Goal: Task Accomplishment & Management: Manage account settings

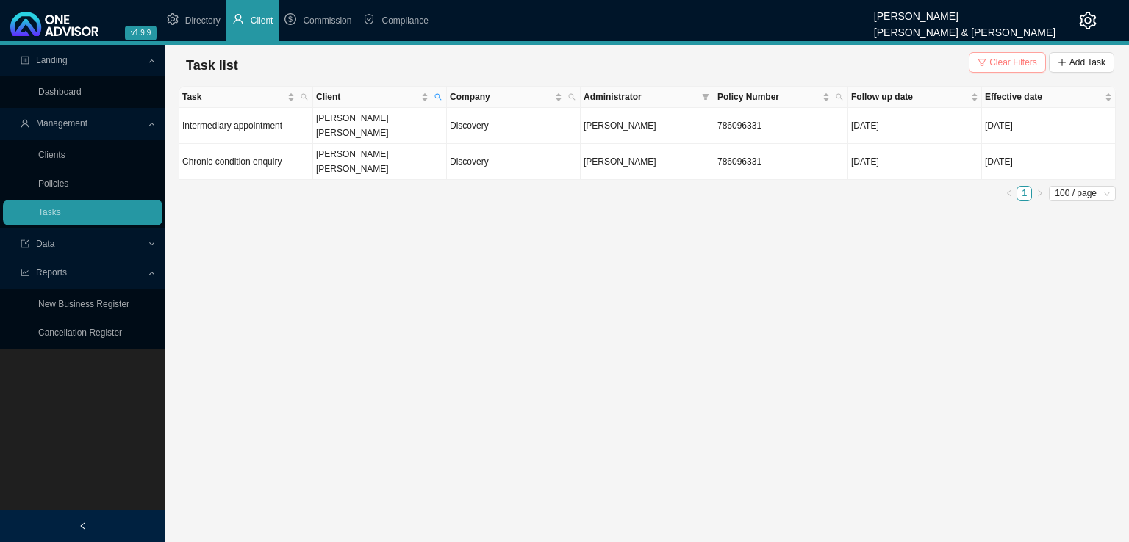
click at [1020, 57] on span "Clear Filters" at bounding box center [1013, 62] width 48 height 15
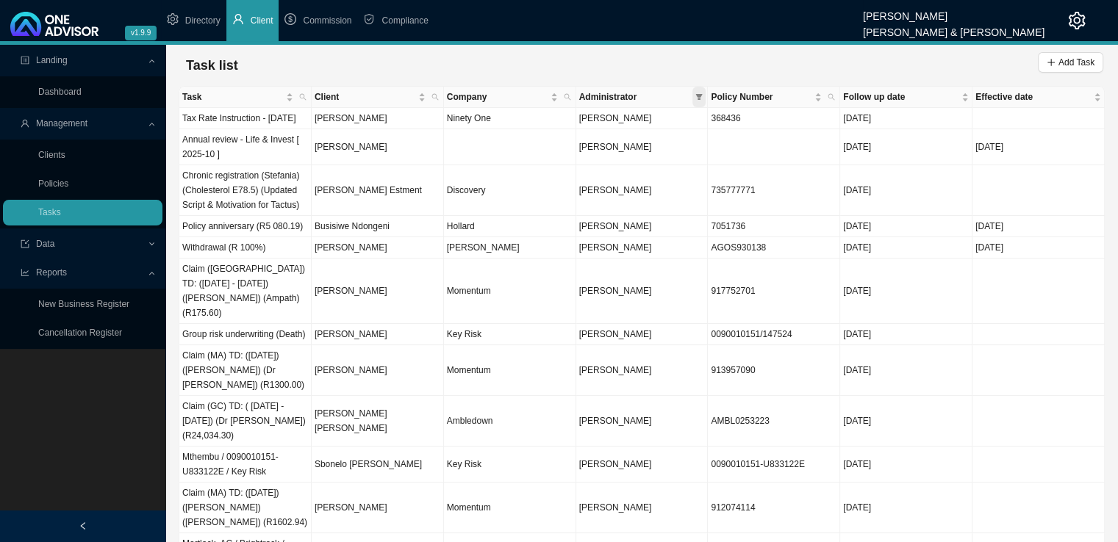
click at [694, 96] on span at bounding box center [698, 97] width 13 height 21
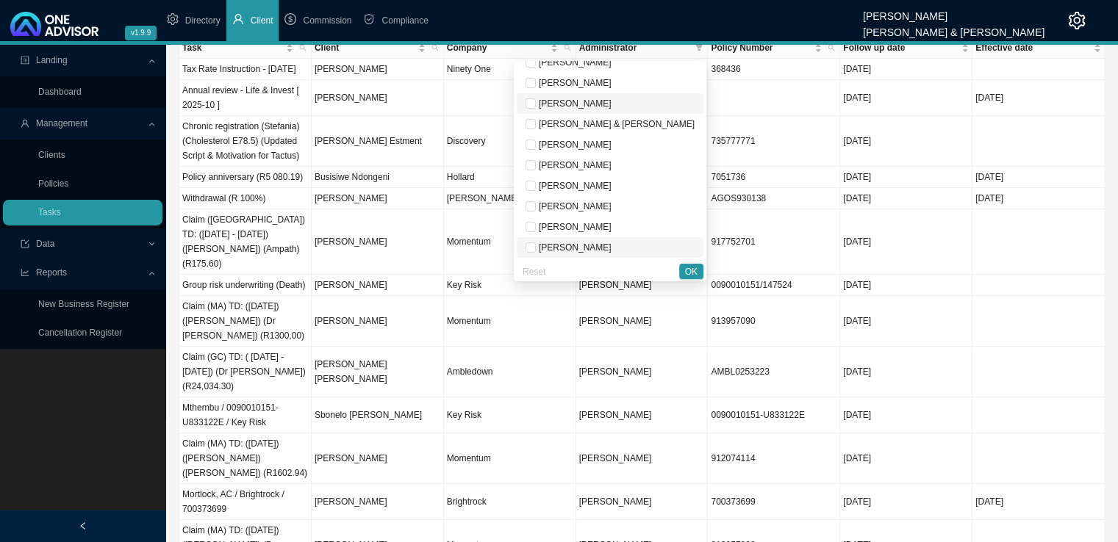
scroll to position [73, 0]
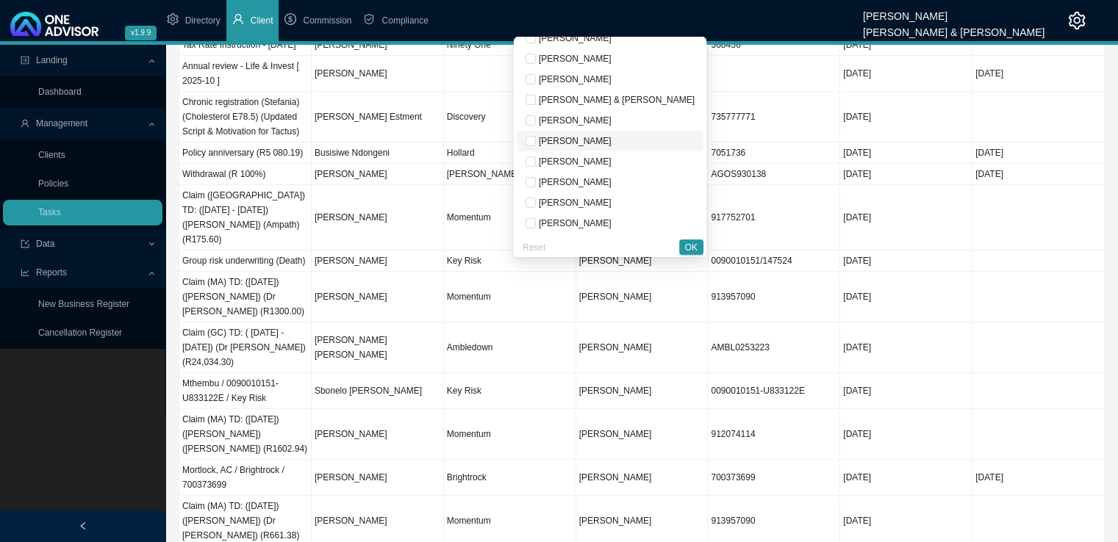
click at [611, 140] on span "[PERSON_NAME]" at bounding box center [574, 141] width 76 height 10
checkbox input "true"
click at [690, 244] on span "OK" at bounding box center [691, 247] width 12 height 15
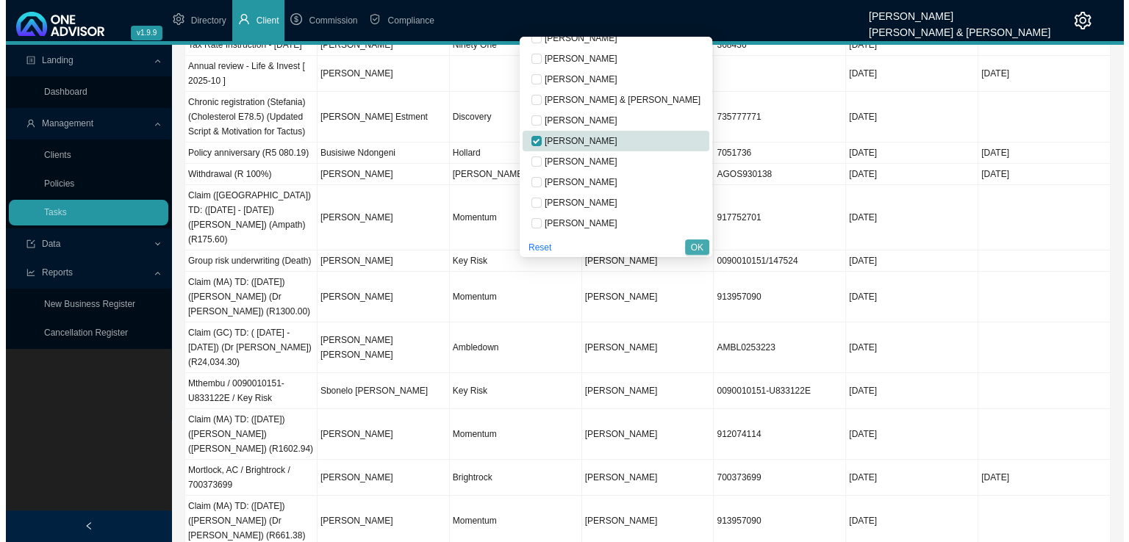
scroll to position [0, 0]
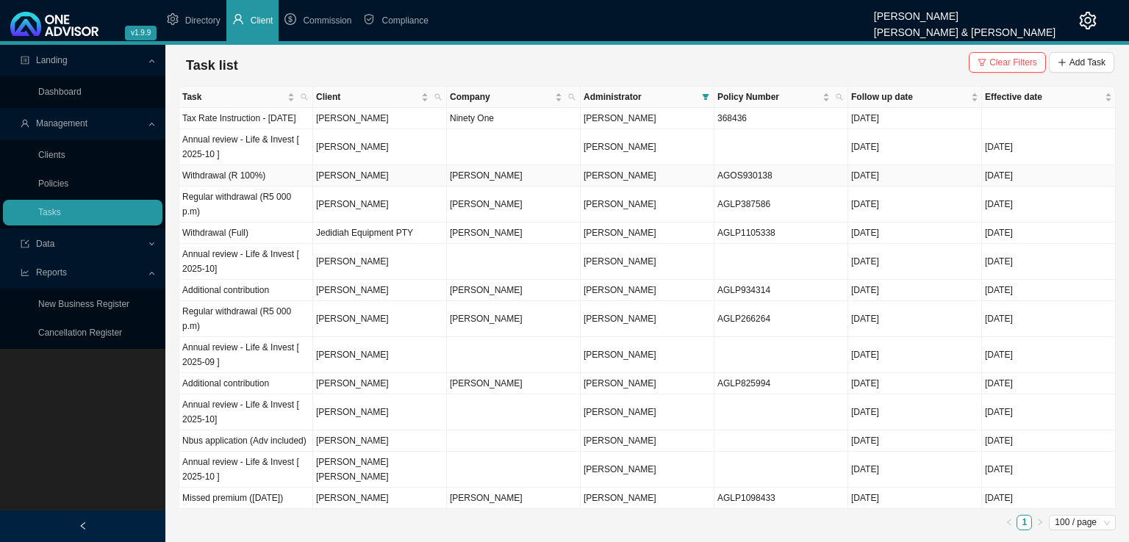
click at [248, 177] on td "Withdrawal (R 100%)" at bounding box center [246, 175] width 134 height 21
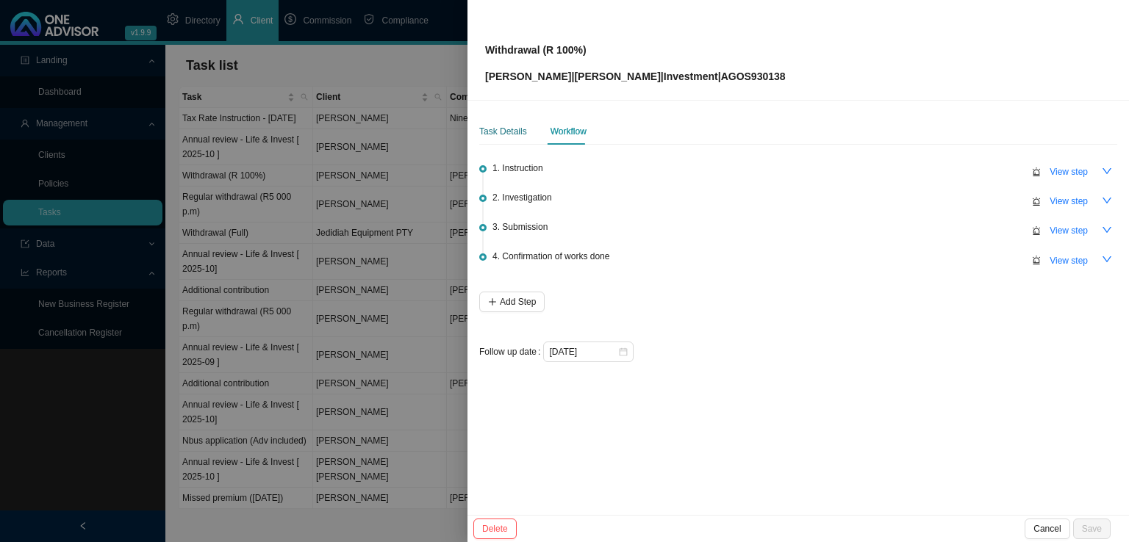
click at [509, 134] on div "Task Details" at bounding box center [503, 131] width 48 height 15
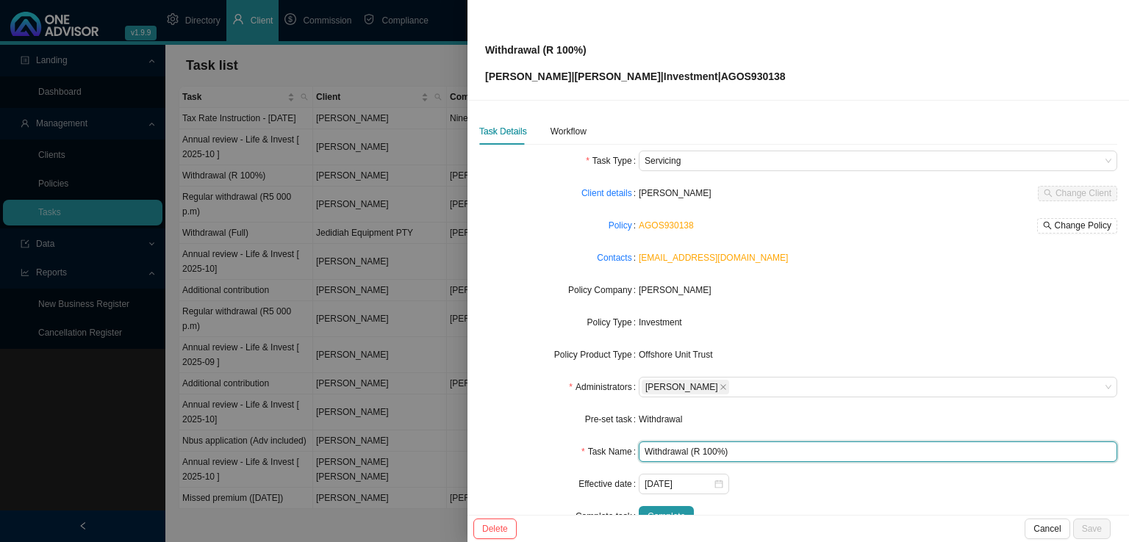
click at [697, 450] on input "Withdrawal (R 100%)" at bounding box center [877, 452] width 478 height 21
type input "Withdrawal (100%)"
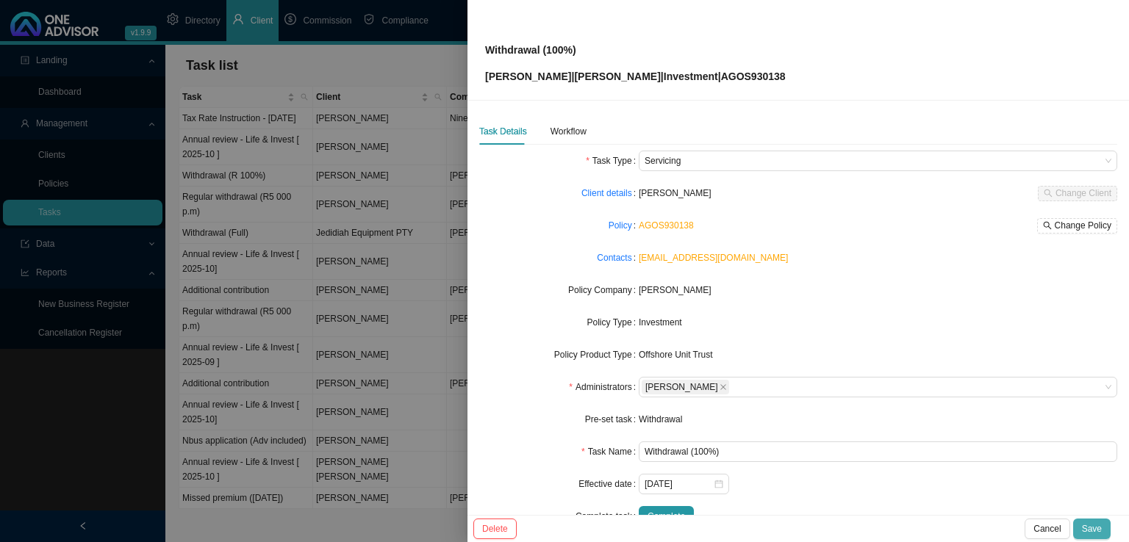
click at [1100, 528] on span "Save" at bounding box center [1092, 529] width 20 height 15
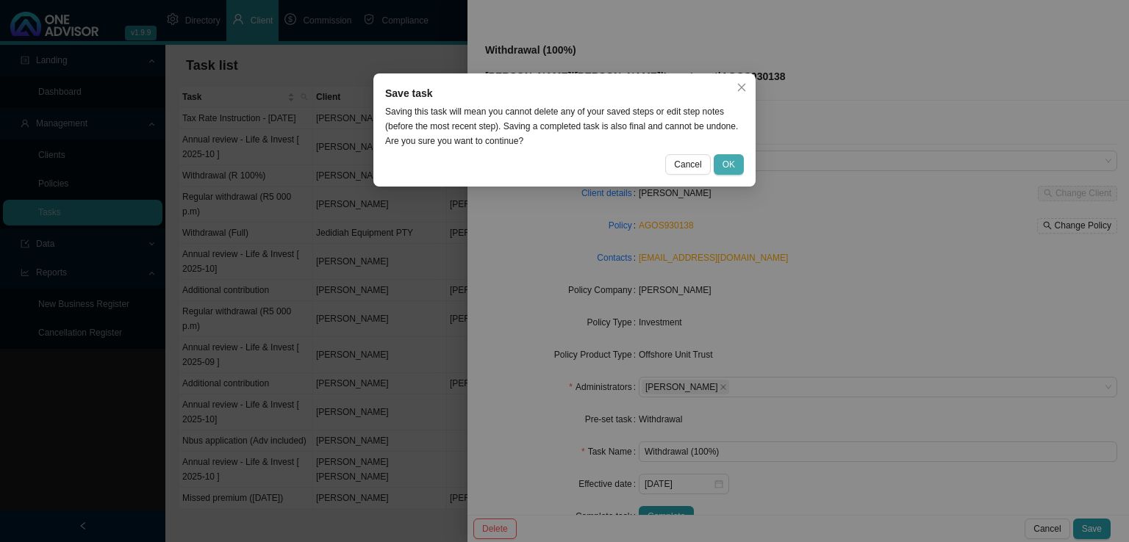
click at [733, 165] on span "OK" at bounding box center [728, 164] width 12 height 15
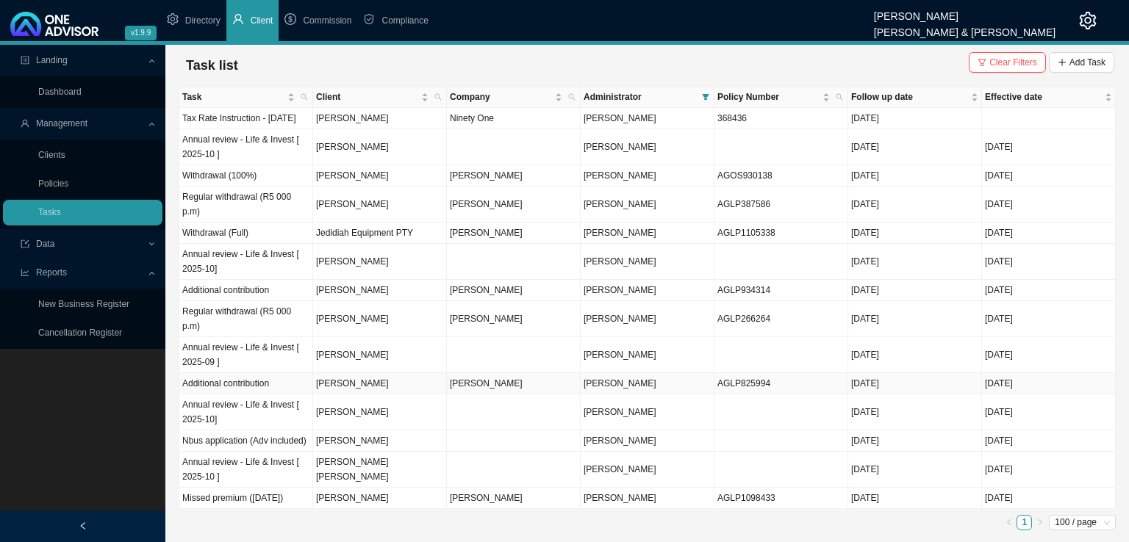
click at [285, 373] on td "Additional contribution" at bounding box center [246, 383] width 134 height 21
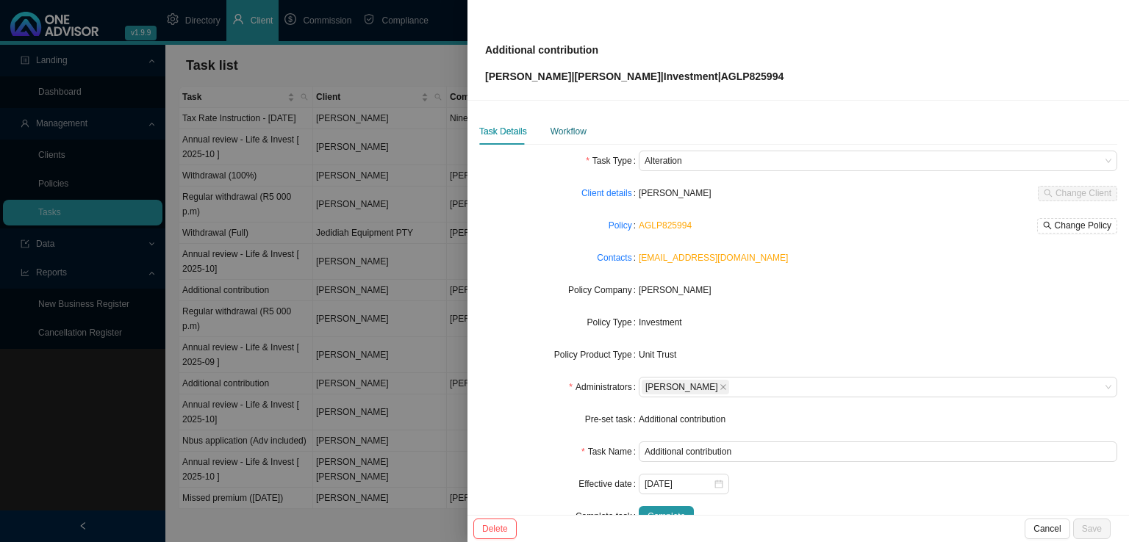
click at [576, 136] on div "Workflow" at bounding box center [568, 131] width 36 height 15
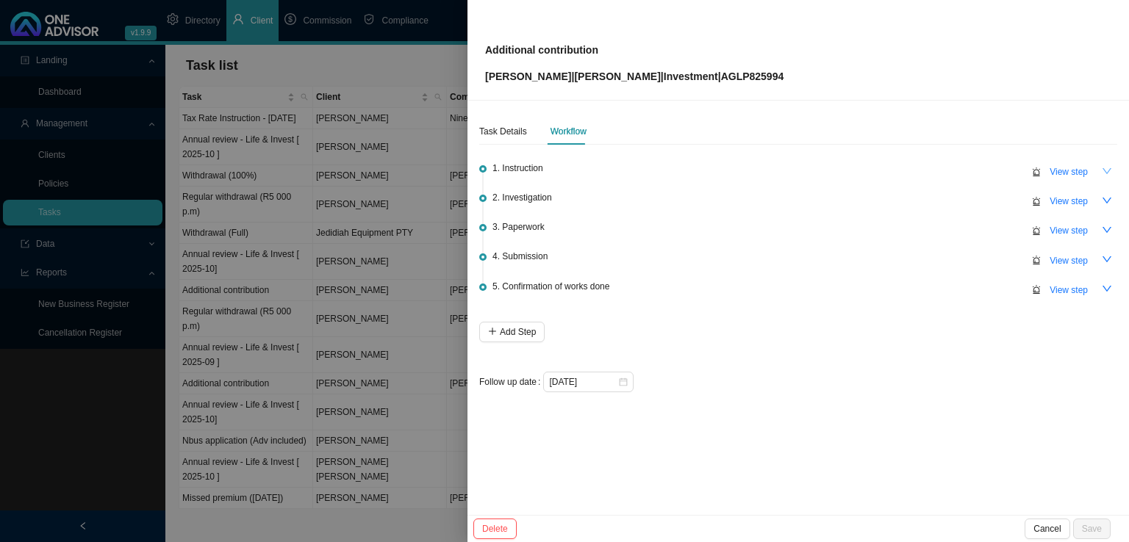
click at [1105, 168] on icon "down" at bounding box center [1106, 171] width 10 height 10
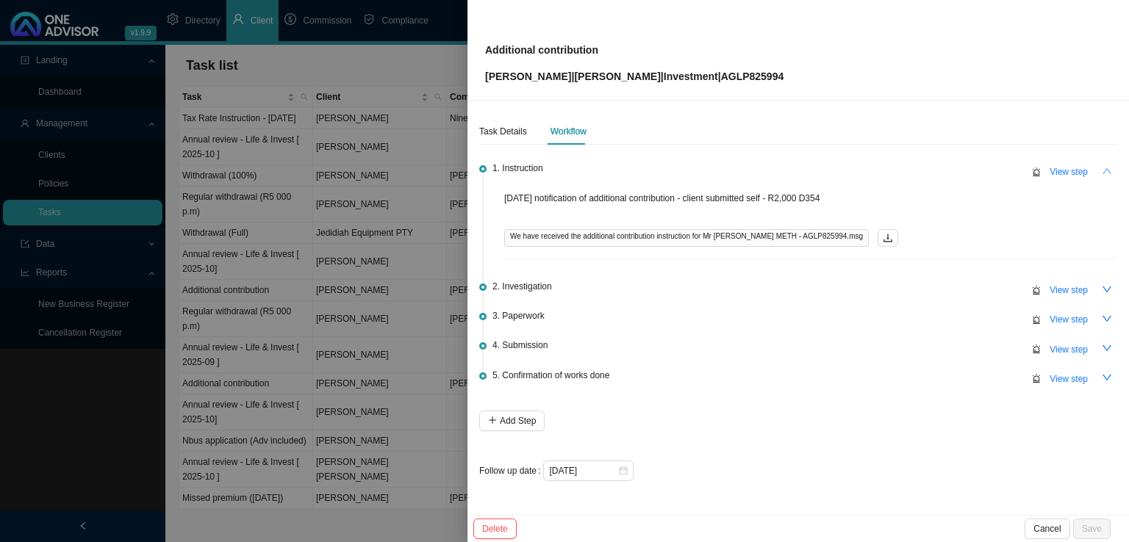
click at [1105, 168] on icon "up" at bounding box center [1106, 171] width 10 height 10
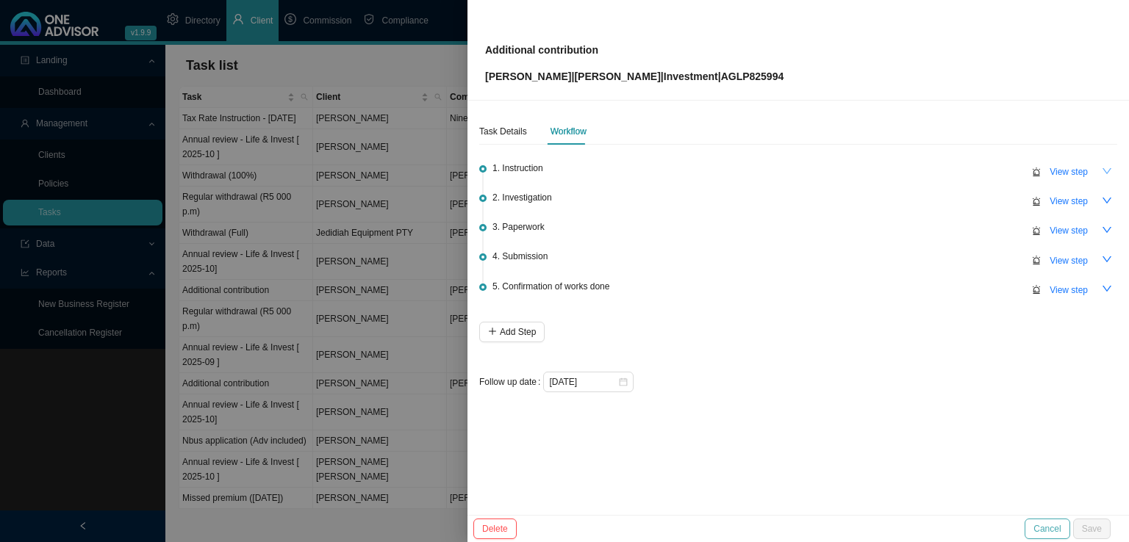
click at [1034, 522] on button "Cancel" at bounding box center [1046, 529] width 45 height 21
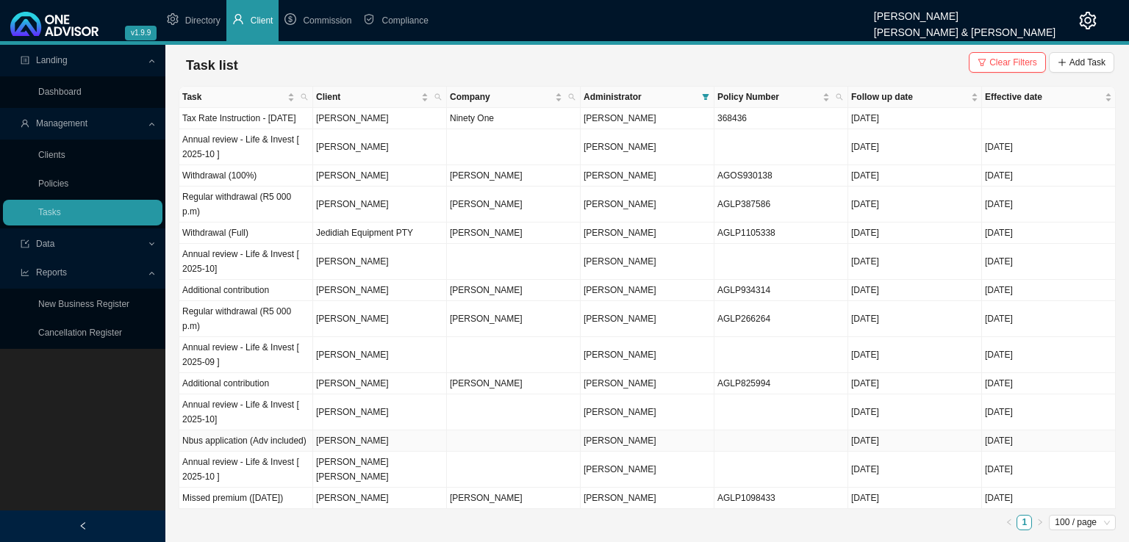
click at [243, 431] on td "Nbus application (Adv included)" at bounding box center [246, 441] width 134 height 21
click at [270, 431] on td "Nbus application (Adv included)" at bounding box center [246, 441] width 134 height 21
click at [243, 301] on td "Regular withdrawal (R5 000 p.m)" at bounding box center [246, 319] width 134 height 36
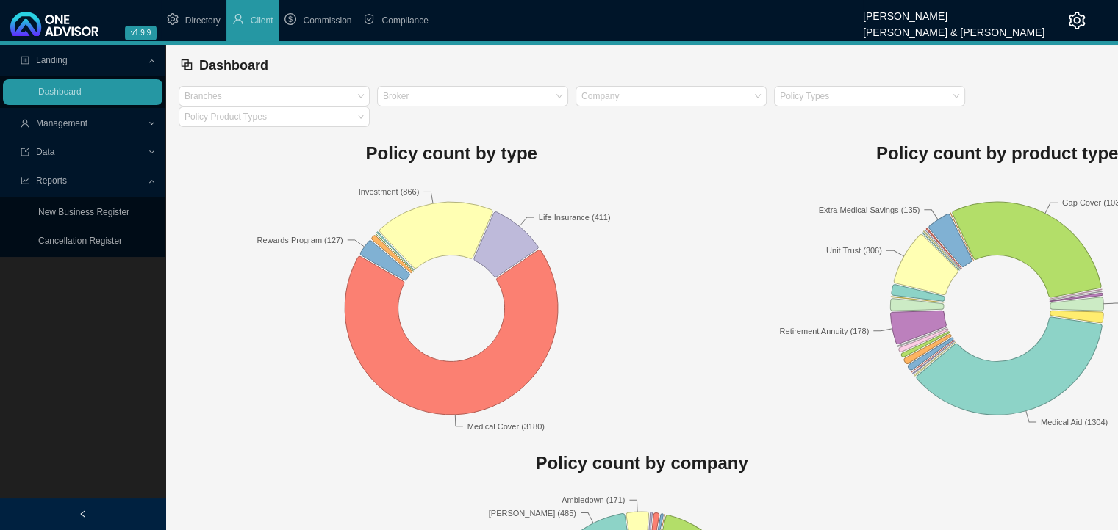
click at [150, 154] on div "Data" at bounding box center [82, 153] width 159 height 26
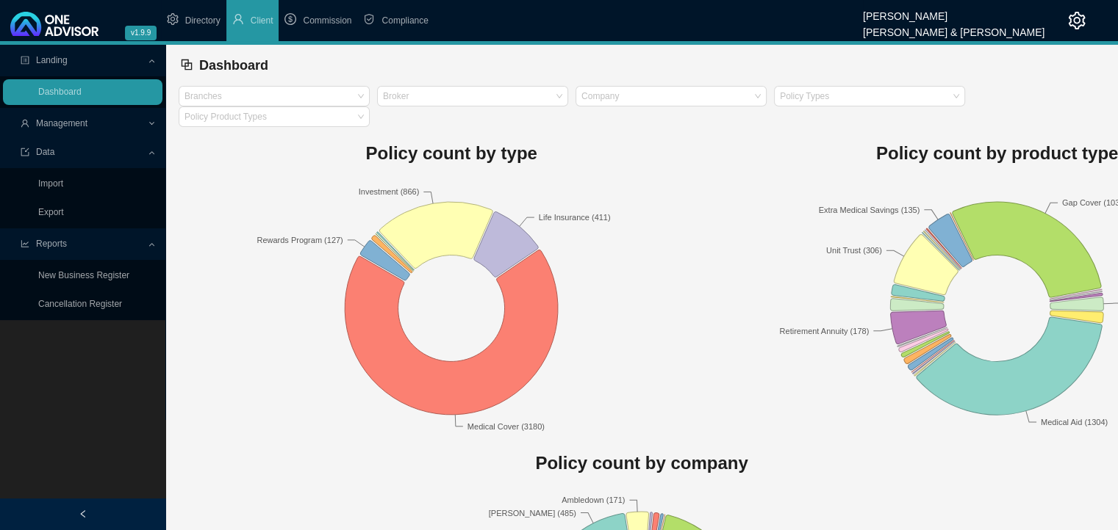
click at [150, 154] on div "Data" at bounding box center [82, 153] width 159 height 26
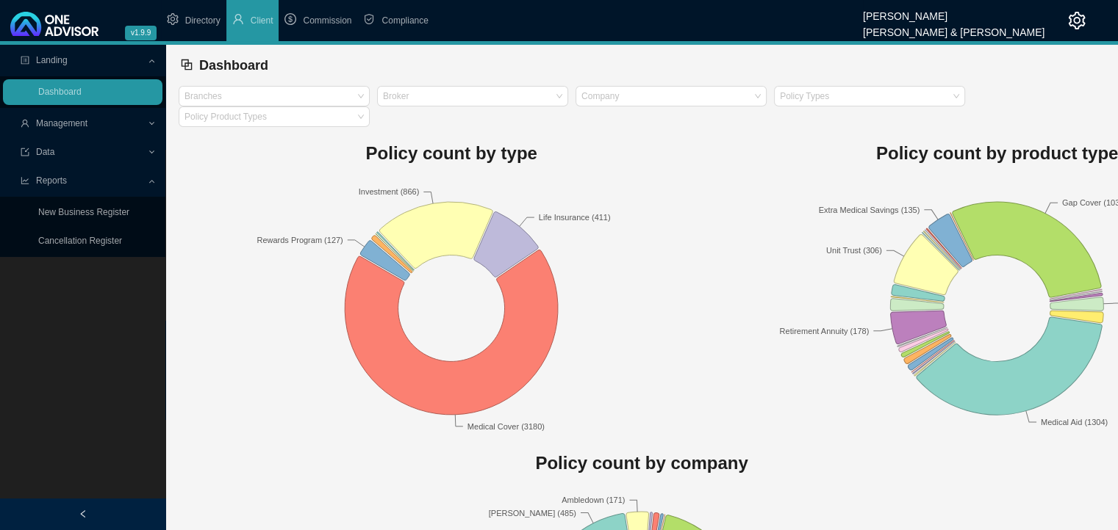
click at [148, 121] on div "Management" at bounding box center [82, 124] width 159 height 26
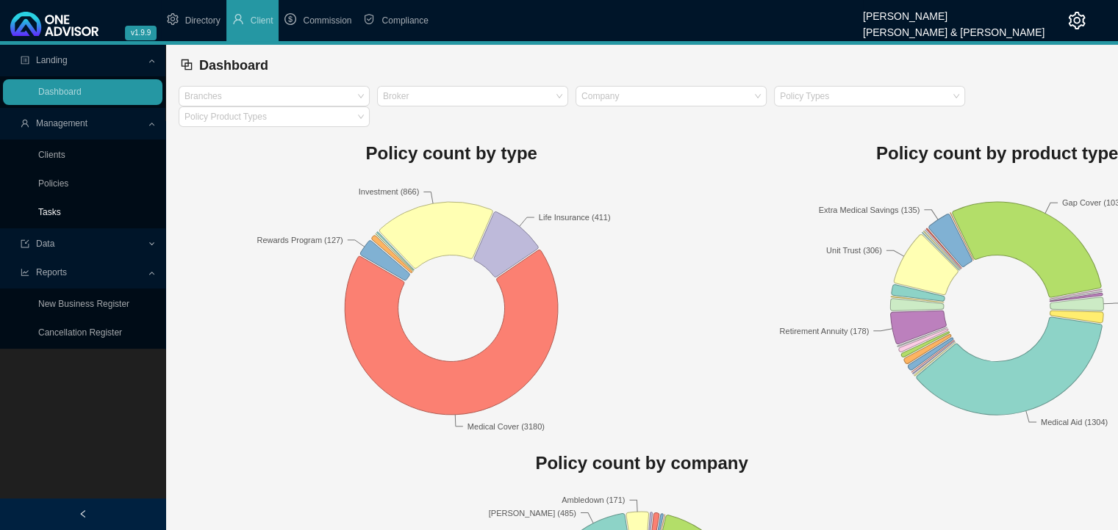
click at [41, 217] on link "Tasks" at bounding box center [49, 212] width 23 height 10
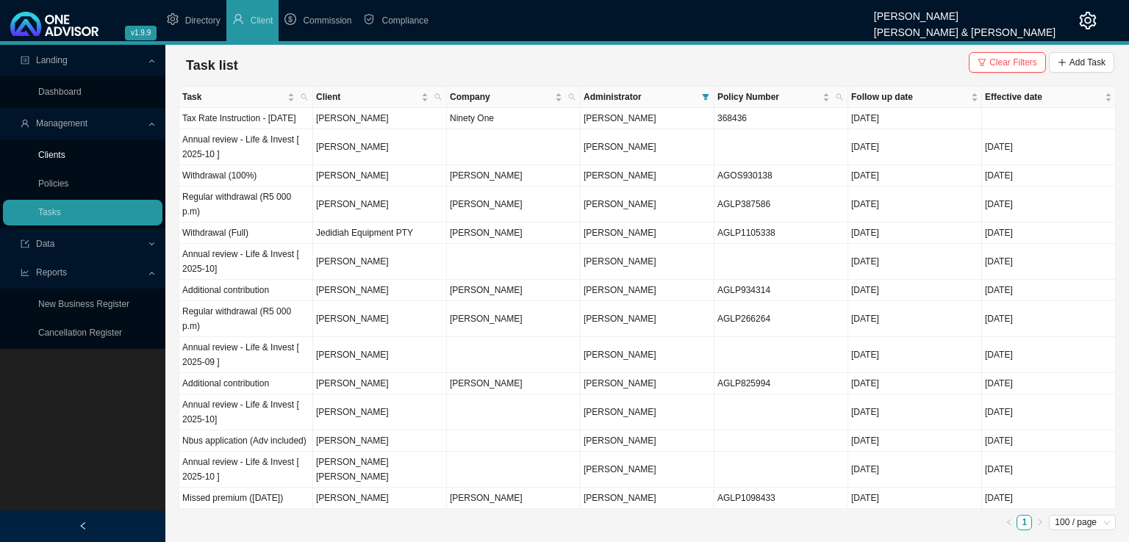
click at [47, 154] on link "Clients" at bounding box center [51, 155] width 27 height 10
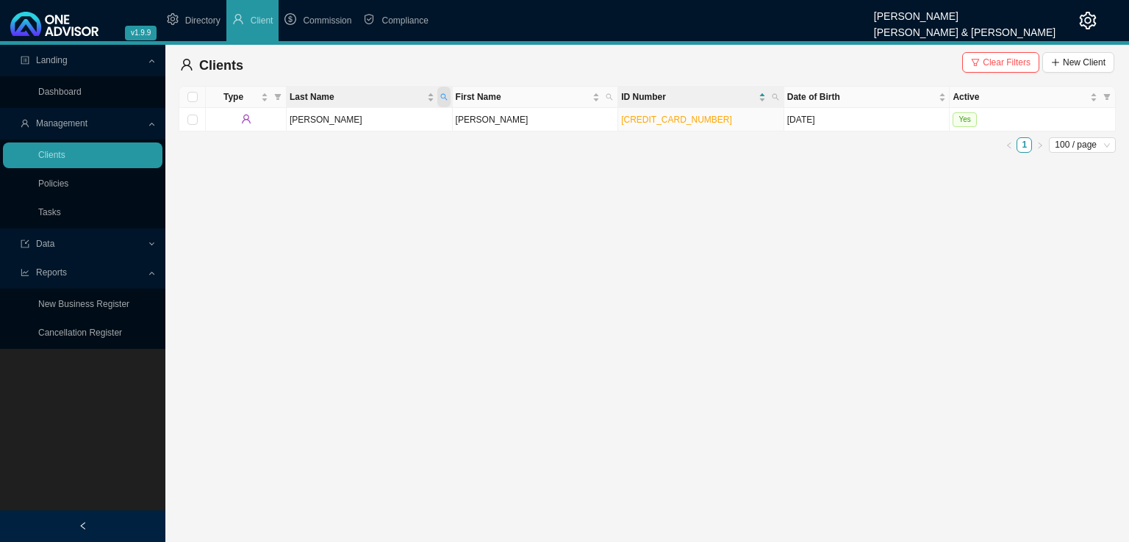
click at [449, 97] on span "Last Name" at bounding box center [443, 97] width 13 height 21
type input "[PERSON_NAME]"
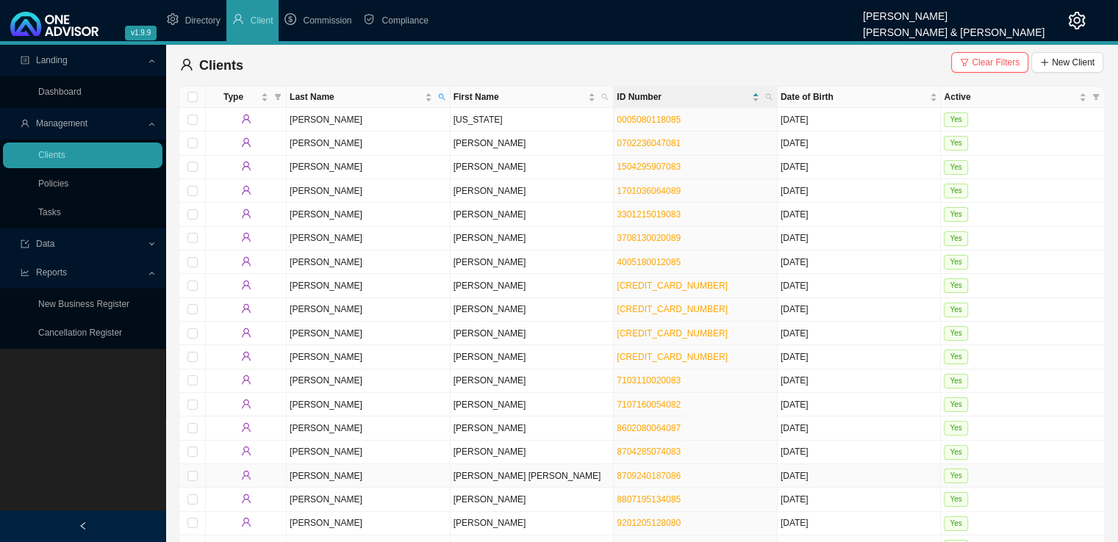
click at [512, 473] on td "[PERSON_NAME] [PERSON_NAME]" at bounding box center [532, 476] width 164 height 24
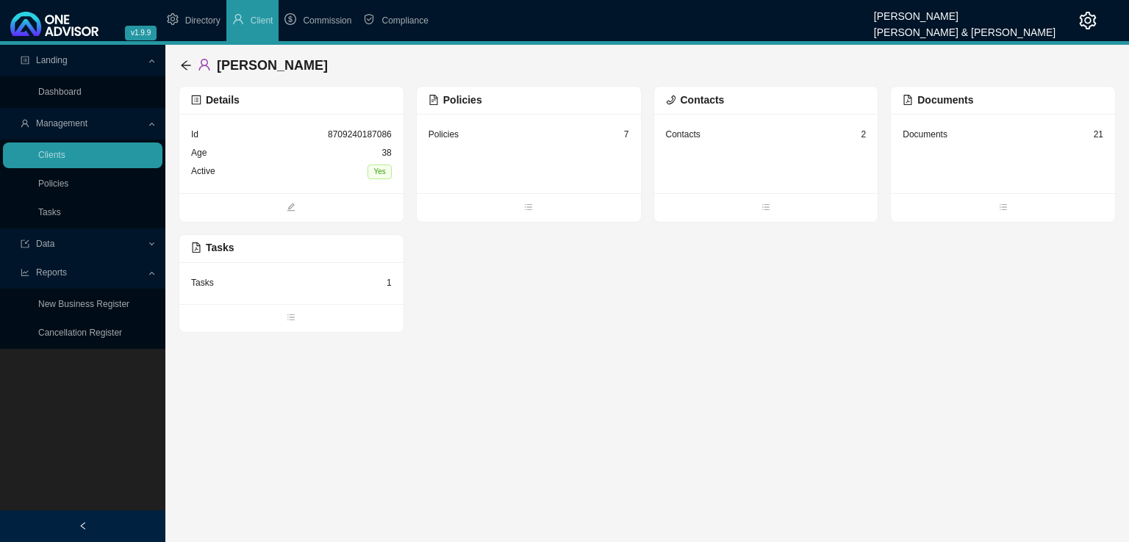
click at [529, 132] on div "Policies 7" at bounding box center [528, 135] width 201 height 18
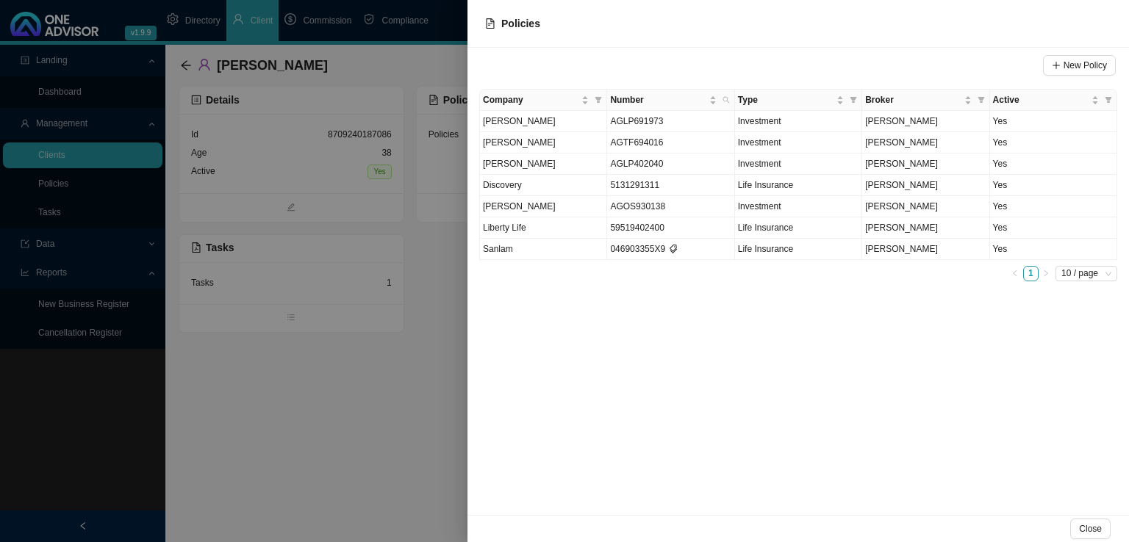
click at [314, 286] on div at bounding box center [564, 271] width 1129 height 542
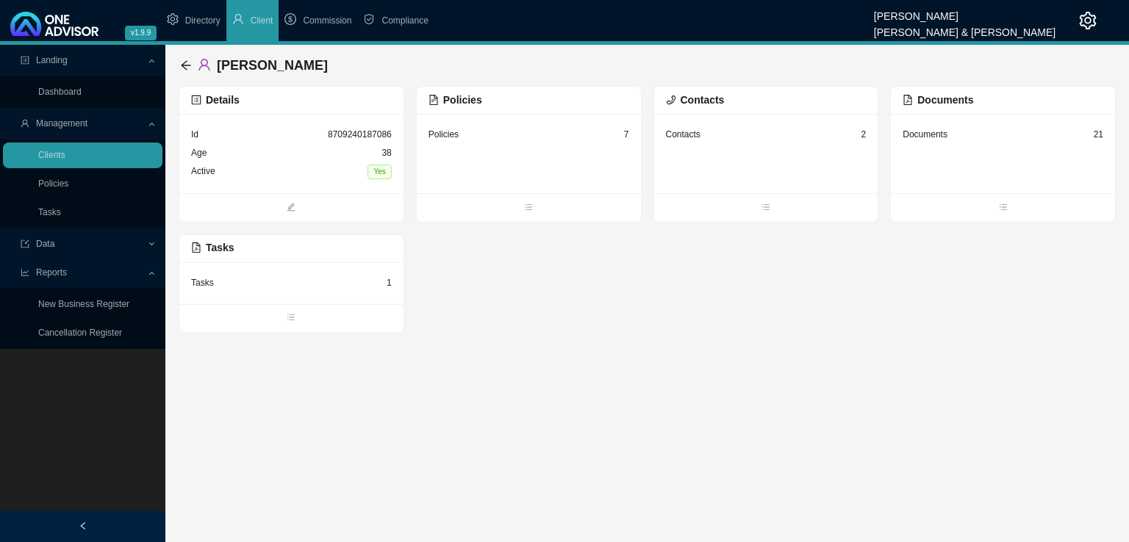
click at [298, 289] on div "Tasks 1" at bounding box center [291, 283] width 201 height 18
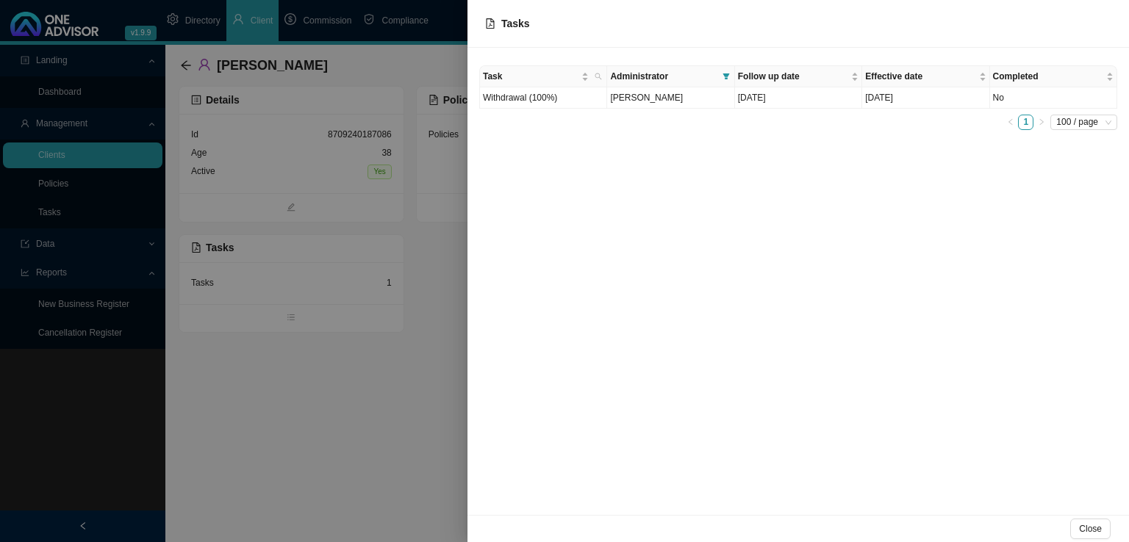
click at [337, 494] on div at bounding box center [564, 271] width 1129 height 542
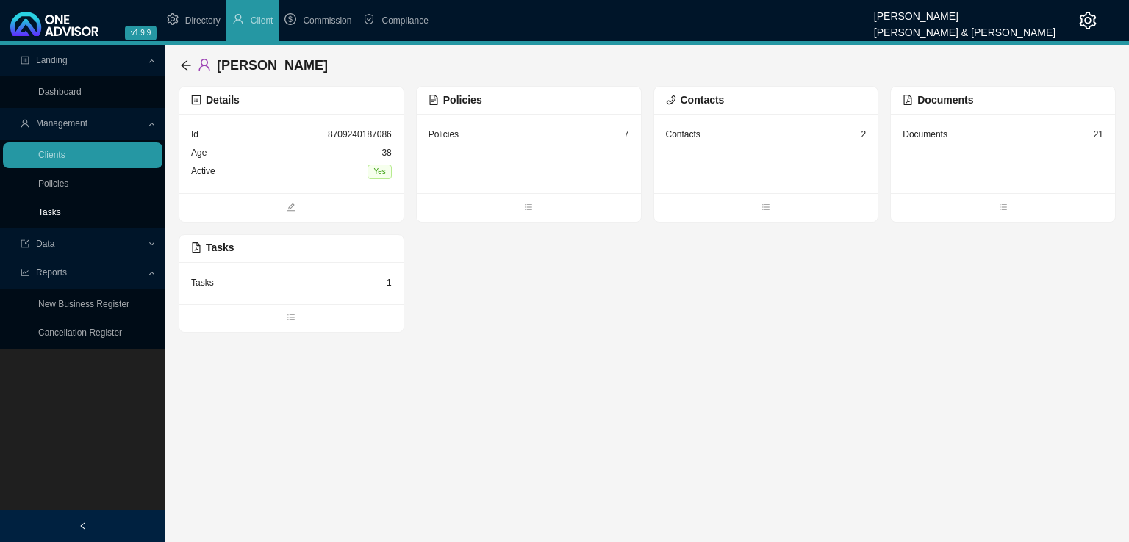
click at [58, 207] on link "Tasks" at bounding box center [49, 212] width 23 height 10
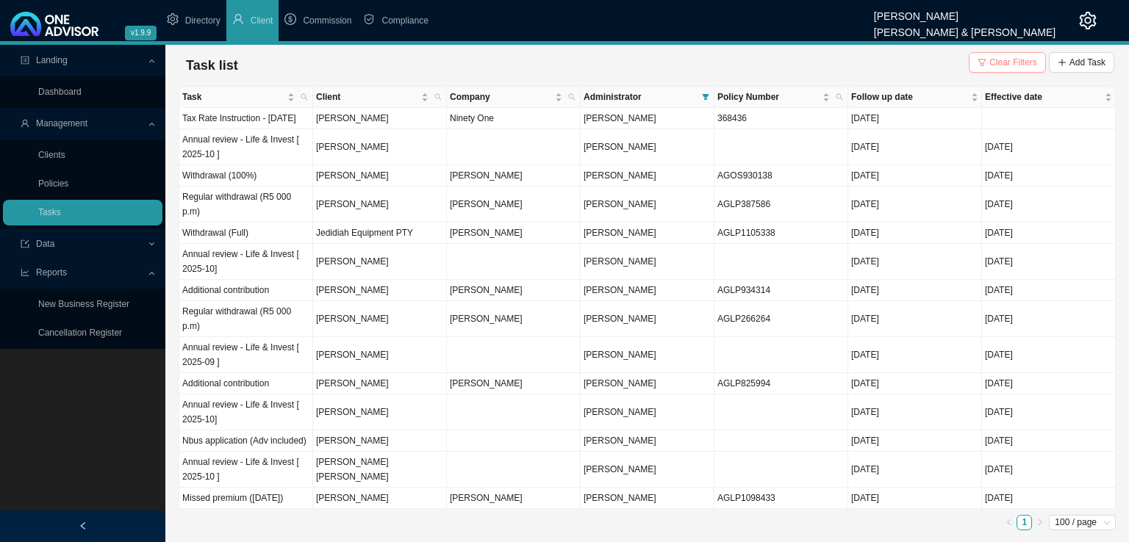
click at [993, 55] on span "Clear Filters" at bounding box center [1013, 62] width 48 height 15
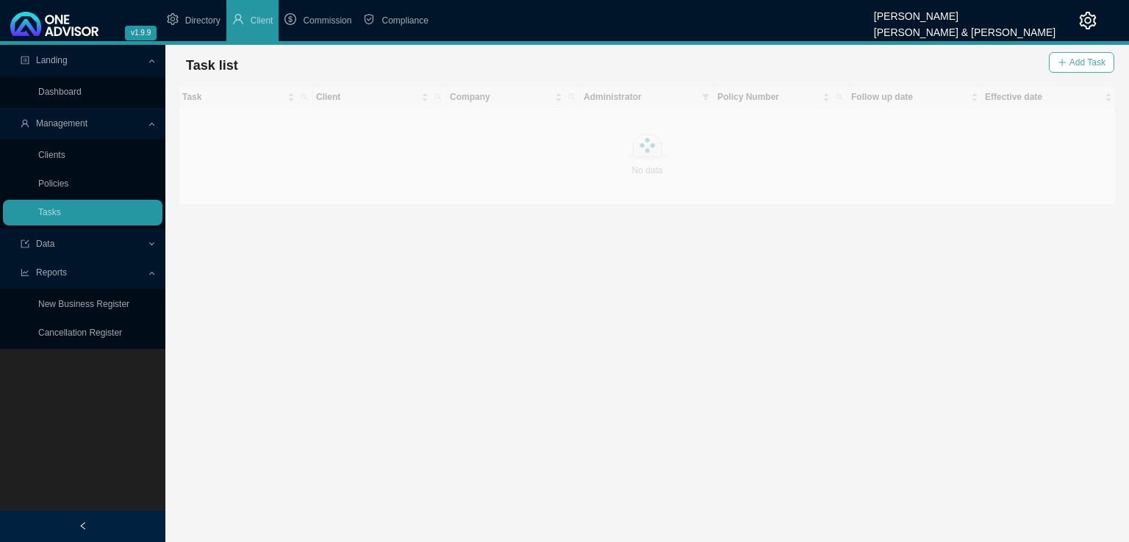
click at [1084, 63] on span "Add Task" at bounding box center [1087, 62] width 36 height 15
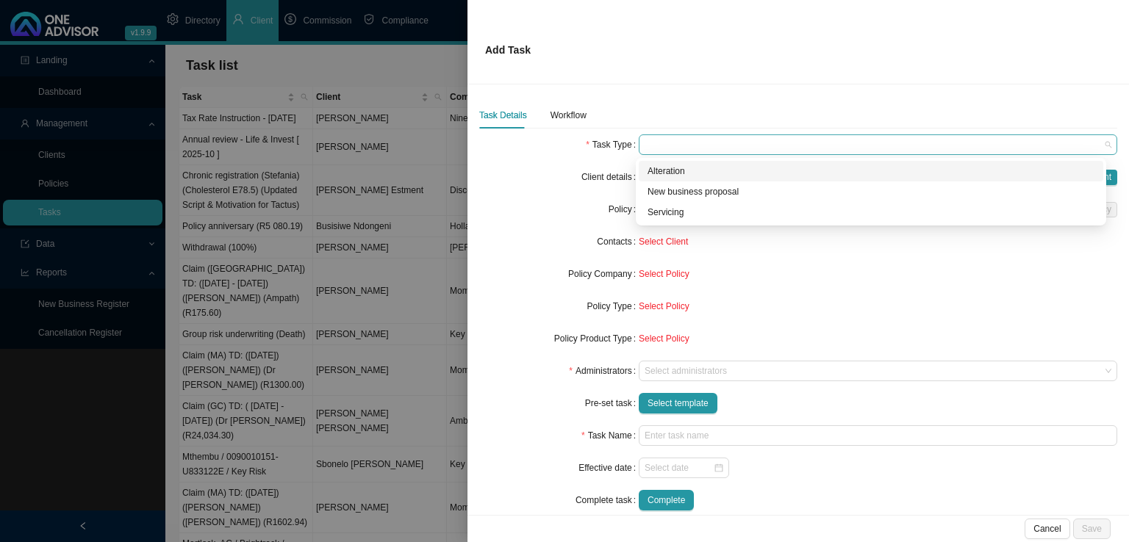
click at [666, 143] on span at bounding box center [877, 144] width 467 height 19
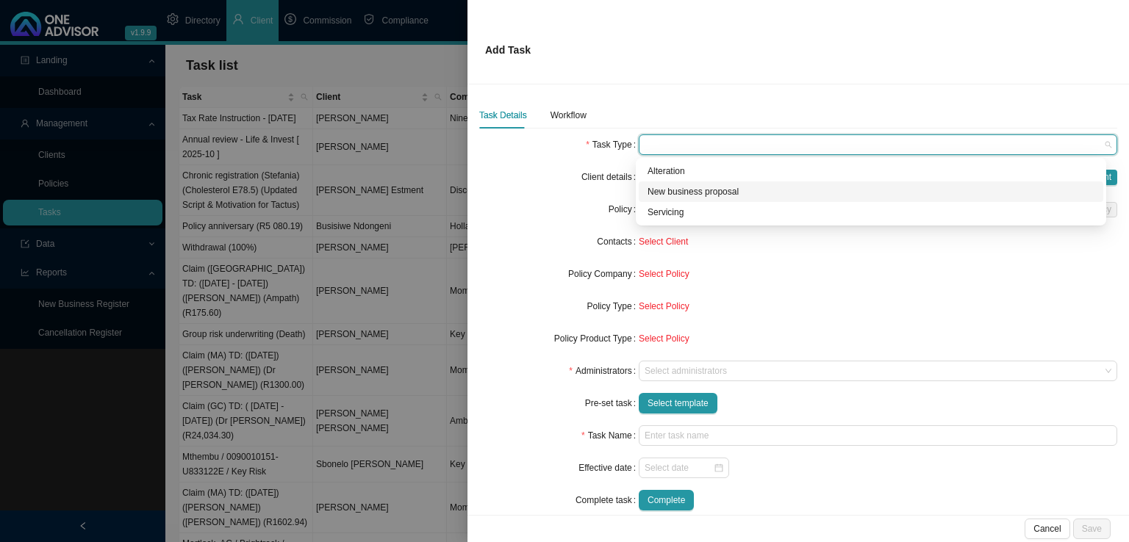
click at [724, 188] on div "New business proposal" at bounding box center [870, 191] width 447 height 15
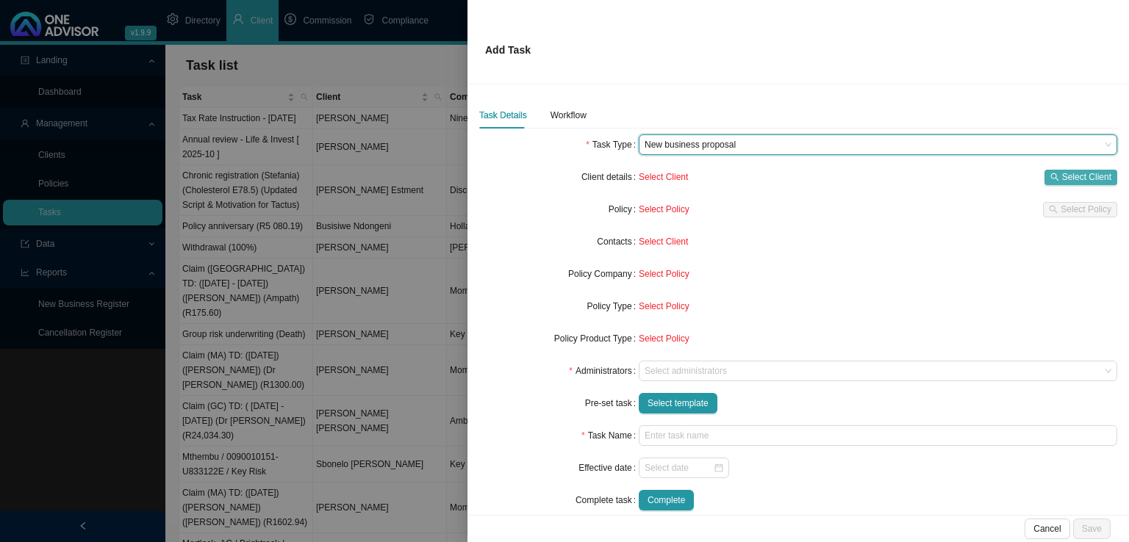
click at [1076, 176] on span "Select Client" at bounding box center [1086, 177] width 49 height 15
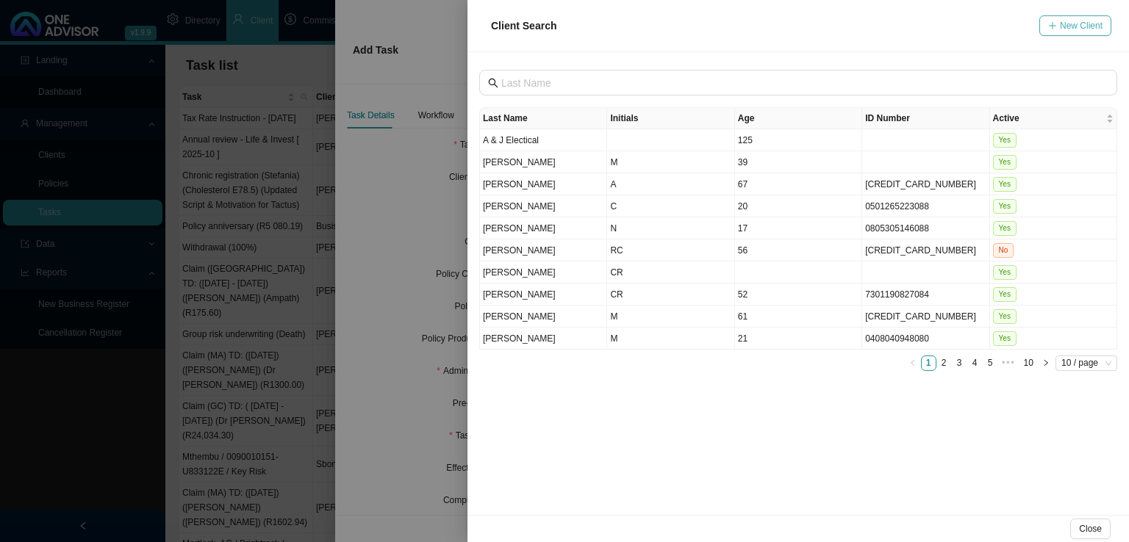
click at [1077, 15] on button "New Client" at bounding box center [1075, 25] width 72 height 21
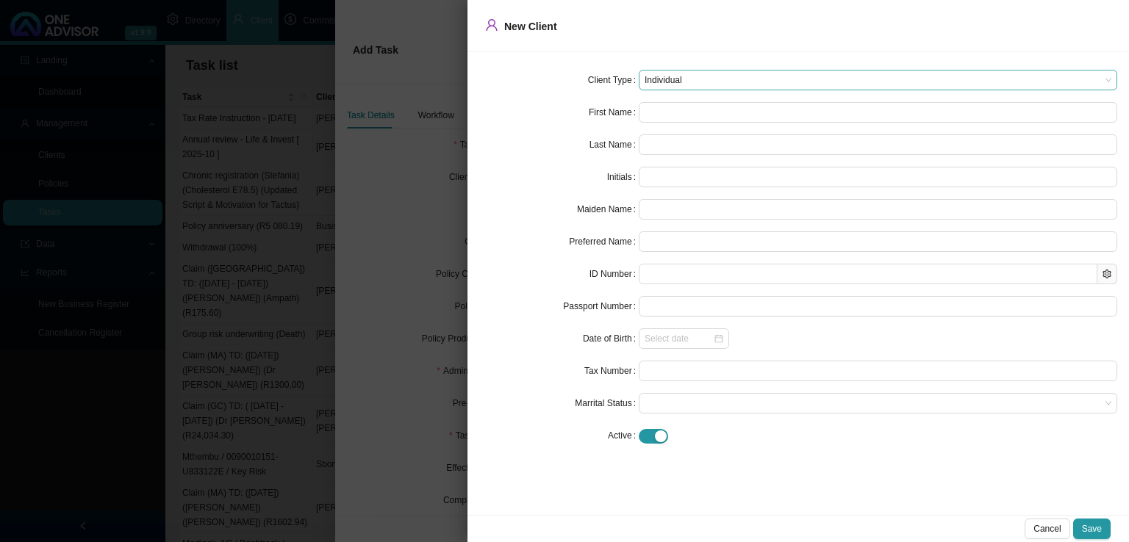
click at [718, 77] on span "Individual" at bounding box center [877, 80] width 467 height 19
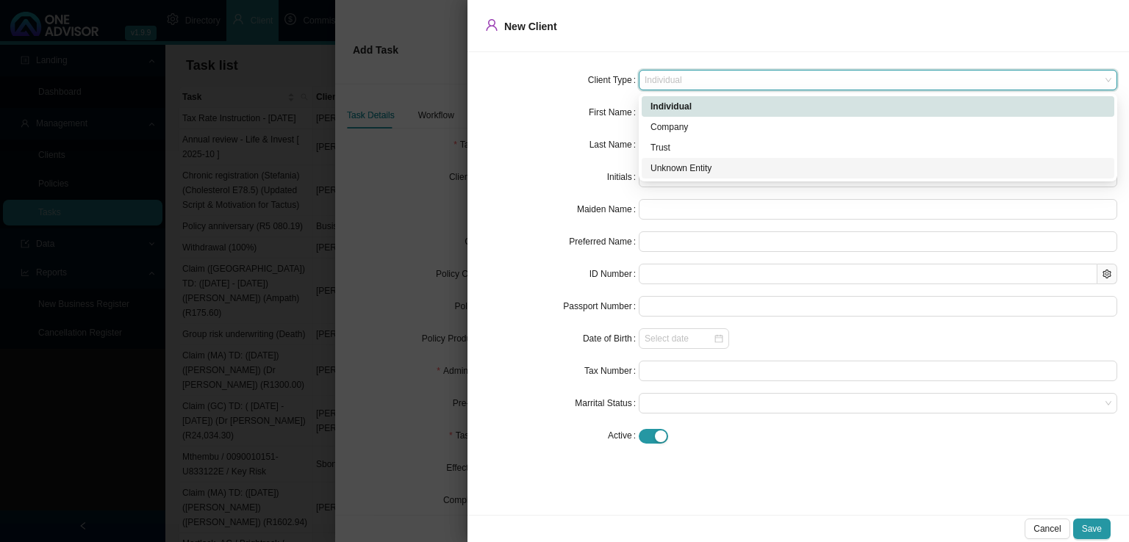
click at [683, 170] on div "Unknown Entity" at bounding box center [877, 168] width 455 height 15
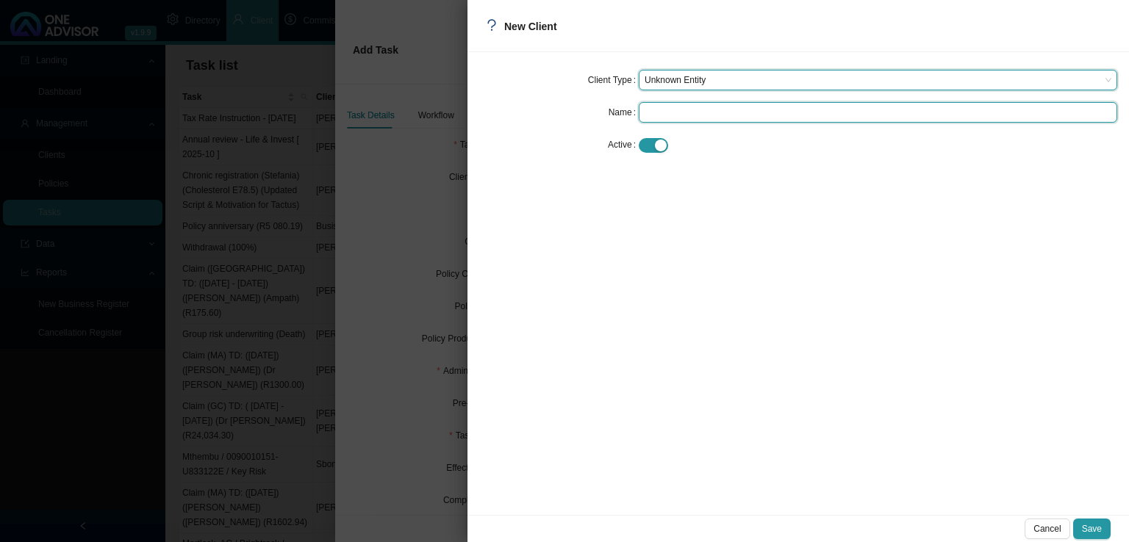
click at [713, 109] on input "text" at bounding box center [877, 112] width 478 height 21
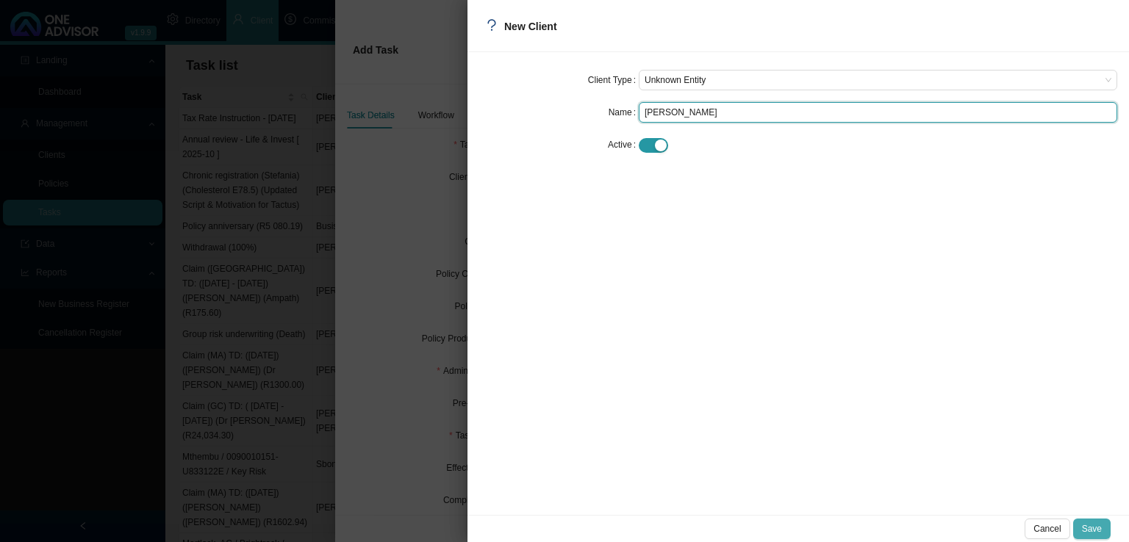
type input "[PERSON_NAME]"
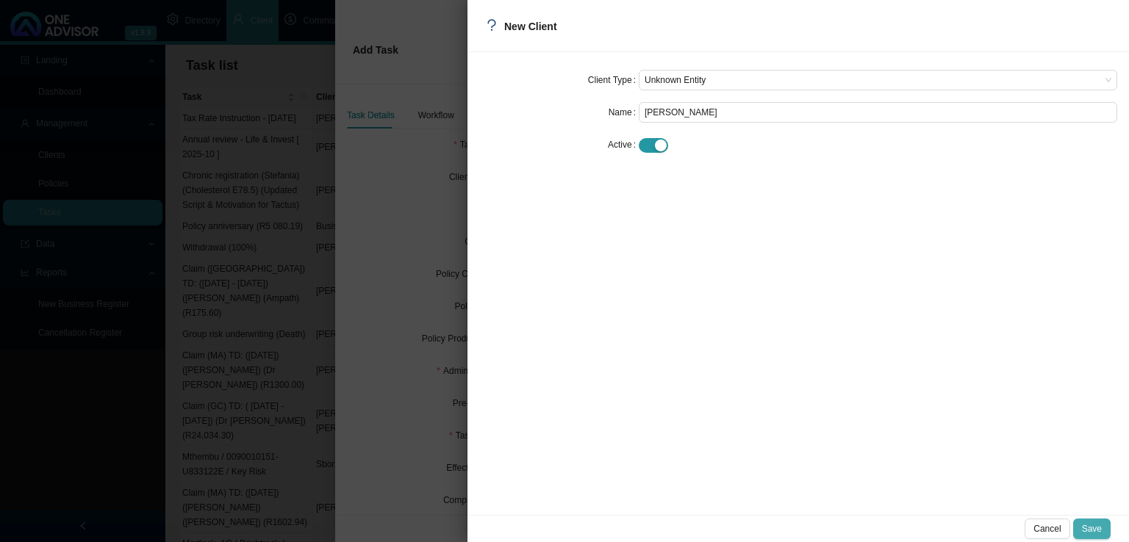
click at [1097, 527] on span "Save" at bounding box center [1092, 529] width 20 height 15
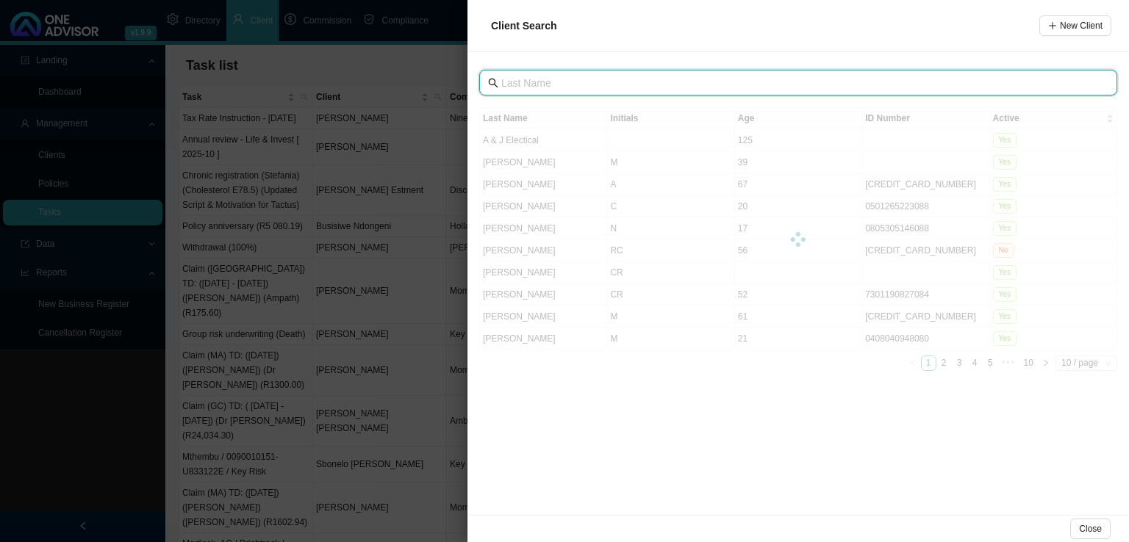
click at [601, 88] on input "text" at bounding box center [799, 83] width 597 height 16
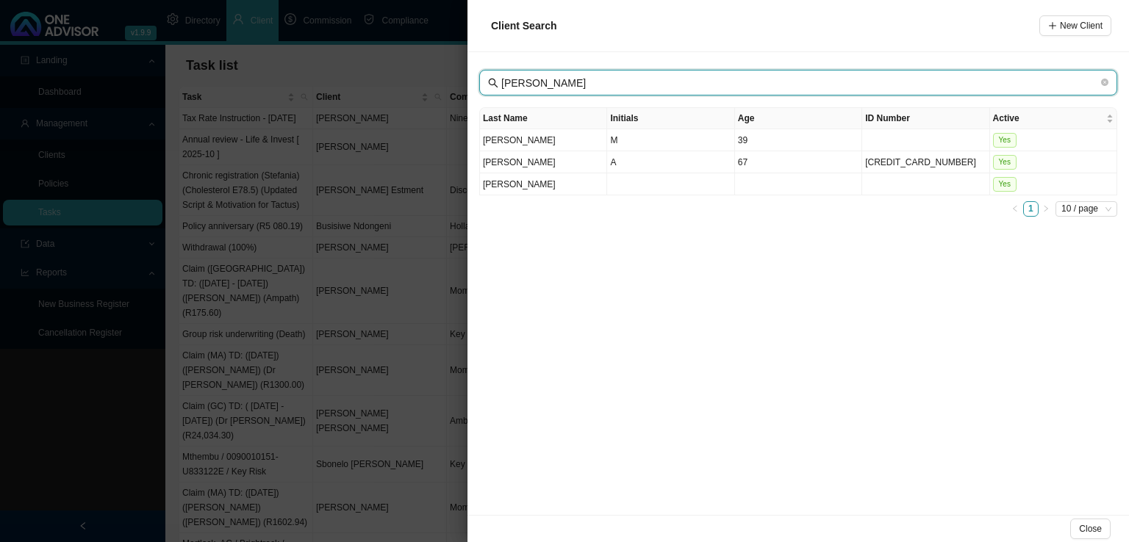
type input "[PERSON_NAME]"
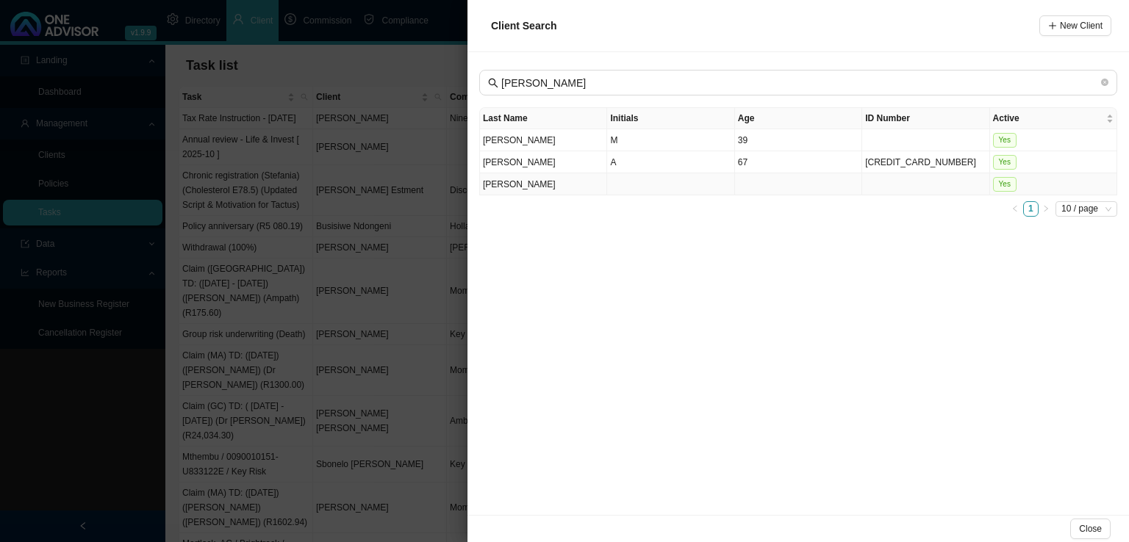
click at [573, 189] on td "[PERSON_NAME]" at bounding box center [543, 184] width 127 height 22
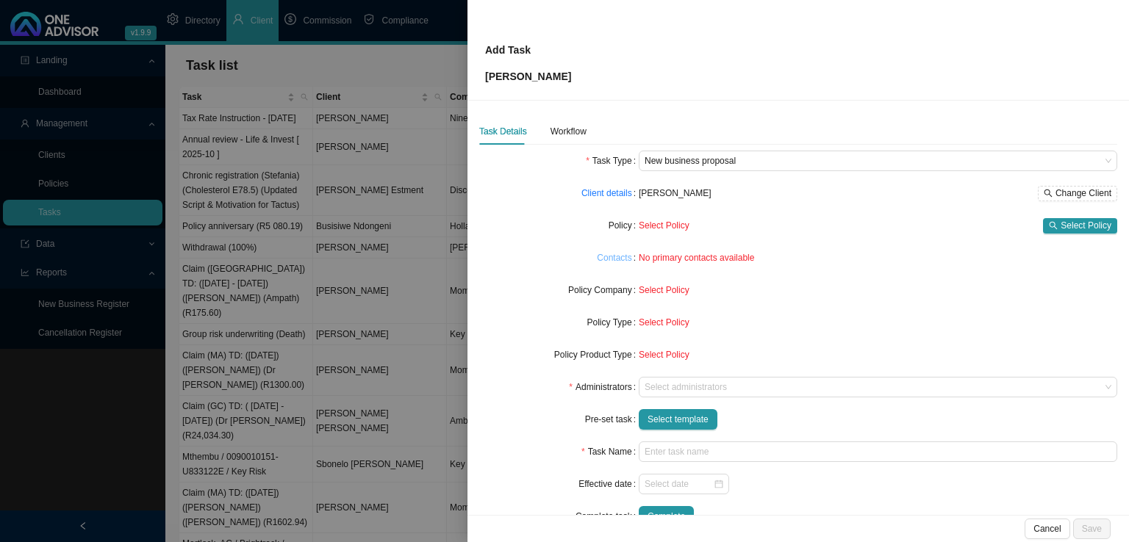
click at [611, 259] on link "Contacts" at bounding box center [614, 258] width 35 height 15
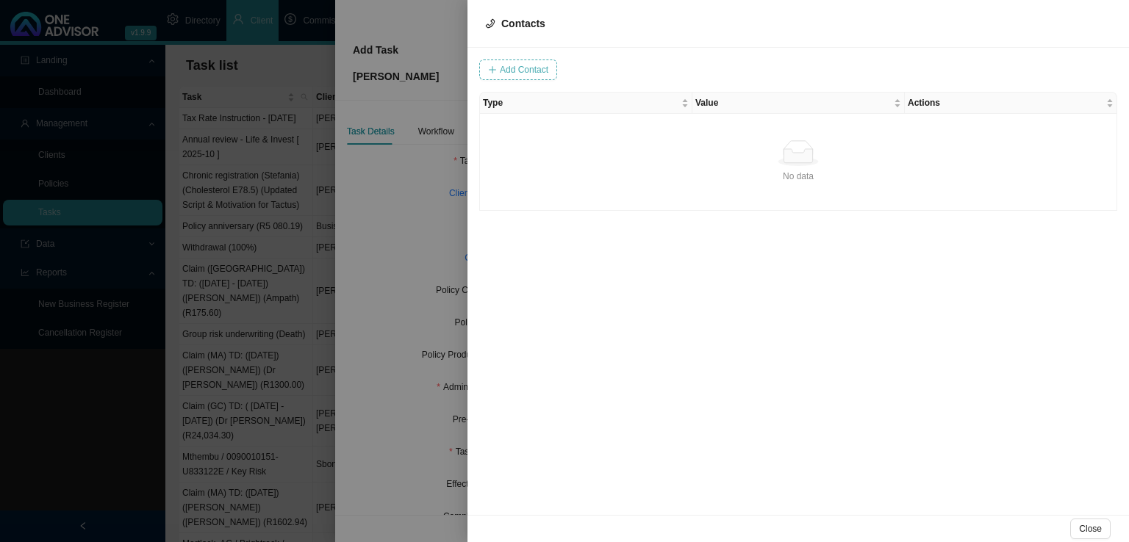
click at [532, 68] on span "Add Contact" at bounding box center [524, 69] width 48 height 15
click at [677, 67] on span at bounding box center [717, 69] width 98 height 19
type input "0674062658"
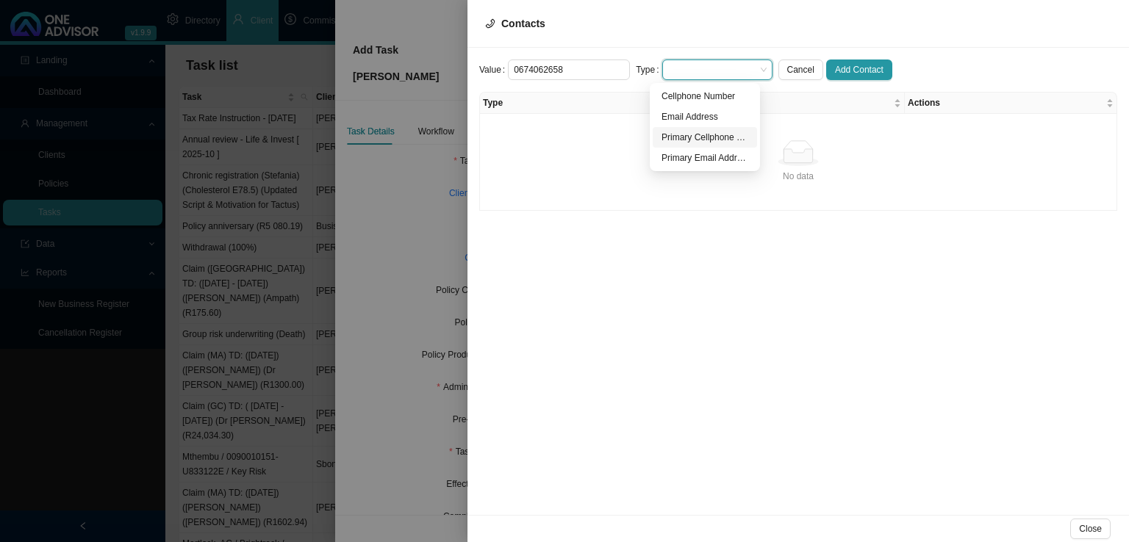
click at [711, 131] on div "Primary Cellphone Number" at bounding box center [704, 137] width 87 height 15
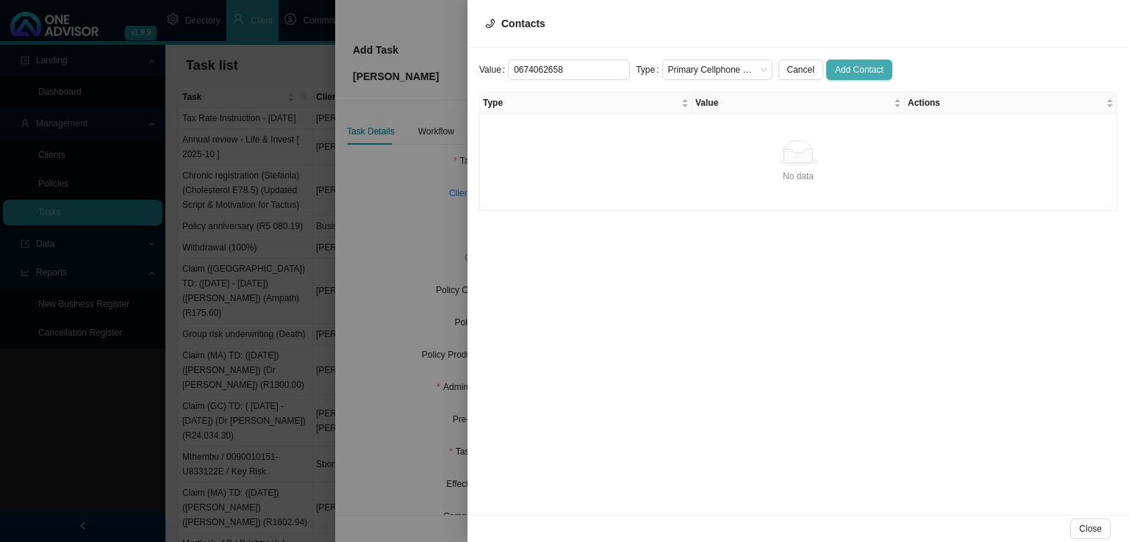
click at [861, 68] on span "Add Contact" at bounding box center [859, 69] width 48 height 15
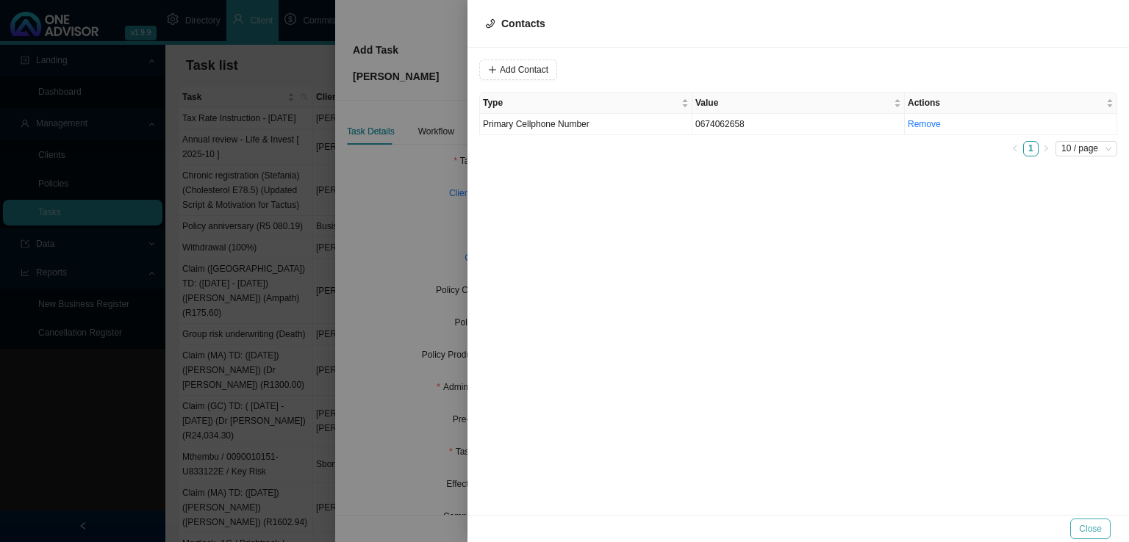
click at [1096, 520] on button "Close" at bounding box center [1090, 529] width 40 height 21
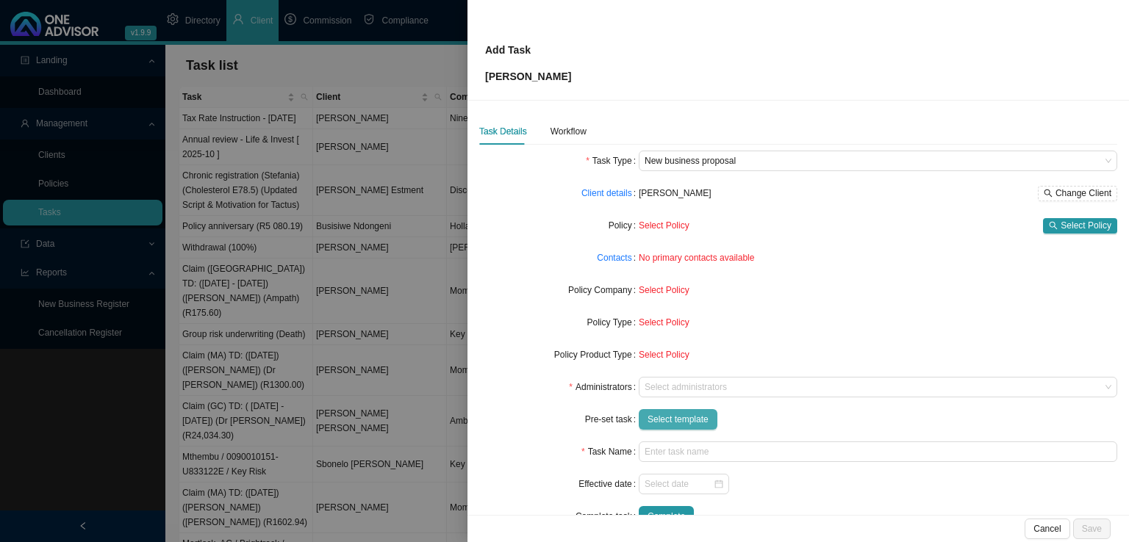
click at [682, 417] on span "Select template" at bounding box center [677, 419] width 61 height 15
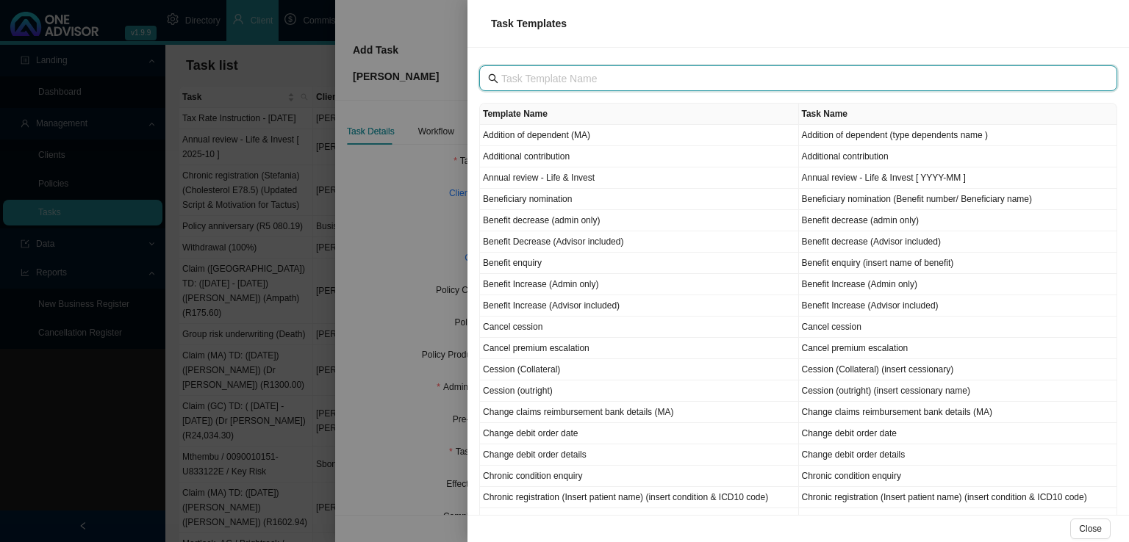
click at [570, 71] on input "text" at bounding box center [799, 79] width 597 height 16
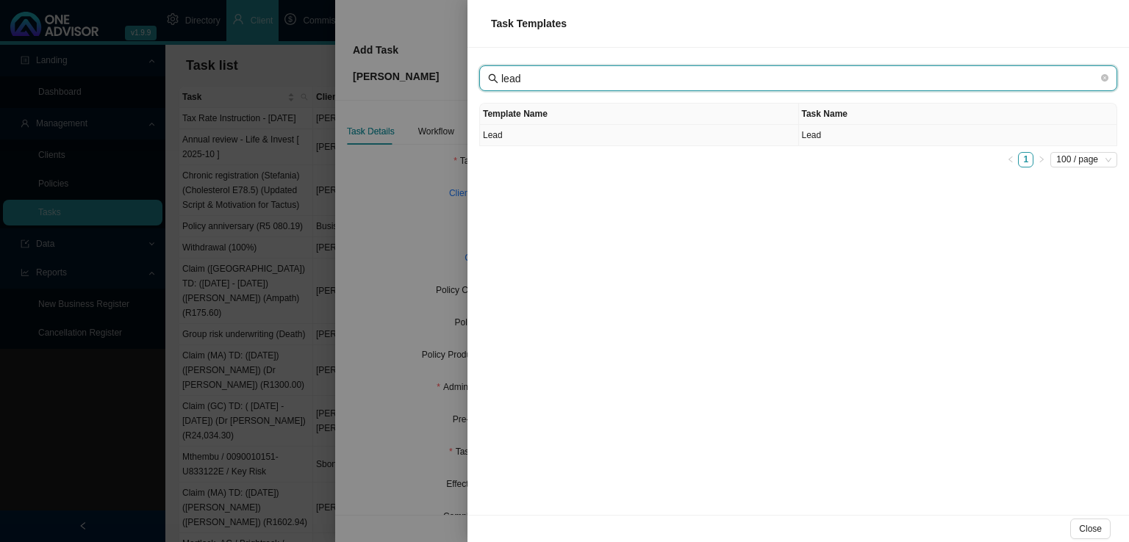
type input "lead"
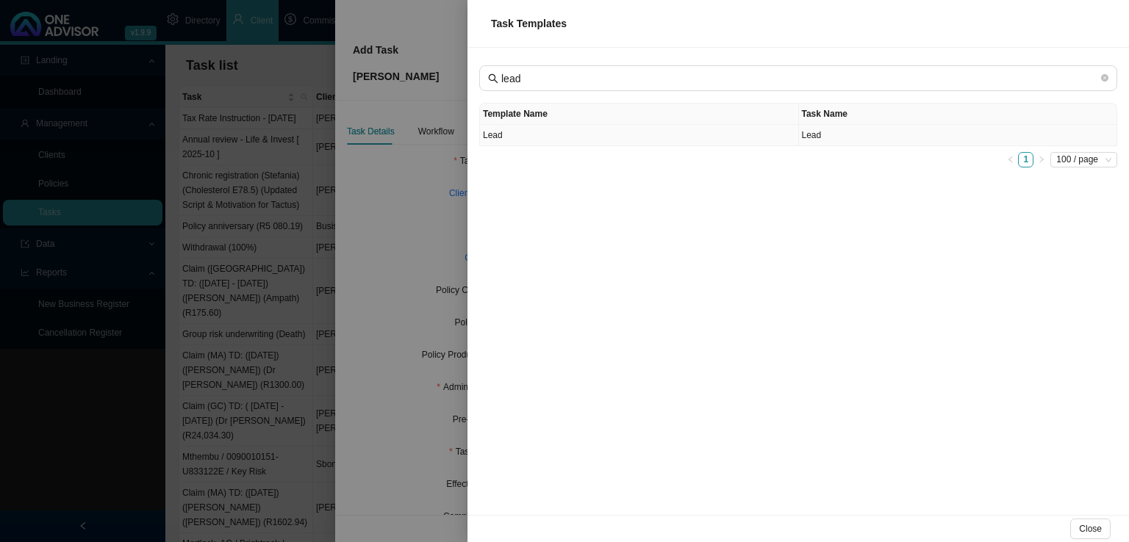
click at [530, 138] on td "Lead" at bounding box center [639, 135] width 319 height 21
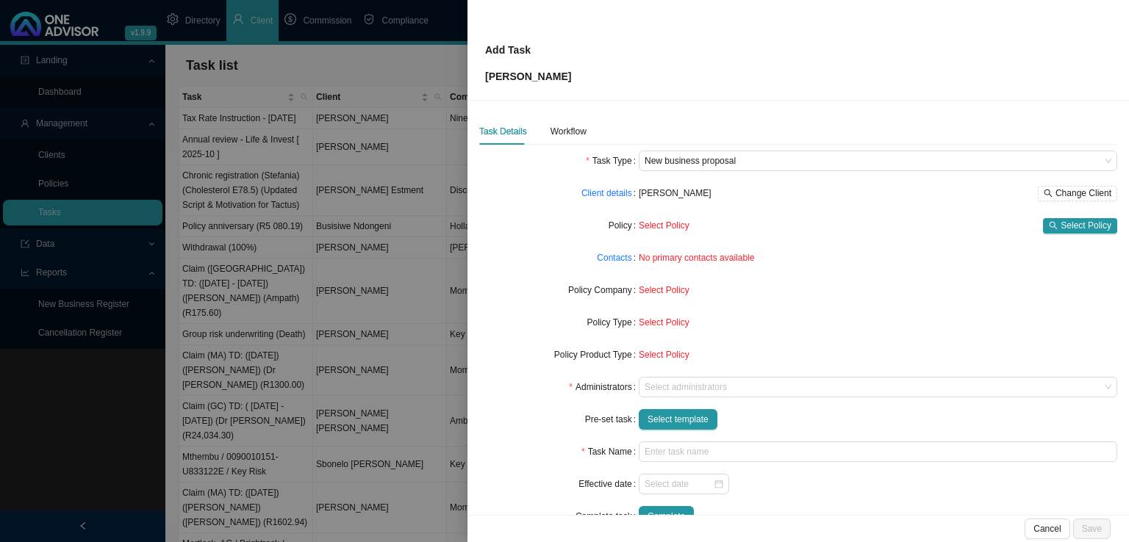
type input "Lead"
click at [654, 387] on div at bounding box center [870, 387] width 458 height 11
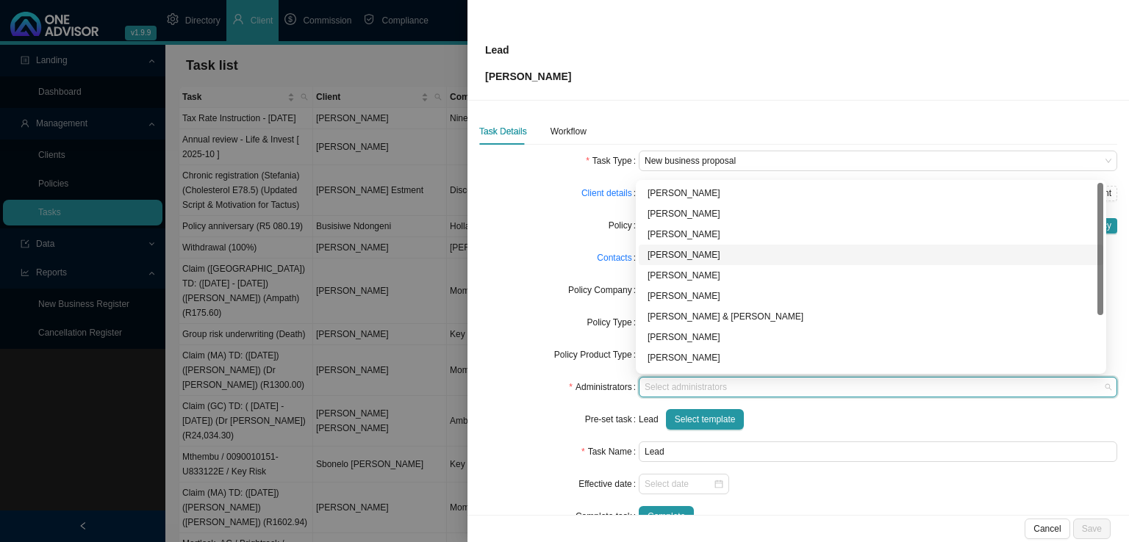
click at [676, 249] on div "[PERSON_NAME]" at bounding box center [870, 255] width 447 height 15
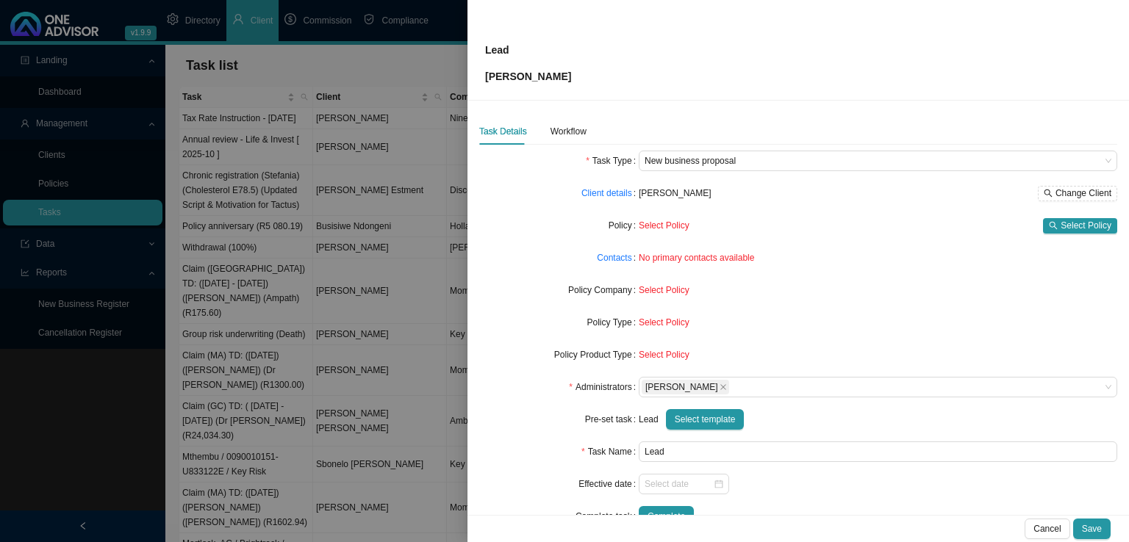
click at [531, 217] on div "Policy" at bounding box center [558, 225] width 159 height 21
click at [616, 254] on link "Contacts" at bounding box center [614, 258] width 35 height 15
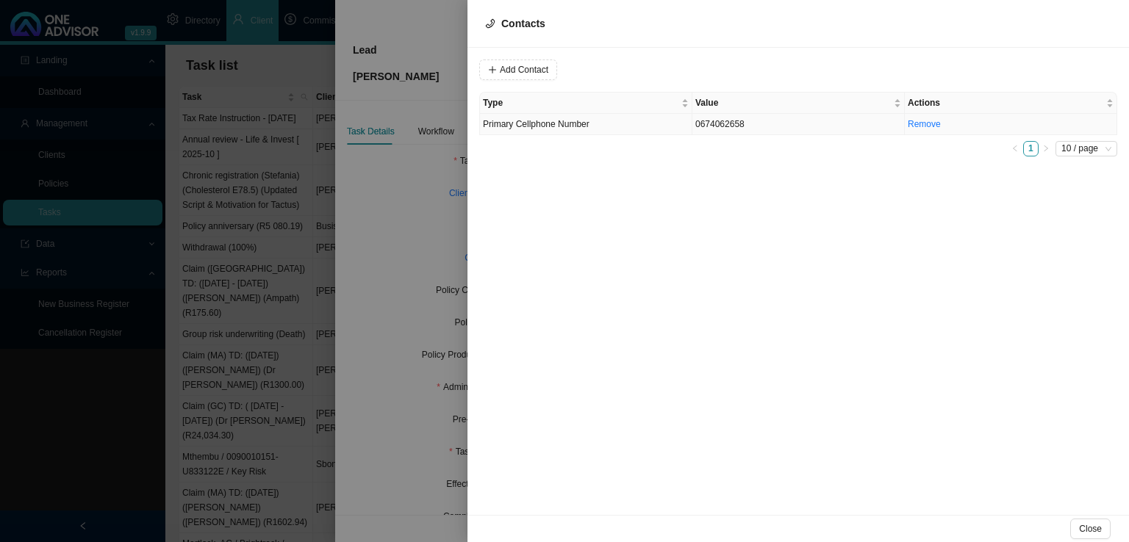
click at [641, 126] on td "Primary Cellphone Number" at bounding box center [586, 124] width 212 height 21
click at [1095, 525] on span "Close" at bounding box center [1090, 529] width 23 height 15
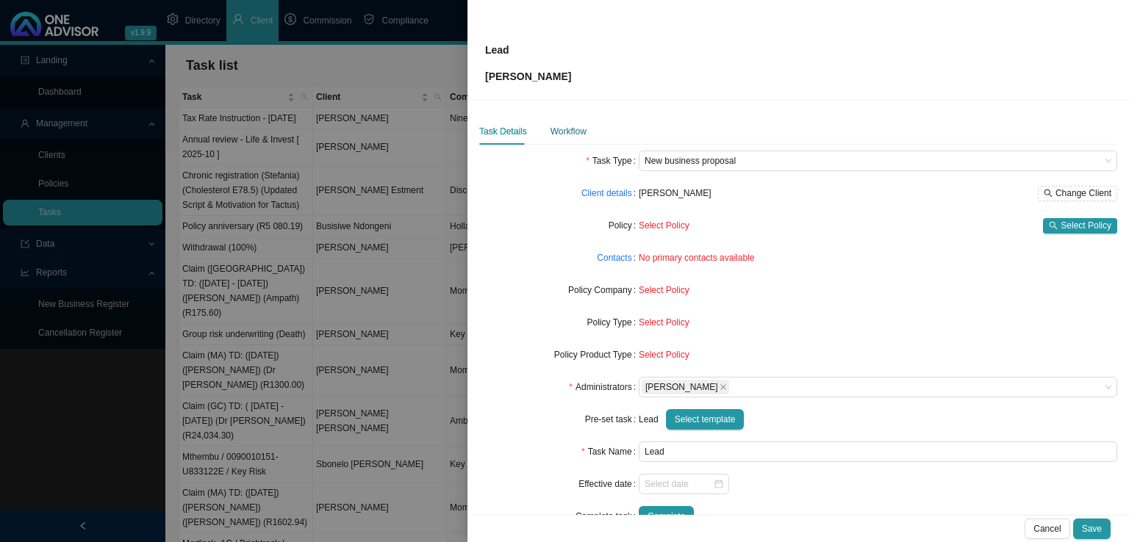
click at [569, 134] on div "Workflow" at bounding box center [568, 131] width 36 height 15
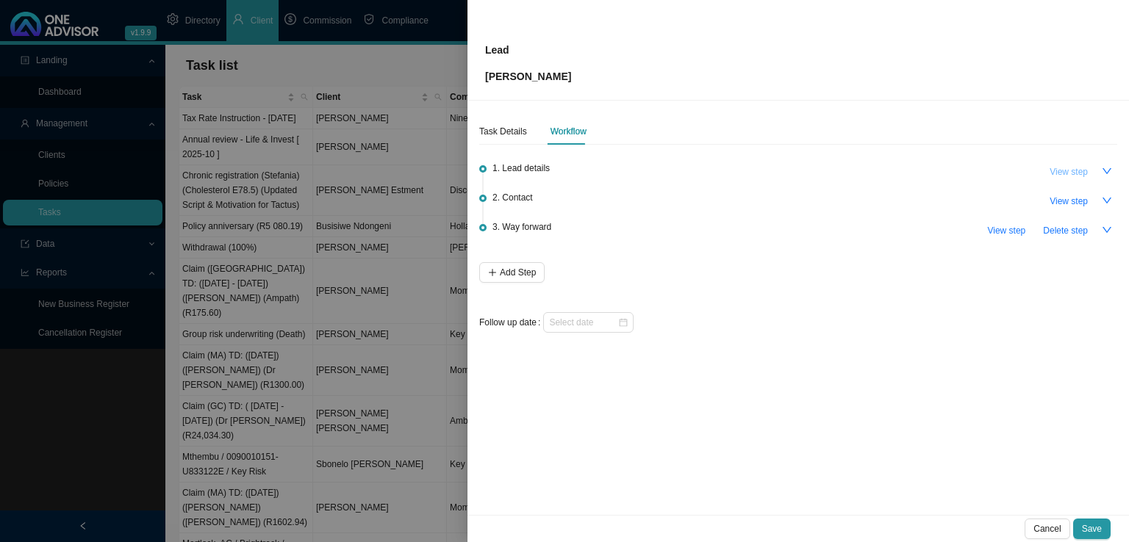
click at [1073, 177] on span "View step" at bounding box center [1068, 172] width 38 height 15
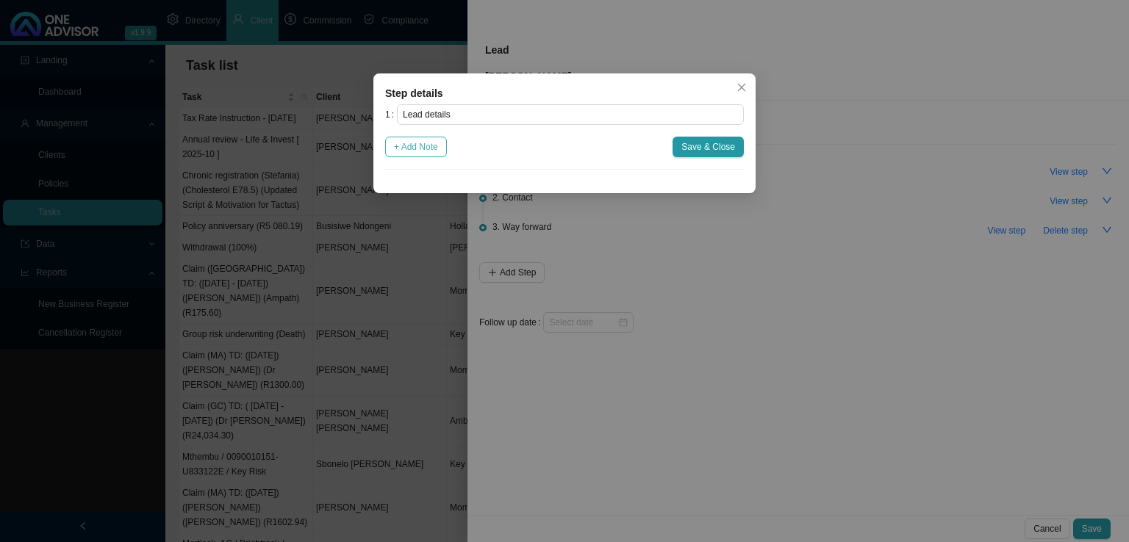
click at [421, 152] on span "+ Add Note" at bounding box center [416, 147] width 44 height 15
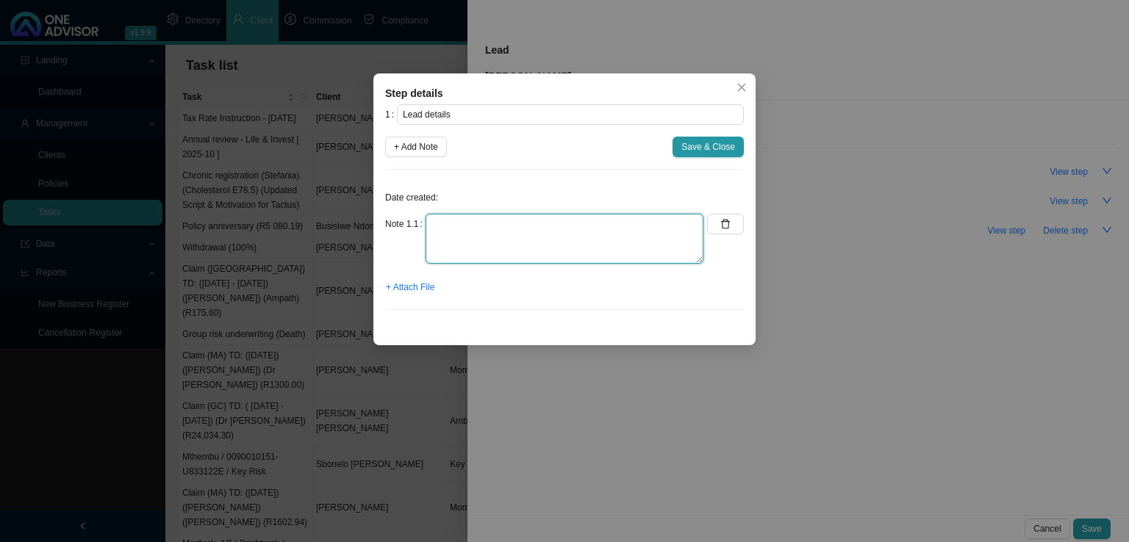
drag, startPoint x: 458, startPoint y: 235, endPoint x: 479, endPoint y: 233, distance: 21.4
click at [461, 233] on textarea at bounding box center [564, 239] width 278 height 50
paste textarea "[PERSON_NAME] 0674062658 - Needs Medical Aid This is [PERSON_NAME] daughter - c…"
click at [445, 248] on textarea "[PERSON_NAME] 0674062658 - Needs Medical Aid This is [PERSON_NAME] daughter - c…" at bounding box center [564, 239] width 278 height 50
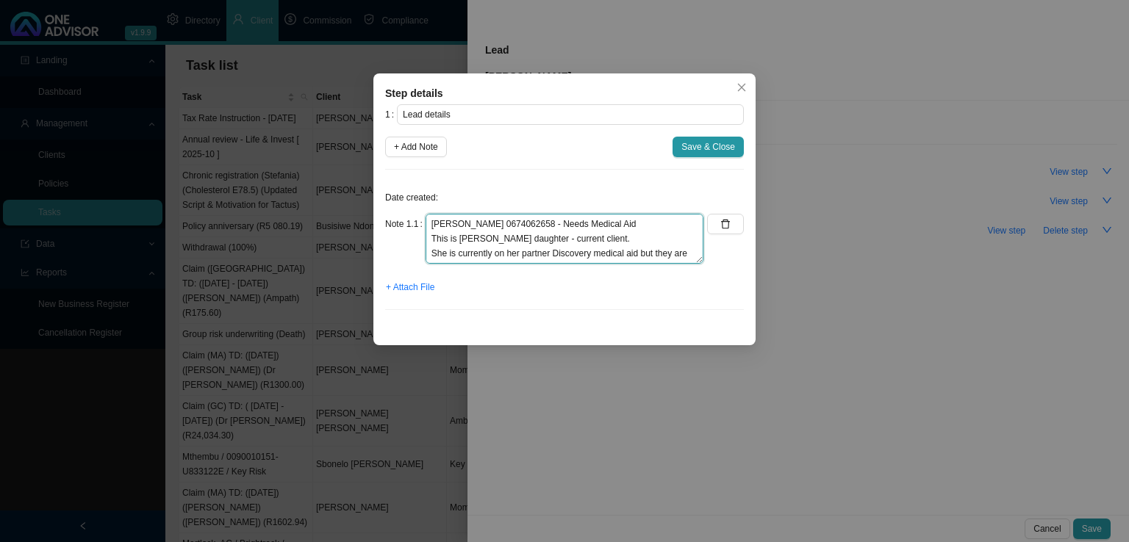
click at [430, 223] on textarea "[PERSON_NAME] 0674062658 - Needs Medical Aid This is [PERSON_NAME] daughter - c…" at bounding box center [564, 239] width 278 height 50
type textarea "TEAMS MESSAGE [PERSON_NAME] 0674062658 - Needs Medical Aid This is [PERSON_NAME…"
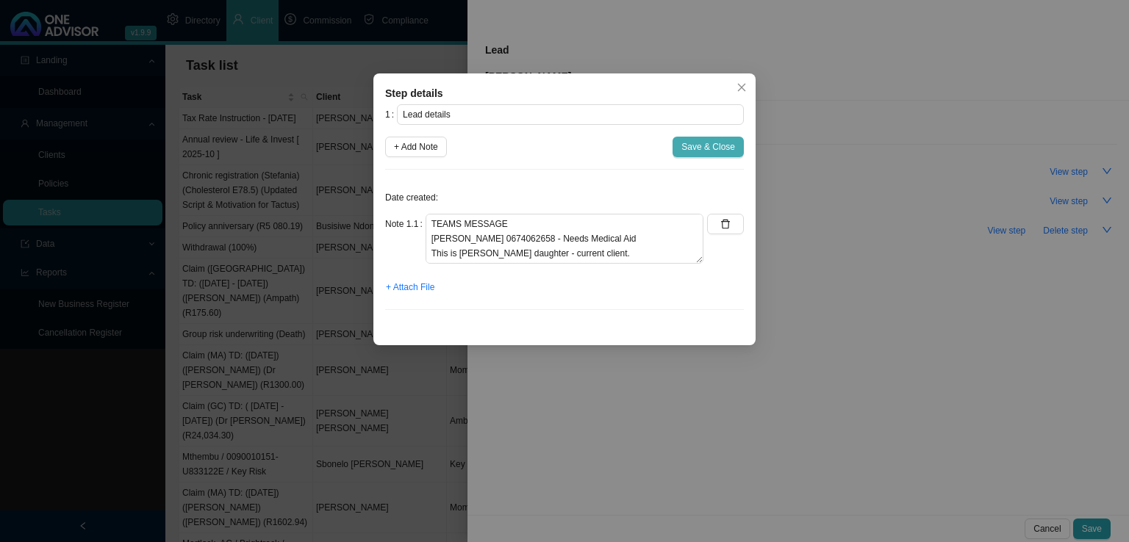
click at [700, 150] on span "Save & Close" at bounding box center [708, 147] width 54 height 15
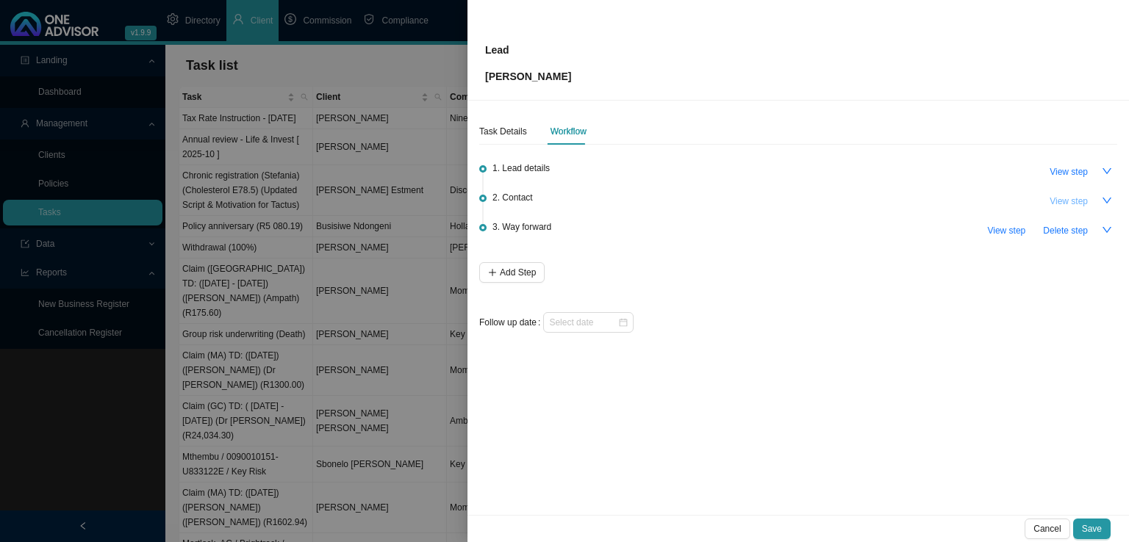
click at [1072, 202] on span "View step" at bounding box center [1068, 201] width 38 height 15
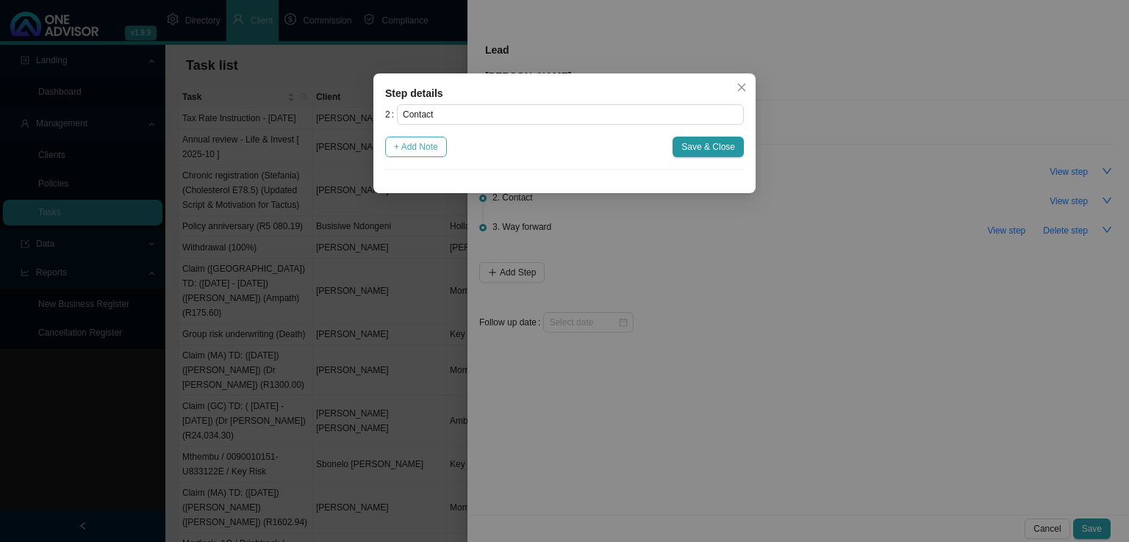
click at [417, 145] on span "+ Add Note" at bounding box center [416, 147] width 44 height 15
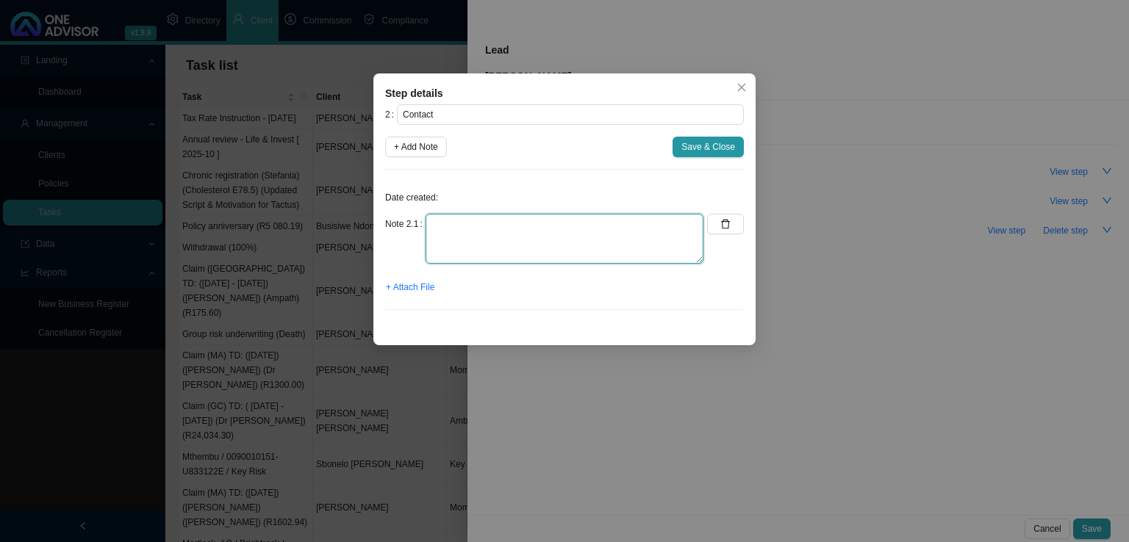
click at [434, 221] on textarea at bounding box center [564, 239] width 278 height 50
type textarea "Tried calling [PERSON_NAME] answer. Sent whatsapp."
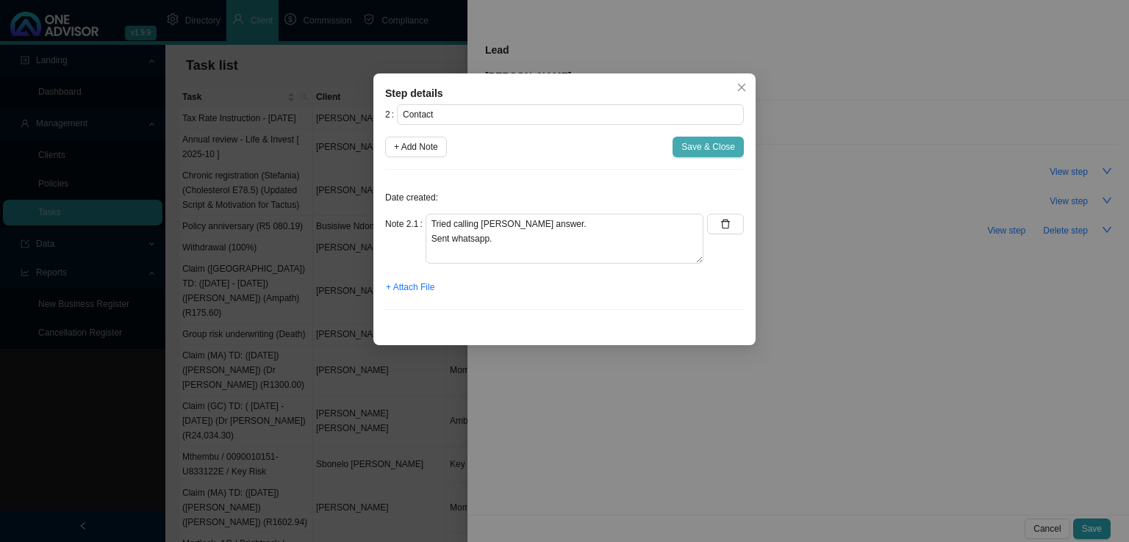
click at [708, 147] on span "Save & Close" at bounding box center [708, 147] width 54 height 15
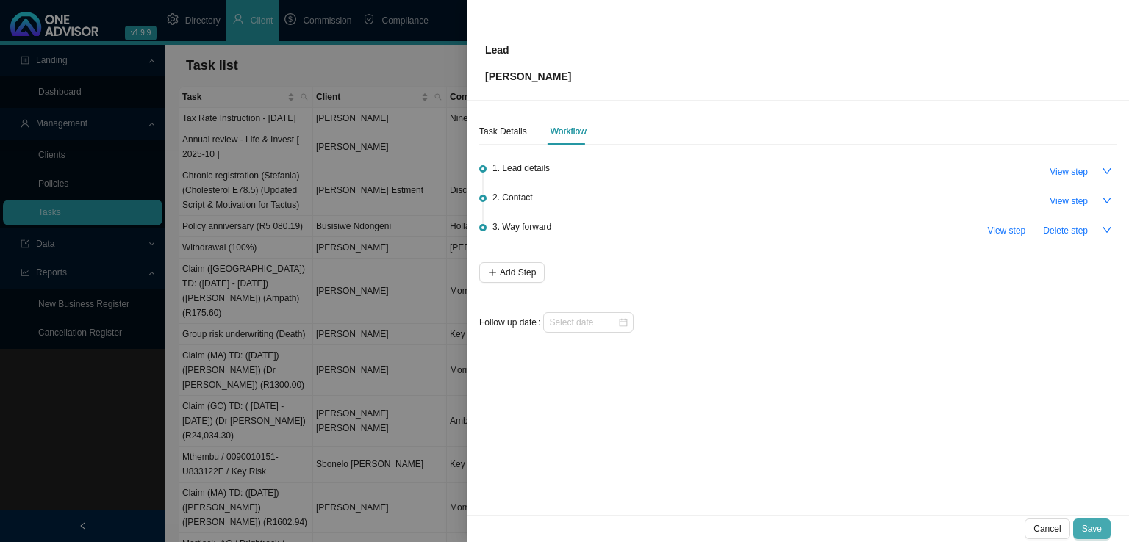
click at [1099, 528] on span "Save" at bounding box center [1092, 529] width 20 height 15
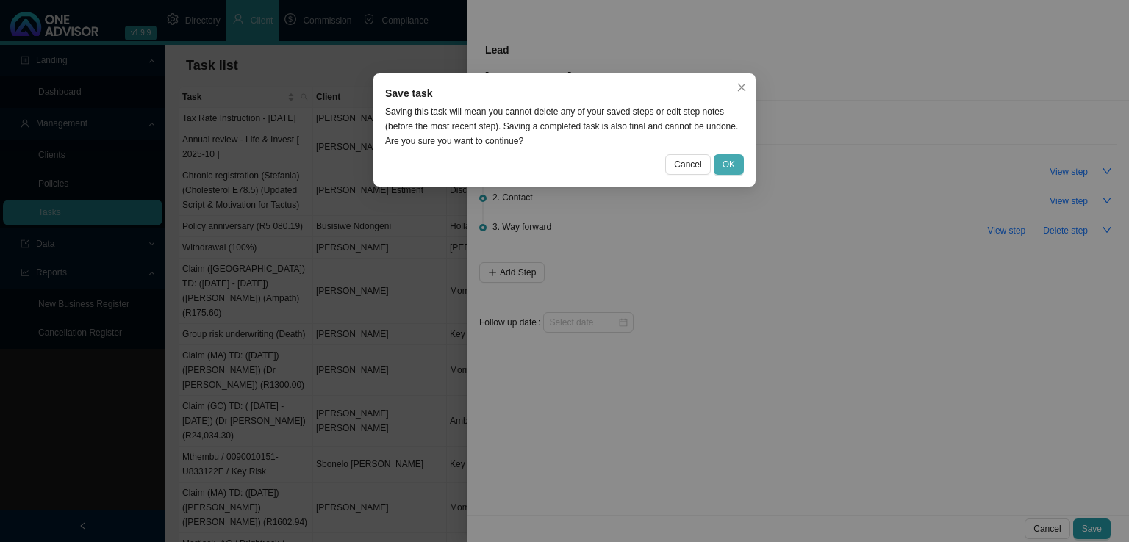
click at [720, 173] on button "OK" at bounding box center [728, 164] width 30 height 21
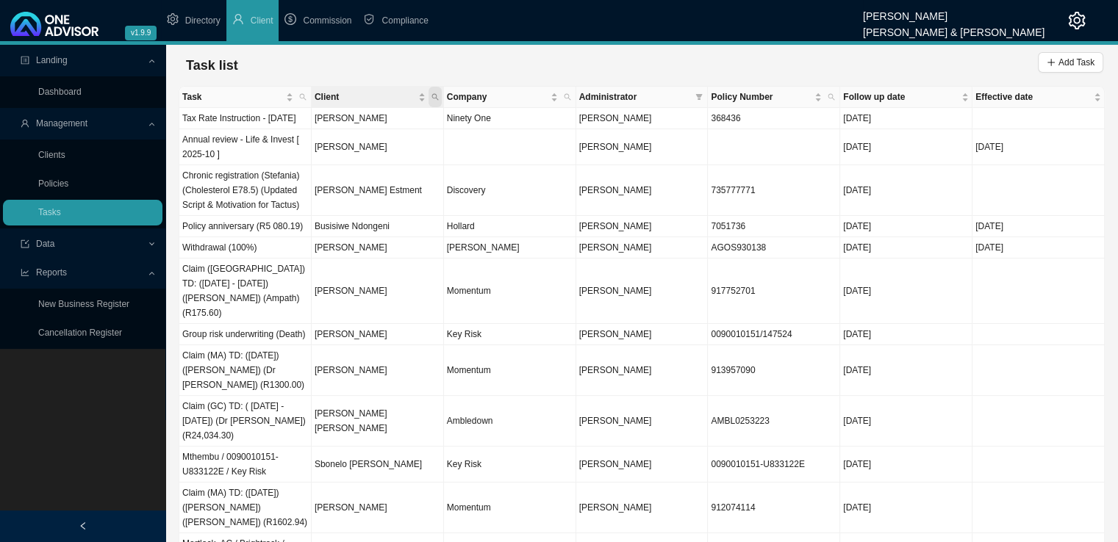
click at [433, 96] on icon "search" at bounding box center [434, 96] width 7 height 7
click at [347, 129] on input "text" at bounding box center [367, 126] width 138 height 21
click at [831, 98] on icon "search" at bounding box center [830, 96] width 7 height 7
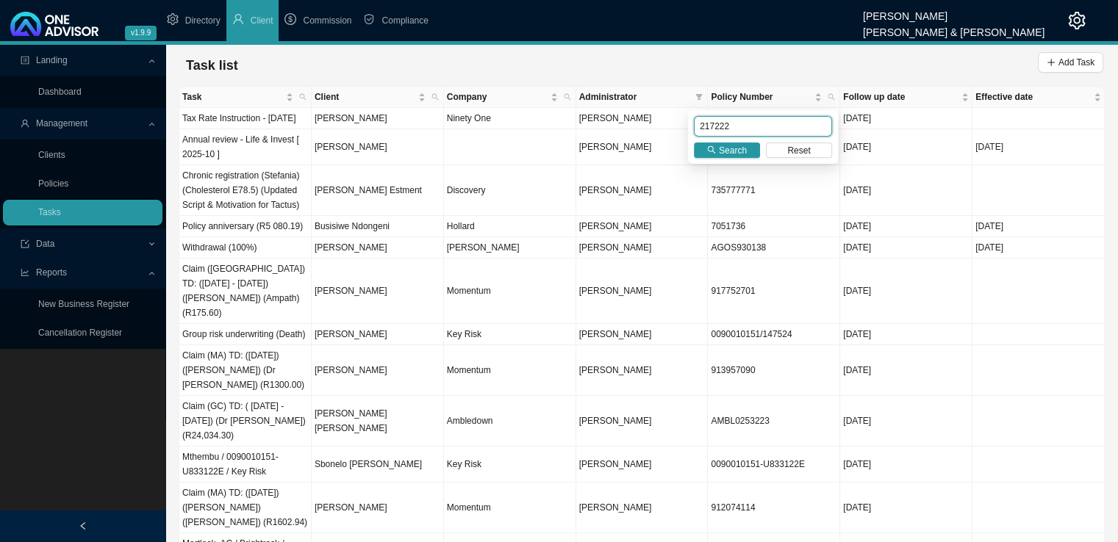
type input "217222"
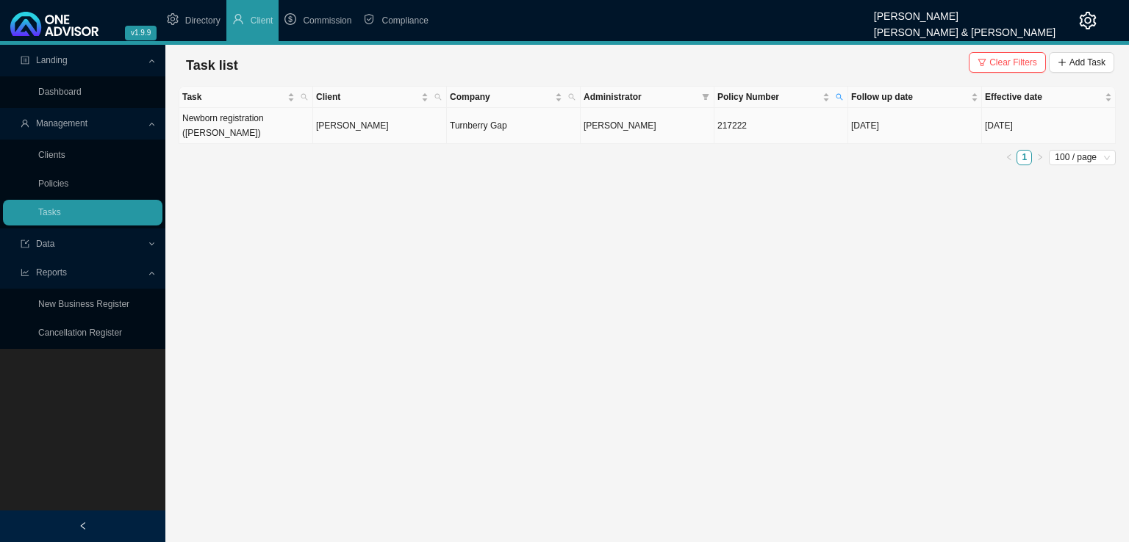
click at [374, 125] on td "[PERSON_NAME]" at bounding box center [380, 126] width 134 height 36
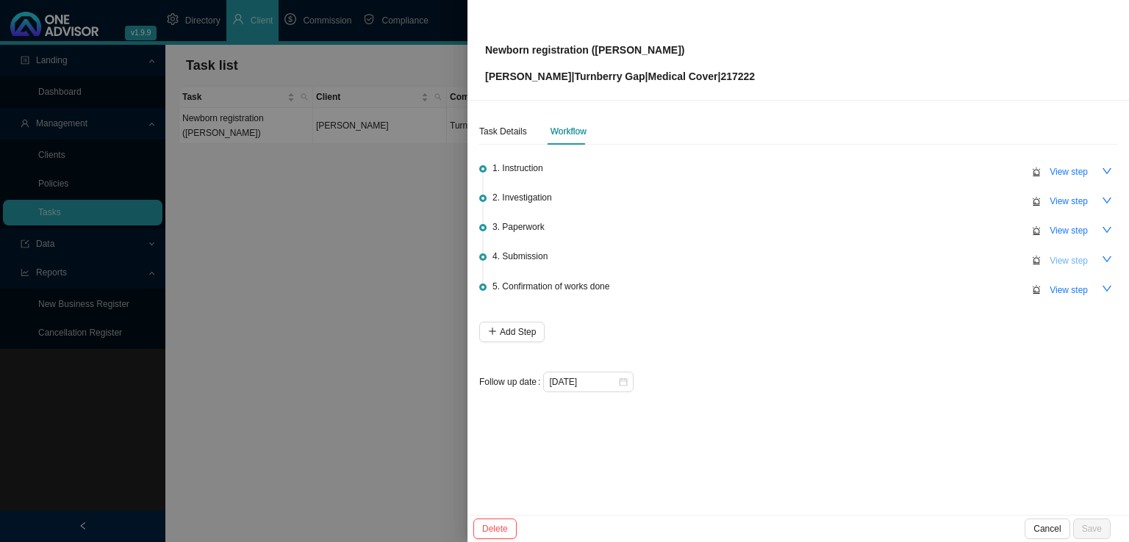
click at [1079, 262] on span "View step" at bounding box center [1068, 260] width 38 height 15
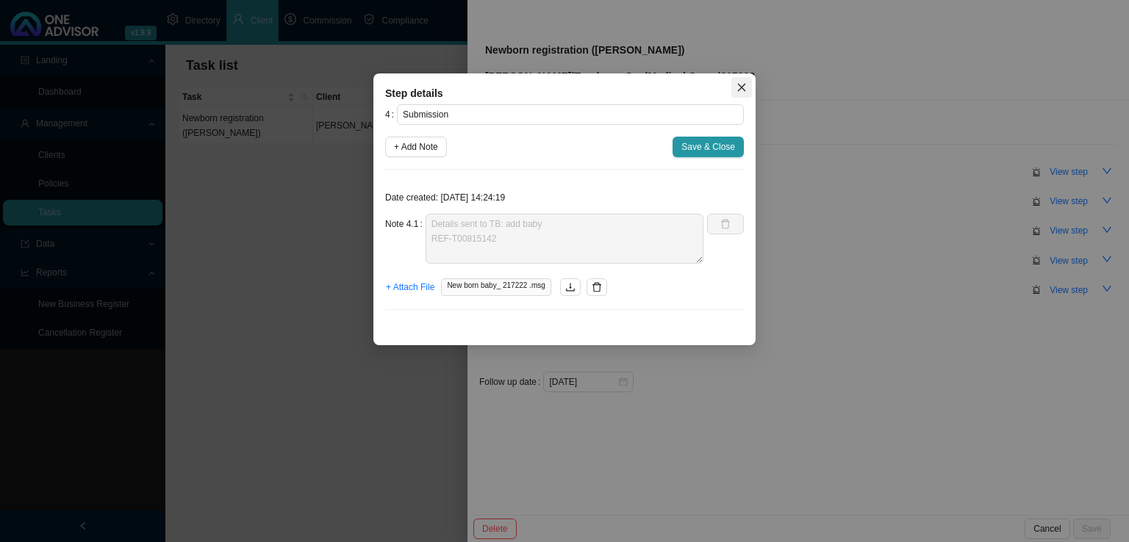
click at [741, 86] on icon "close" at bounding box center [741, 87] width 10 height 10
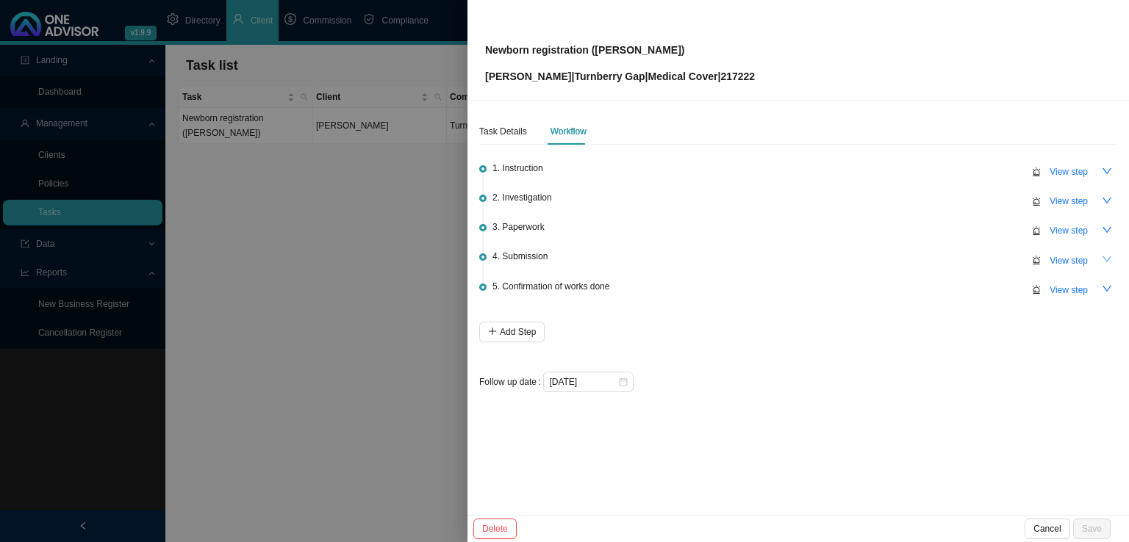
click at [1106, 256] on icon "down" at bounding box center [1106, 259] width 10 height 10
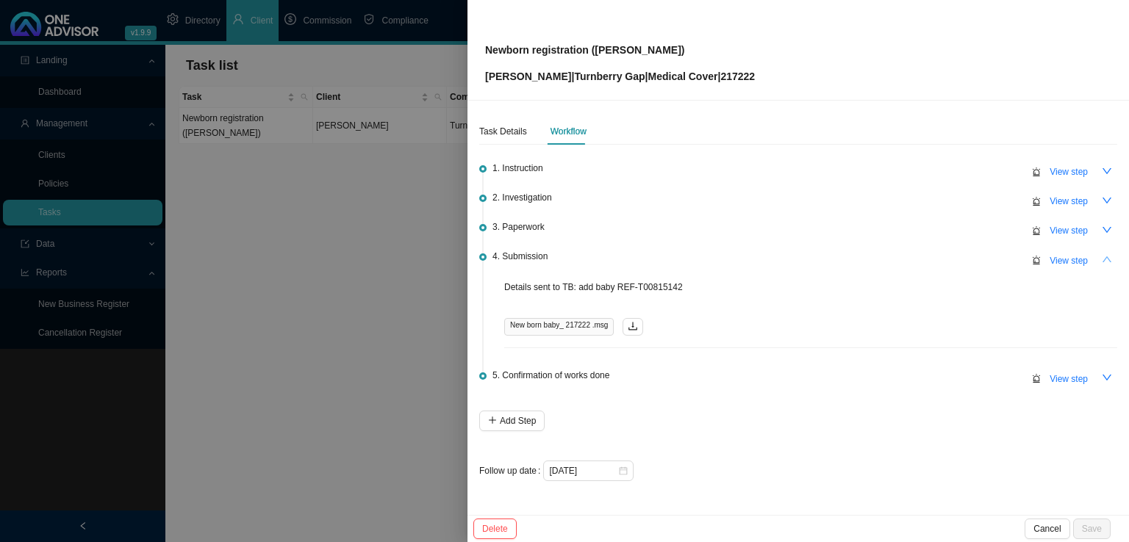
click at [1062, 262] on span "View step" at bounding box center [1068, 260] width 38 height 15
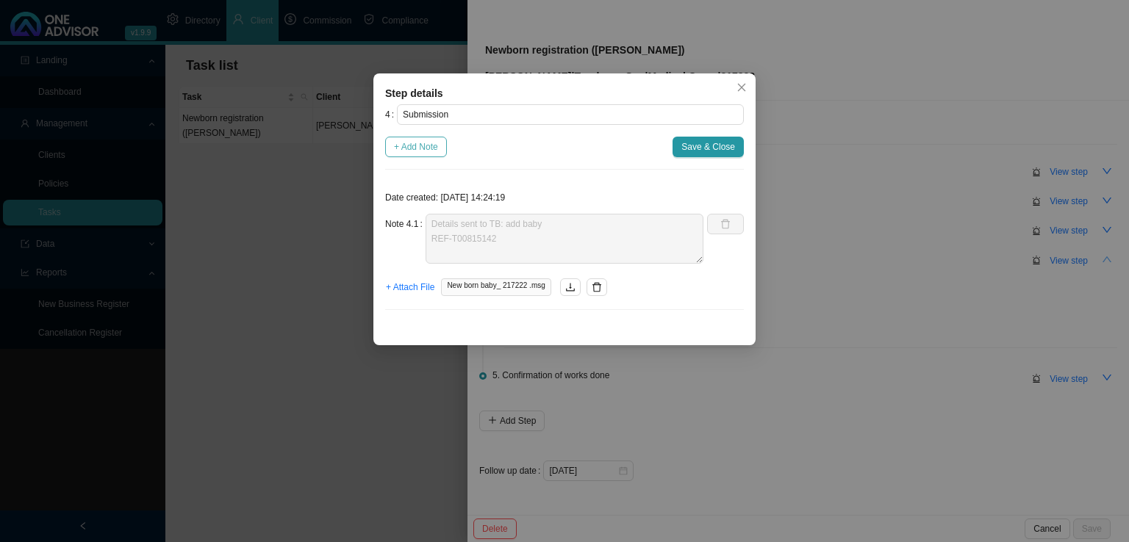
click at [424, 144] on span "+ Add Note" at bounding box center [416, 147] width 44 height 15
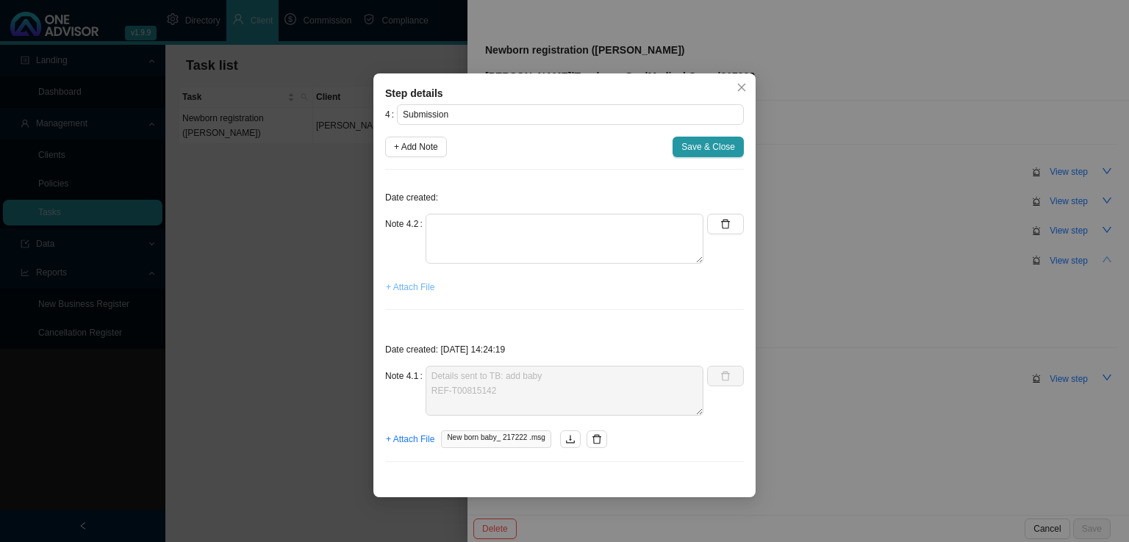
click at [418, 287] on span "+ Attach File" at bounding box center [410, 287] width 48 height 15
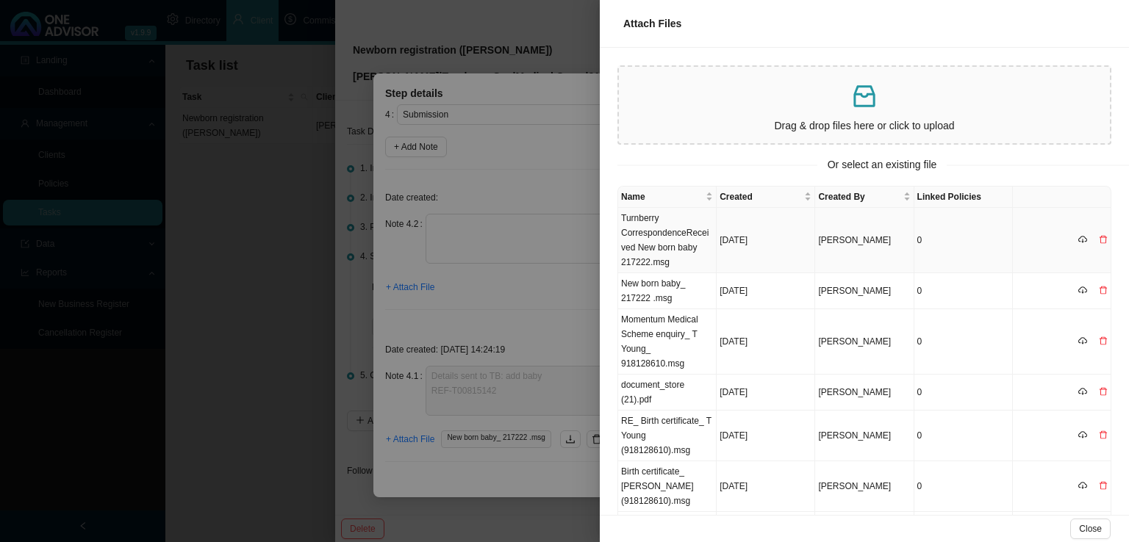
click at [663, 236] on td "Turnberry CorrespondenceReceived New born baby 217222.msg" at bounding box center [667, 240] width 98 height 65
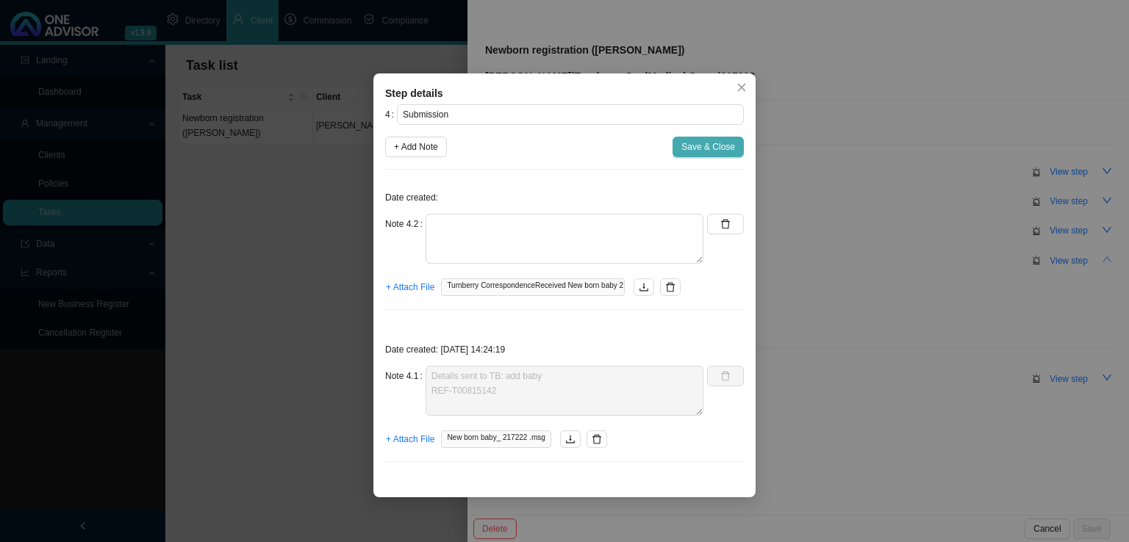
click at [708, 147] on span "Save & Close" at bounding box center [708, 147] width 54 height 15
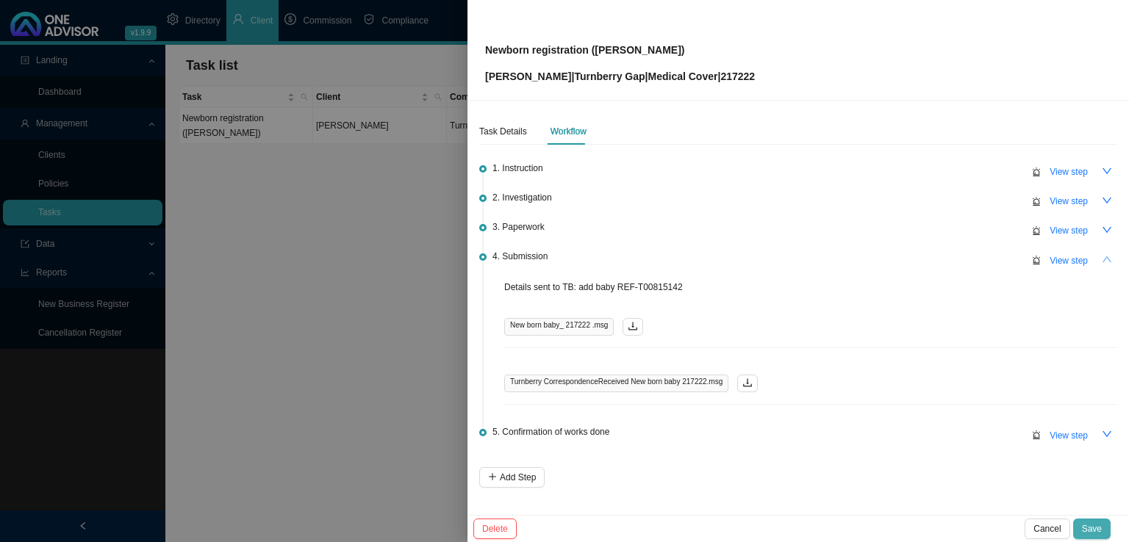
click at [1088, 523] on span "Save" at bounding box center [1092, 529] width 20 height 15
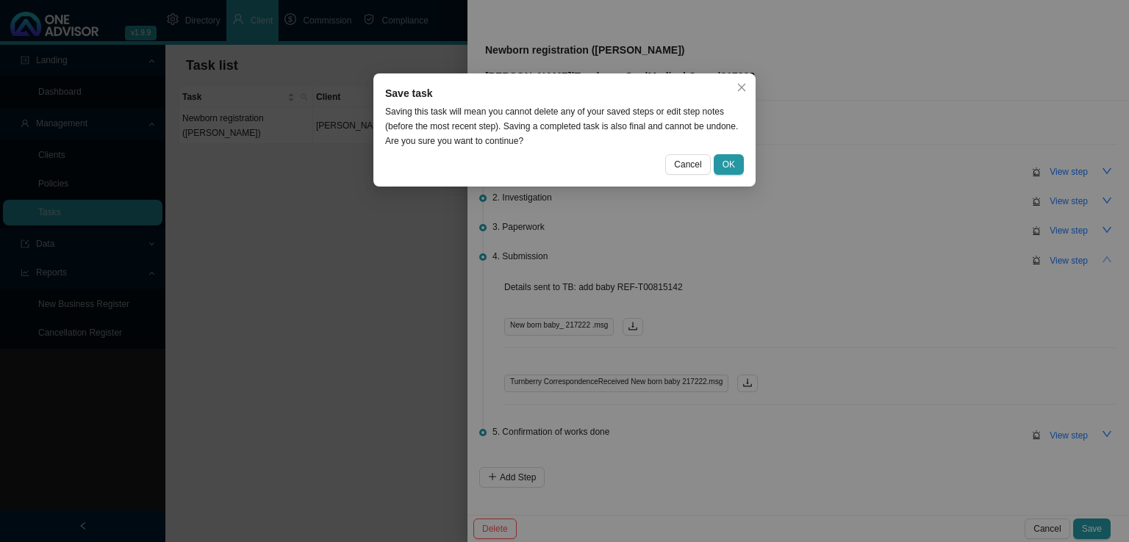
click at [730, 175] on div "Save task Saving this task will mean you cannot delete any of your saved steps …" at bounding box center [564, 129] width 382 height 113
click at [733, 164] on span "OK" at bounding box center [728, 164] width 12 height 15
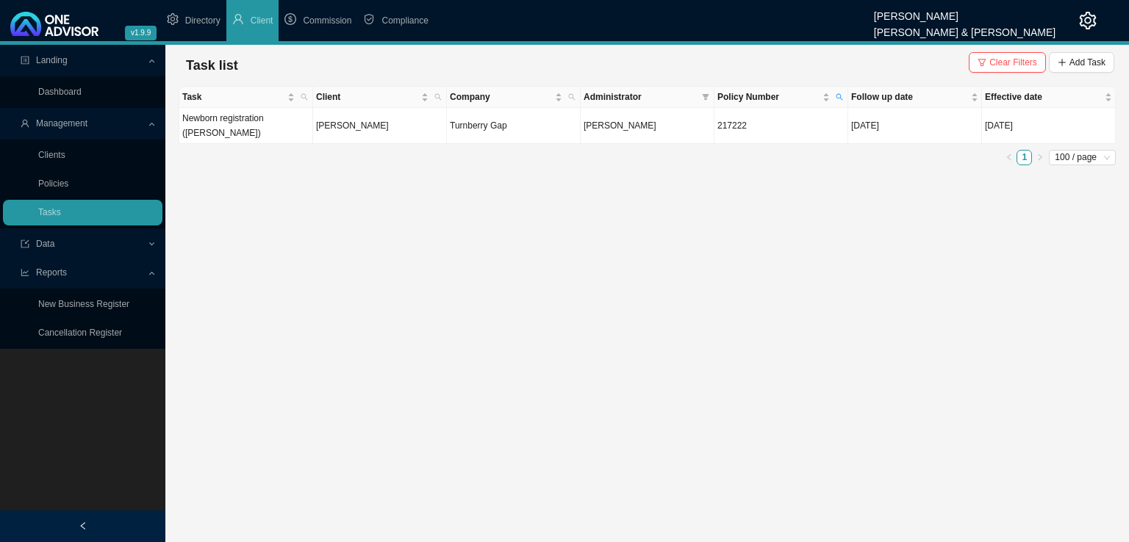
drag, startPoint x: 996, startPoint y: 57, endPoint x: 991, endPoint y: 65, distance: 10.2
click at [996, 57] on span "Clear Filters" at bounding box center [1013, 62] width 48 height 15
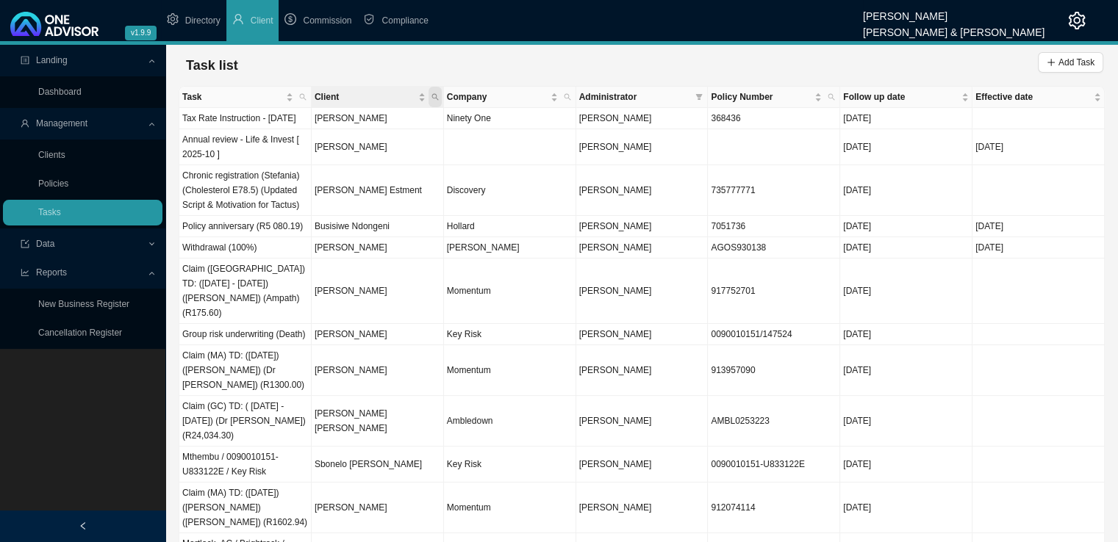
click at [433, 97] on icon "search" at bounding box center [434, 96] width 7 height 7
click at [356, 120] on input "text" at bounding box center [367, 126] width 138 height 21
type input "a"
click at [1058, 66] on button "Add Task" at bounding box center [1069, 62] width 65 height 21
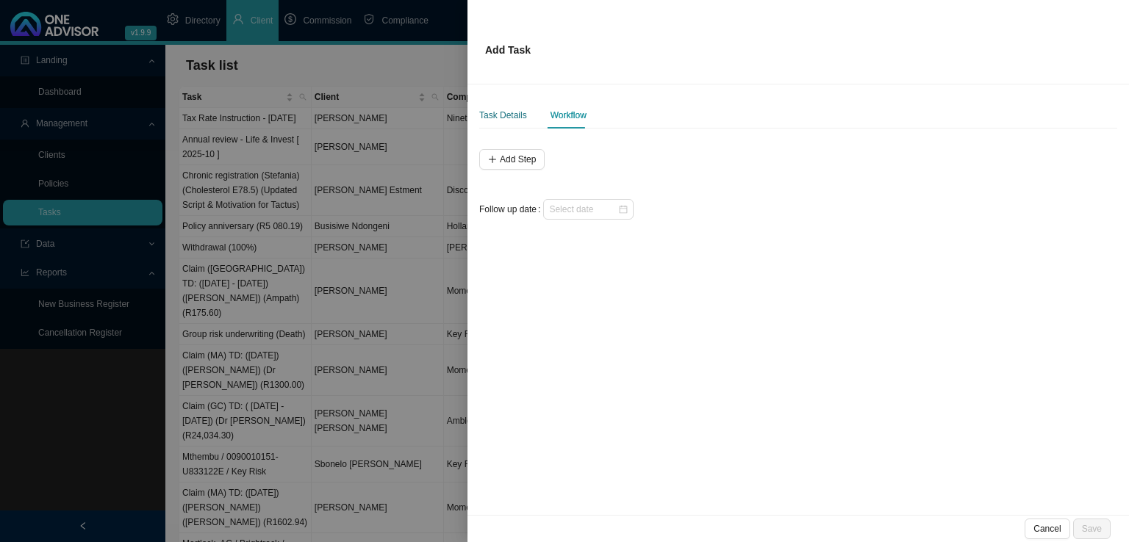
drag, startPoint x: 496, startPoint y: 112, endPoint x: 514, endPoint y: 112, distance: 18.4
click at [497, 110] on div "Task Details" at bounding box center [503, 115] width 48 height 15
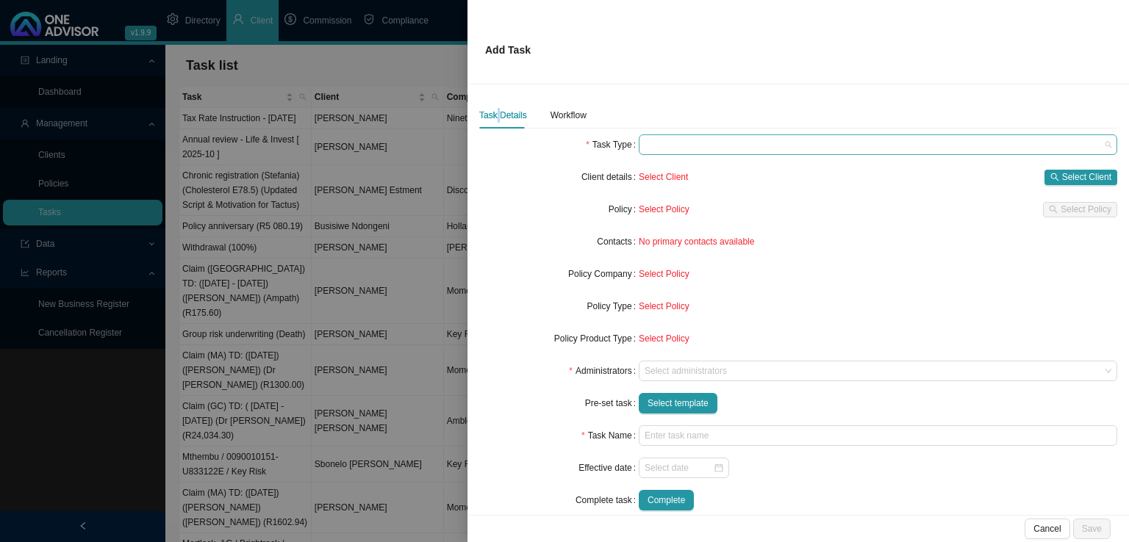
drag, startPoint x: 691, startPoint y: 148, endPoint x: 709, endPoint y: 151, distance: 18.6
click at [693, 148] on span at bounding box center [877, 144] width 467 height 19
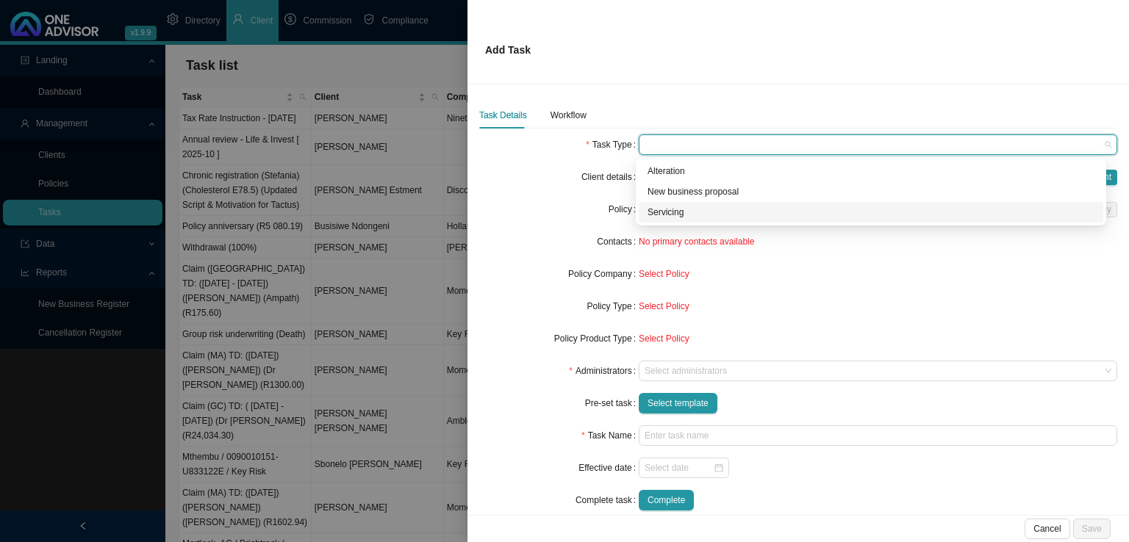
click at [680, 213] on div "Servicing" at bounding box center [870, 212] width 447 height 15
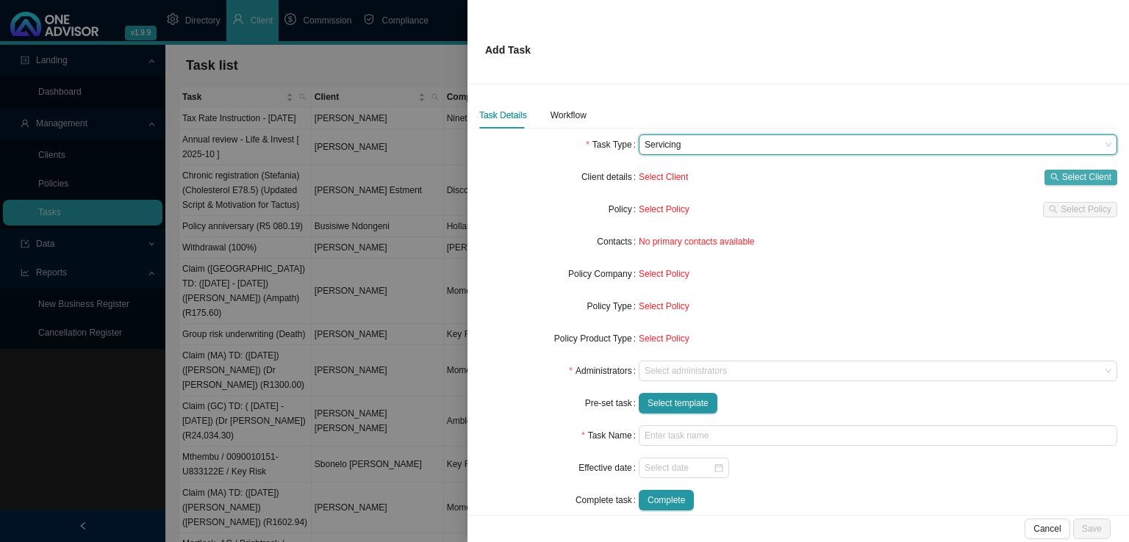
click at [1067, 178] on span "Select Client" at bounding box center [1086, 177] width 49 height 15
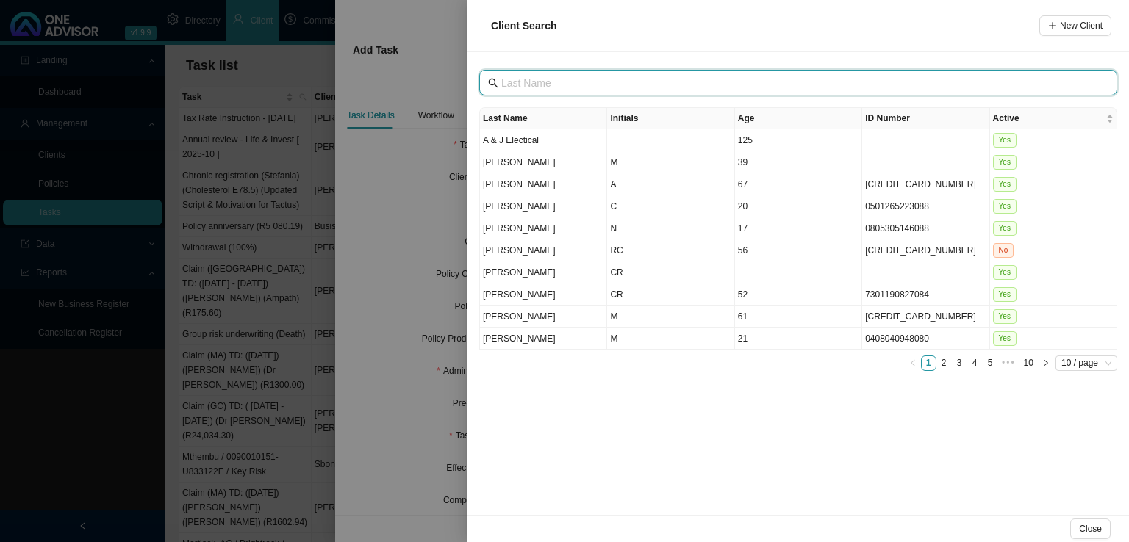
click at [569, 77] on input "text" at bounding box center [799, 83] width 597 height 16
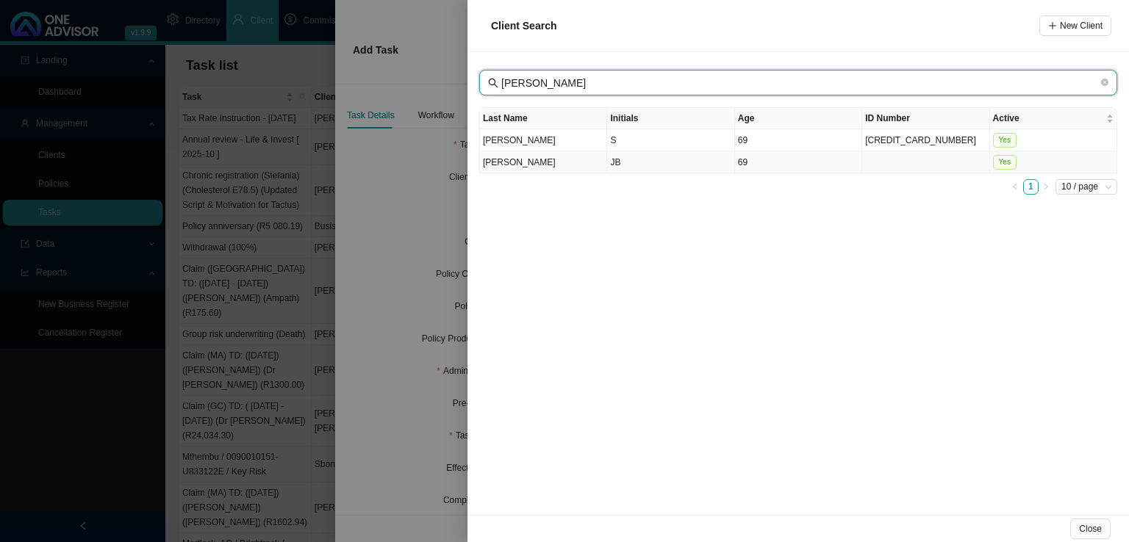
type input "[PERSON_NAME]"
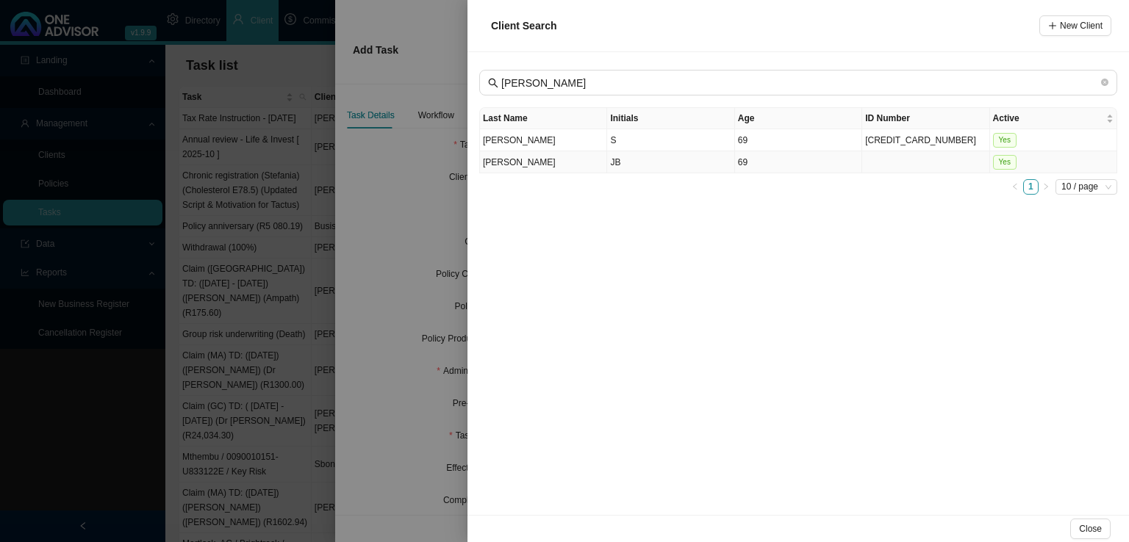
click at [635, 164] on td "JB" at bounding box center [670, 162] width 127 height 22
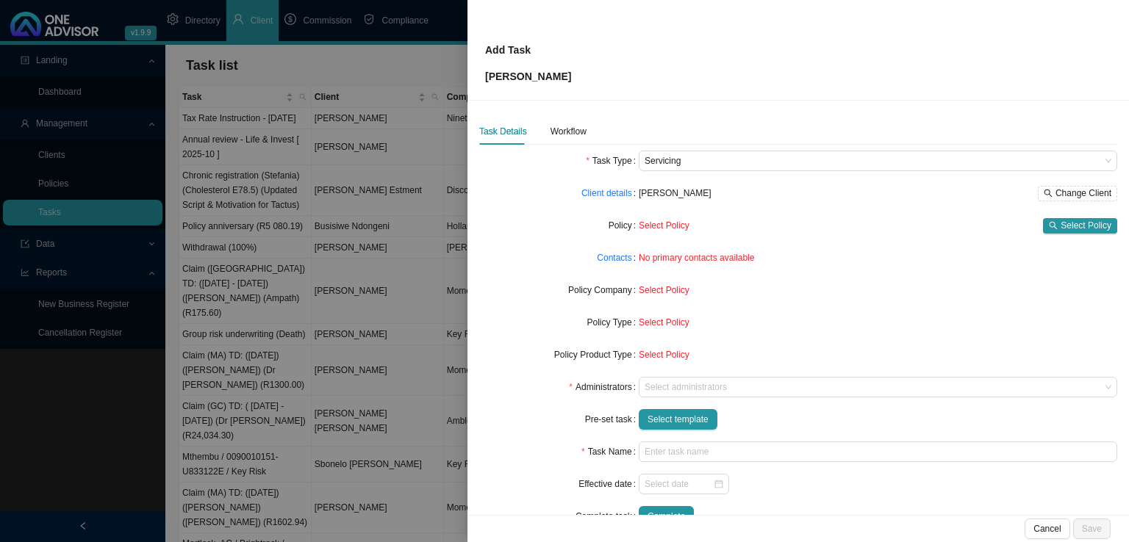
click at [1062, 214] on form "Task Type Servicing Client details [PERSON_NAME] Change Client Policy Select Po…" at bounding box center [798, 339] width 638 height 376
click at [1063, 223] on span "Select Policy" at bounding box center [1085, 225] width 51 height 15
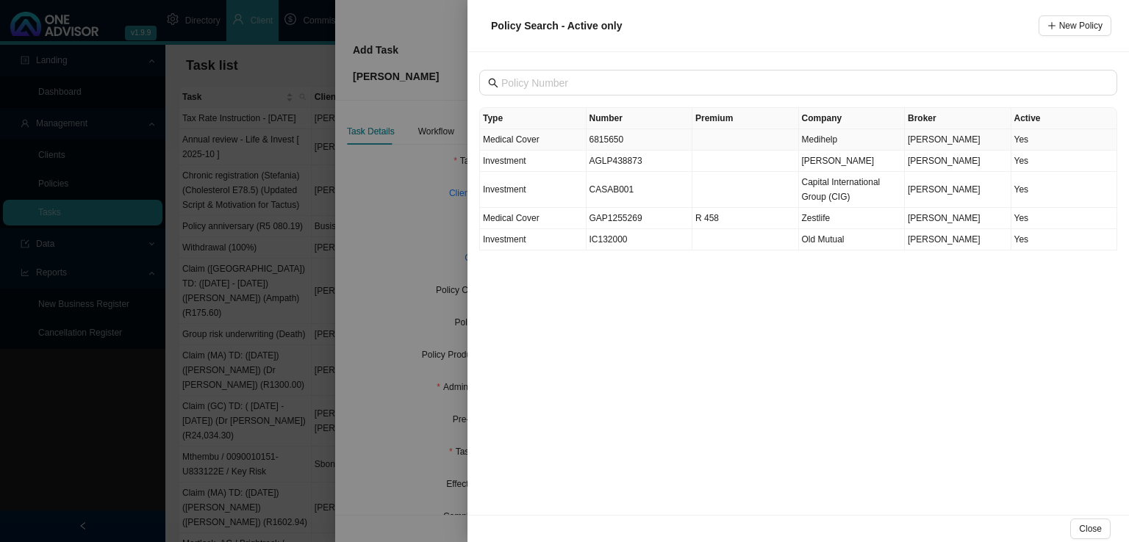
click at [626, 137] on td "6815650" at bounding box center [639, 139] width 107 height 21
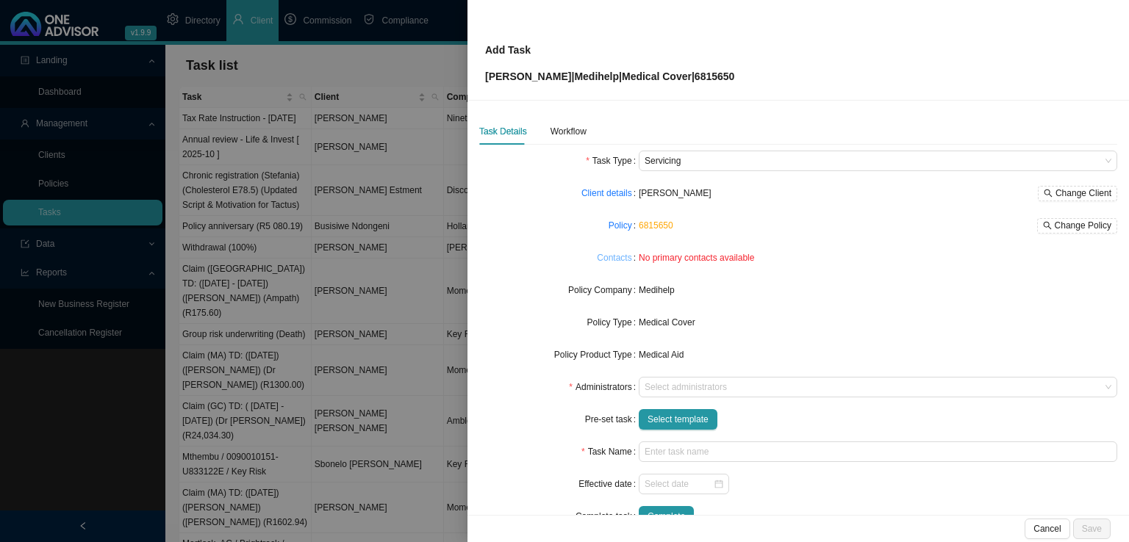
click at [616, 251] on link "Contacts" at bounding box center [614, 258] width 35 height 15
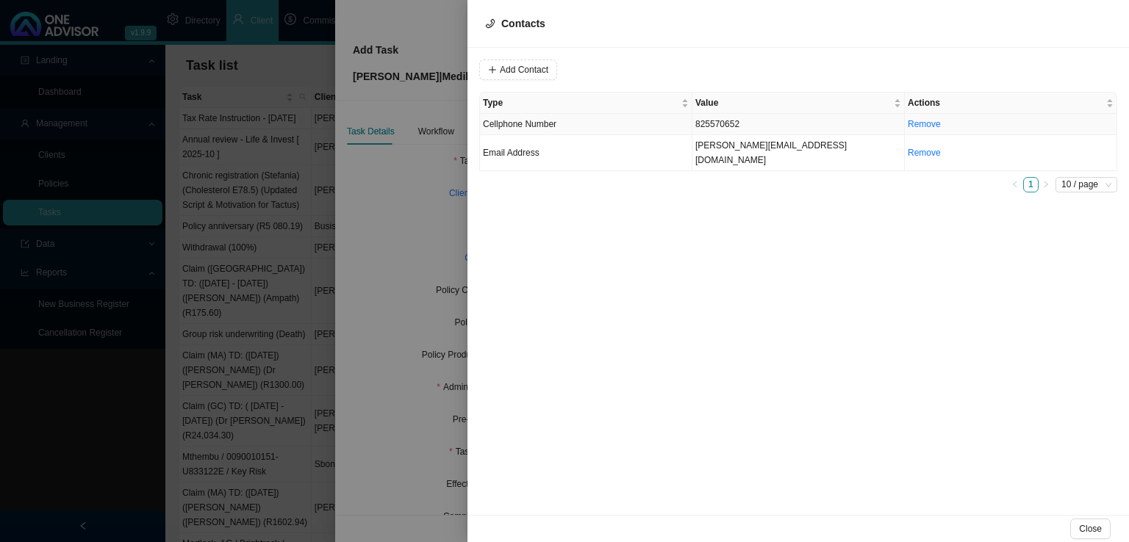
drag, startPoint x: 558, startPoint y: 124, endPoint x: 574, endPoint y: 124, distance: 15.4
click at [559, 124] on td "Cellphone Number" at bounding box center [586, 124] width 212 height 21
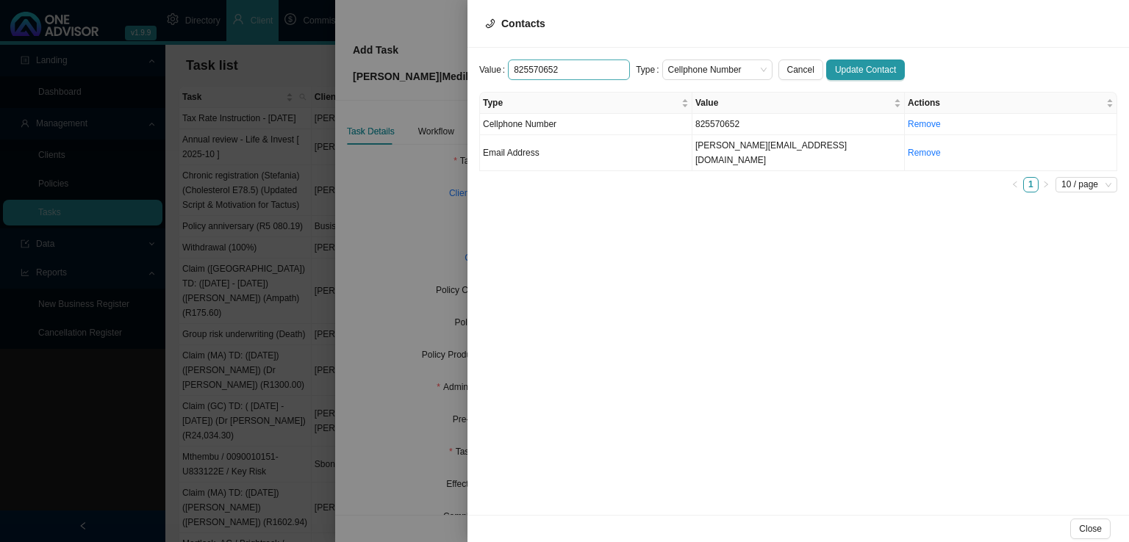
click at [514, 68] on input "825570652" at bounding box center [569, 70] width 122 height 21
click at [680, 68] on span "Cellphone Number" at bounding box center [717, 69] width 98 height 19
type input "0825570652"
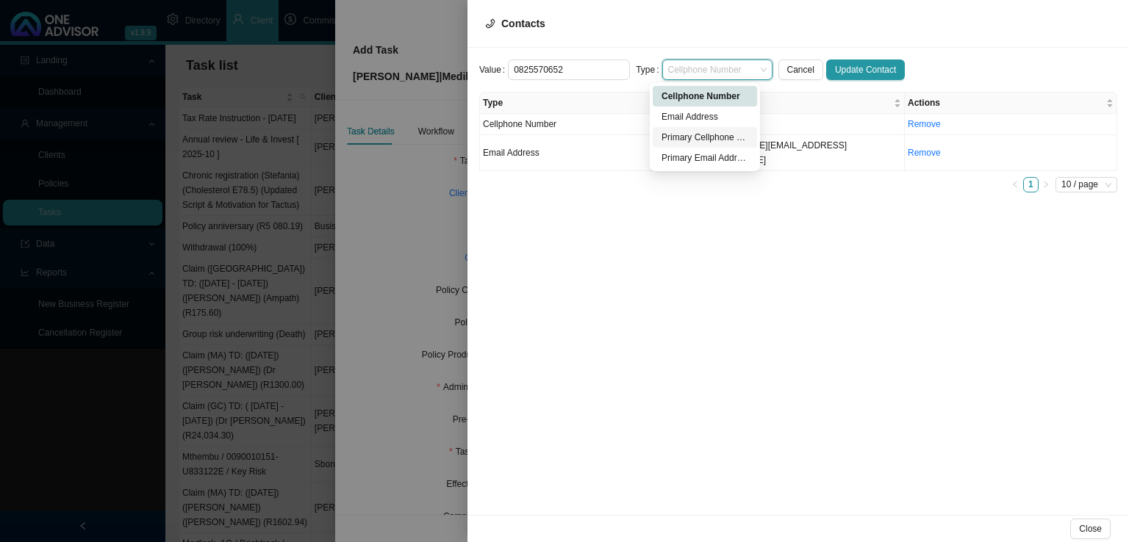
click at [702, 139] on div "Primary Cellphone Number" at bounding box center [704, 137] width 87 height 15
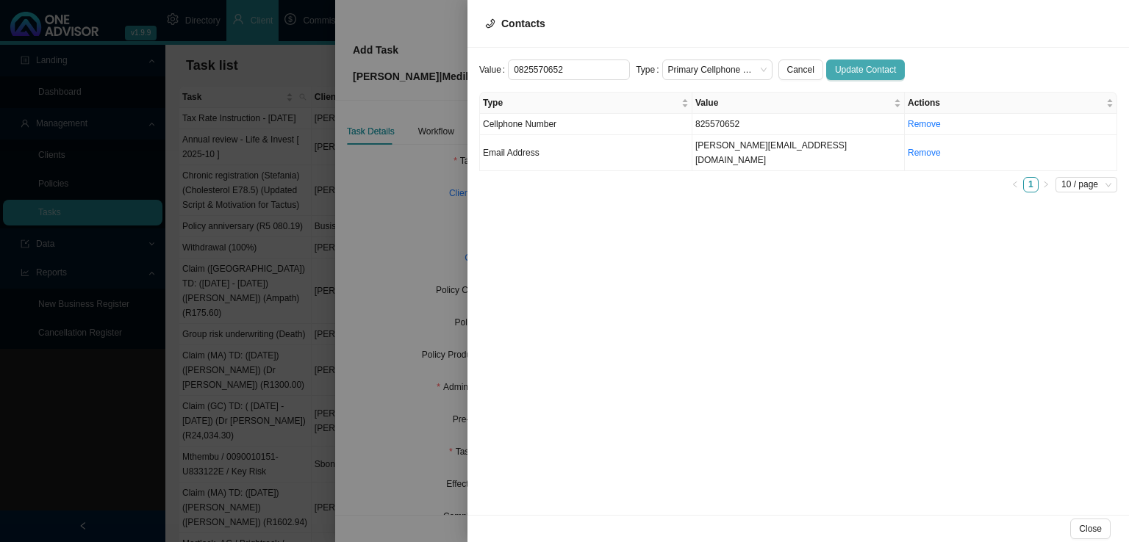
click at [849, 63] on span "Update Contact" at bounding box center [865, 69] width 61 height 15
click at [564, 148] on td "Email Address" at bounding box center [586, 153] width 212 height 36
click at [712, 67] on span "Email Address" at bounding box center [717, 69] width 98 height 19
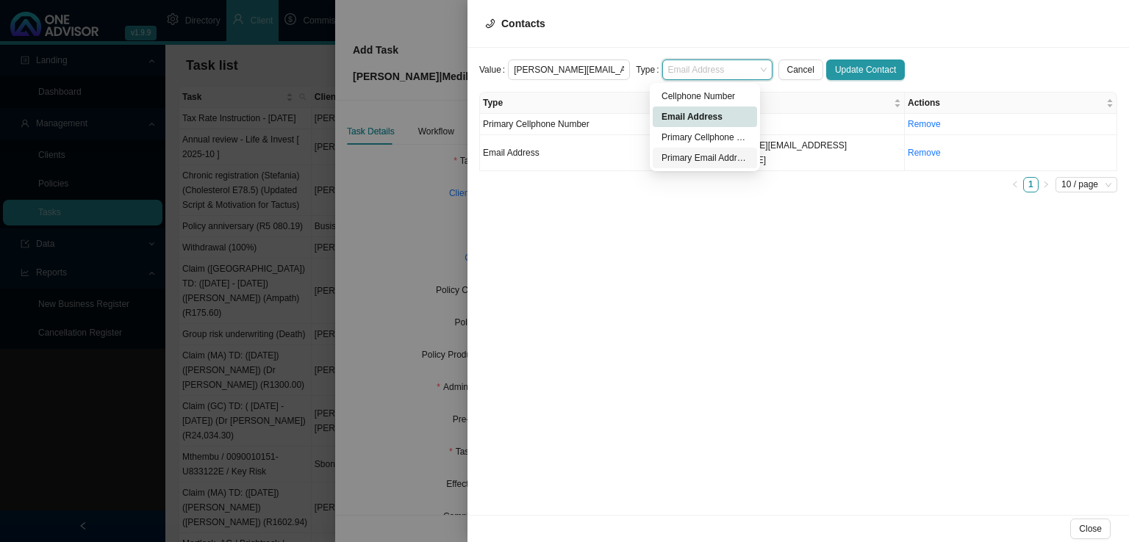
drag, startPoint x: 716, startPoint y: 160, endPoint x: 788, endPoint y: 128, distance: 78.9
click at [716, 159] on div "Primary Email Address" at bounding box center [704, 158] width 87 height 15
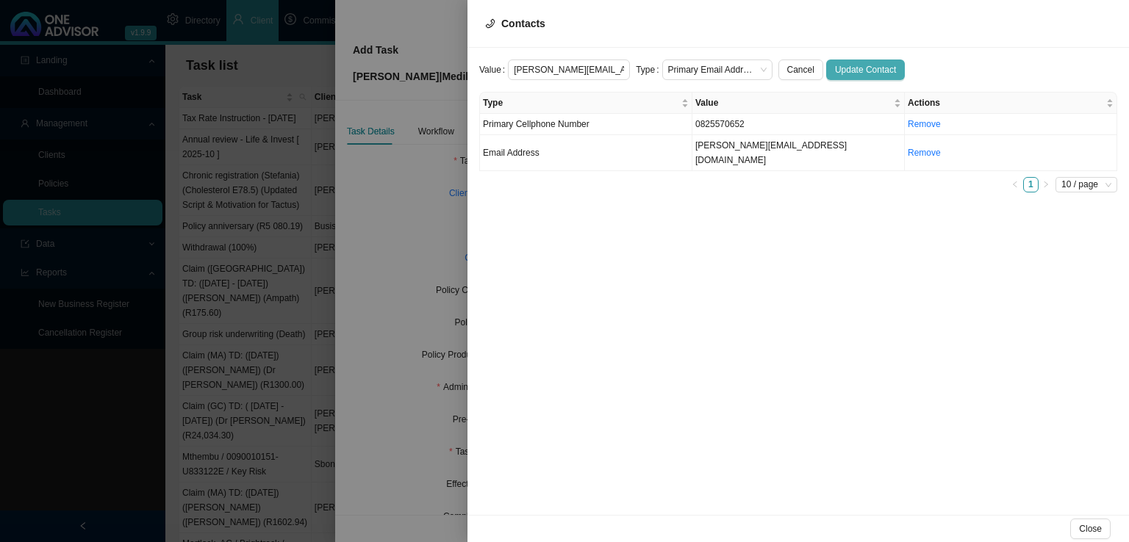
click at [852, 68] on span "Update Contact" at bounding box center [865, 69] width 61 height 15
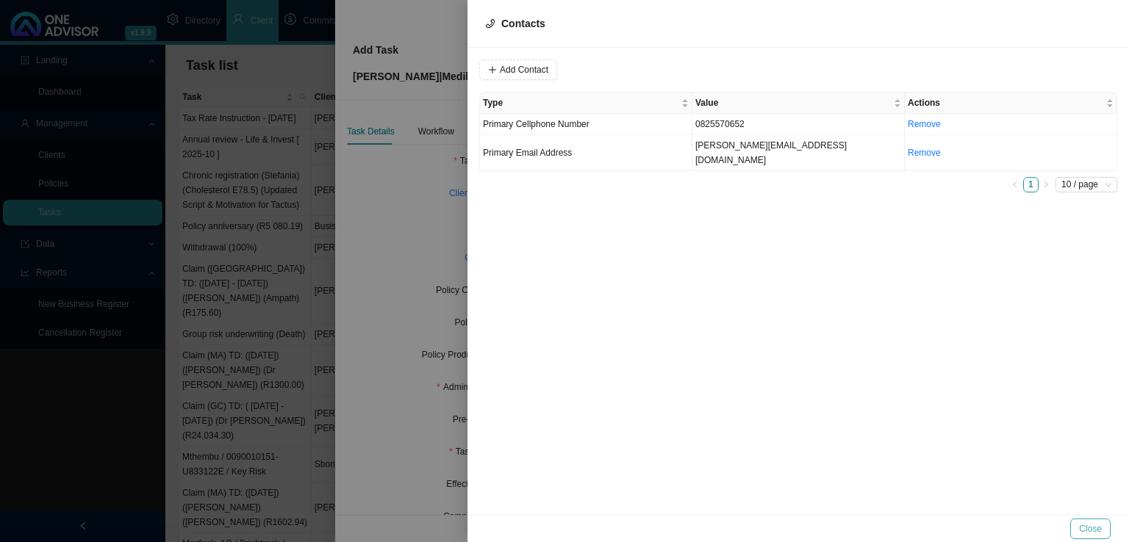
click at [1096, 525] on span "Close" at bounding box center [1090, 529] width 23 height 15
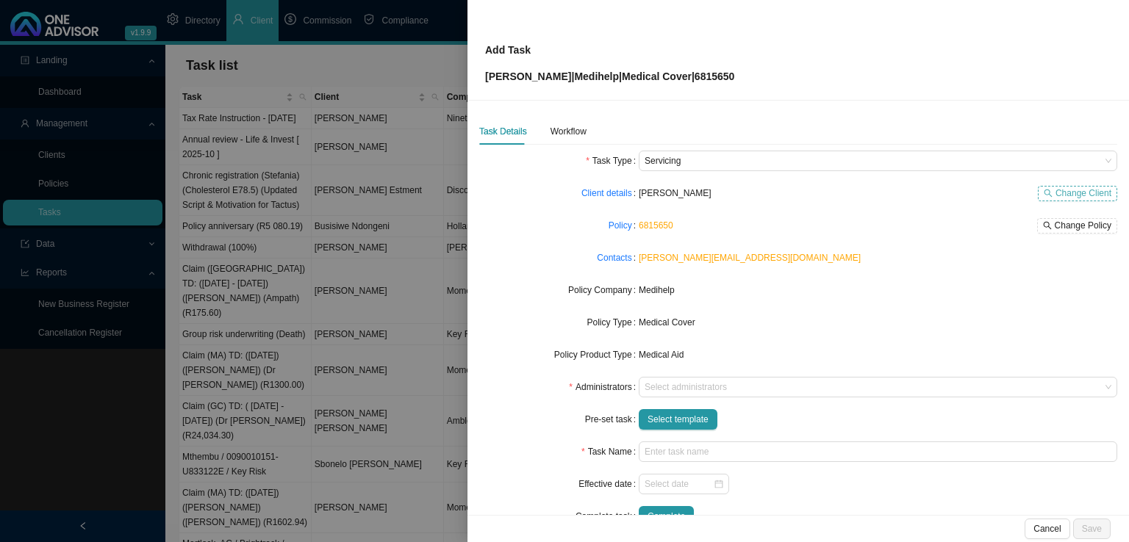
click at [1070, 195] on span "Change Client" at bounding box center [1083, 193] width 56 height 15
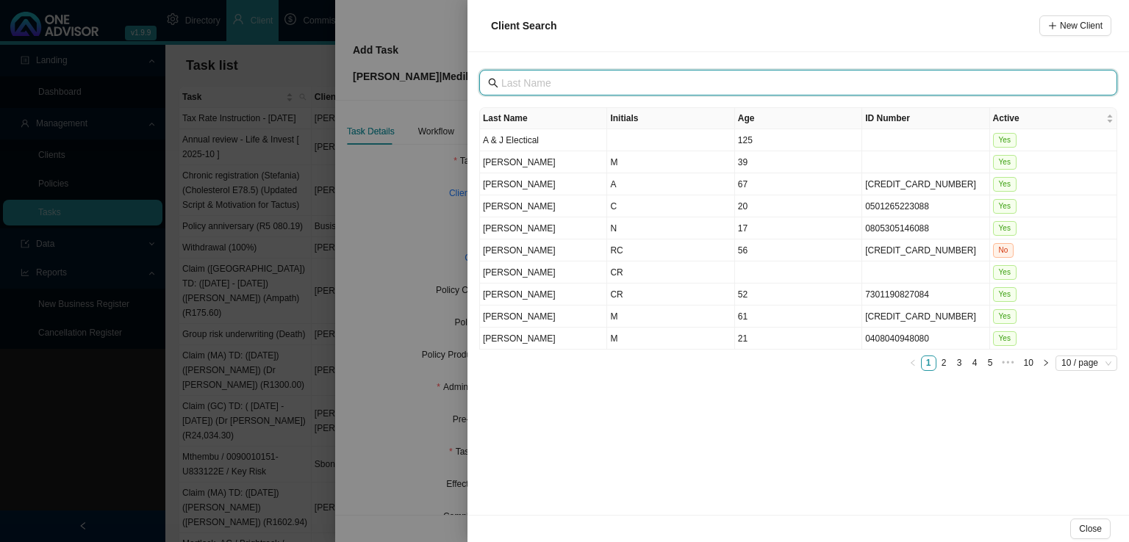
click at [556, 83] on input "text" at bounding box center [799, 83] width 597 height 16
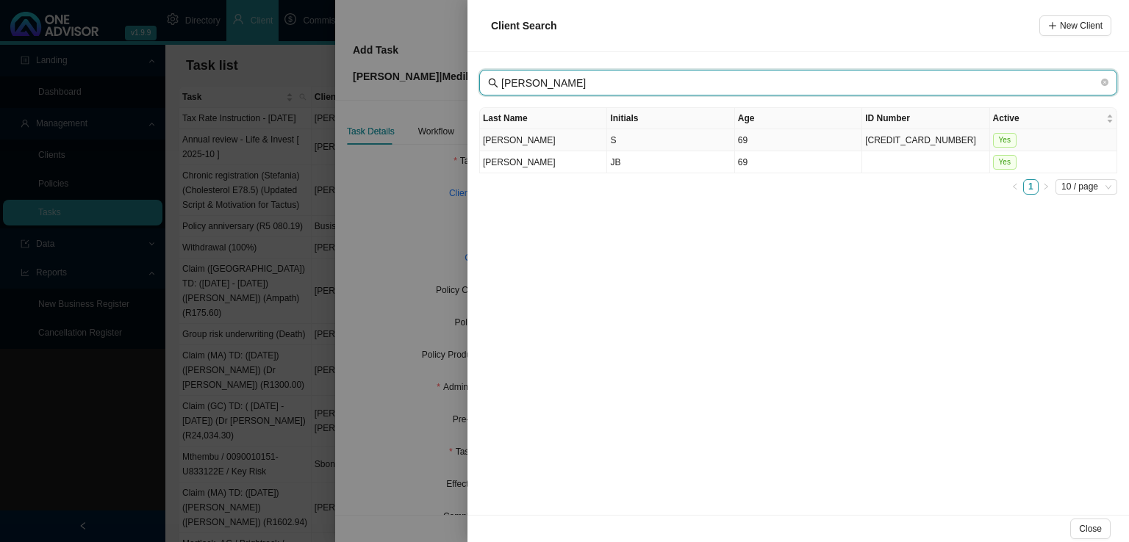
type input "[PERSON_NAME]"
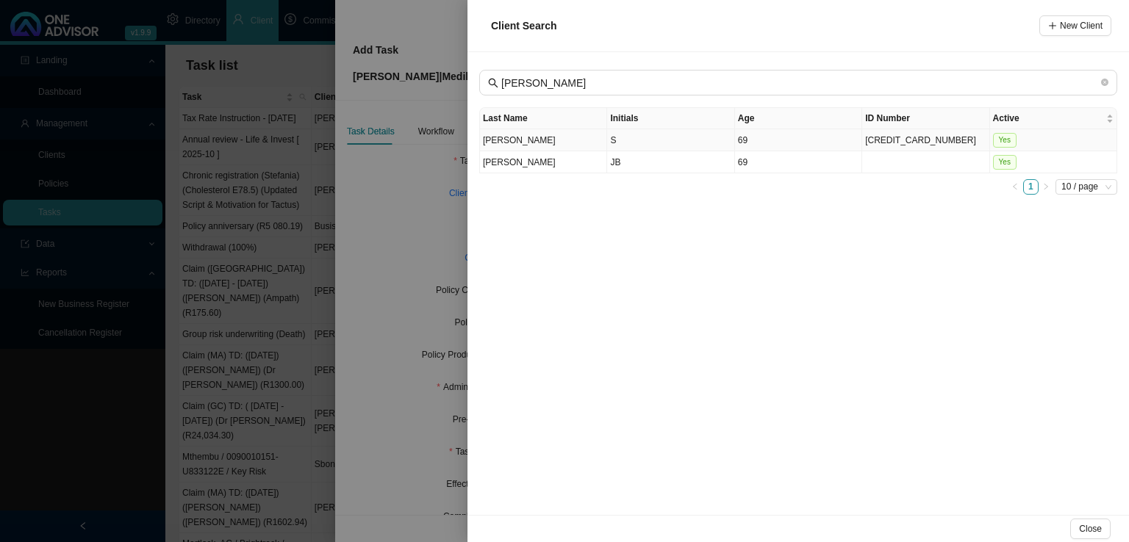
click at [613, 145] on td "S" at bounding box center [670, 140] width 127 height 22
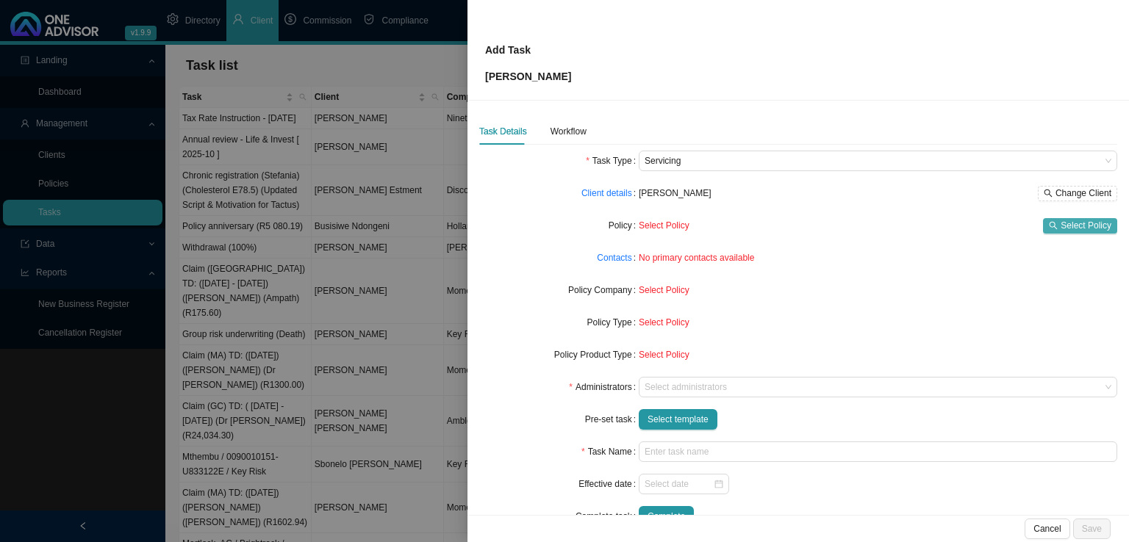
click at [1068, 228] on span "Select Policy" at bounding box center [1085, 225] width 51 height 15
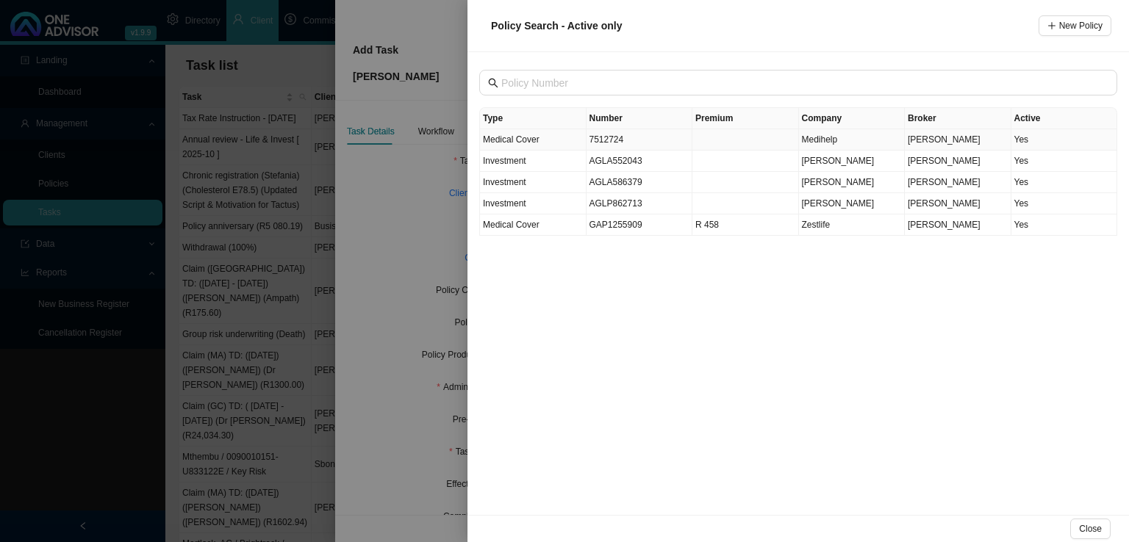
click at [619, 141] on td "7512724" at bounding box center [639, 139] width 107 height 21
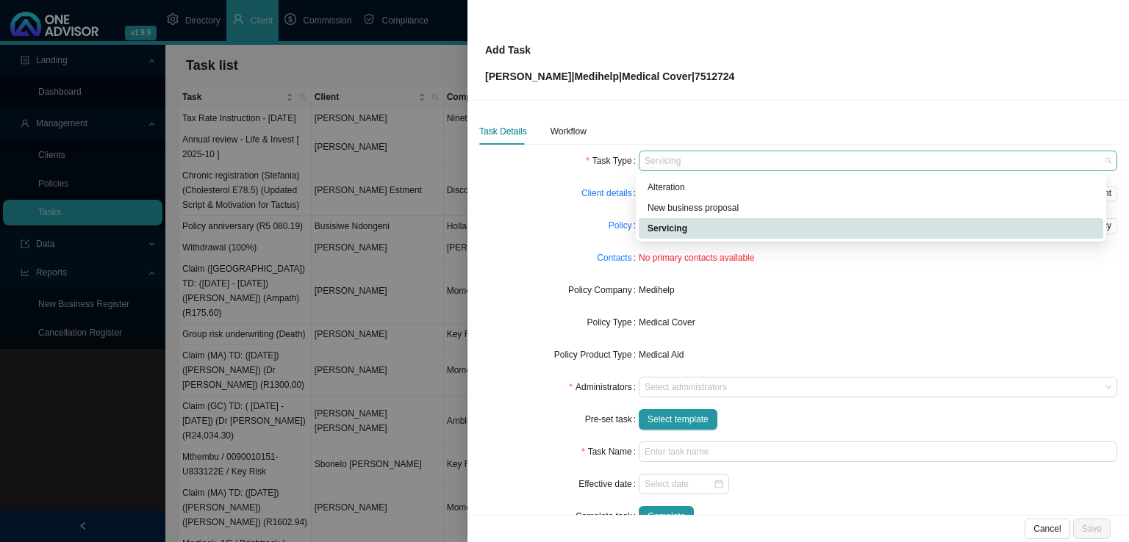
click at [713, 159] on span "Servicing" at bounding box center [877, 160] width 467 height 19
click at [674, 189] on div "Alteration" at bounding box center [870, 187] width 447 height 15
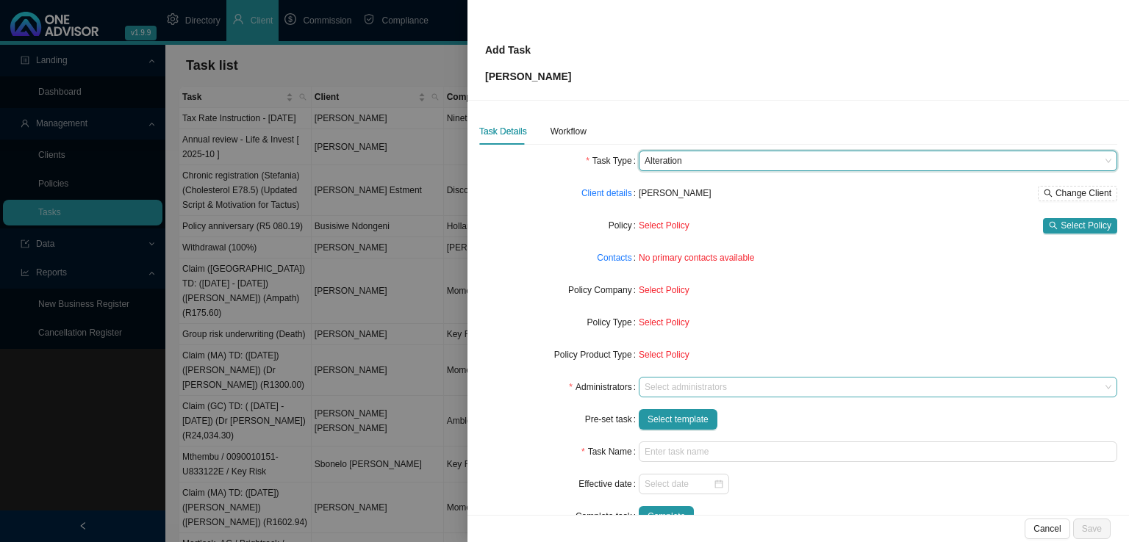
click at [669, 387] on div at bounding box center [870, 387] width 458 height 11
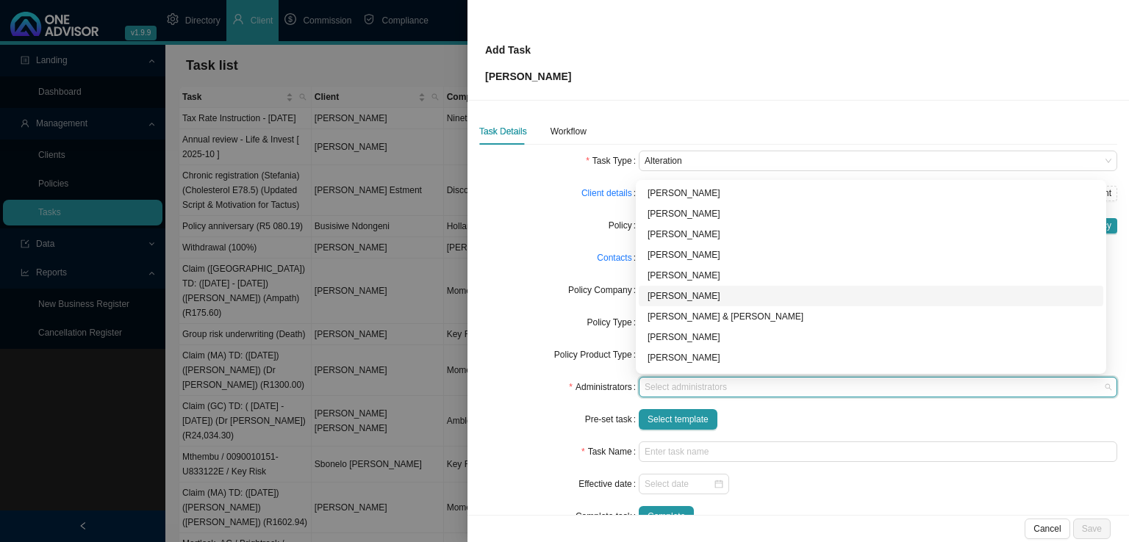
scroll to position [79, 0]
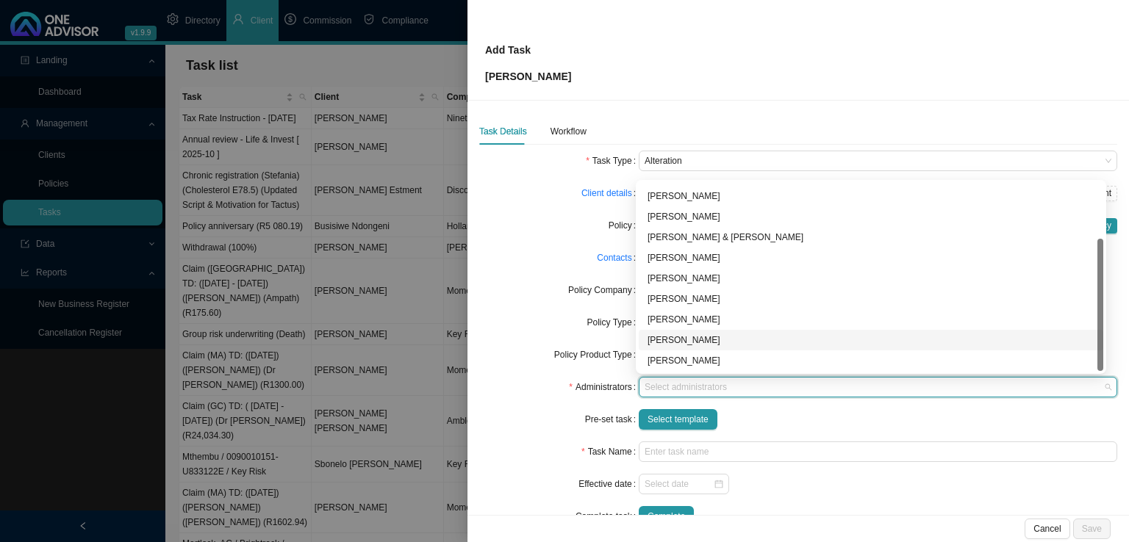
click at [686, 339] on div "[PERSON_NAME]" at bounding box center [870, 340] width 447 height 15
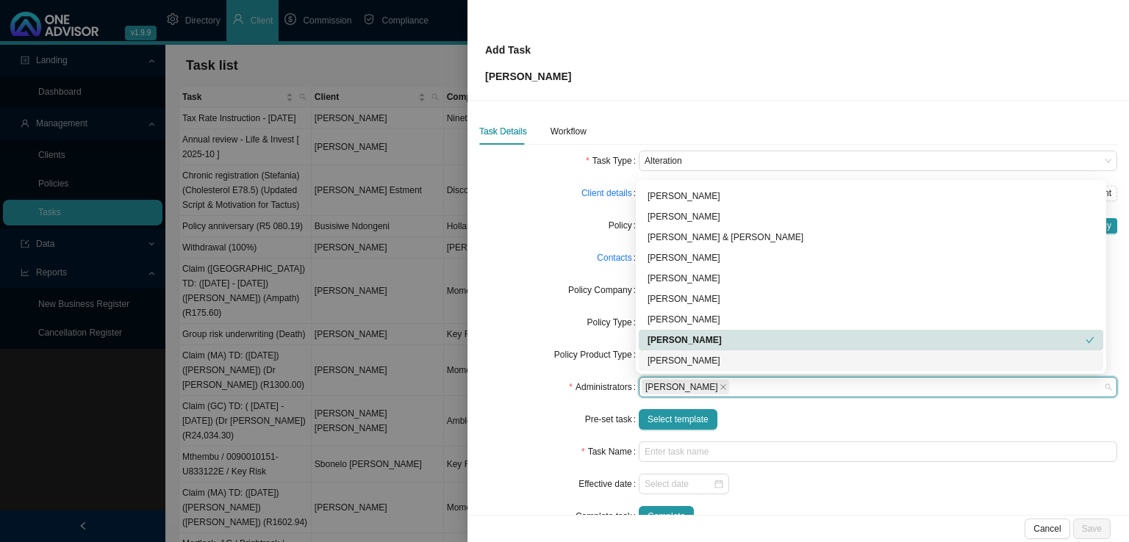
click at [872, 414] on div "Select template" at bounding box center [877, 419] width 478 height 21
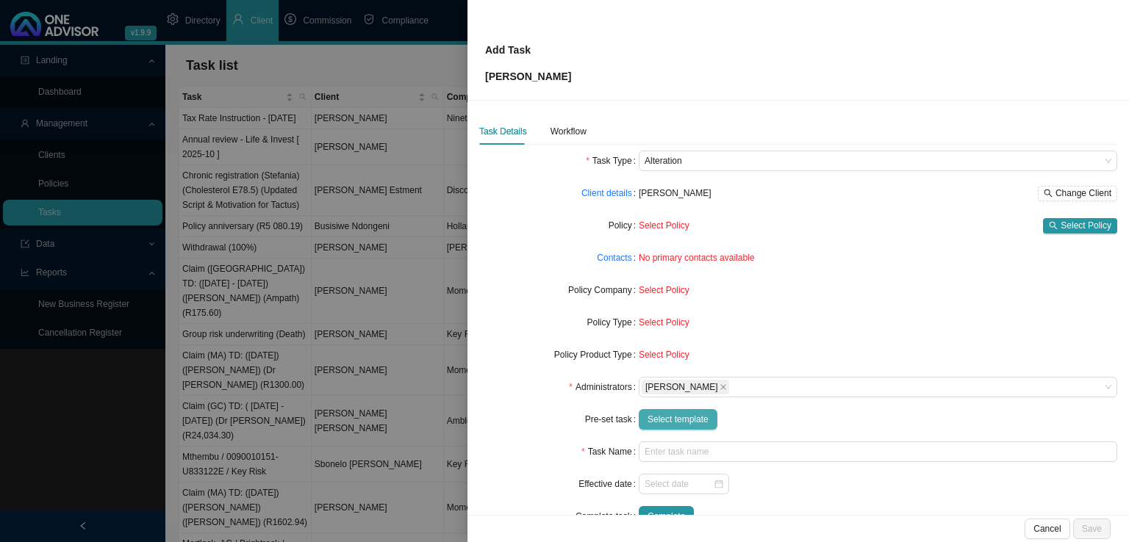
click at [669, 415] on span "Select template" at bounding box center [677, 419] width 61 height 15
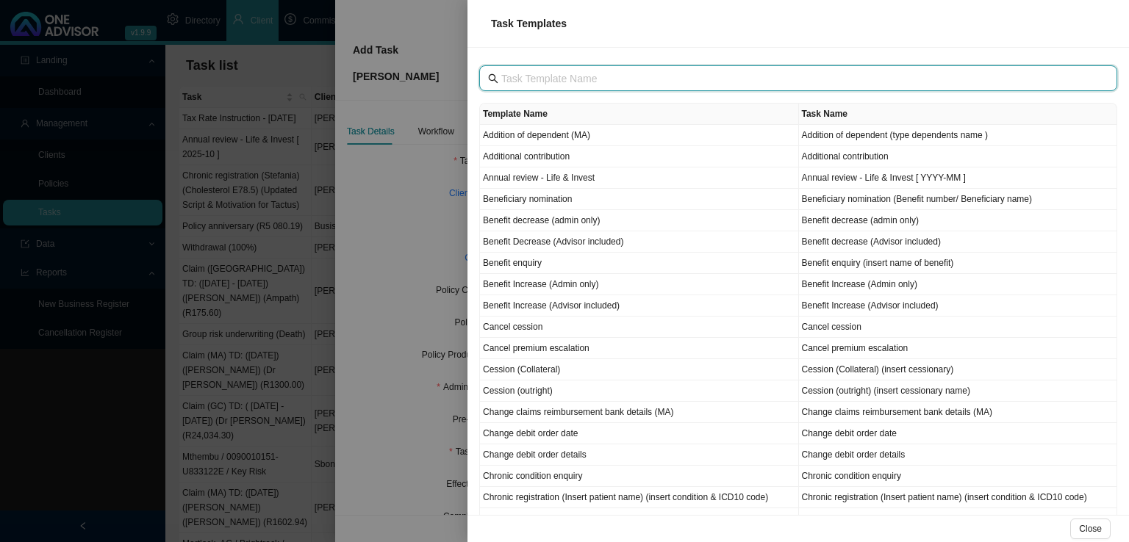
click at [565, 76] on input "text" at bounding box center [799, 79] width 597 height 16
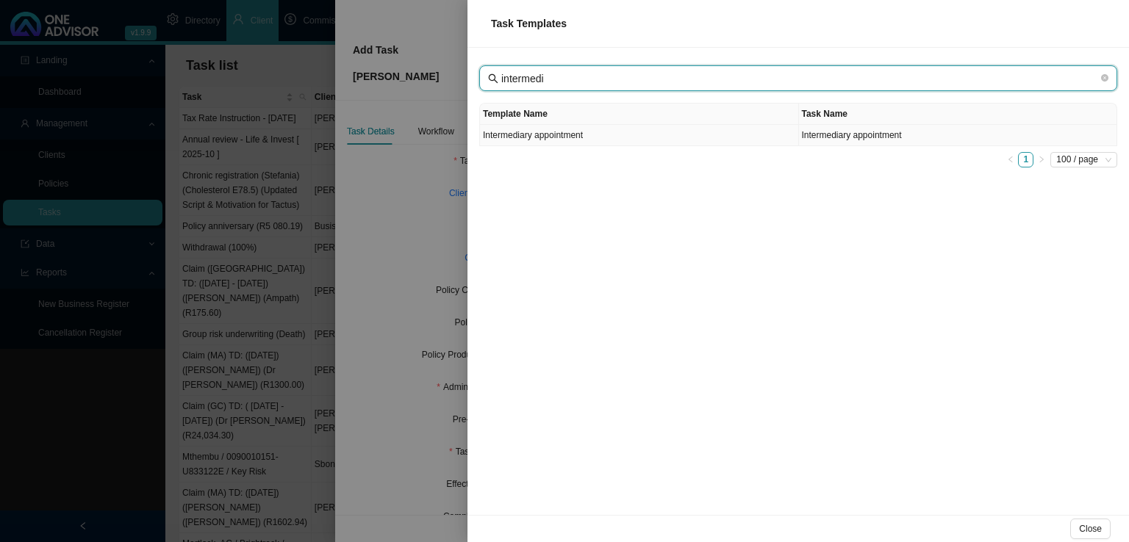
type input "intermedi"
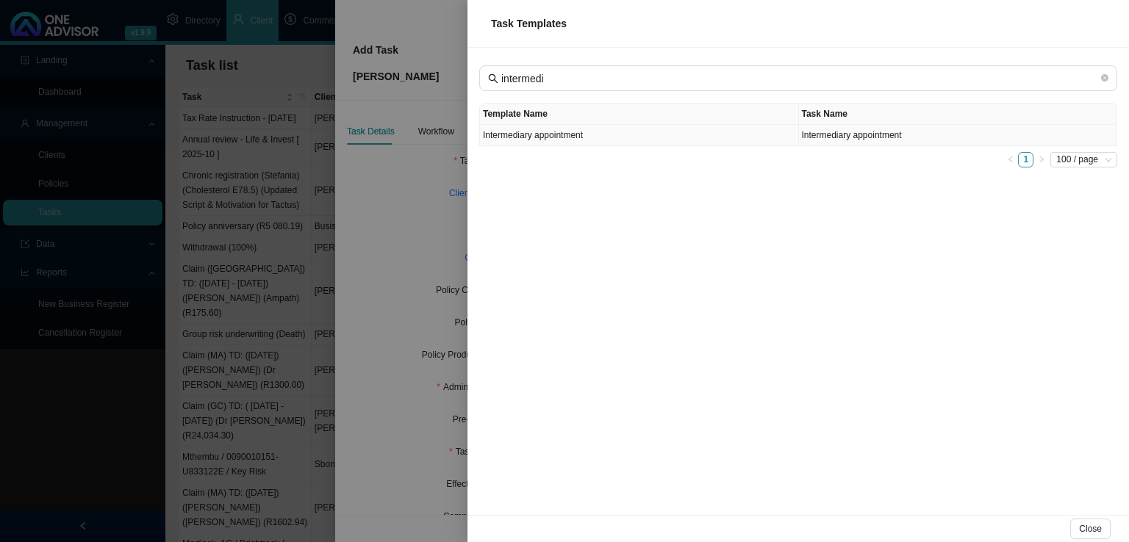
click at [708, 139] on td "Intermediary appointment" at bounding box center [639, 135] width 319 height 21
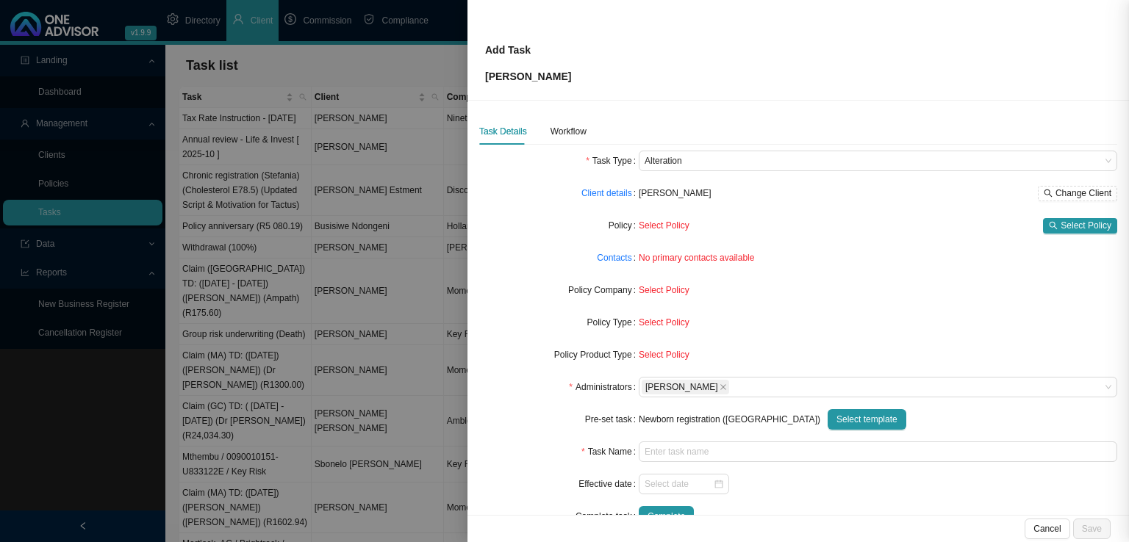
type input "Intermediary appointment"
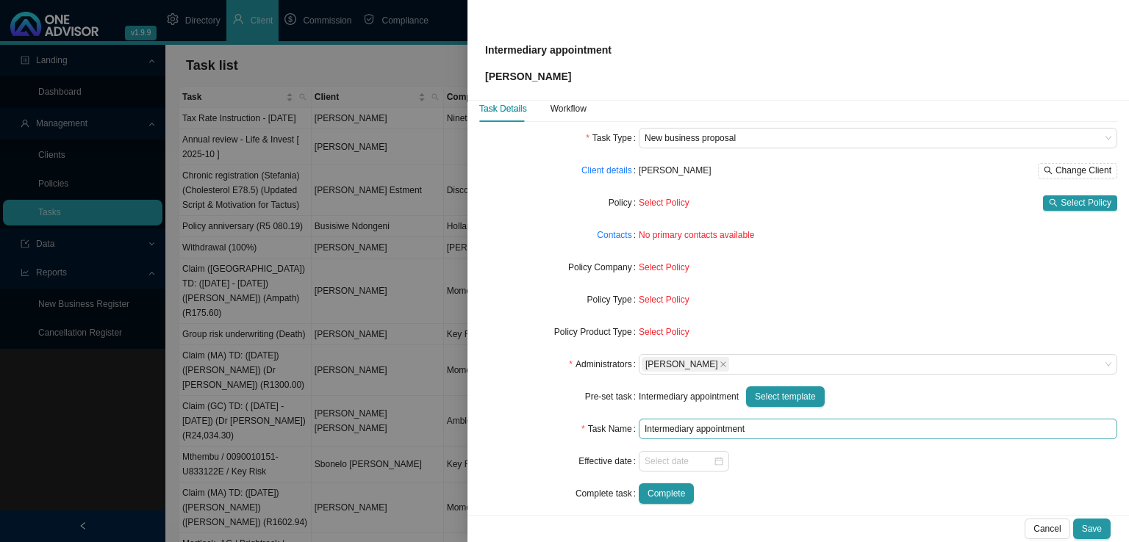
scroll to position [35, 0]
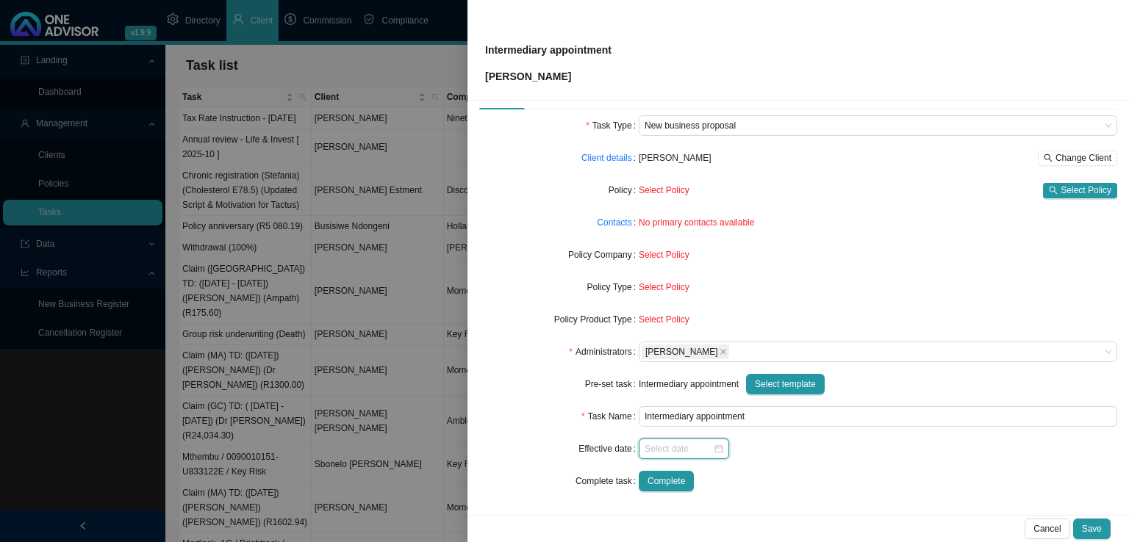
click at [667, 447] on input at bounding box center [678, 449] width 68 height 15
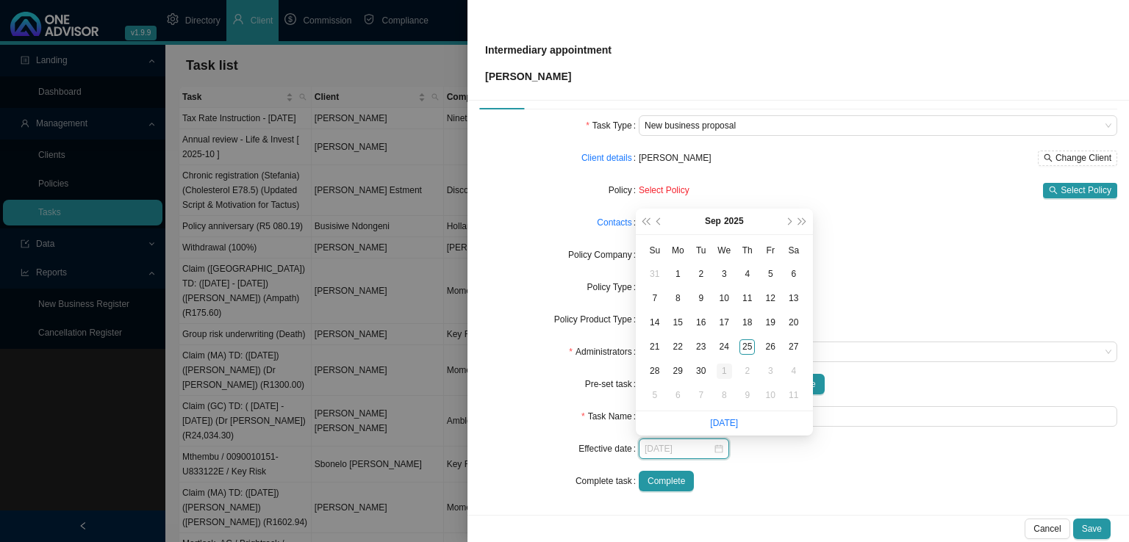
type input "[DATE]"
click at [723, 370] on div "1" at bounding box center [723, 371] width 15 height 15
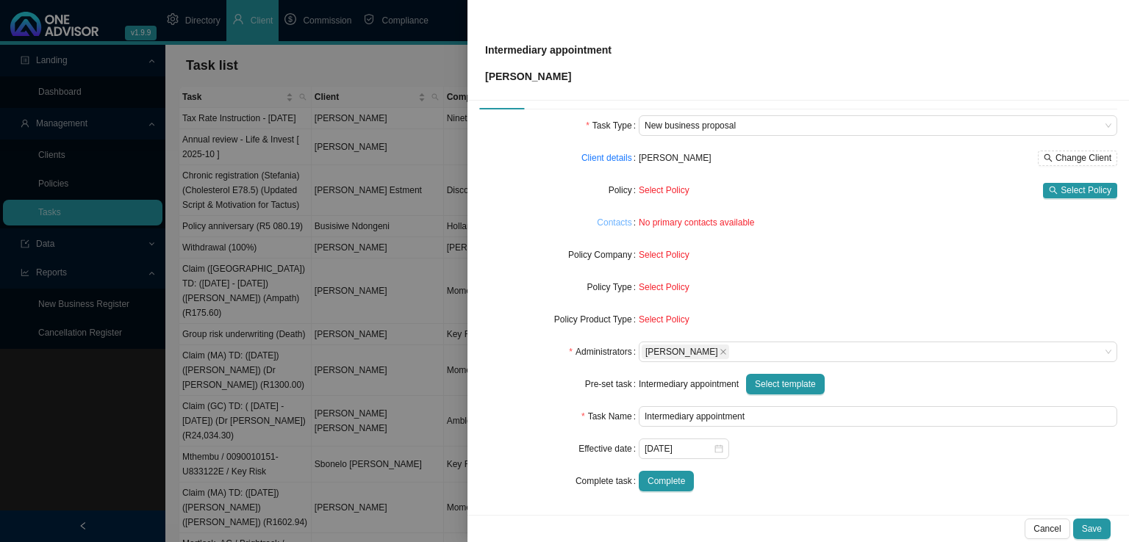
click at [614, 220] on link "Contacts" at bounding box center [614, 222] width 35 height 15
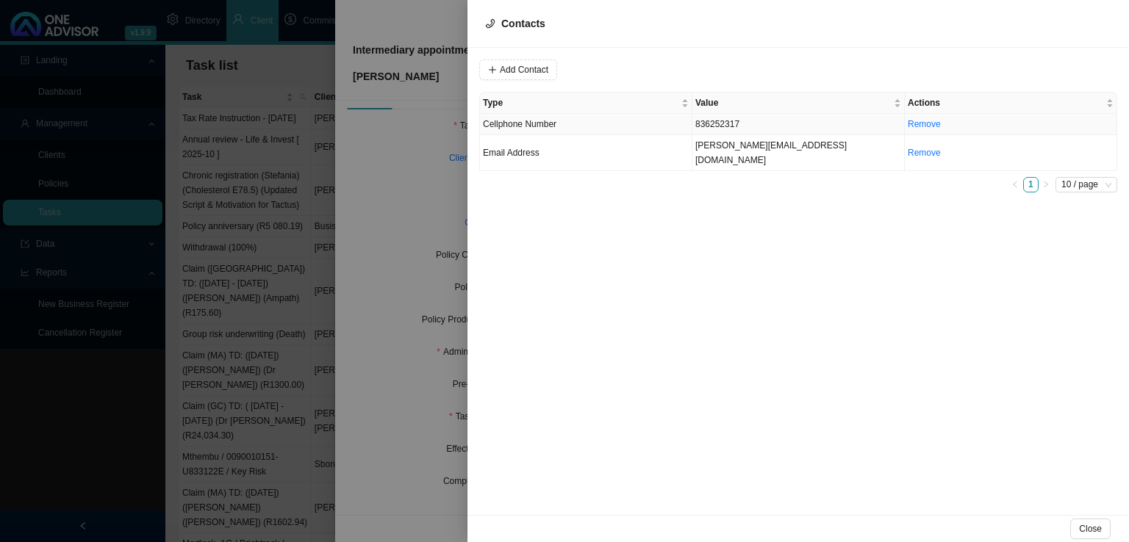
click at [577, 120] on td "Cellphone Number" at bounding box center [586, 124] width 212 height 21
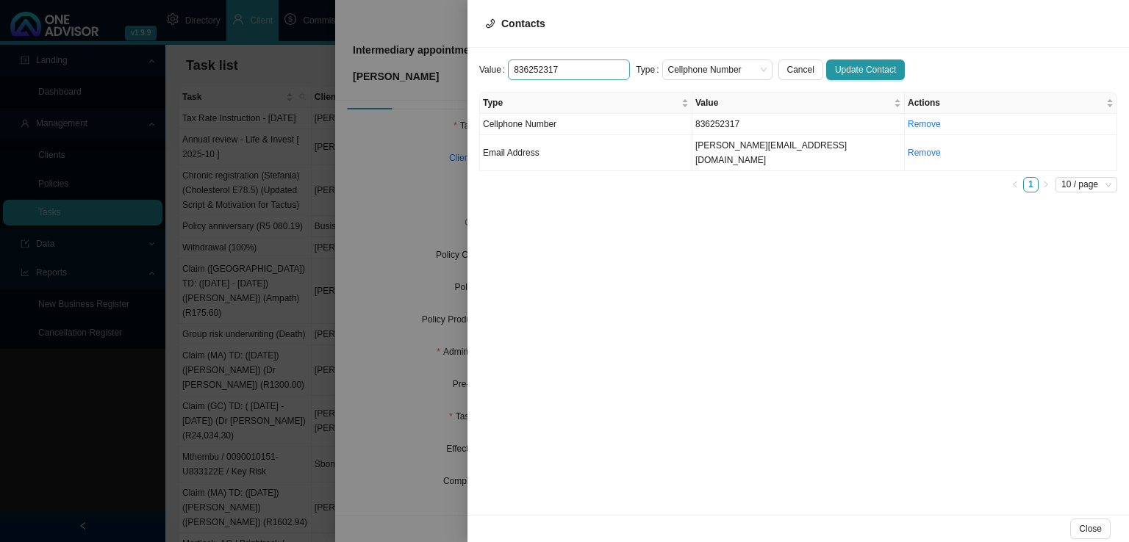
click at [513, 66] on input "836252317" at bounding box center [569, 70] width 122 height 21
type input "0836252317"
click at [835, 71] on span "Update Contact" at bounding box center [865, 69] width 61 height 15
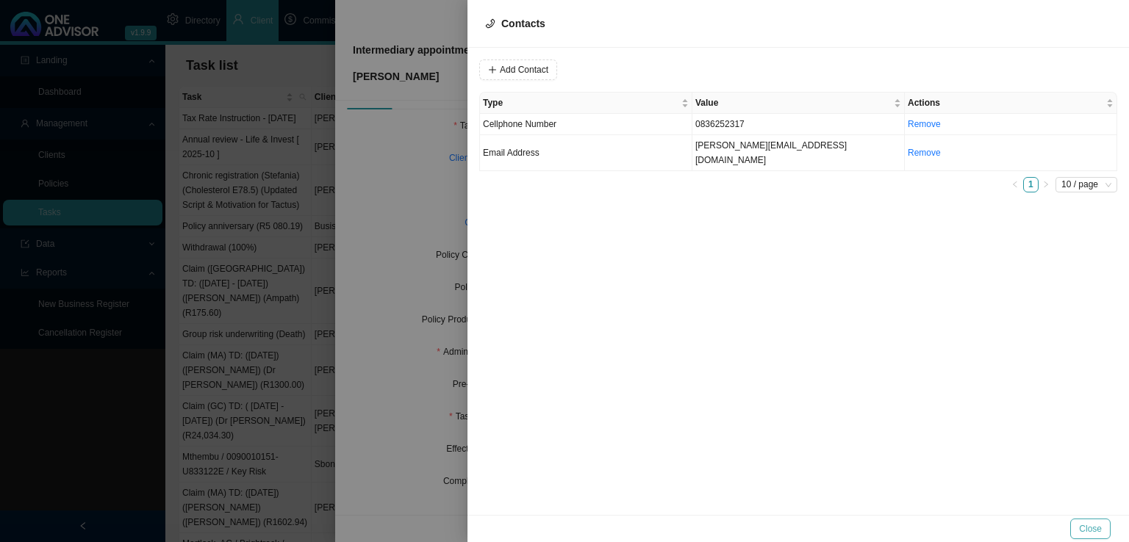
click at [1095, 530] on span "Close" at bounding box center [1090, 529] width 23 height 15
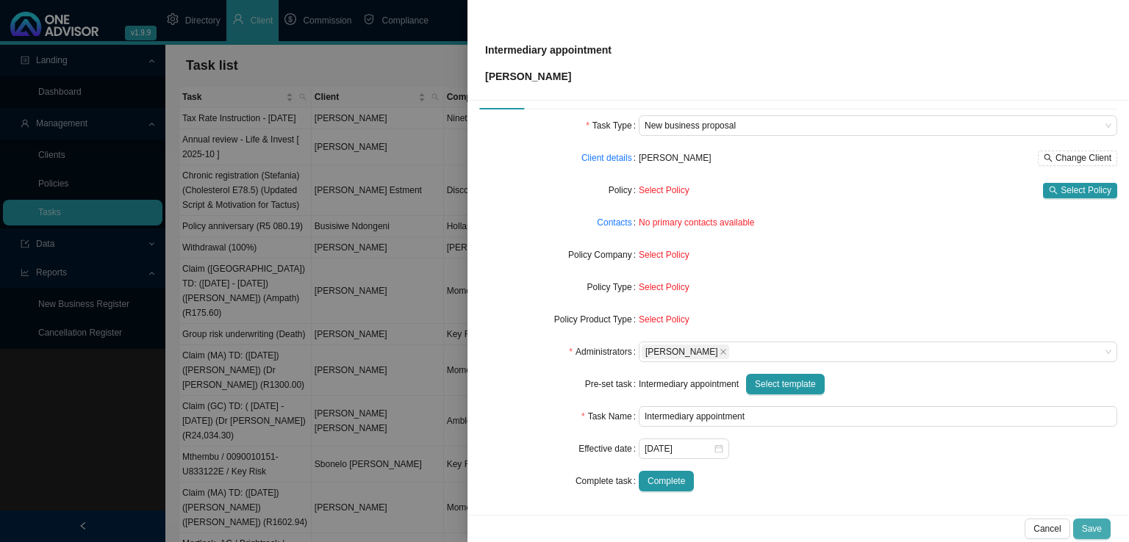
click at [1098, 529] on span "Save" at bounding box center [1092, 529] width 20 height 15
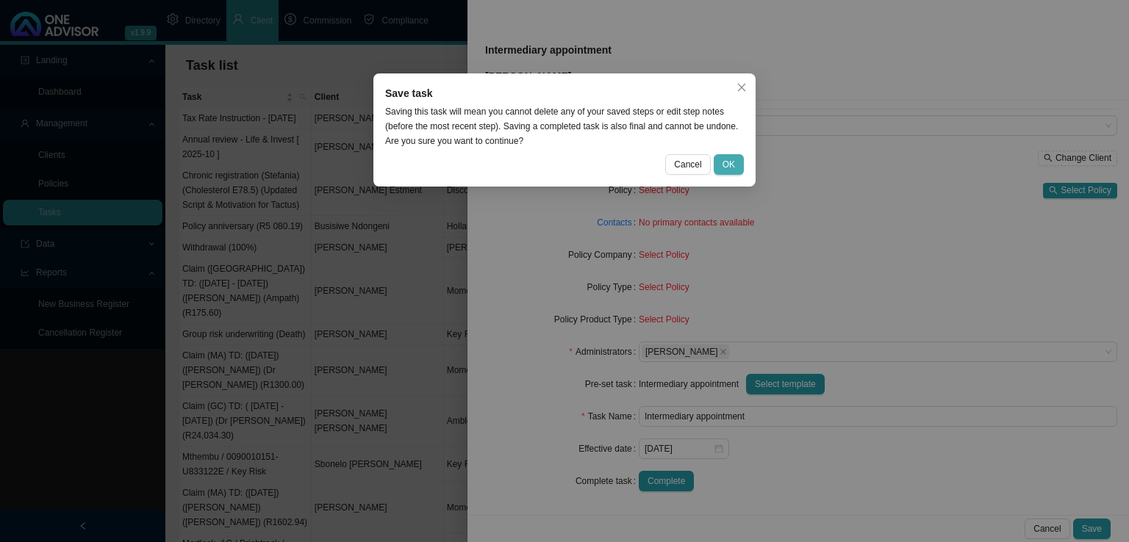
click at [727, 164] on span "OK" at bounding box center [728, 164] width 12 height 15
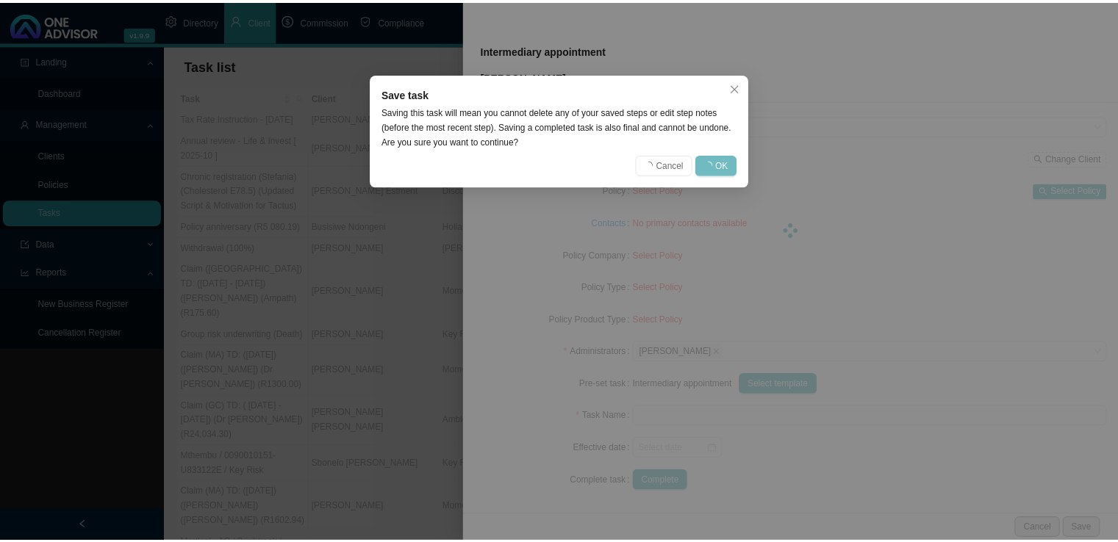
scroll to position [18, 0]
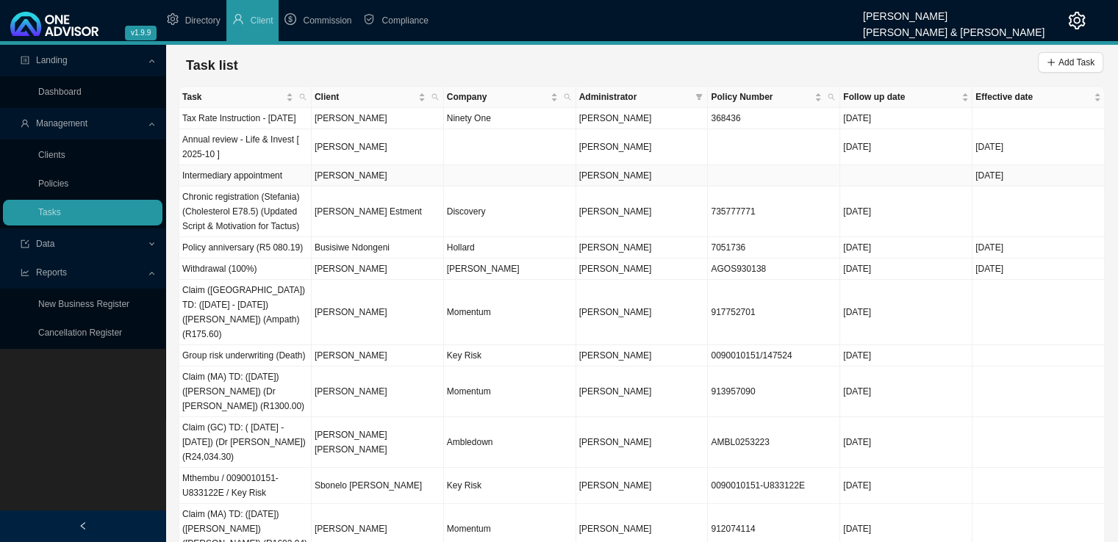
click at [364, 187] on td "[PERSON_NAME]" at bounding box center [378, 175] width 132 height 21
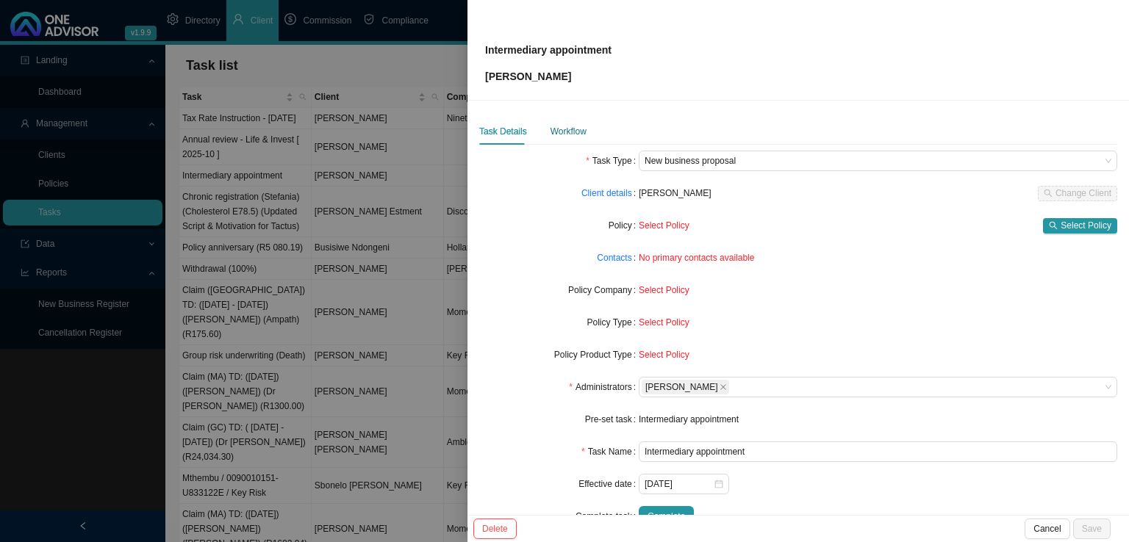
click at [579, 133] on div "Workflow" at bounding box center [568, 131] width 36 height 15
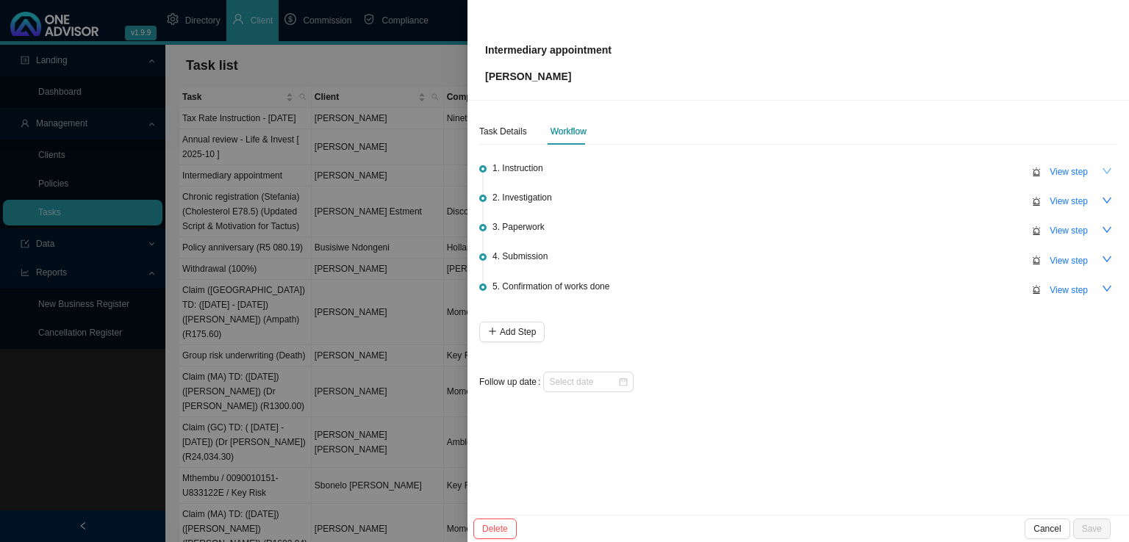
click at [1104, 168] on icon "down" at bounding box center [1106, 171] width 10 height 10
click at [1067, 171] on span "View step" at bounding box center [1068, 172] width 38 height 15
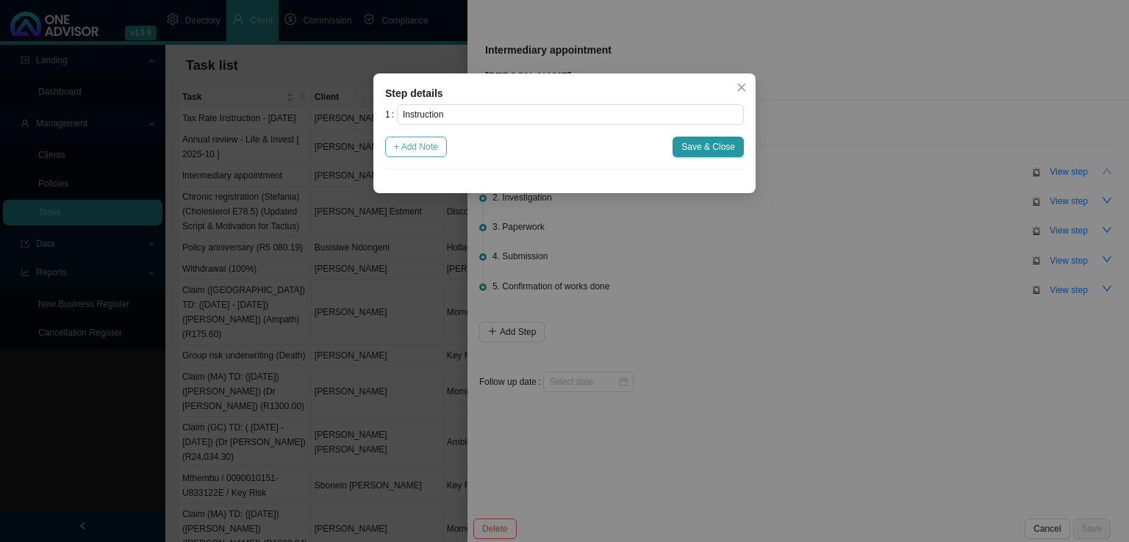
click at [428, 147] on span "+ Add Note" at bounding box center [416, 147] width 44 height 15
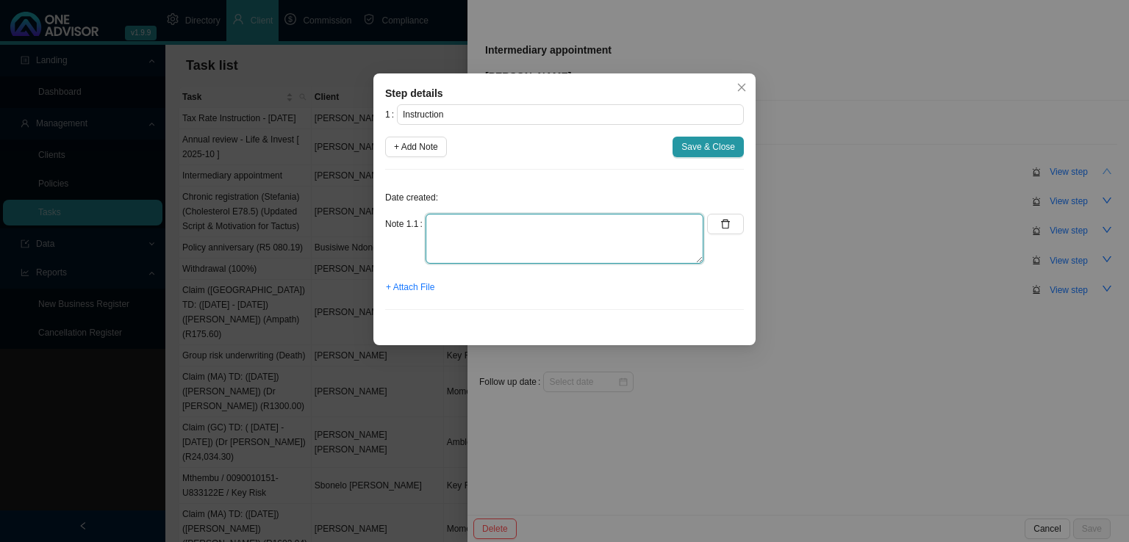
drag, startPoint x: 434, startPoint y: 223, endPoint x: 471, endPoint y: 227, distance: 36.9
click at [436, 223] on textarea at bounding box center [564, 239] width 278 height 50
type textarea "Please send [PERSON_NAME] a Medihelp Intermediary appointment."
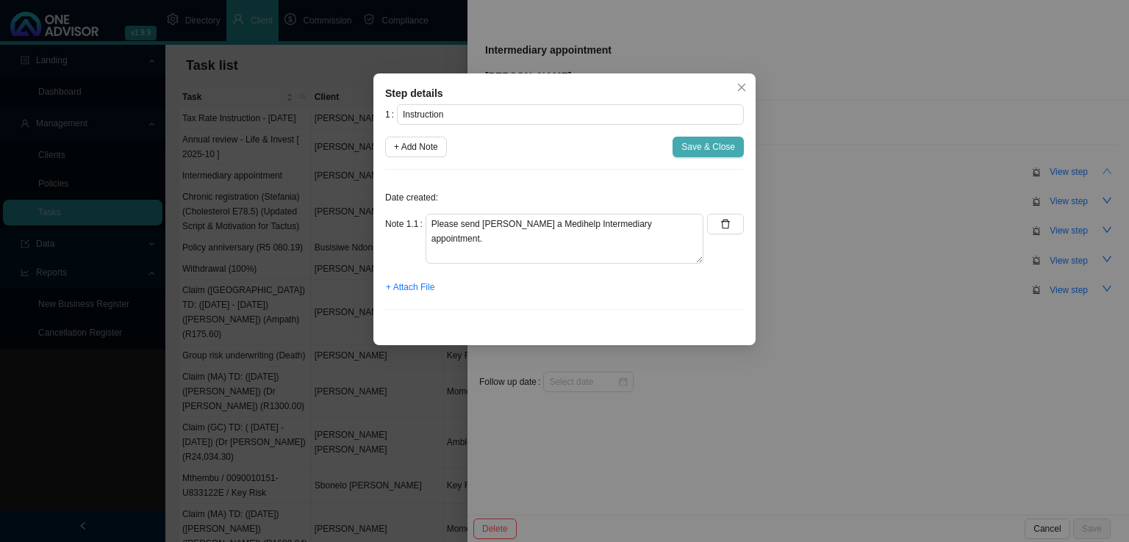
click at [717, 137] on button "Save & Close" at bounding box center [707, 147] width 71 height 21
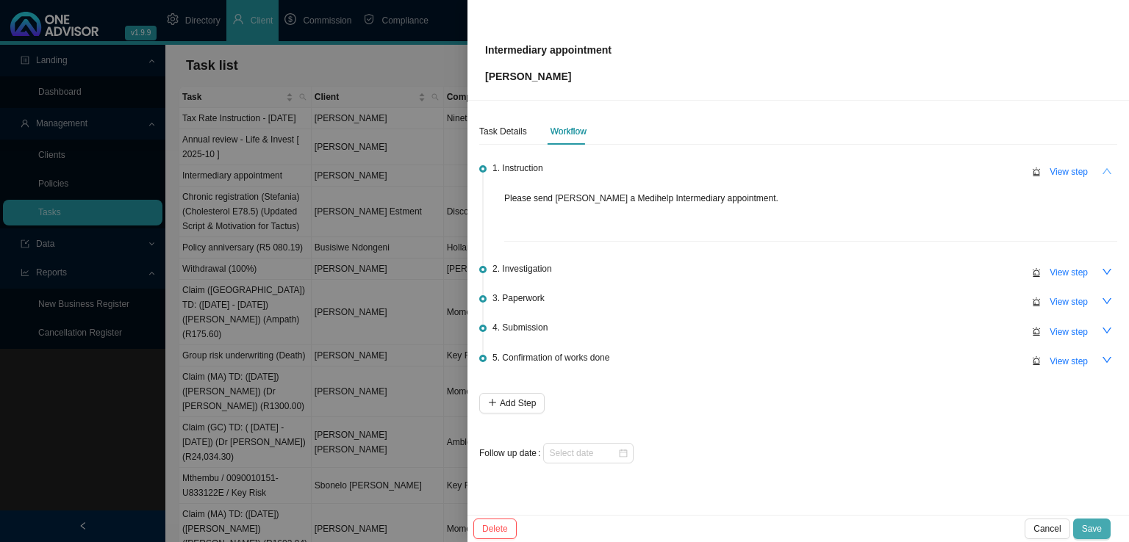
click at [1098, 531] on span "Save" at bounding box center [1092, 529] width 20 height 15
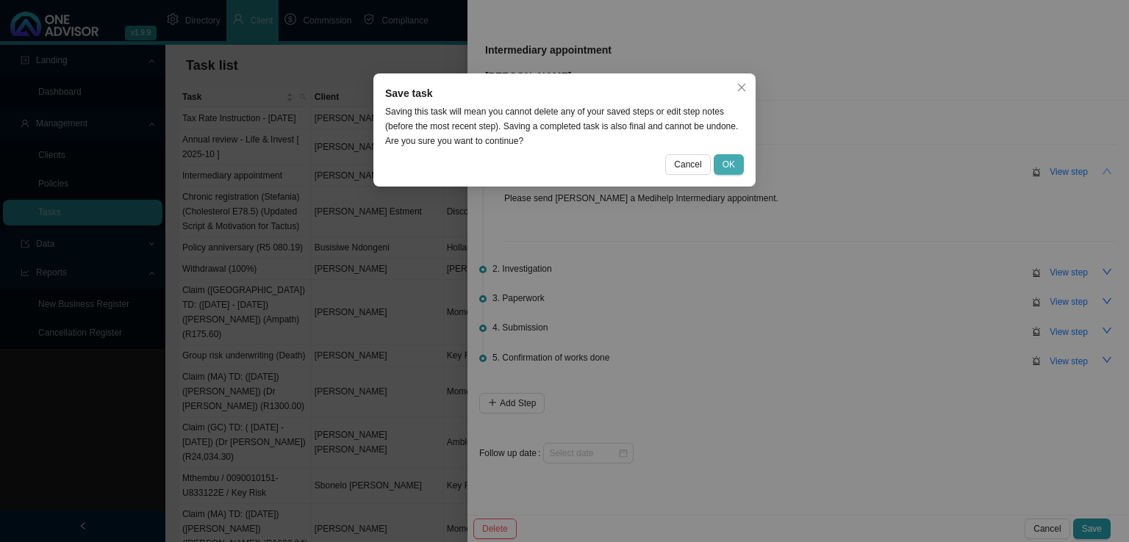
click at [726, 162] on span "OK" at bounding box center [728, 164] width 12 height 15
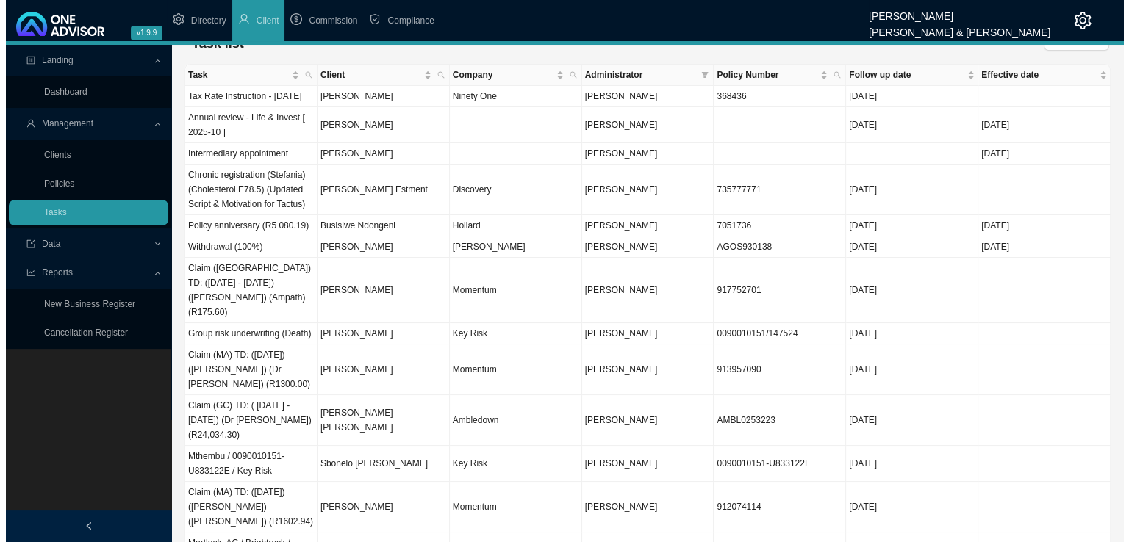
scroll to position [0, 0]
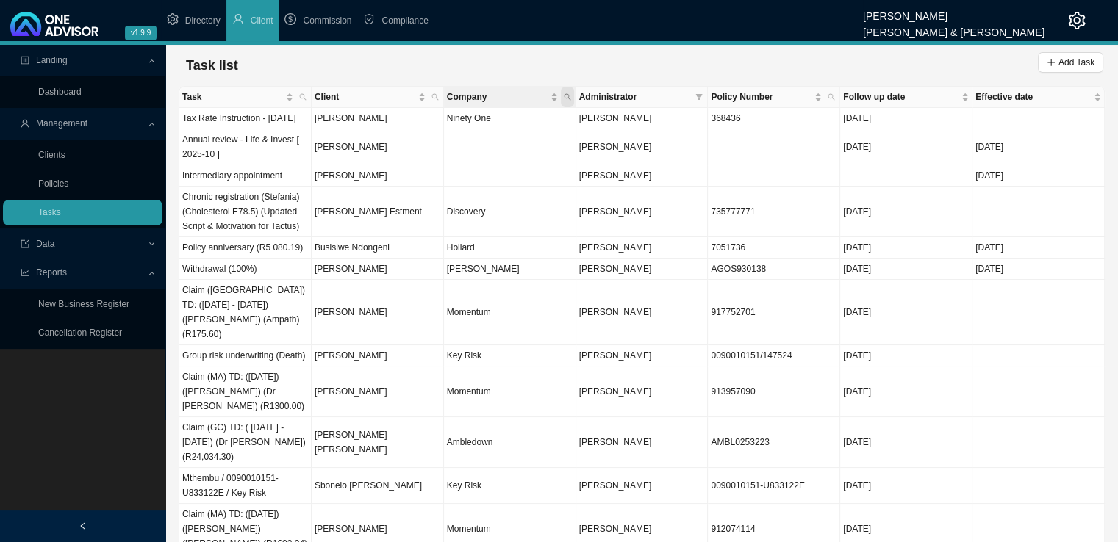
click at [570, 96] on icon "search" at bounding box center [567, 96] width 7 height 7
click at [438, 93] on span "Client" at bounding box center [434, 97] width 13 height 21
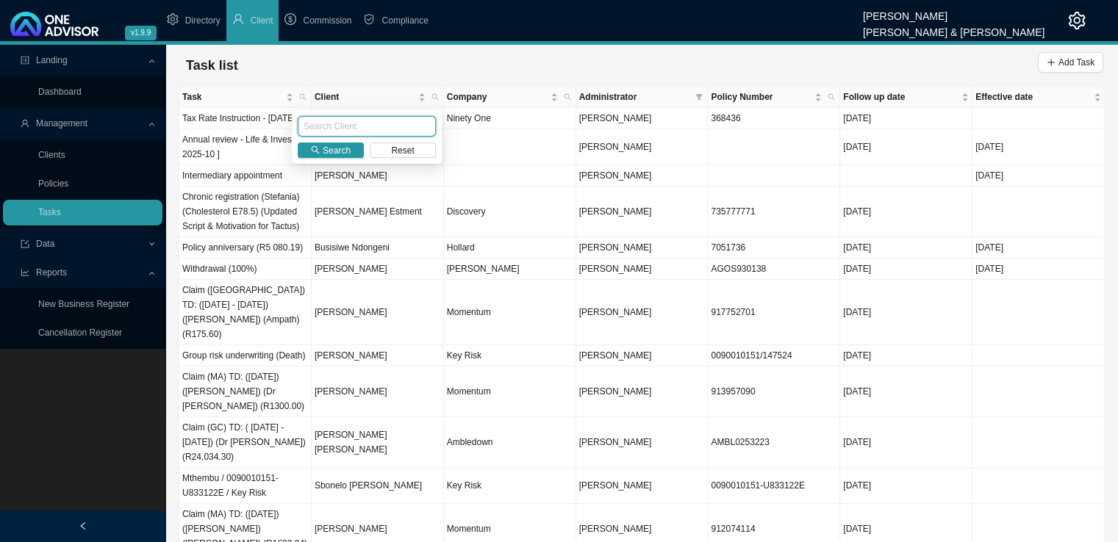
click at [362, 129] on input "text" at bounding box center [367, 126] width 138 height 21
type input "[PERSON_NAME]"
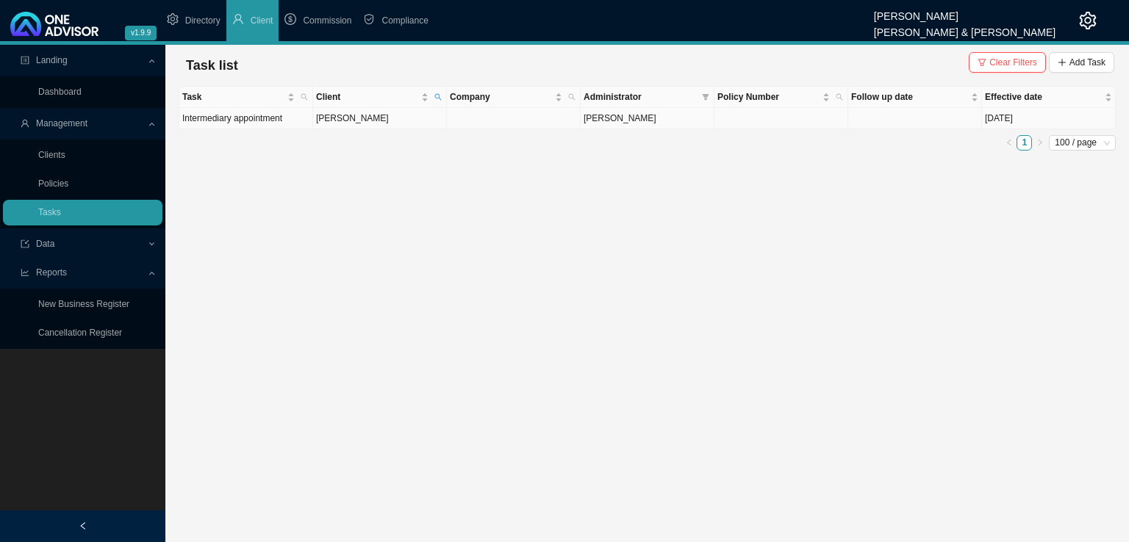
click at [491, 122] on td at bounding box center [514, 118] width 134 height 21
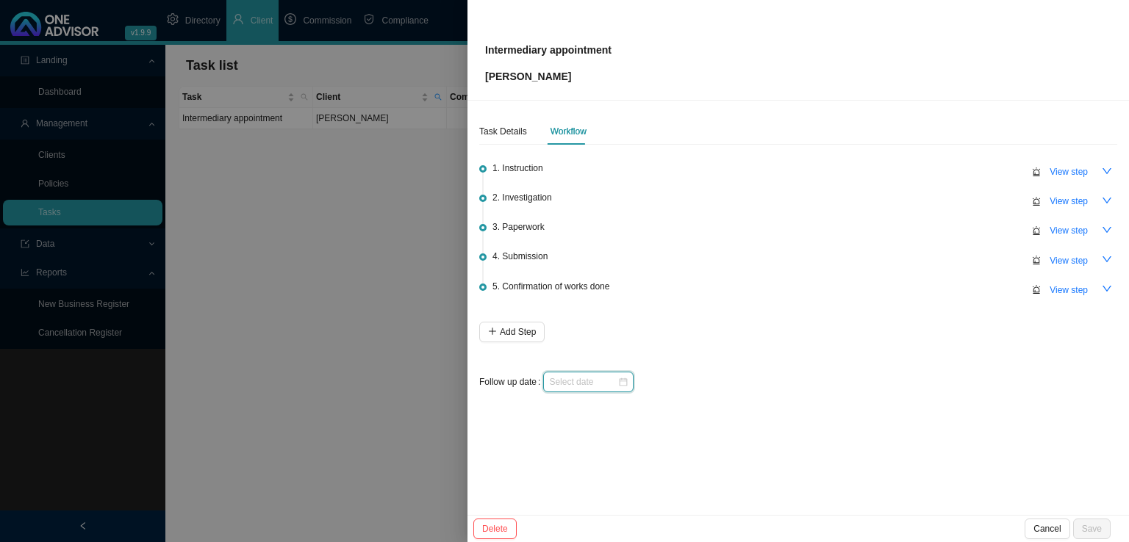
click at [605, 382] on input at bounding box center [583, 382] width 68 height 15
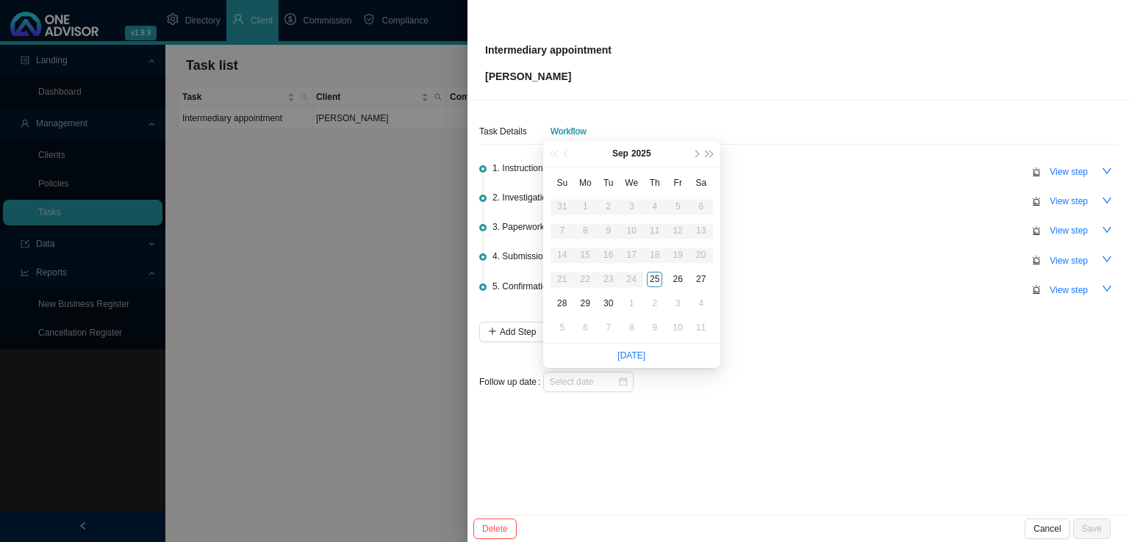
click at [620, 362] on li "[DATE]" at bounding box center [631, 356] width 28 height 24
click at [627, 359] on link "[DATE]" at bounding box center [631, 355] width 28 height 10
type input "[DATE]"
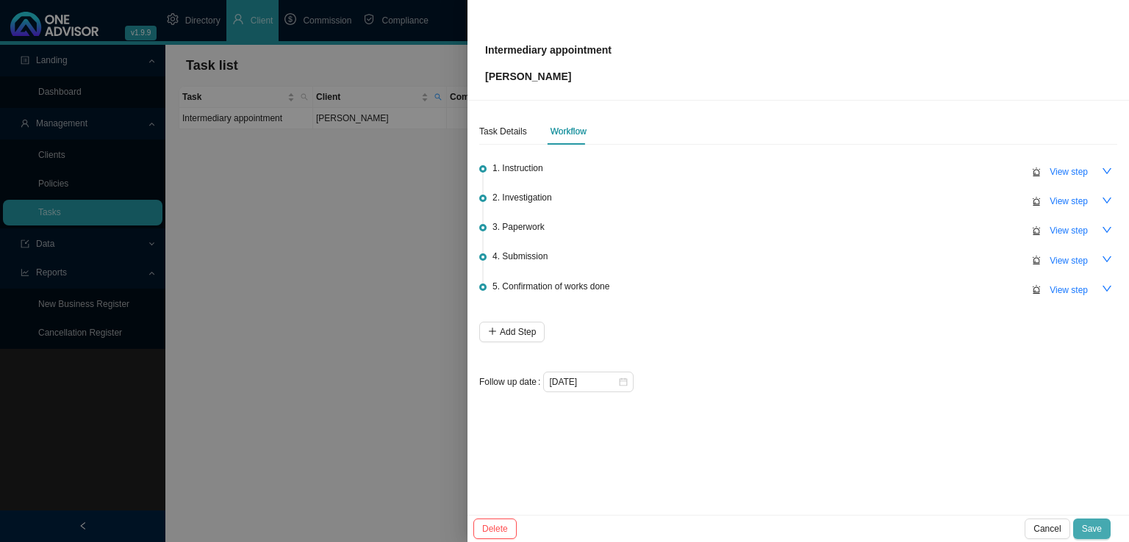
click at [1100, 535] on span "Save" at bounding box center [1092, 529] width 20 height 15
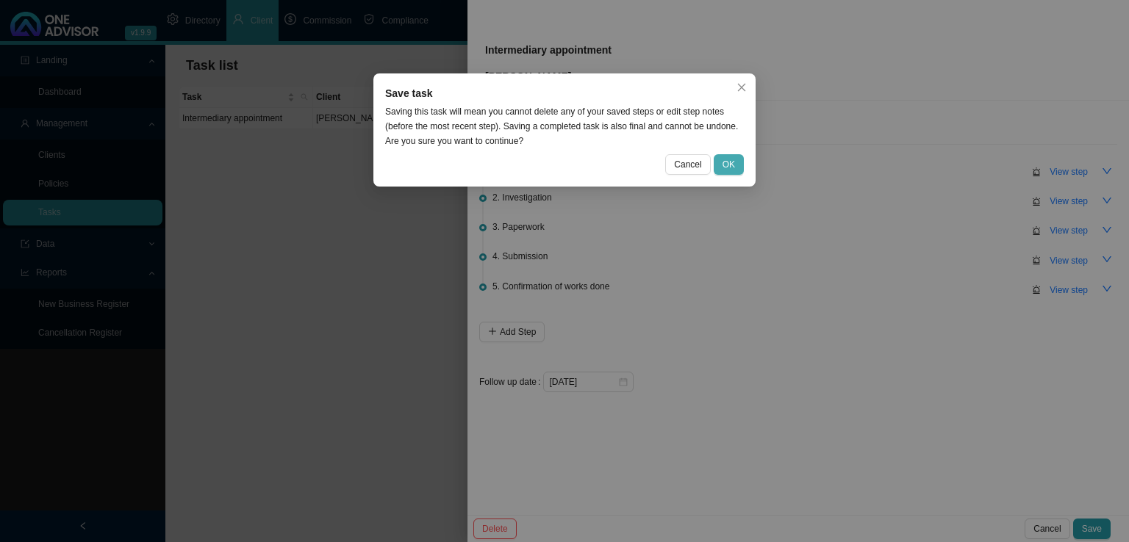
click at [729, 164] on span "OK" at bounding box center [728, 164] width 12 height 15
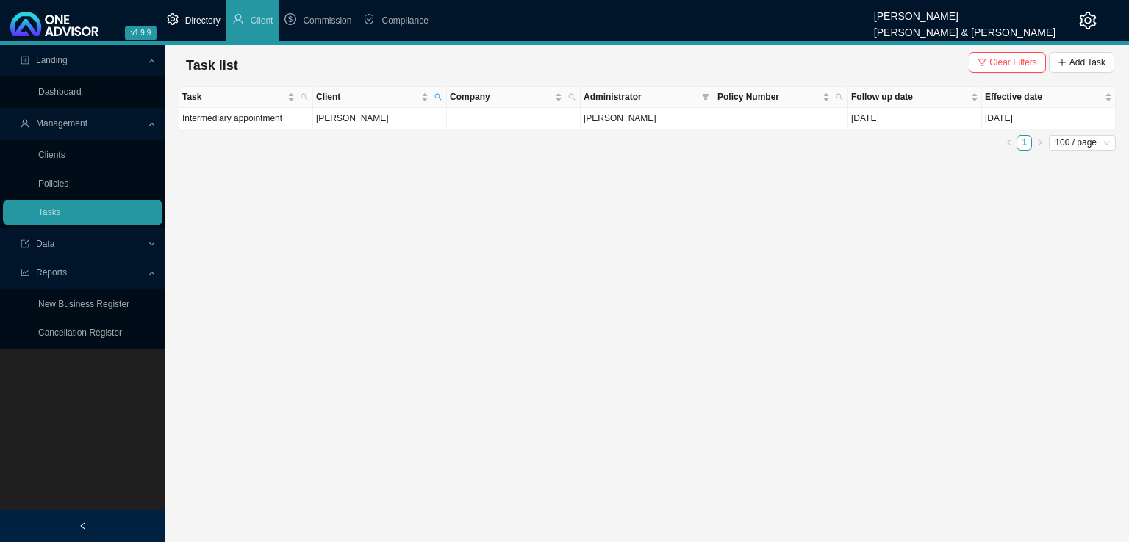
click at [209, 21] on span "Directory" at bounding box center [202, 20] width 35 height 10
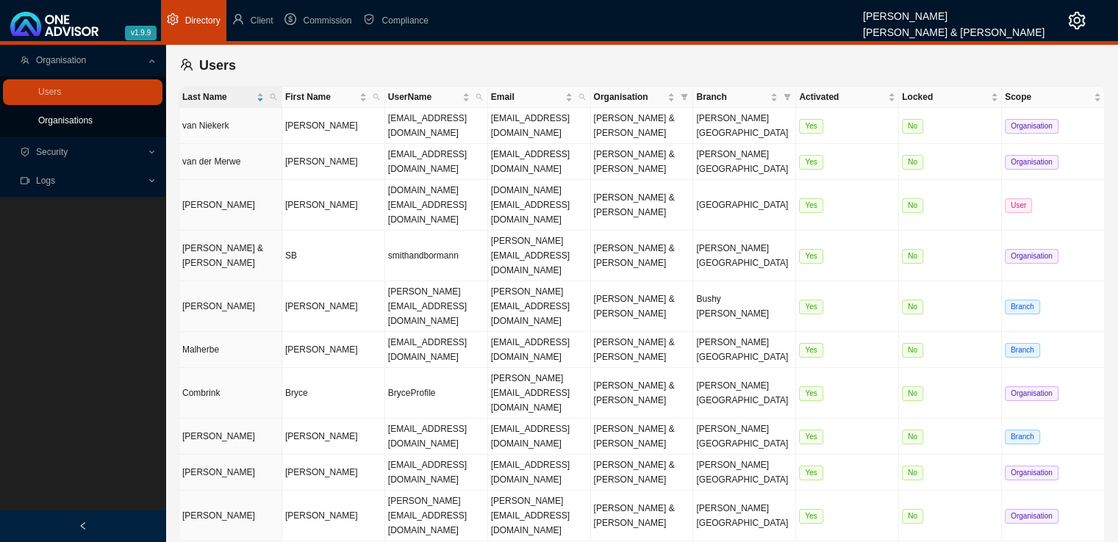
click at [55, 117] on link "Organisations" at bounding box center [65, 120] width 54 height 10
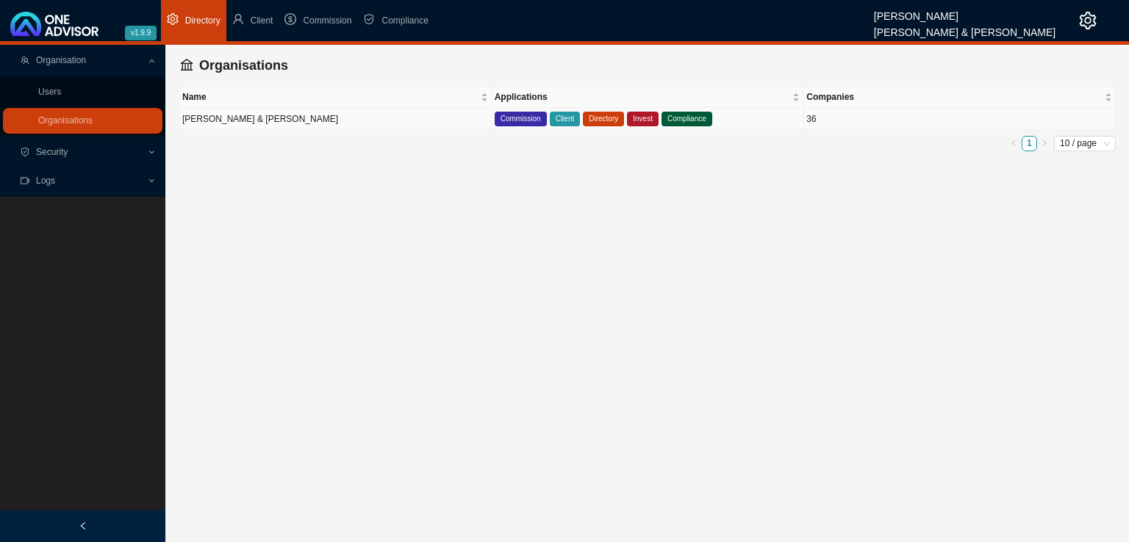
click at [368, 122] on td "[PERSON_NAME] & [PERSON_NAME]" at bounding box center [335, 119] width 312 height 22
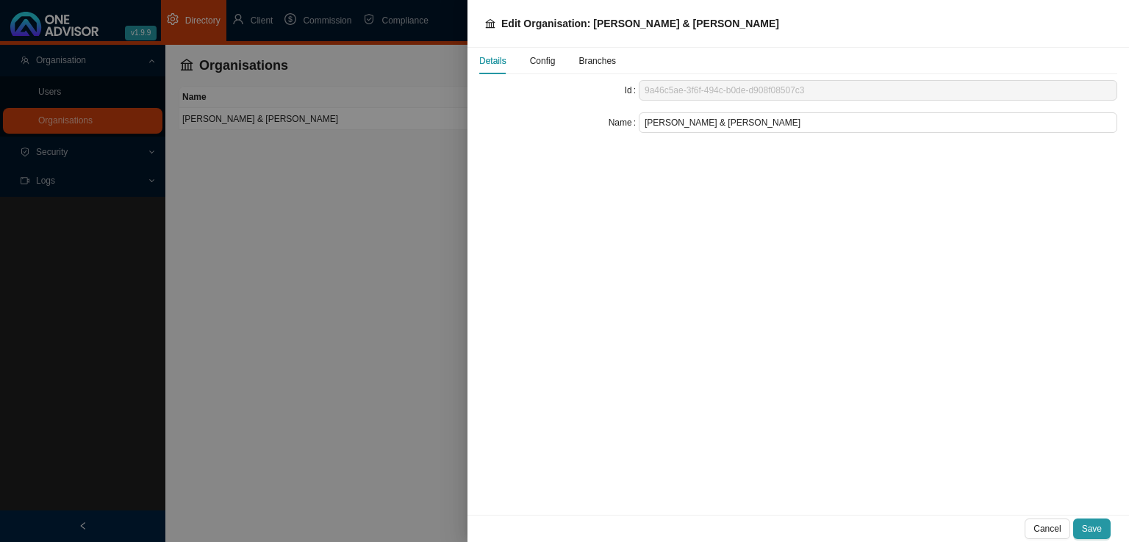
click at [544, 57] on span "Config" at bounding box center [543, 61] width 26 height 9
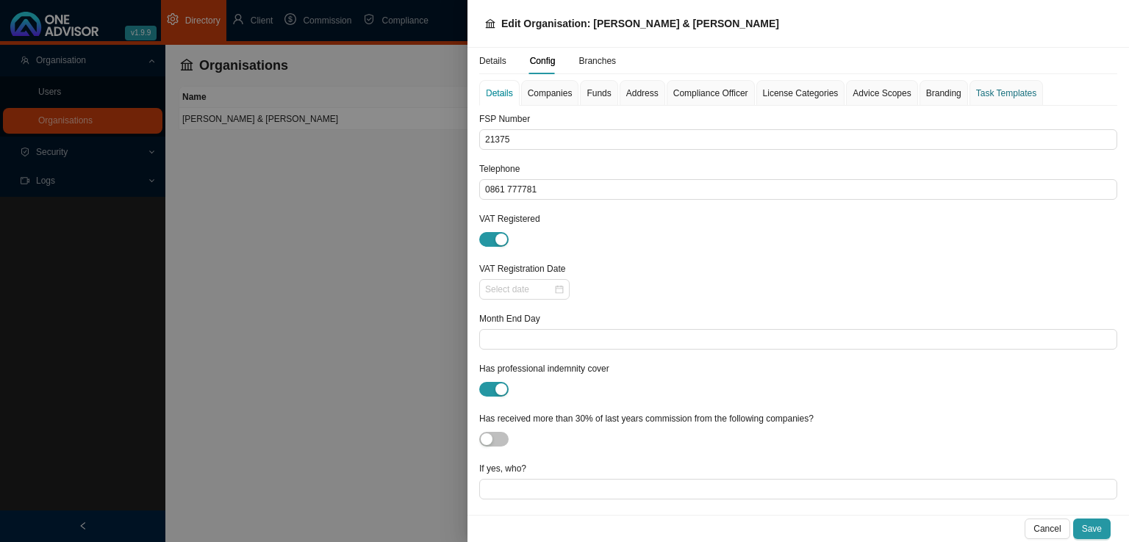
click at [980, 95] on div "Task Templates" at bounding box center [1006, 93] width 60 height 15
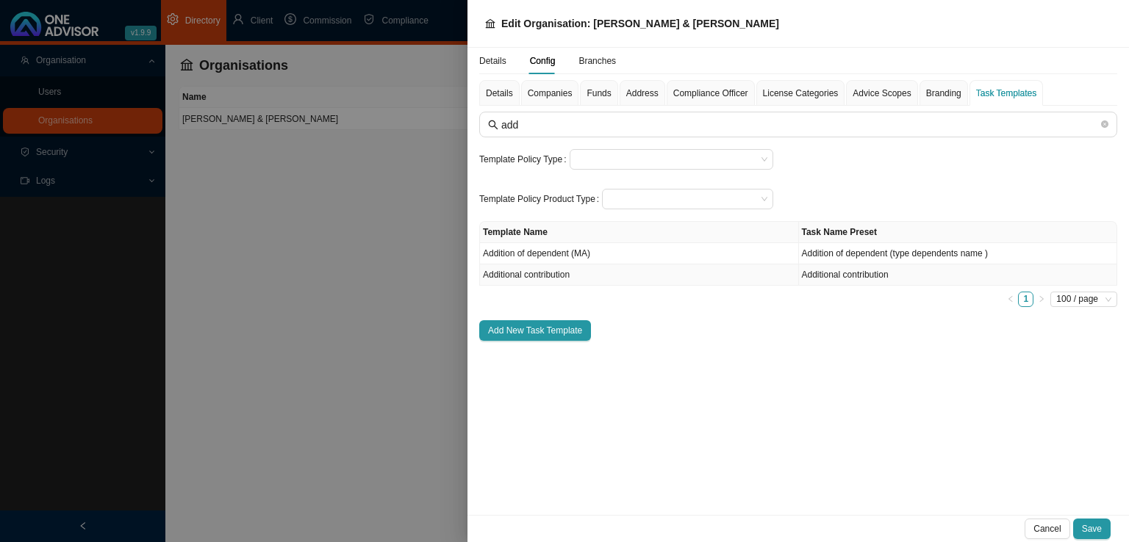
type input "add"
click at [563, 276] on td "Additional contribution" at bounding box center [639, 275] width 319 height 21
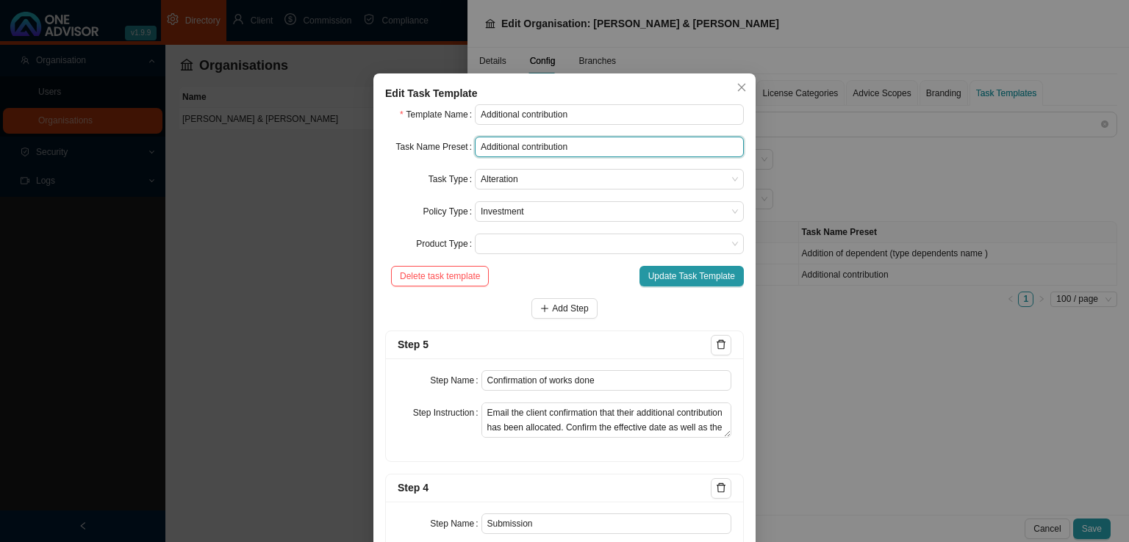
click at [581, 150] on input "Additional contribution" at bounding box center [609, 147] width 269 height 21
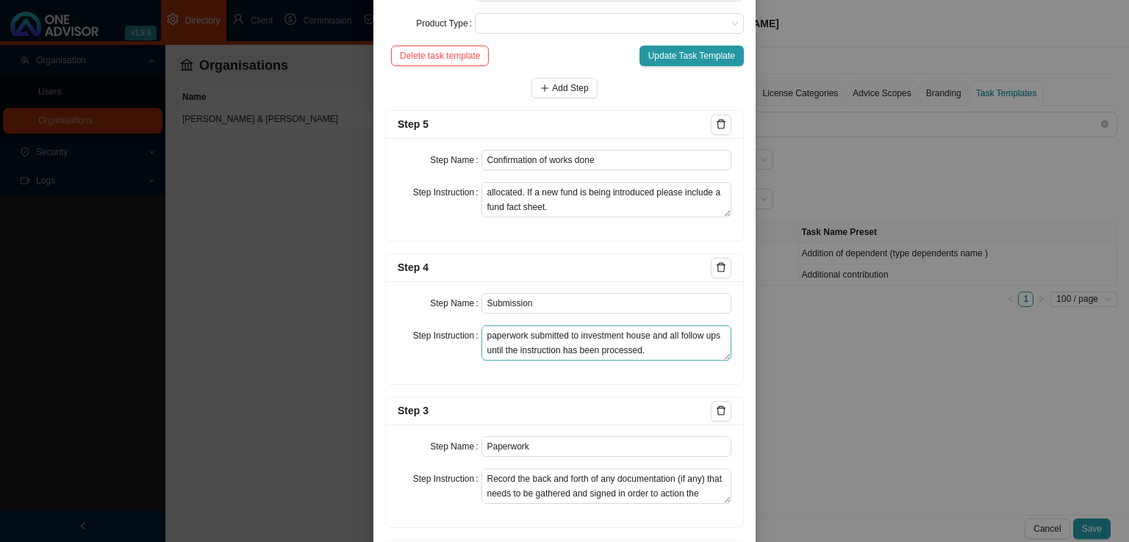
scroll to position [29, 0]
type input "Additional contribution (R)"
click at [685, 51] on span "Update Task Template" at bounding box center [691, 55] width 87 height 15
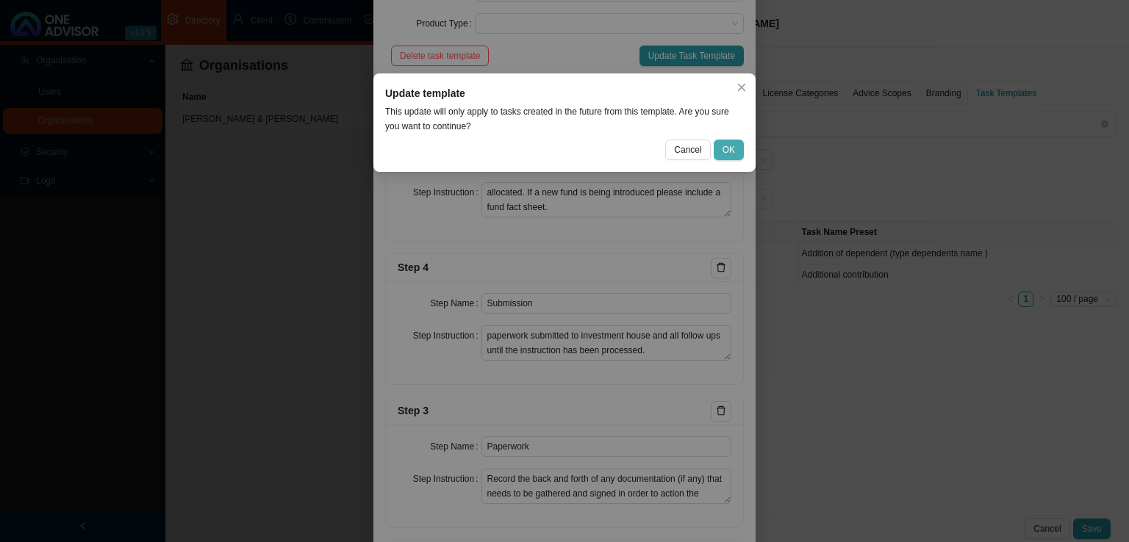
click at [729, 158] on button "OK" at bounding box center [728, 150] width 30 height 21
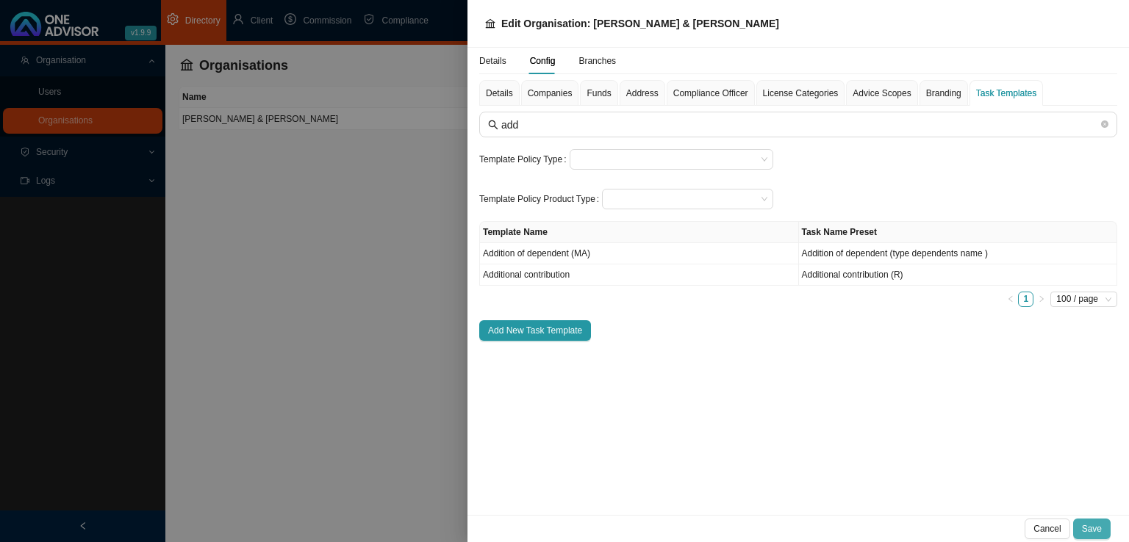
click at [1084, 529] on span "Save" at bounding box center [1092, 529] width 20 height 15
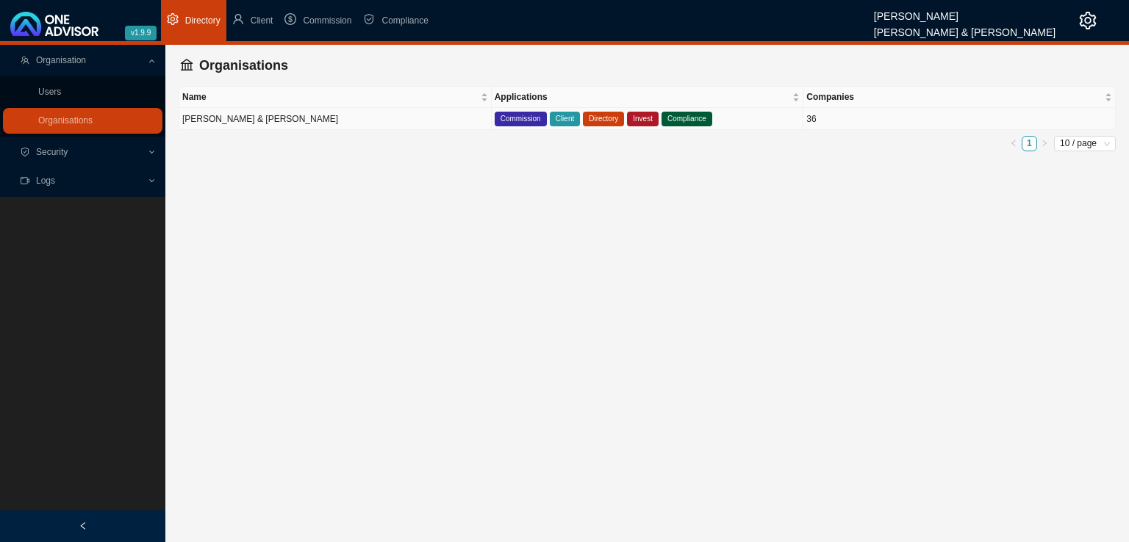
click at [256, 115] on td "[PERSON_NAME] & [PERSON_NAME]" at bounding box center [335, 119] width 312 height 22
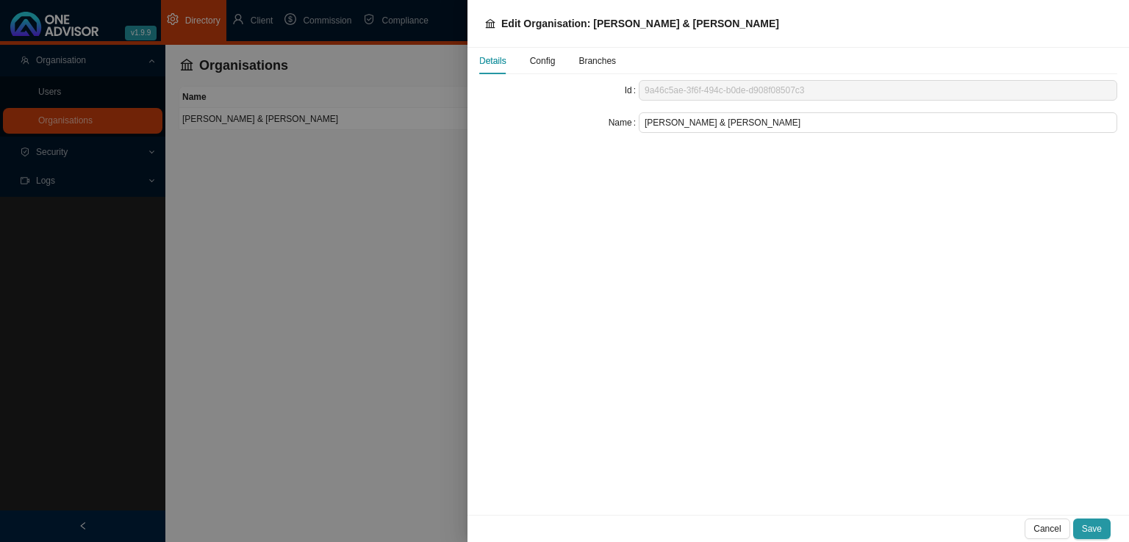
click at [538, 60] on span "Config" at bounding box center [543, 61] width 26 height 9
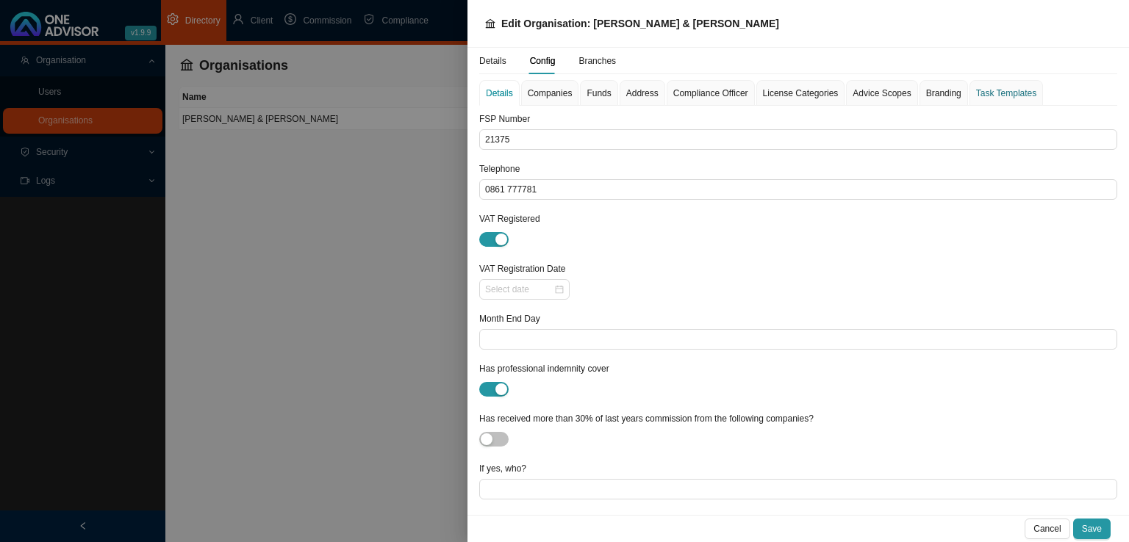
click at [990, 93] on div "Task Templates" at bounding box center [1006, 93] width 60 height 15
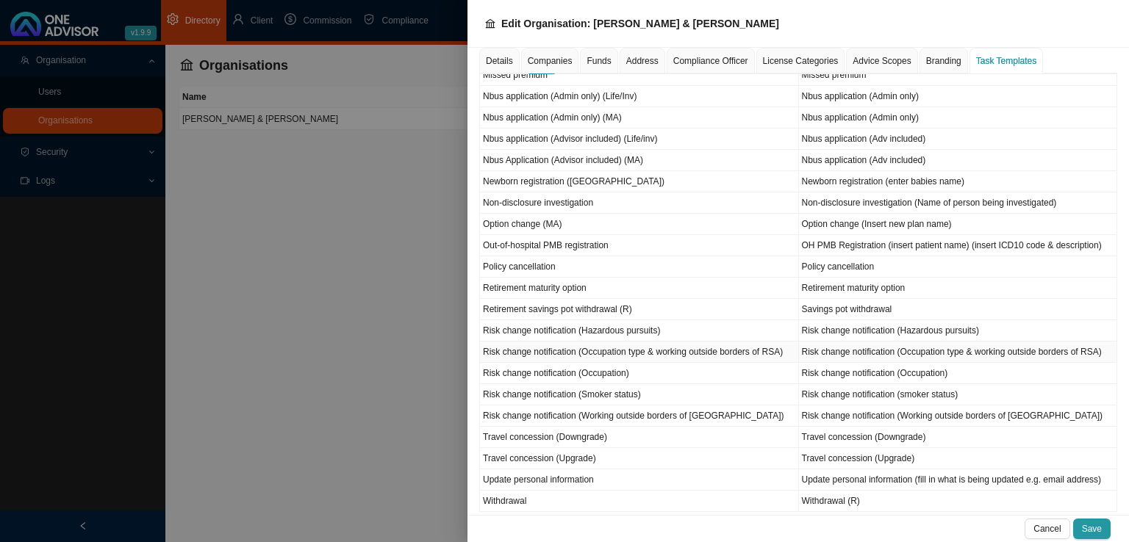
scroll to position [852, 0]
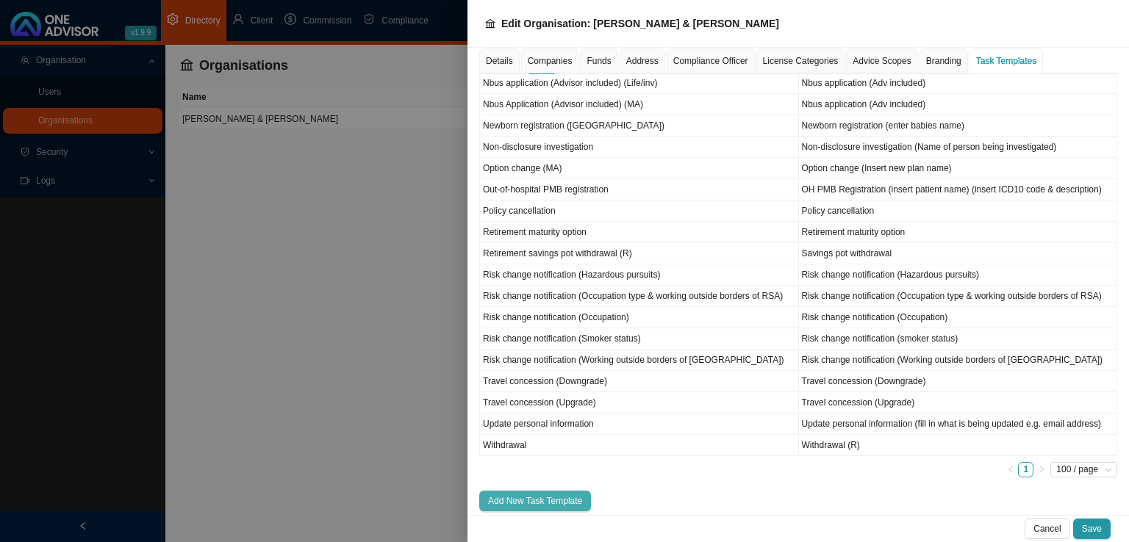
click at [534, 494] on span "Add New Task Template" at bounding box center [535, 501] width 94 height 15
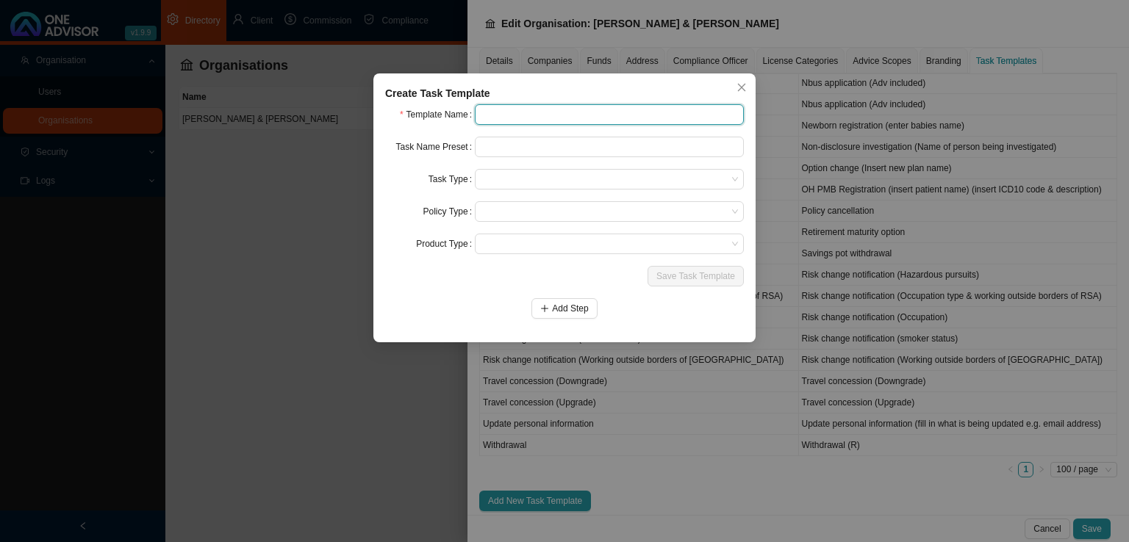
click at [522, 117] on input "text" at bounding box center [609, 114] width 269 height 21
click at [504, 114] on input "text" at bounding box center [609, 114] width 269 height 21
drag, startPoint x: 566, startPoint y: 113, endPoint x: 440, endPoint y: 114, distance: 126.4
click at [440, 114] on div "Template Name Cancel regular contribution" at bounding box center [564, 114] width 359 height 21
type input "Cancel regular contribution"
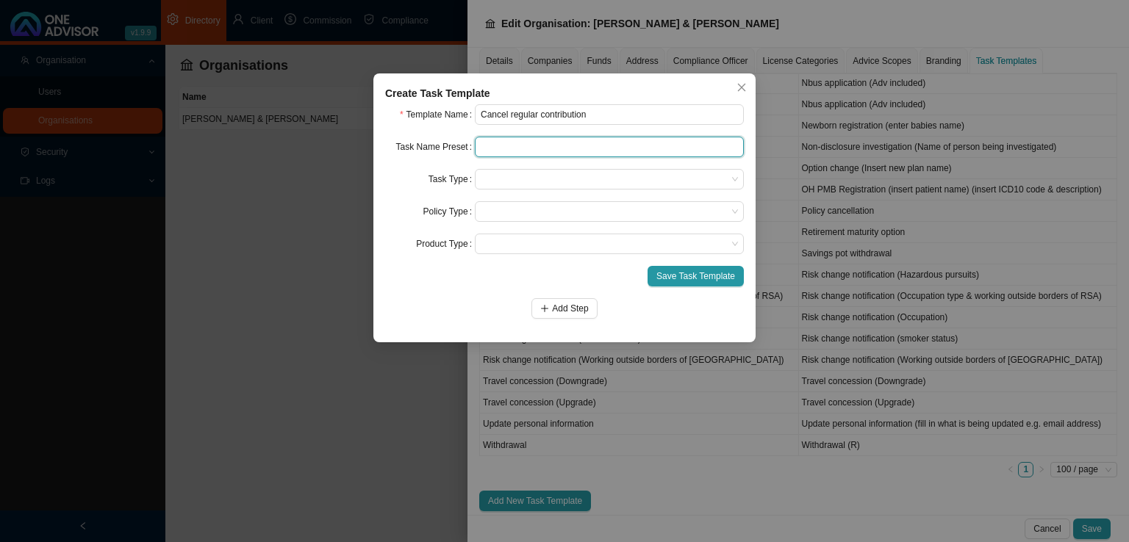
click at [544, 144] on input "text" at bounding box center [609, 147] width 269 height 21
paste input "Cancel regular contribution"
click at [494, 183] on span at bounding box center [609, 179] width 257 height 19
type input "Cancel regular contribution"
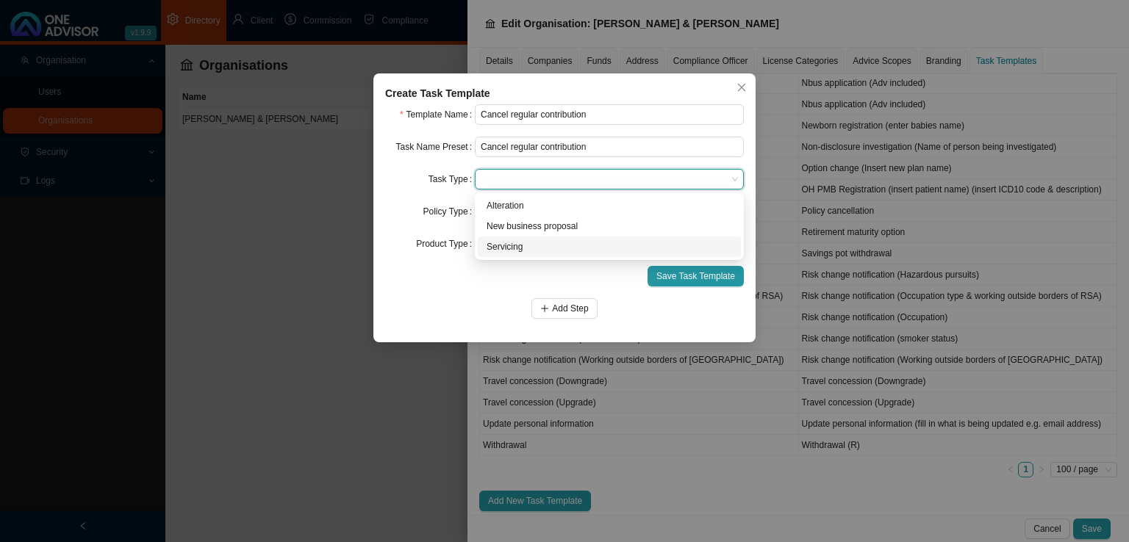
drag, startPoint x: 520, startPoint y: 246, endPoint x: 531, endPoint y: 245, distance: 11.1
click at [520, 245] on div "Servicing" at bounding box center [608, 247] width 245 height 15
click at [505, 211] on span at bounding box center [609, 211] width 257 height 19
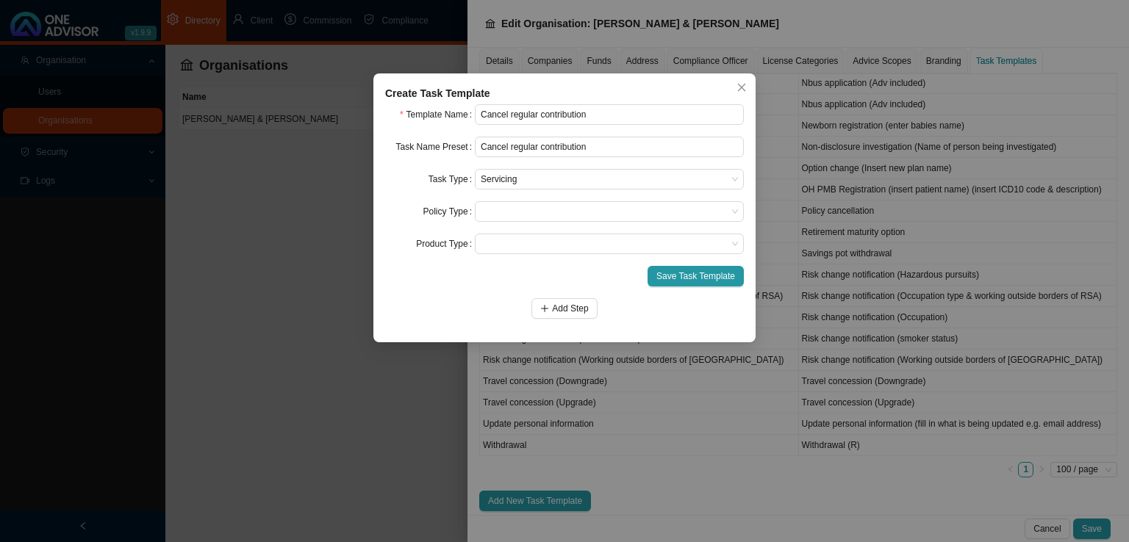
click at [436, 293] on form "Template Name Cancel regular contribution Task Name Preset Cancel regular contr…" at bounding box center [564, 211] width 359 height 215
click at [495, 219] on span at bounding box center [609, 211] width 257 height 19
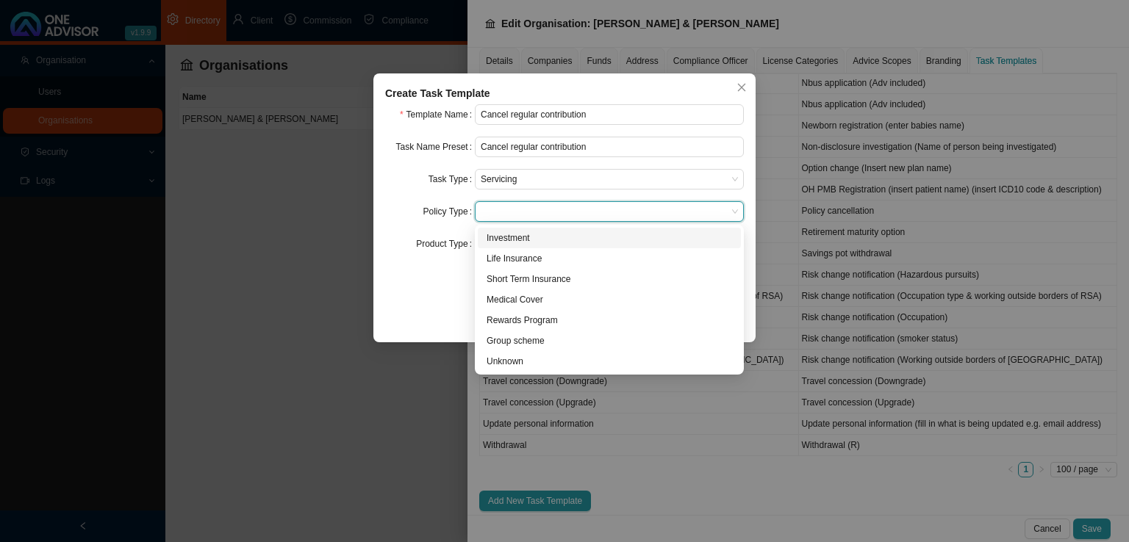
click at [508, 245] on div "Investment" at bounding box center [608, 238] width 245 height 15
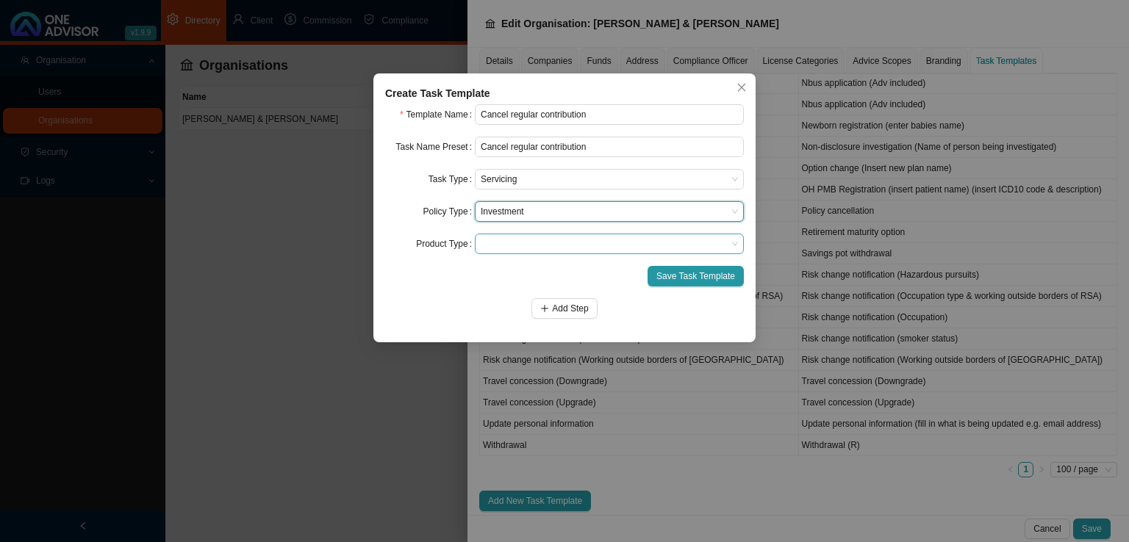
click at [512, 245] on span at bounding box center [609, 243] width 257 height 19
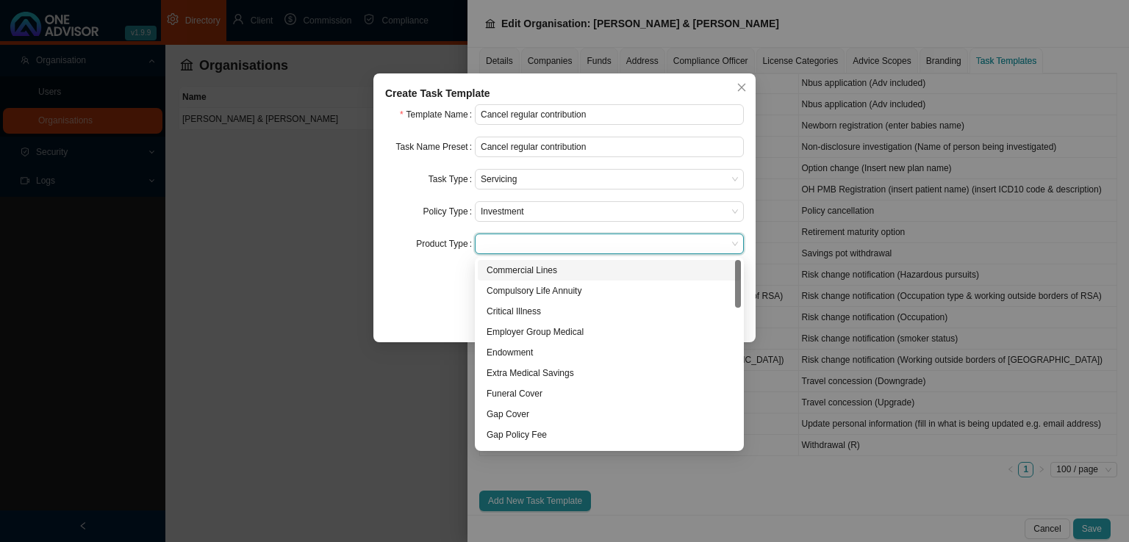
click at [512, 245] on span at bounding box center [609, 243] width 257 height 19
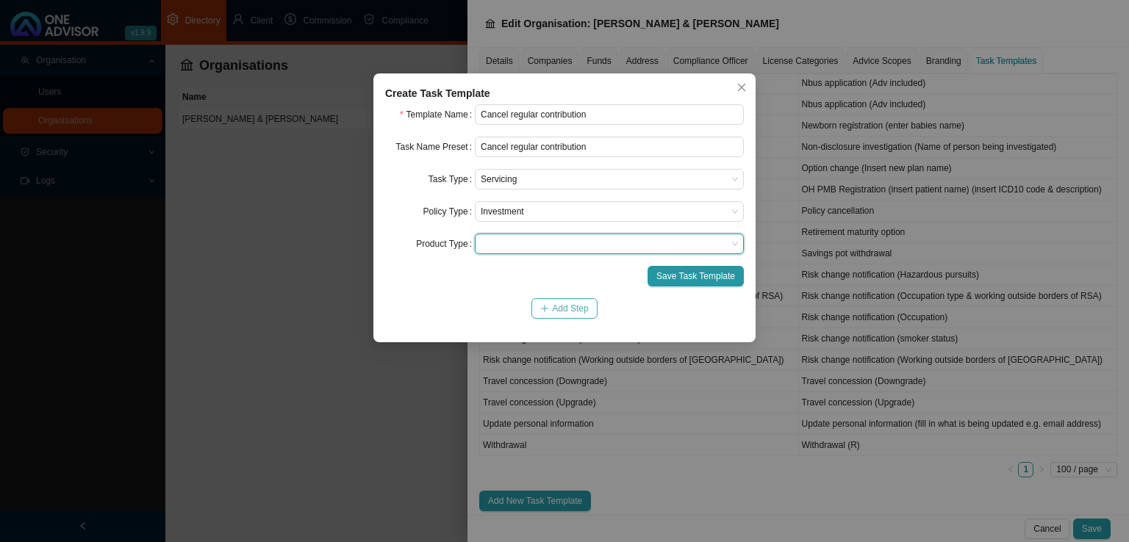
click at [558, 309] on span "Add Step" at bounding box center [570, 308] width 36 height 15
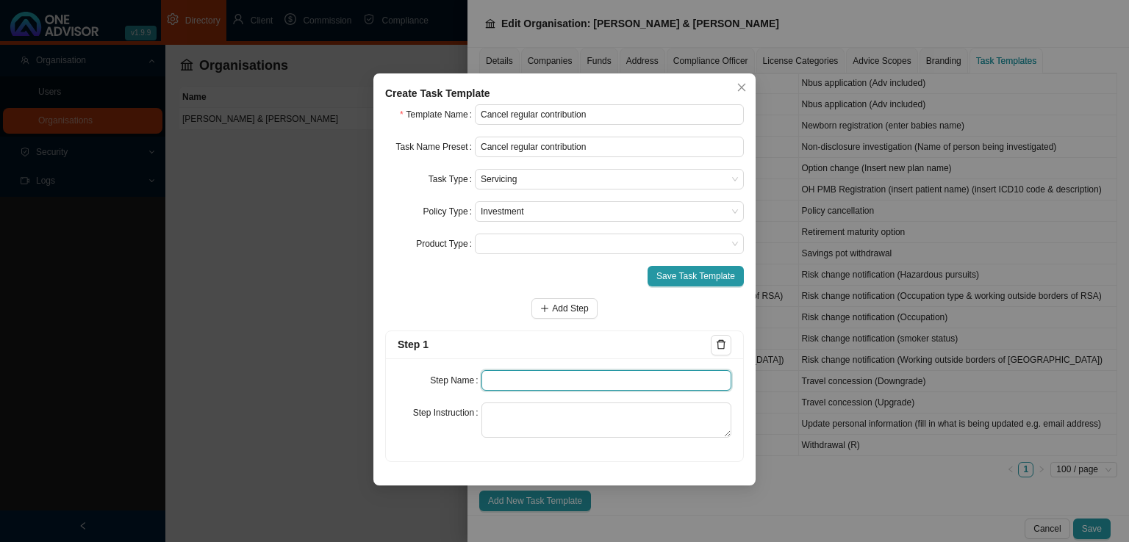
click at [517, 376] on input "text" at bounding box center [606, 380] width 251 height 21
type input "Instruction"
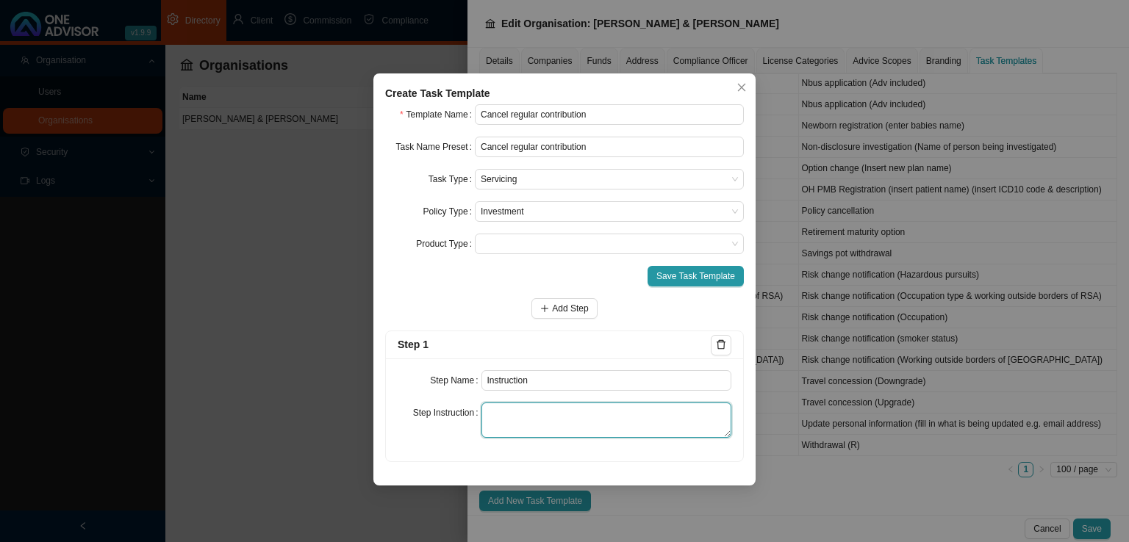
click at [517, 430] on textarea at bounding box center [606, 420] width 251 height 35
click at [535, 421] on textarea at bounding box center [606, 420] width 251 height 35
click at [593, 428] on textarea "Record the instruction received to cancel the regular contribution/monthly [PER…" at bounding box center [606, 420] width 251 height 35
type textarea "Record the instruction received to cancel the regular contribution/monthly debi…"
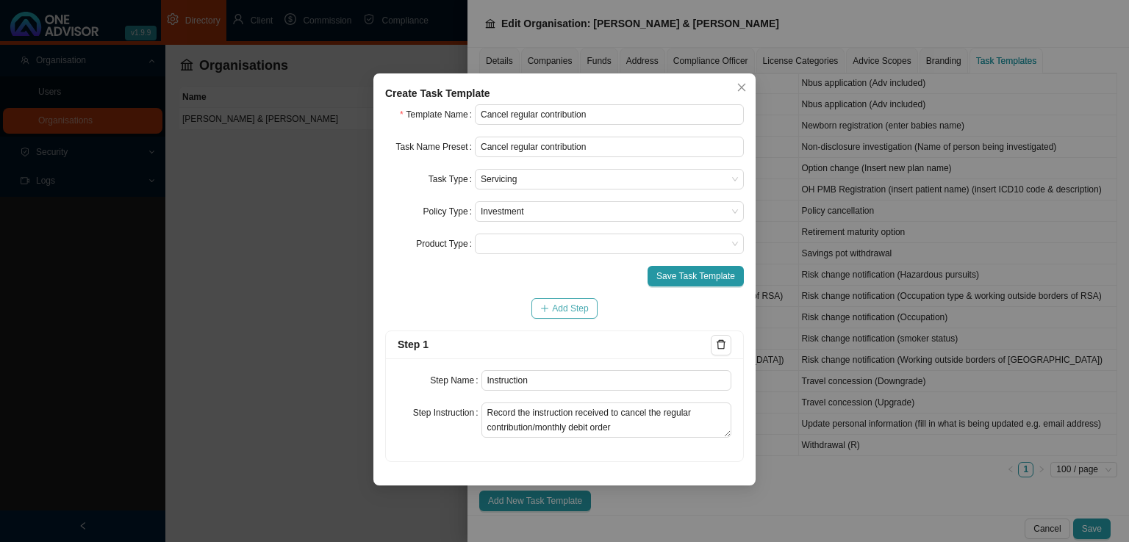
click at [580, 314] on span "Add Step" at bounding box center [570, 308] width 36 height 15
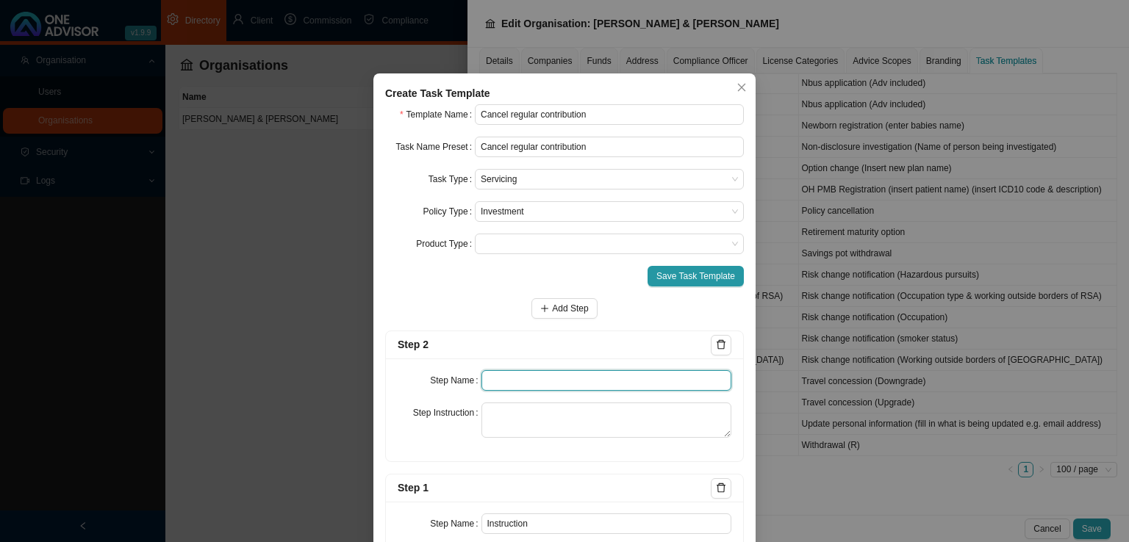
click at [528, 383] on input "text" at bounding box center [606, 380] width 251 height 21
type input "Investigation"
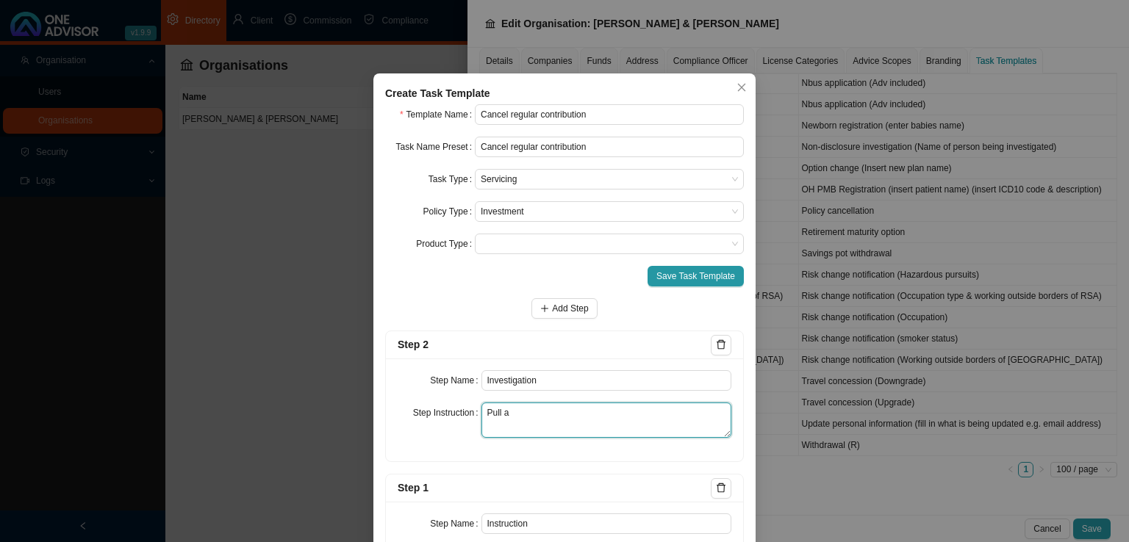
click at [523, 418] on textarea "Pull a" at bounding box center [606, 420] width 251 height 35
drag, startPoint x: 517, startPoint y: 431, endPoint x: 524, endPoint y: 428, distance: 7.9
click at [517, 431] on textarea "Pull a investment print. Find out what the Investment house needs" at bounding box center [606, 420] width 251 height 35
type textarea "Pull a investment print. Find out what the Investment house needs in order to c…"
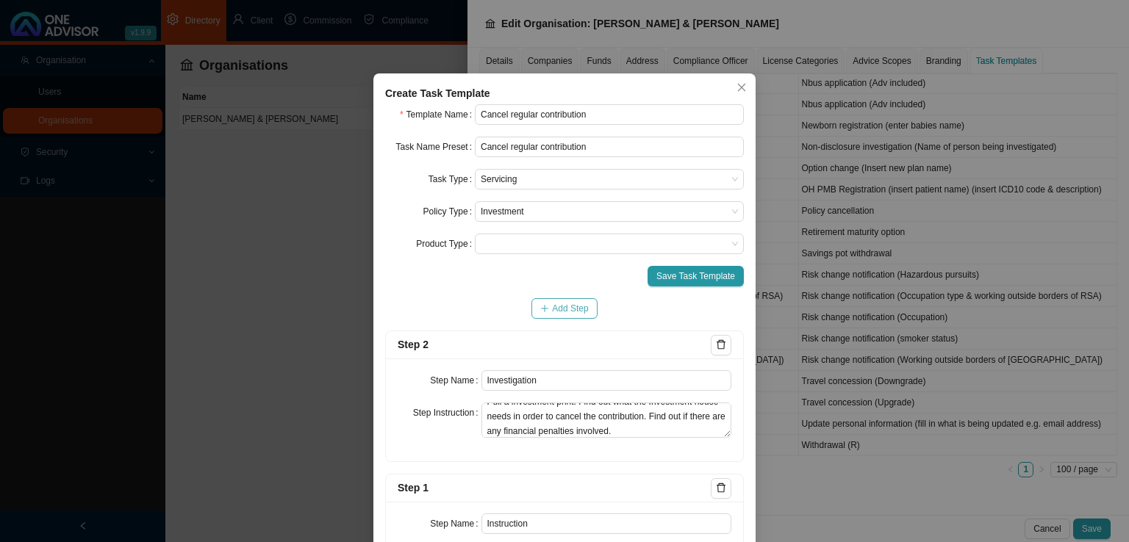
click at [552, 312] on span "Add Step" at bounding box center [570, 308] width 36 height 15
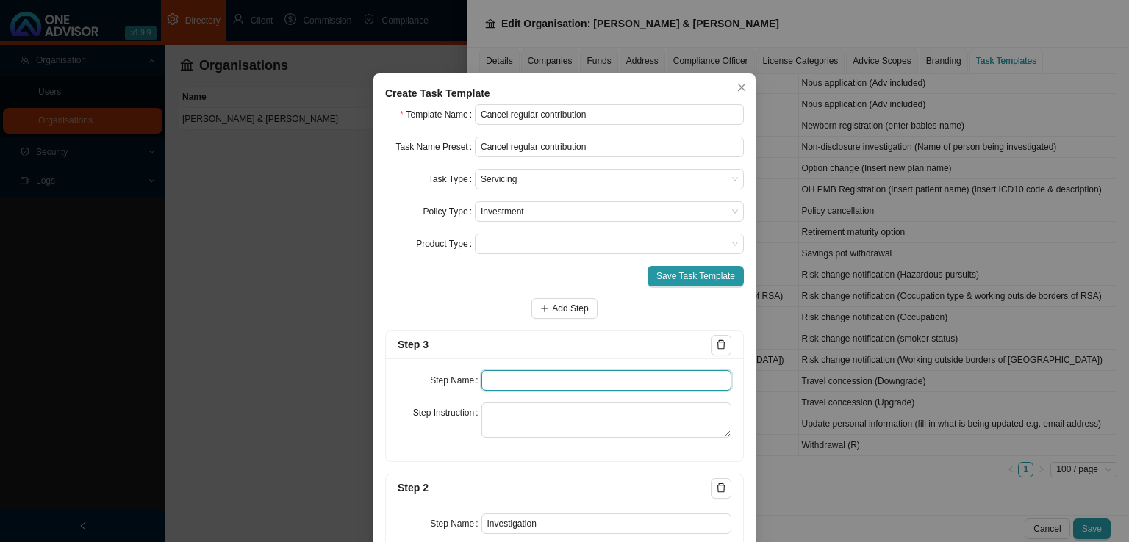
drag, startPoint x: 544, startPoint y: 381, endPoint x: 559, endPoint y: 381, distance: 14.7
click at [548, 381] on input "text" at bounding box center [606, 380] width 251 height 21
type input "Paperwork"
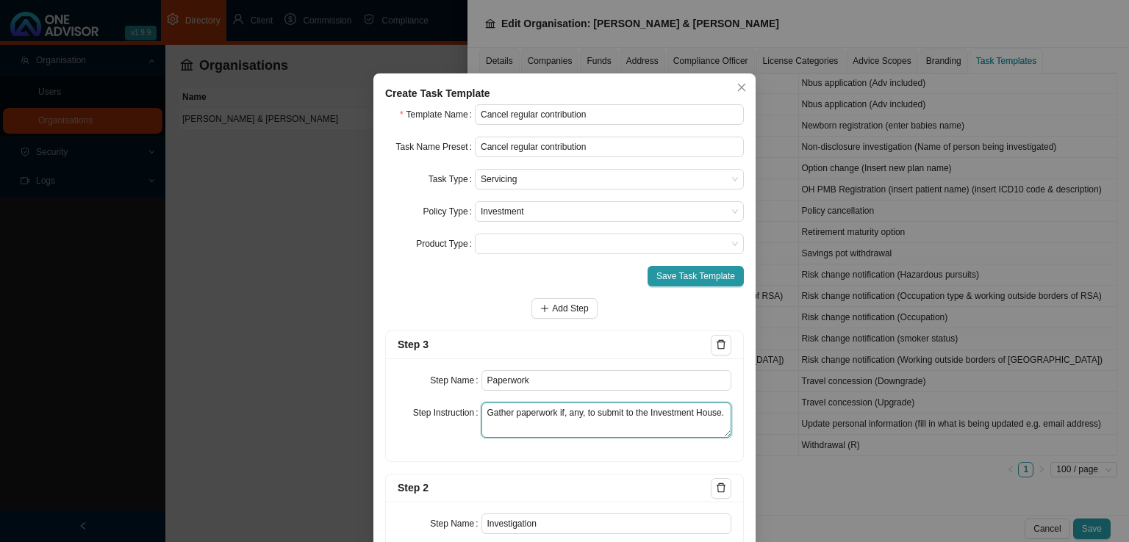
type textarea "Gather paperwork if, any, to submit to the Investment House."
drag, startPoint x: 594, startPoint y: 298, endPoint x: 574, endPoint y: 301, distance: 20.1
click at [583, 299] on form "Template Name Cancel regular contribution Task Name Preset Cancel regular contr…" at bounding box center [564, 426] width 359 height 644
click at [570, 302] on span "Add Step" at bounding box center [570, 308] width 36 height 15
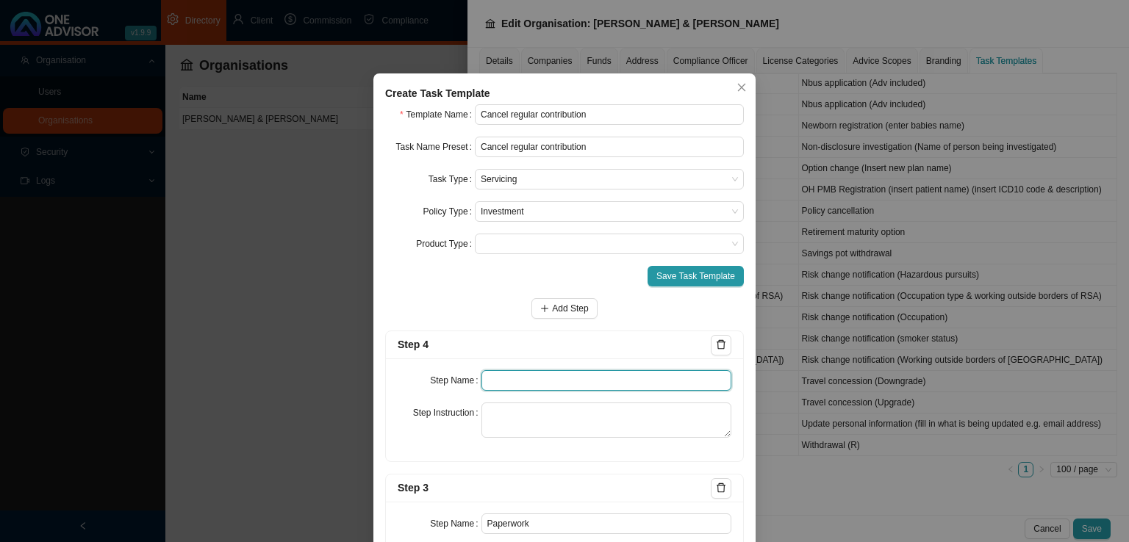
click at [520, 375] on input "text" at bounding box center [606, 380] width 251 height 21
type input "Submission"
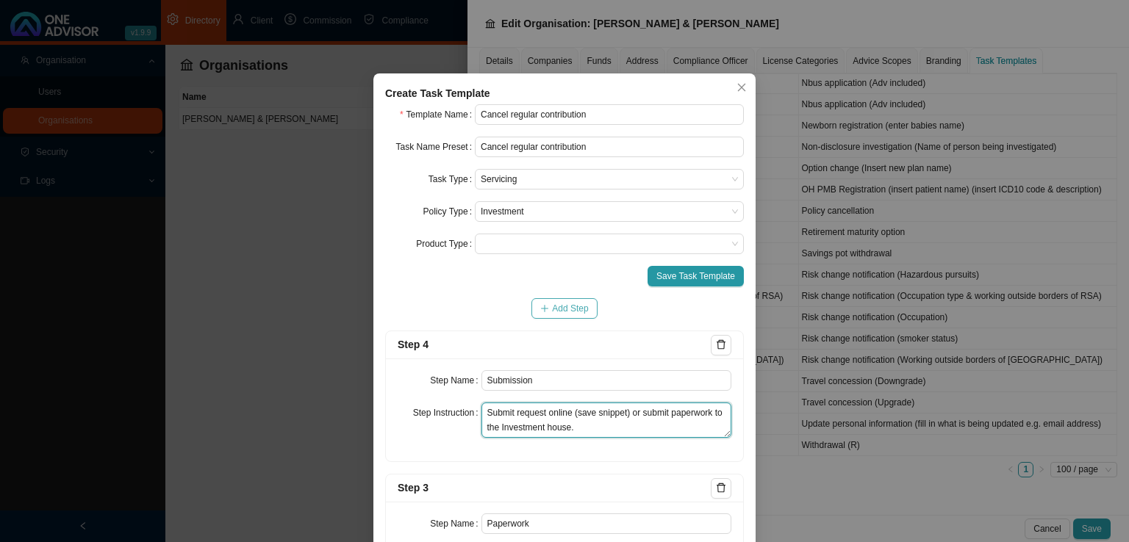
type textarea "Submit request online (save snippet) or submit paperwork to the Investment hous…"
click at [570, 303] on span "Add Step" at bounding box center [570, 308] width 36 height 15
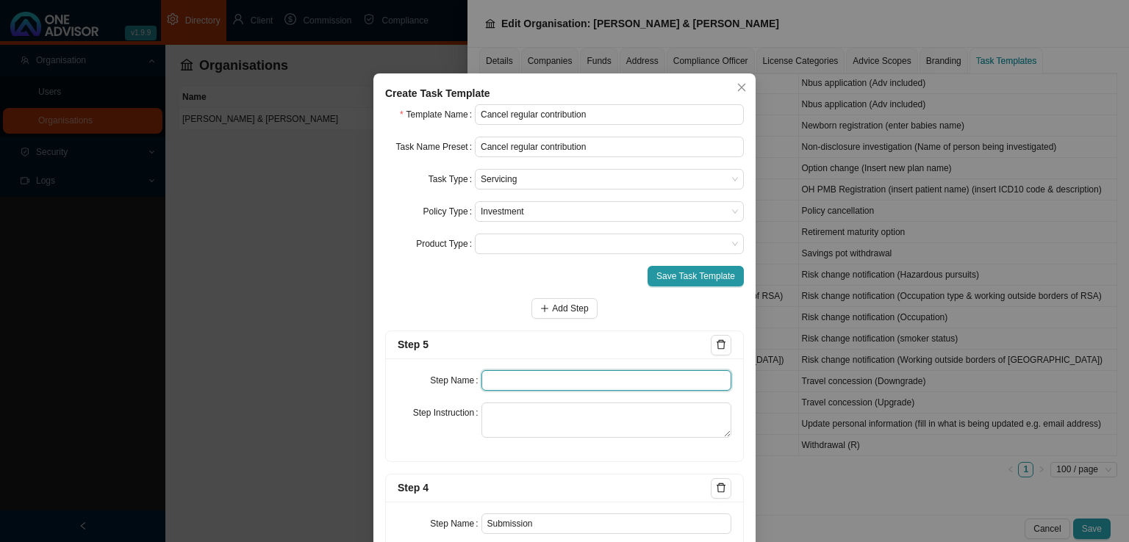
click at [538, 380] on input "text" at bounding box center [606, 380] width 251 height 21
type input "Confirmation of works done"
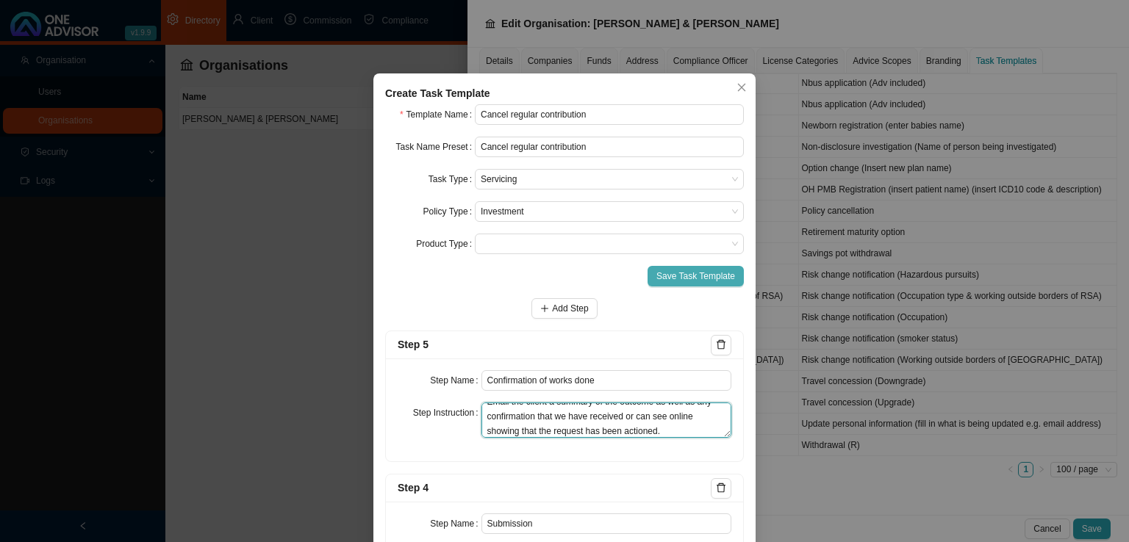
type textarea "Email the client a summary of the outcome as well as any confirmation that we h…"
click at [673, 278] on span "Save Task Template" at bounding box center [695, 276] width 79 height 15
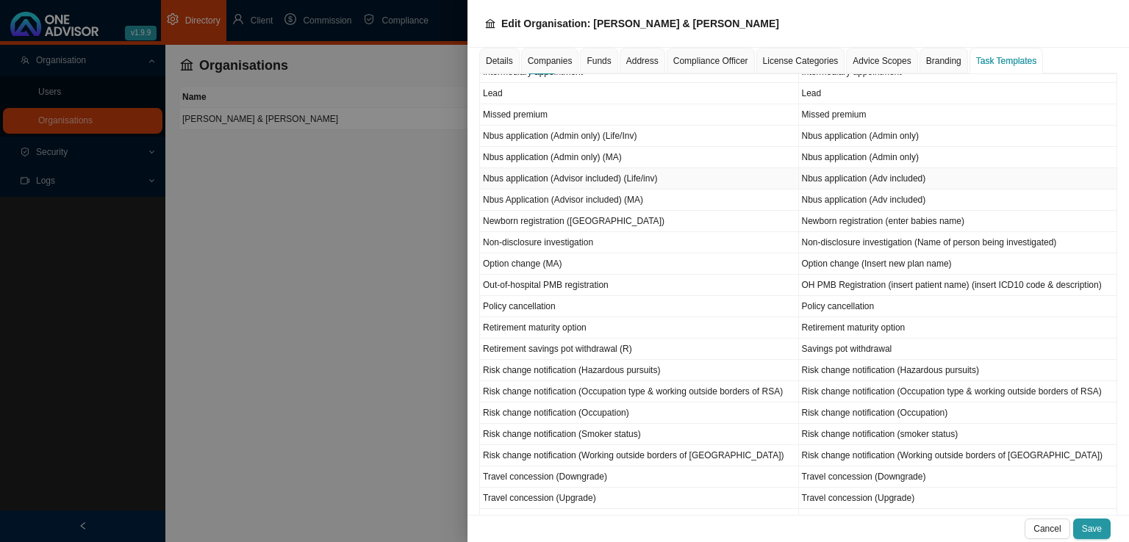
scroll to position [632, 0]
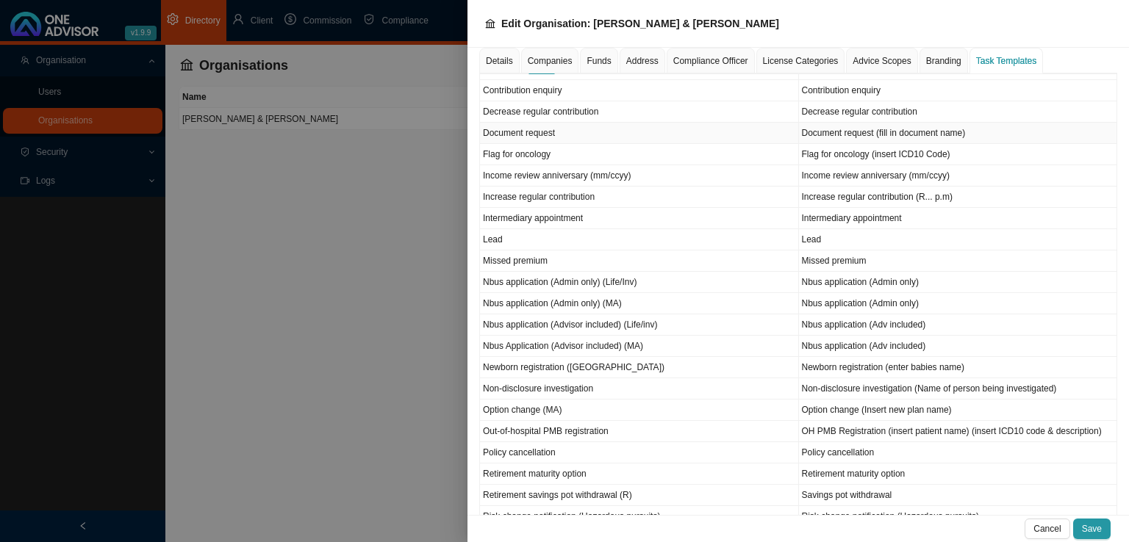
click at [542, 131] on td "Document request" at bounding box center [639, 133] width 319 height 21
type input "Document request"
type input "Document request (fill in document name)"
type input "Request"
type textarea "Attach the email/whatsapp/ notes from a phone call where the client has request…"
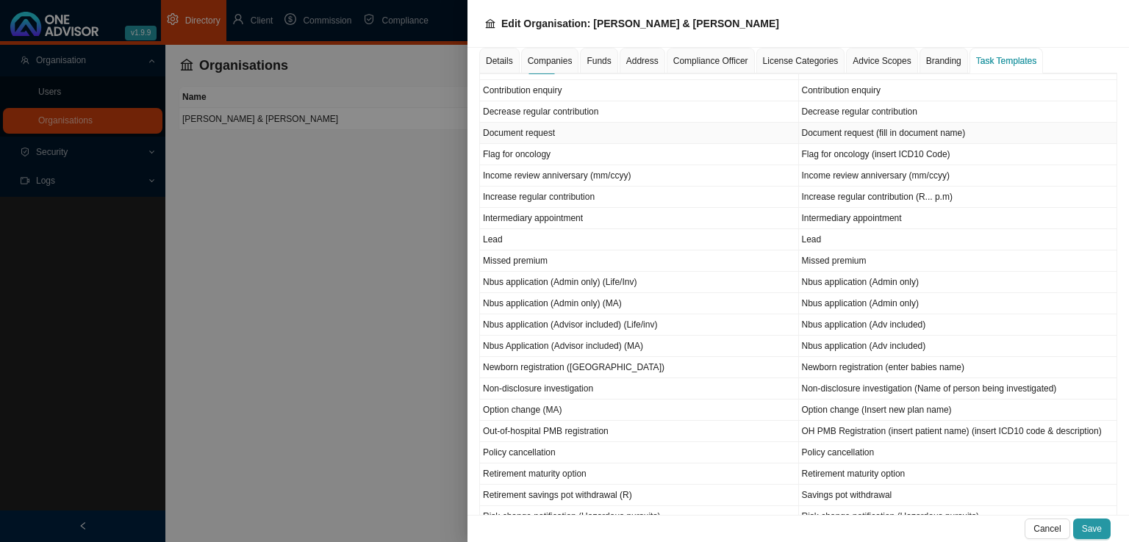
type textarea "Record any phone calls or enquiries made in order to secure the correct documen…"
type input "Submission"
type textarea "Attach the email you sent to the client with the document that they requested."
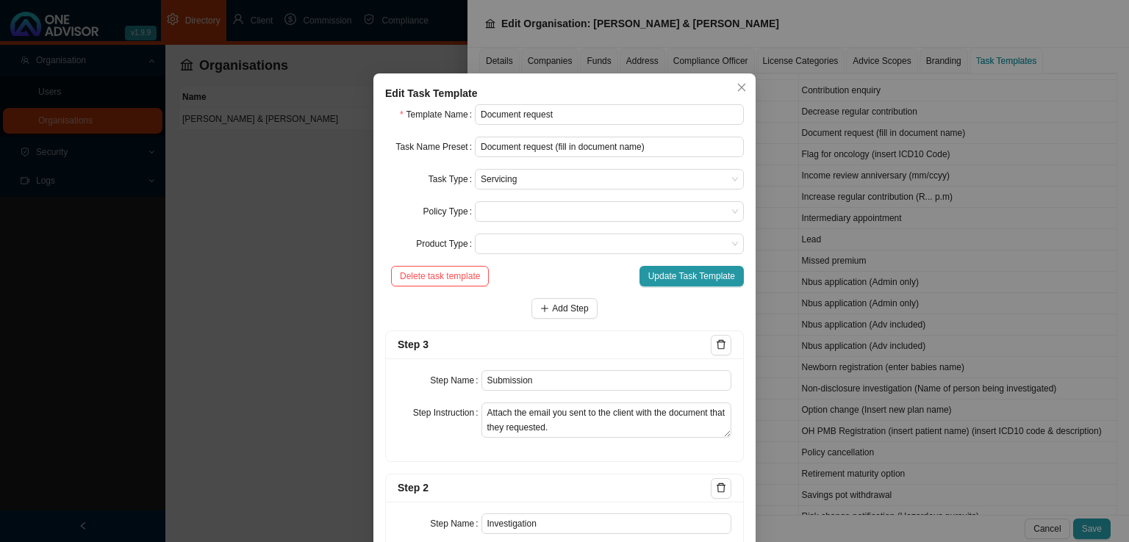
scroll to position [0, 0]
click at [645, 148] on input "Document request (fill in document name)" at bounding box center [609, 147] width 269 height 21
click at [641, 148] on input "Document request (fill in document name) (tax certificate ccyy-mm)" at bounding box center [609, 147] width 269 height 21
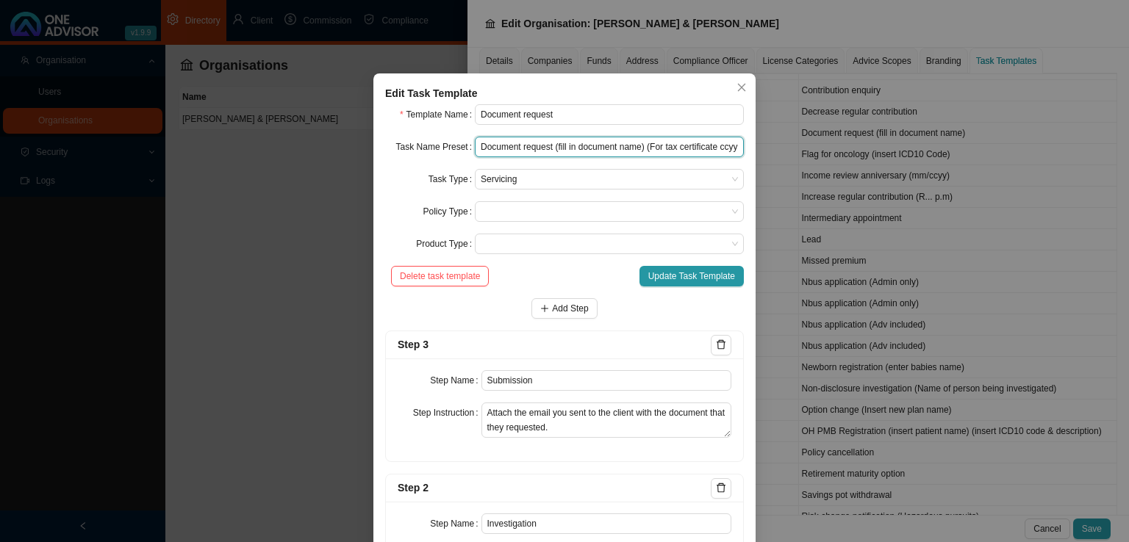
drag, startPoint x: 712, startPoint y: 145, endPoint x: 644, endPoint y: 150, distance: 67.7
click at [644, 150] on input "Document request (fill in document name) (For tax certificate ccyy-mm)" at bounding box center [609, 147] width 269 height 21
drag, startPoint x: 663, startPoint y: 148, endPoint x: 678, endPoint y: 148, distance: 14.7
click at [678, 148] on input "Document request (fill in document name) (ccyy-mm)" at bounding box center [609, 147] width 269 height 21
type input "Document request (fill in document name) (insert year)"
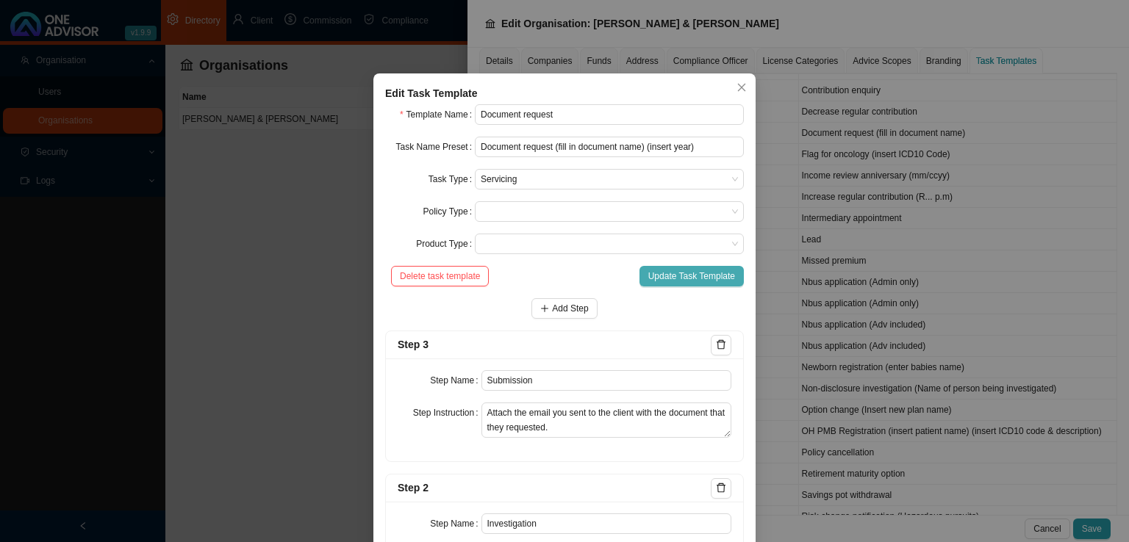
click at [659, 278] on span "Update Task Template" at bounding box center [691, 276] width 87 height 15
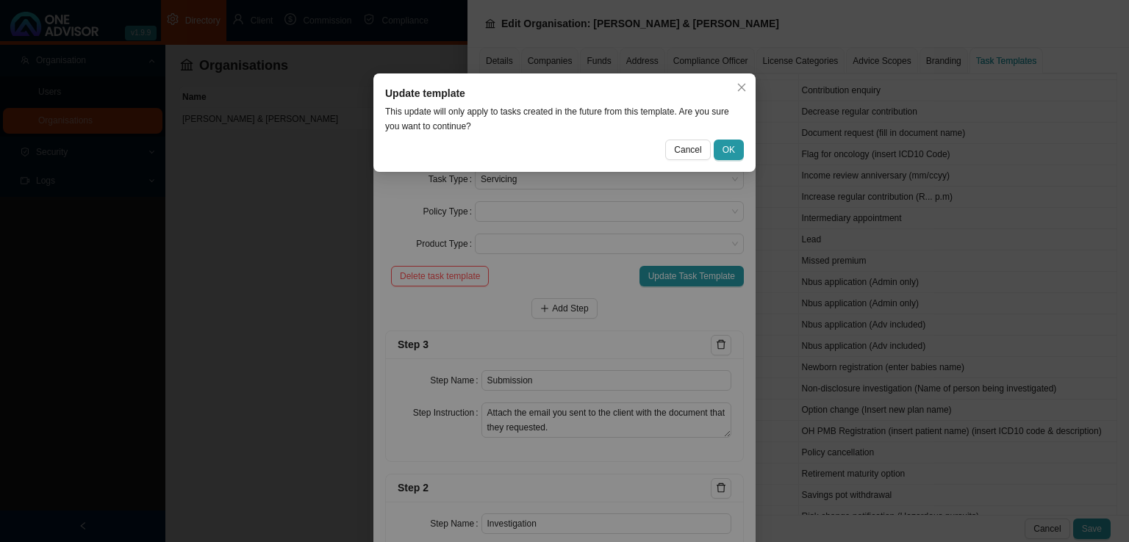
click at [731, 162] on div "Update template This update will only apply to tasks created in the future from…" at bounding box center [564, 122] width 382 height 98
click at [733, 154] on span "OK" at bounding box center [728, 150] width 12 height 15
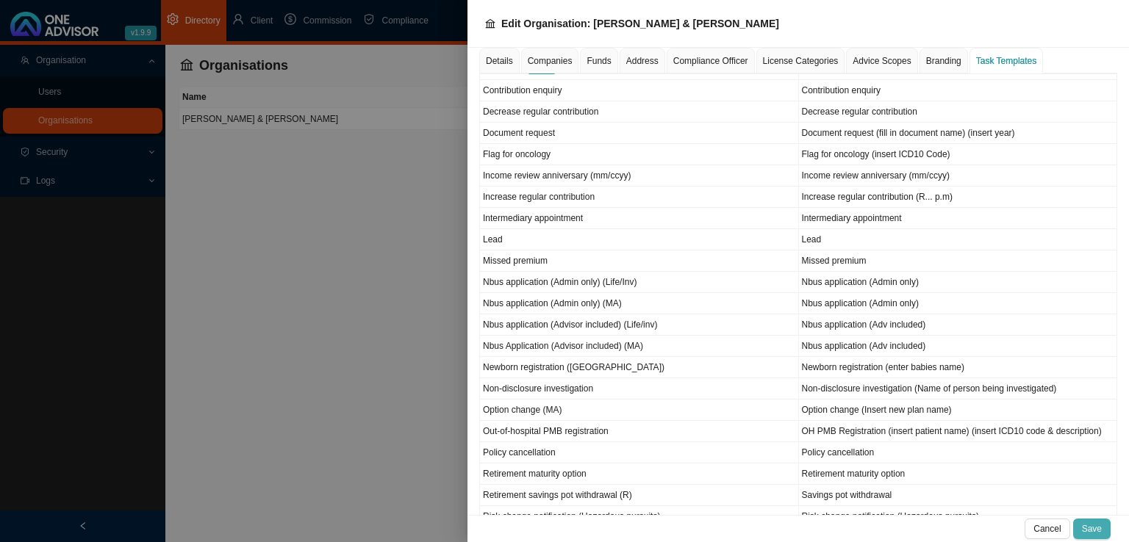
click at [1098, 530] on span "Save" at bounding box center [1092, 529] width 20 height 15
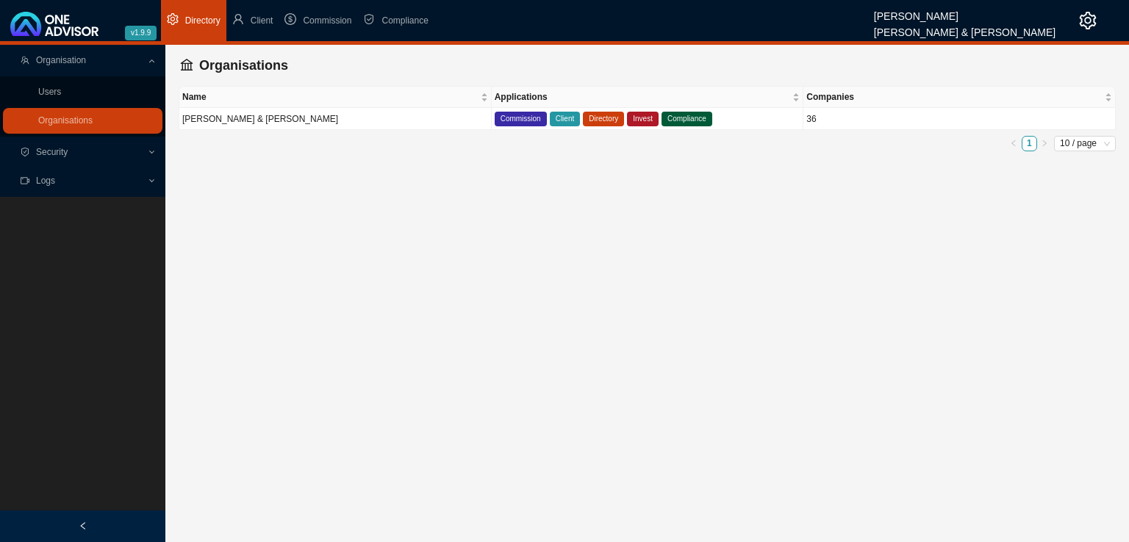
click at [94, 55] on span "Organisation" at bounding box center [84, 61] width 126 height 26
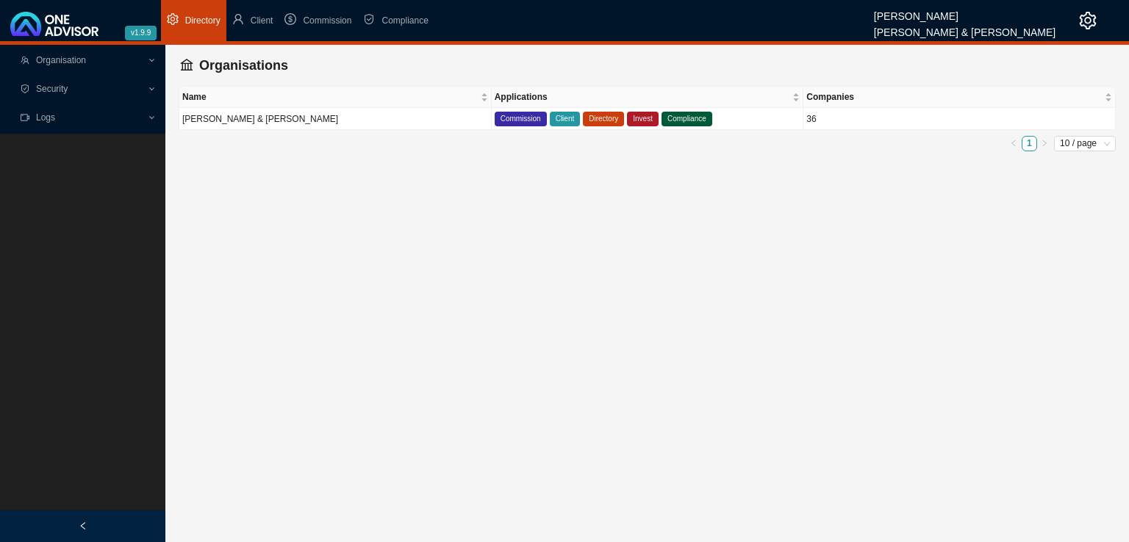
click at [98, 59] on span "Organisation" at bounding box center [84, 61] width 126 height 26
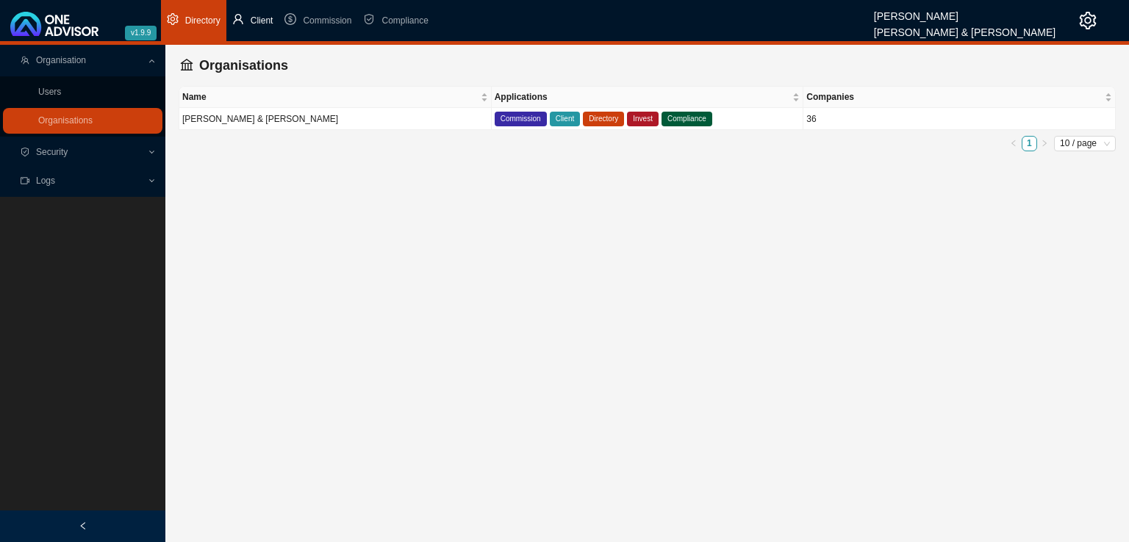
click at [256, 21] on span "Client" at bounding box center [262, 20] width 23 height 10
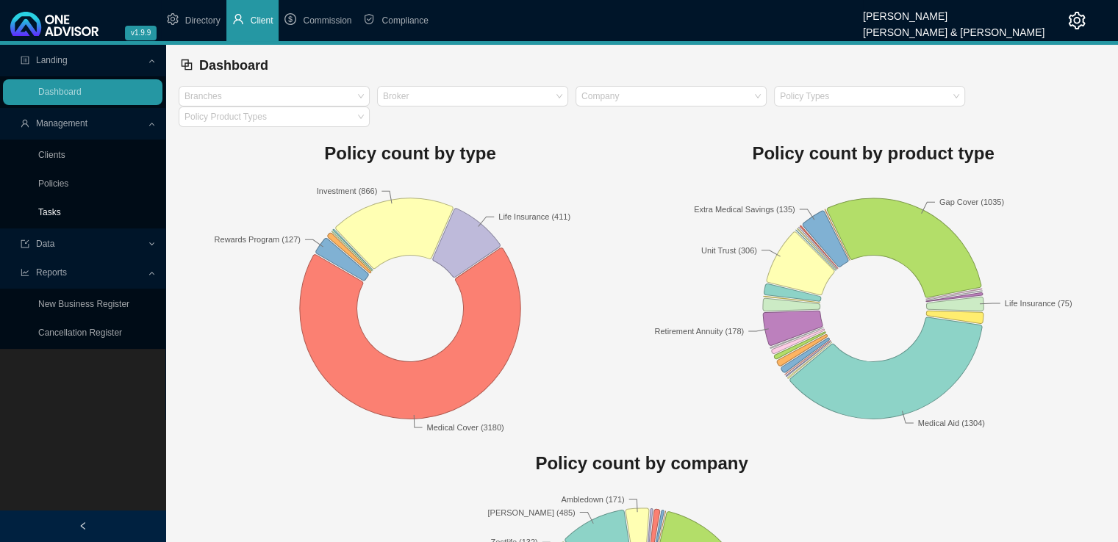
click at [46, 217] on link "Tasks" at bounding box center [49, 212] width 23 height 10
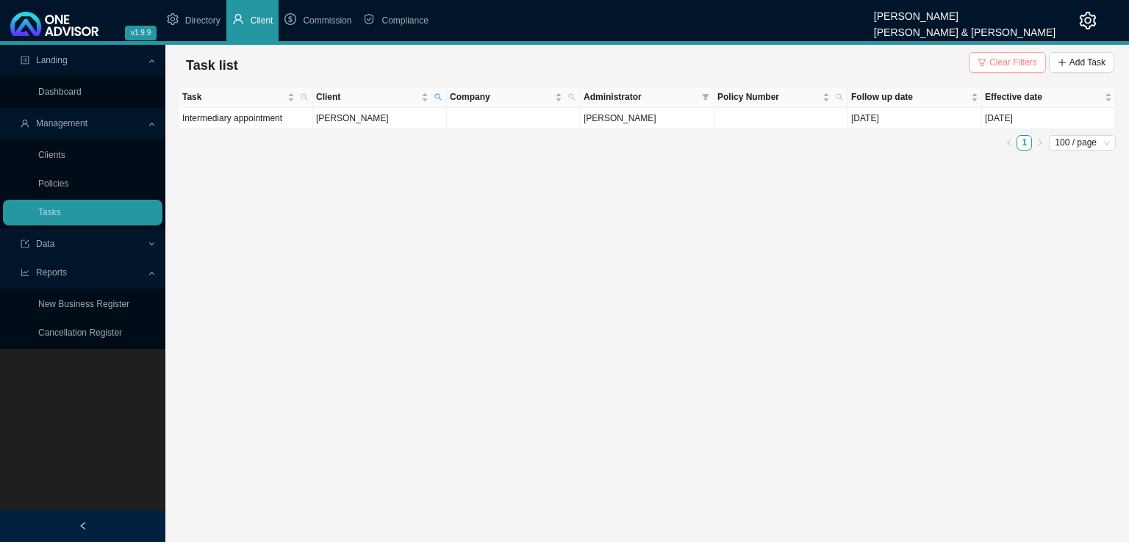
click at [992, 65] on button "Clear Filters" at bounding box center [1006, 62] width 77 height 21
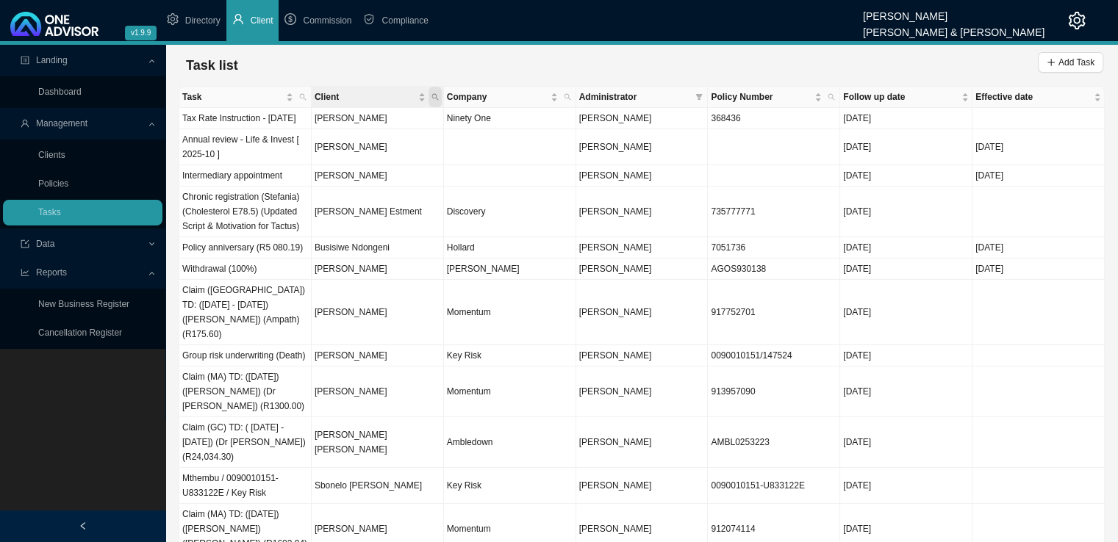
click at [433, 94] on icon "search" at bounding box center [434, 97] width 7 height 7
type input "mazong"
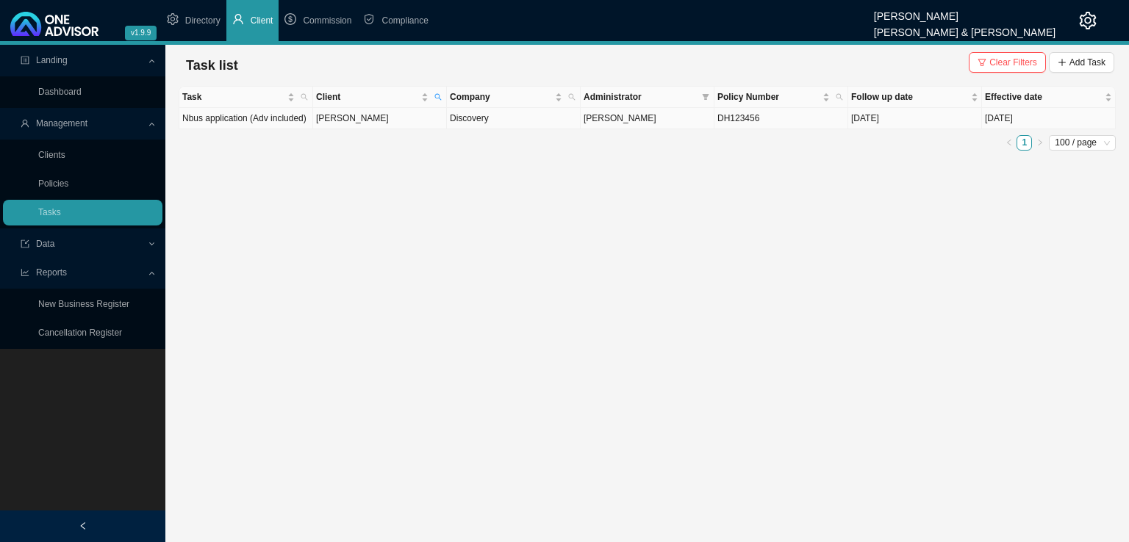
click at [419, 126] on td "[PERSON_NAME]" at bounding box center [380, 118] width 134 height 21
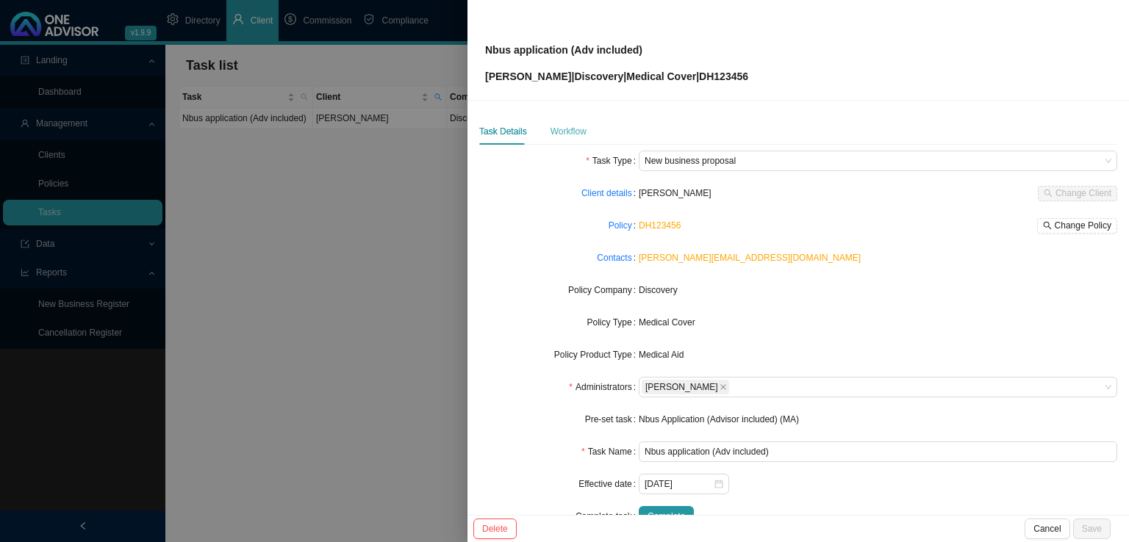
click at [568, 120] on div "Workflow" at bounding box center [568, 131] width 36 height 26
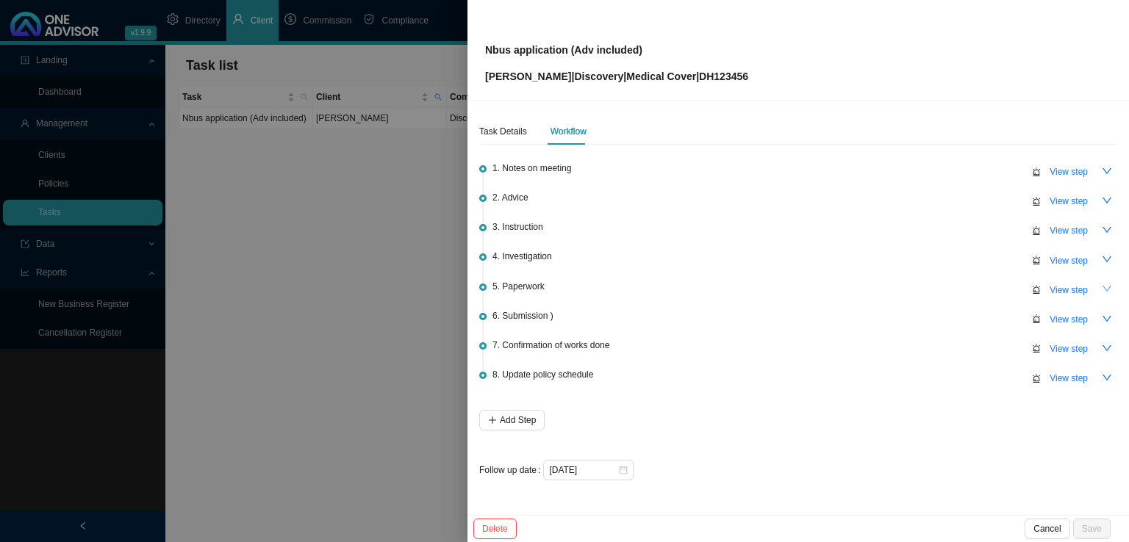
click at [1112, 289] on button "button" at bounding box center [1106, 289] width 21 height 21
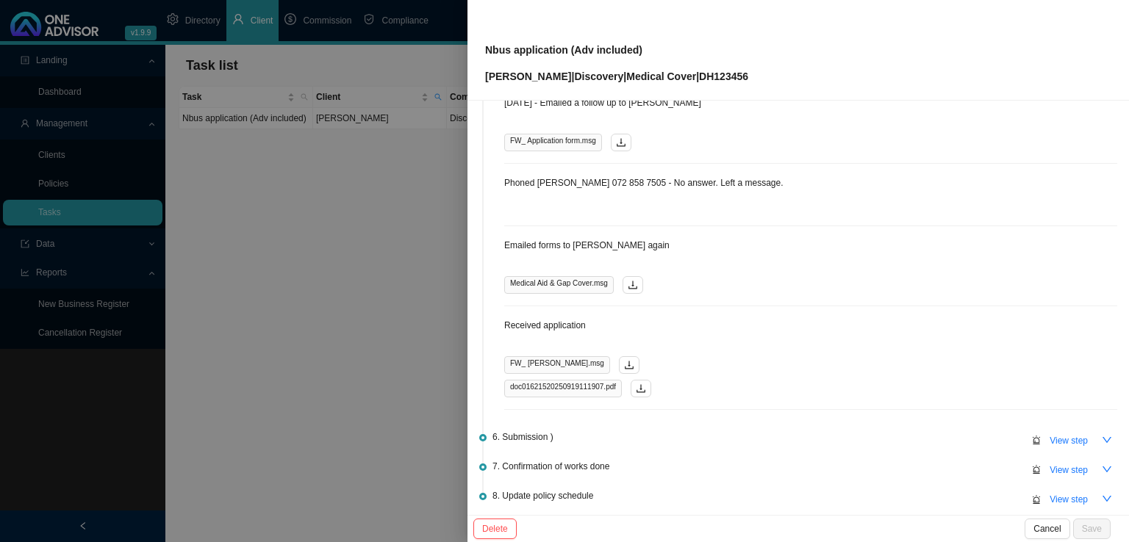
scroll to position [367, 0]
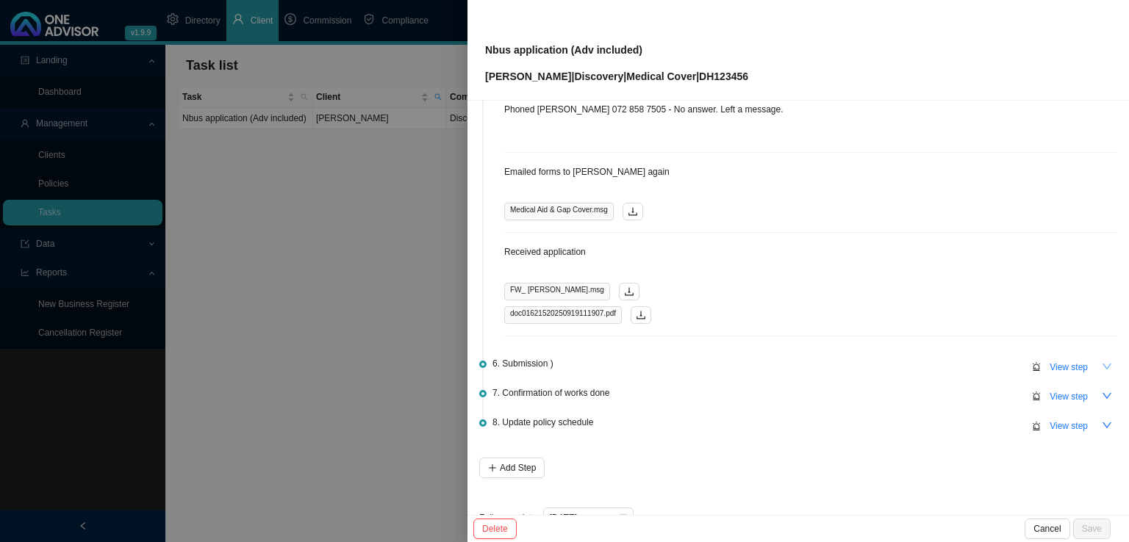
click at [1101, 364] on icon "down" at bounding box center [1106, 366] width 10 height 10
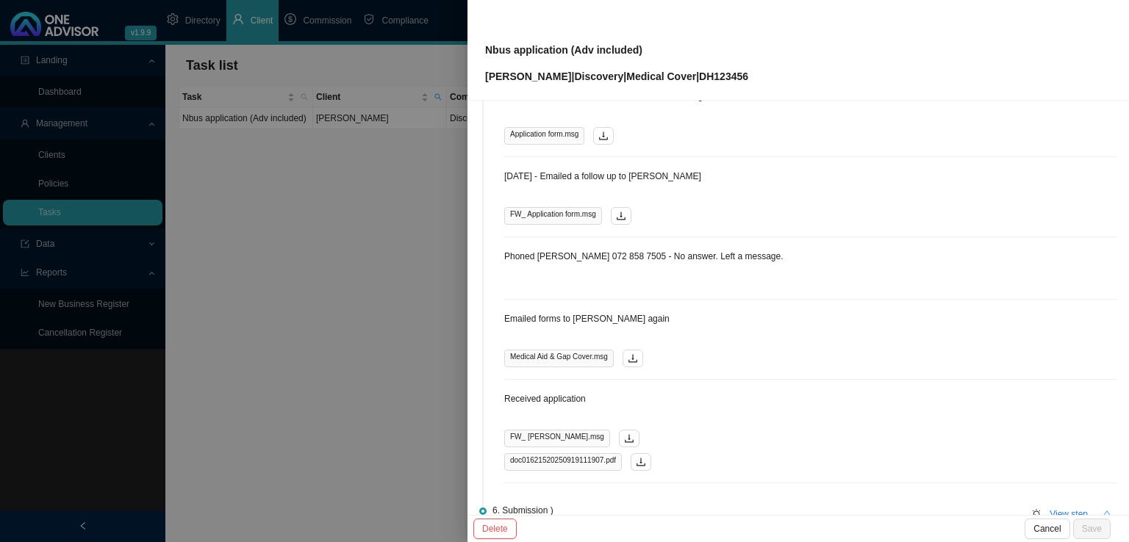
scroll to position [0, 0]
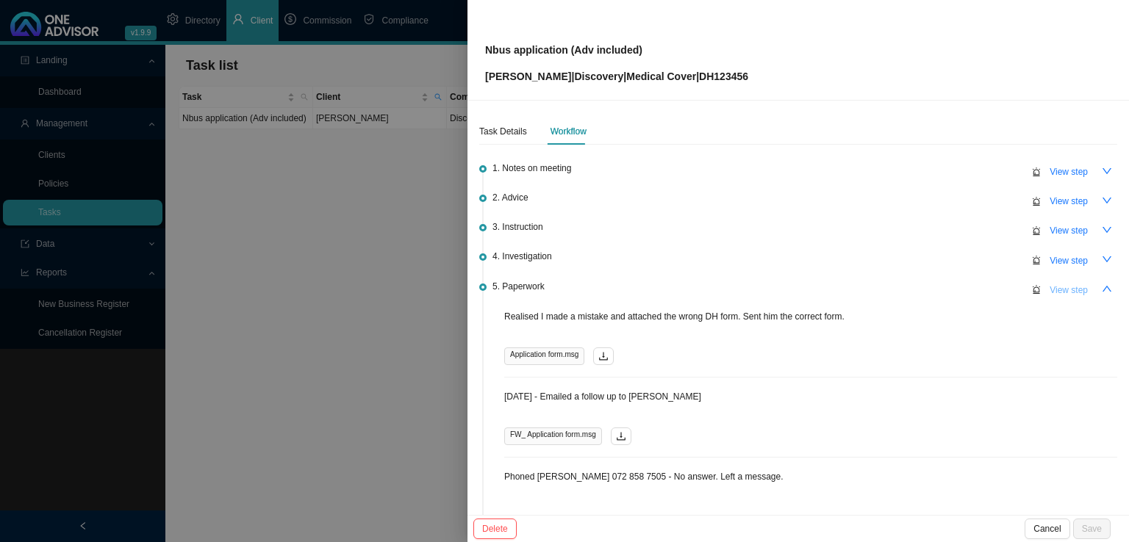
click at [1067, 287] on span "View step" at bounding box center [1068, 290] width 38 height 15
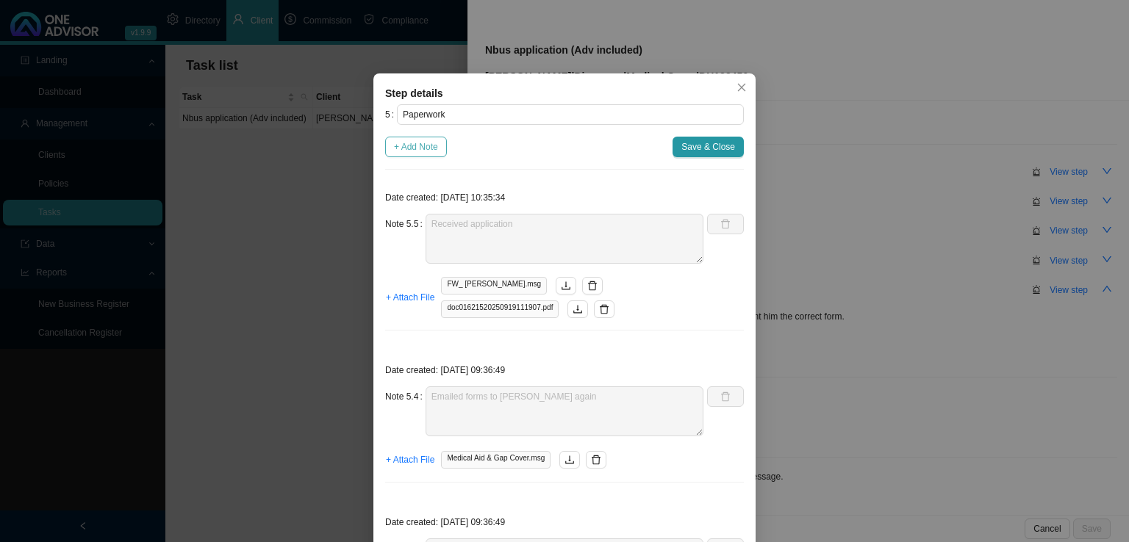
click at [420, 139] on button "+ Add Note" at bounding box center [416, 147] width 62 height 21
type textarea "Received application"
type textarea "Emailed forms to [PERSON_NAME] again"
type textarea "Phoned [PERSON_NAME] 072 858 7505 - No answer. Left a message."
type textarea "[DATE] - Emailed a follow up to [PERSON_NAME]"
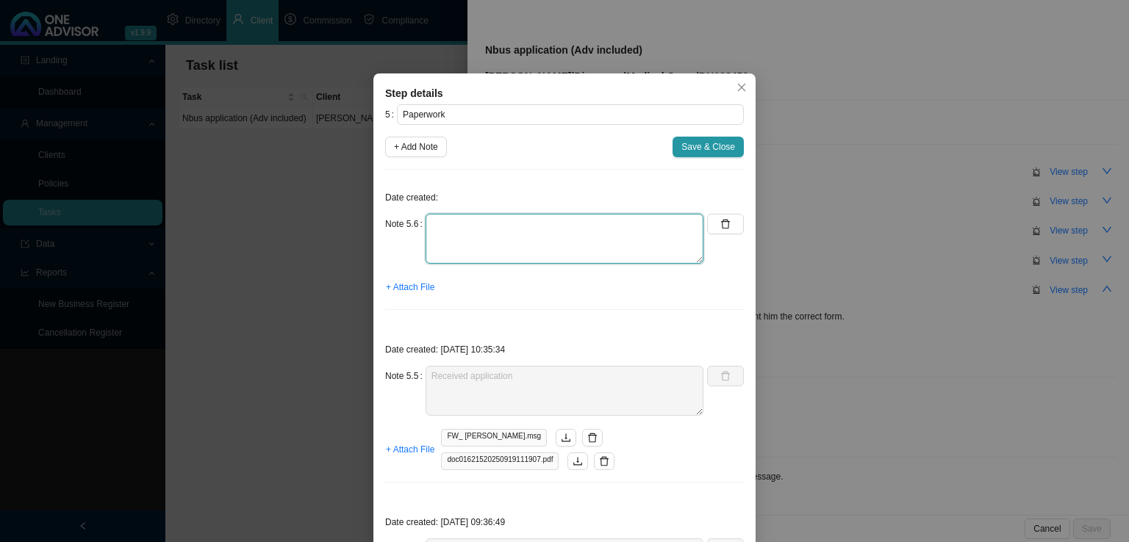
click at [464, 221] on textarea at bounding box center [564, 239] width 278 height 50
type textarea "Emailed a follow up to [PERSON_NAME] for the correct form to be signed by MSIGN."
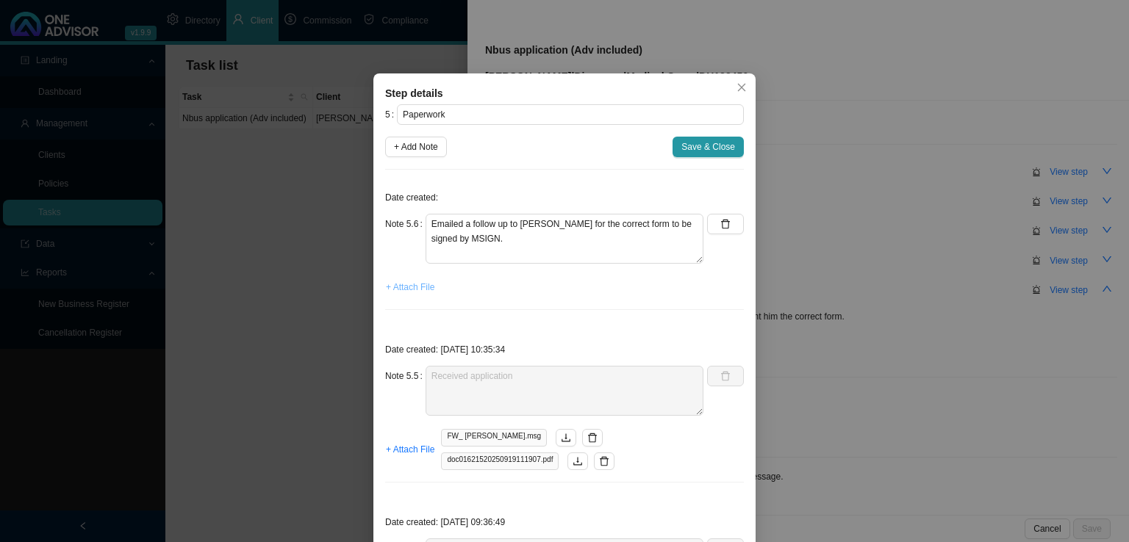
click at [397, 284] on span "+ Attach File" at bounding box center [410, 287] width 48 height 15
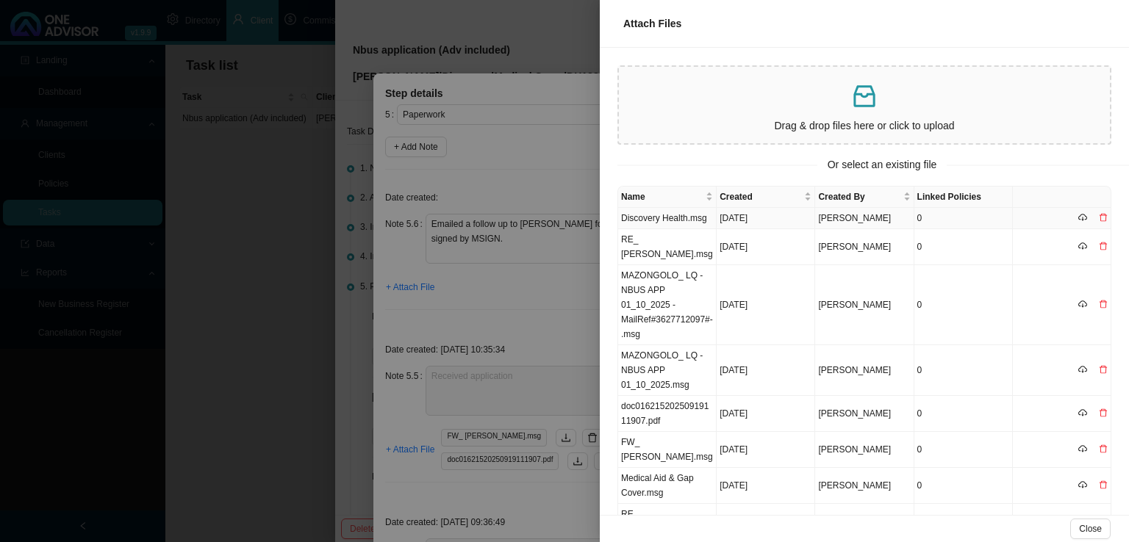
click at [694, 220] on td "Discovery Health.msg" at bounding box center [667, 218] width 98 height 21
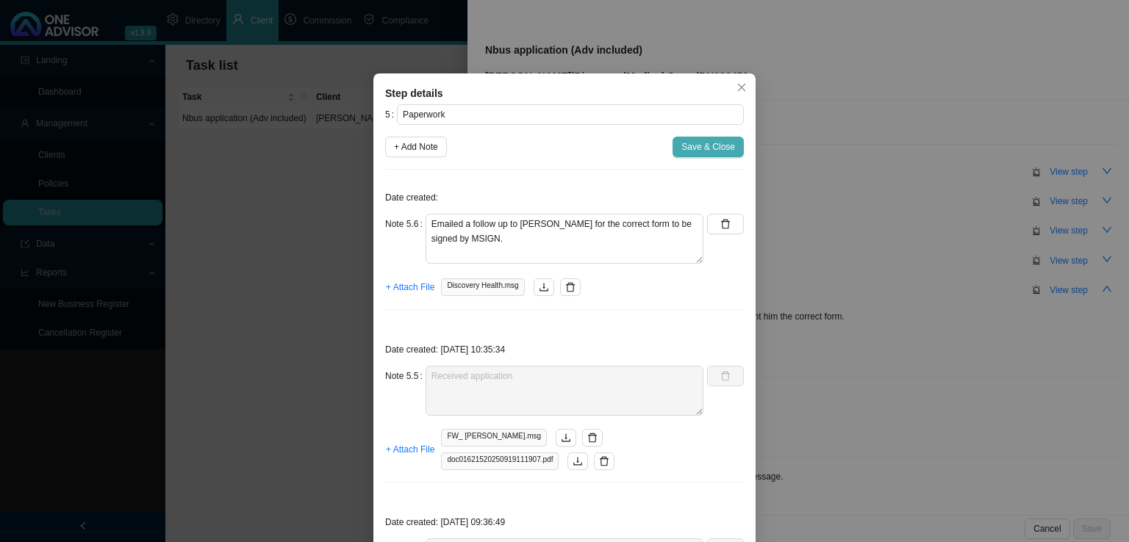
click at [688, 139] on button "Save & Close" at bounding box center [707, 147] width 71 height 21
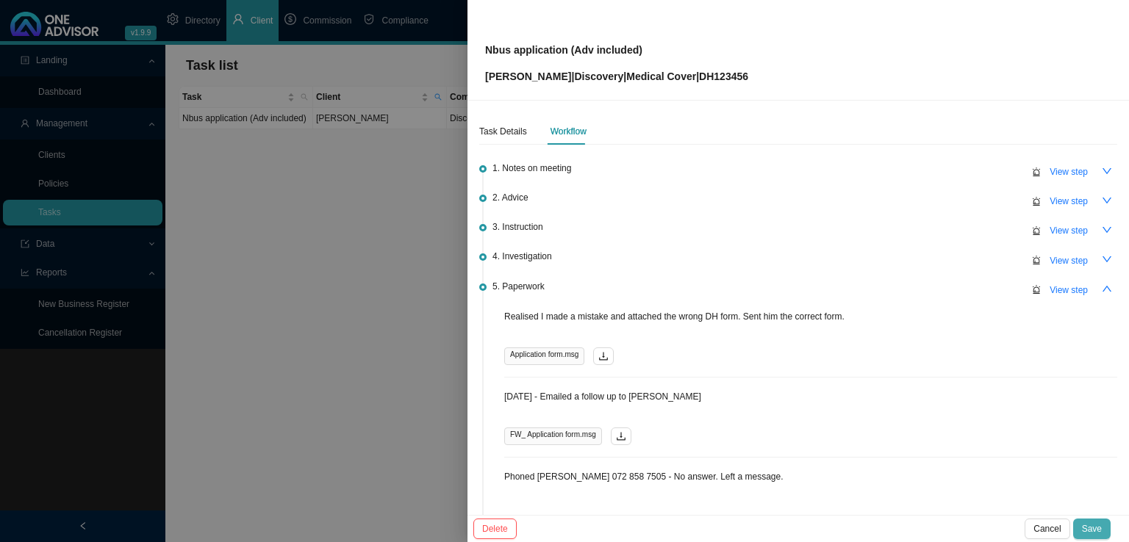
click at [1095, 532] on span "Save" at bounding box center [1092, 529] width 20 height 15
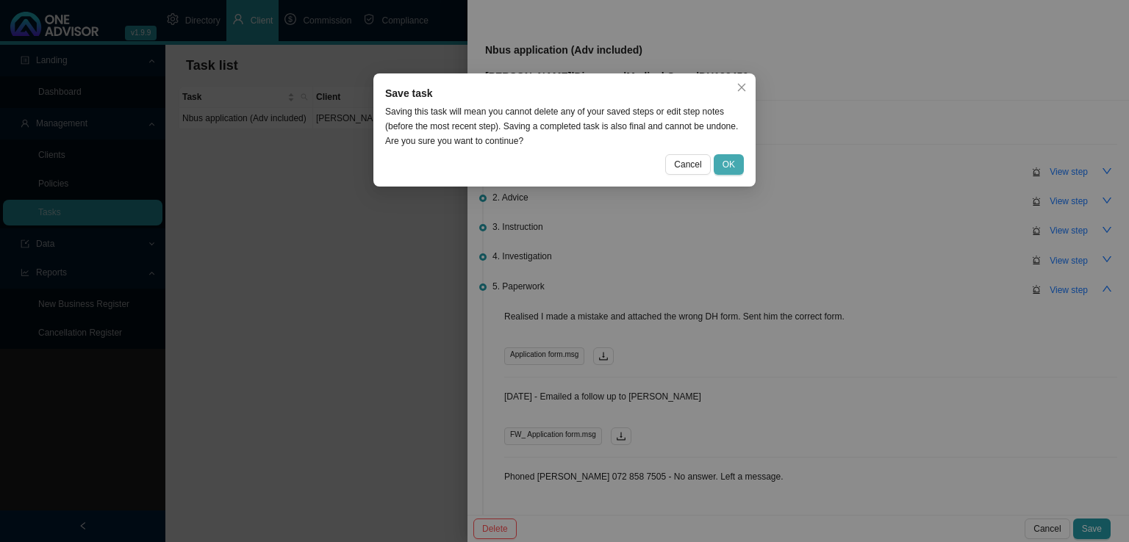
click at [722, 165] on button "OK" at bounding box center [728, 164] width 30 height 21
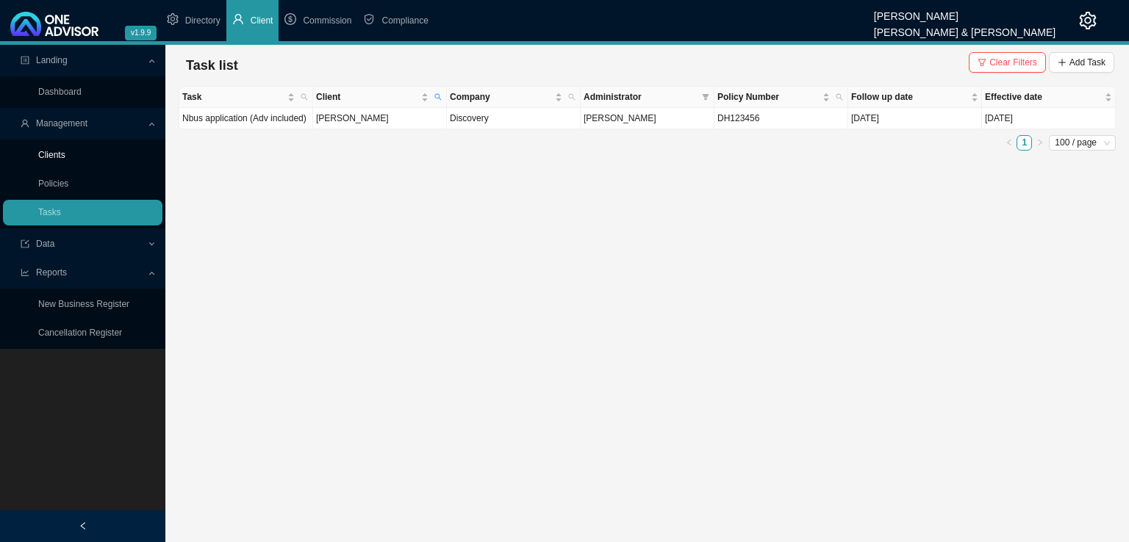
click at [55, 159] on link "Clients" at bounding box center [51, 155] width 27 height 10
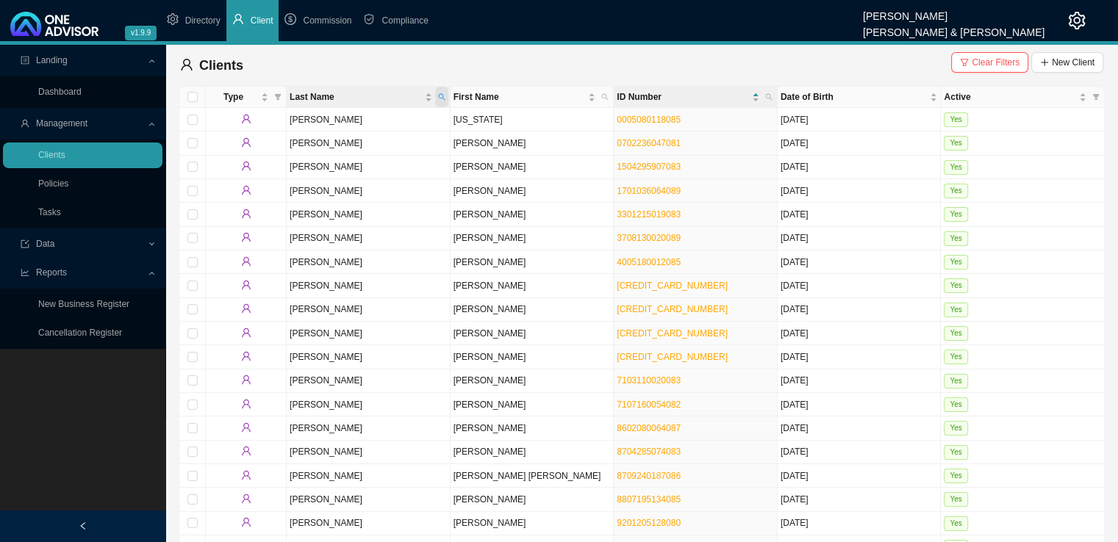
click at [440, 102] on span "Last Name" at bounding box center [441, 97] width 13 height 21
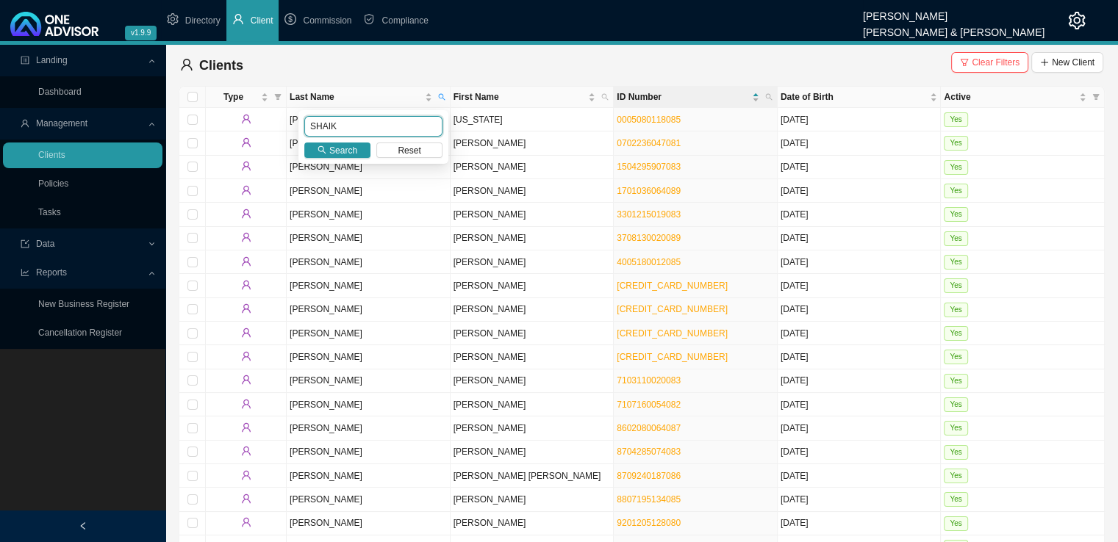
type input "SHAIK"
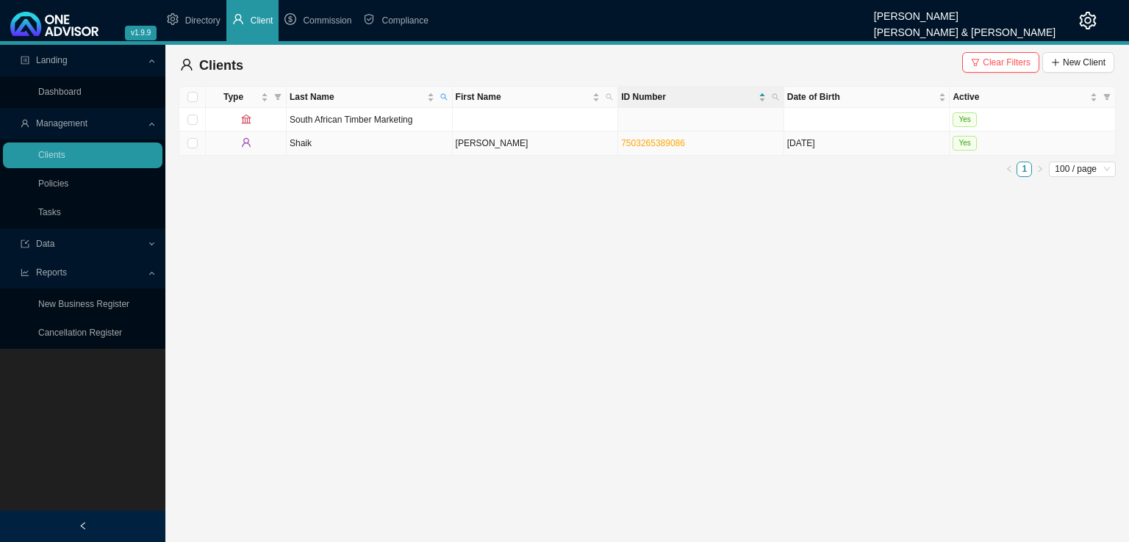
click at [355, 148] on td "Shaik" at bounding box center [370, 144] width 166 height 24
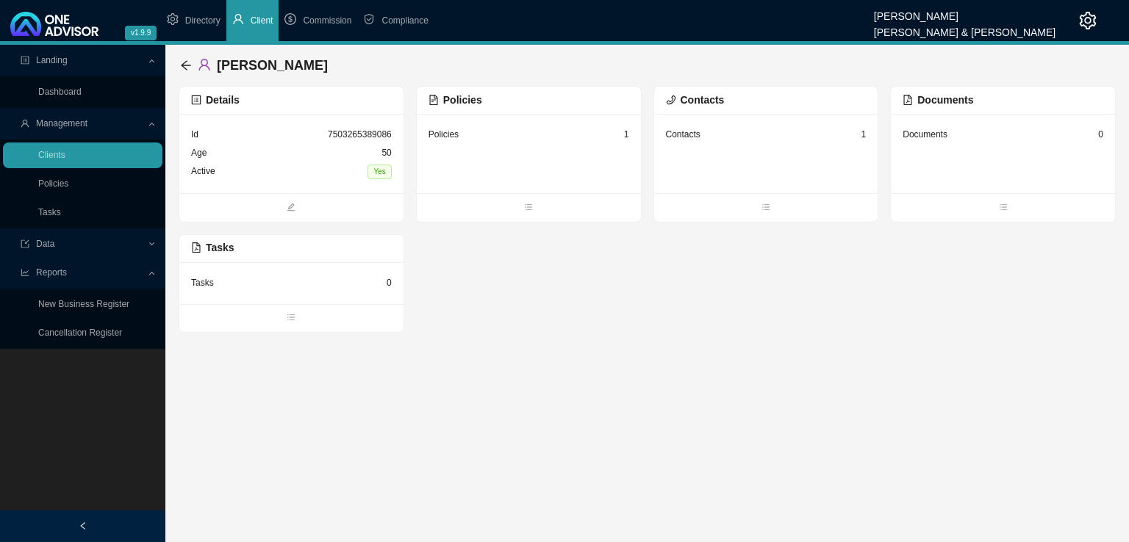
click at [503, 139] on div "Policies 1" at bounding box center [528, 135] width 201 height 18
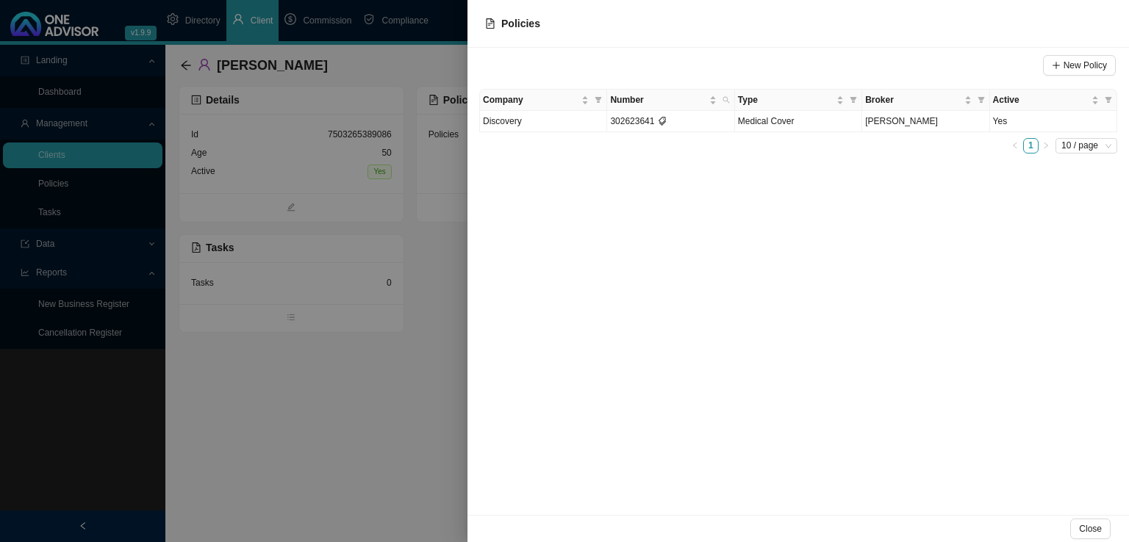
click at [344, 394] on div at bounding box center [564, 271] width 1129 height 542
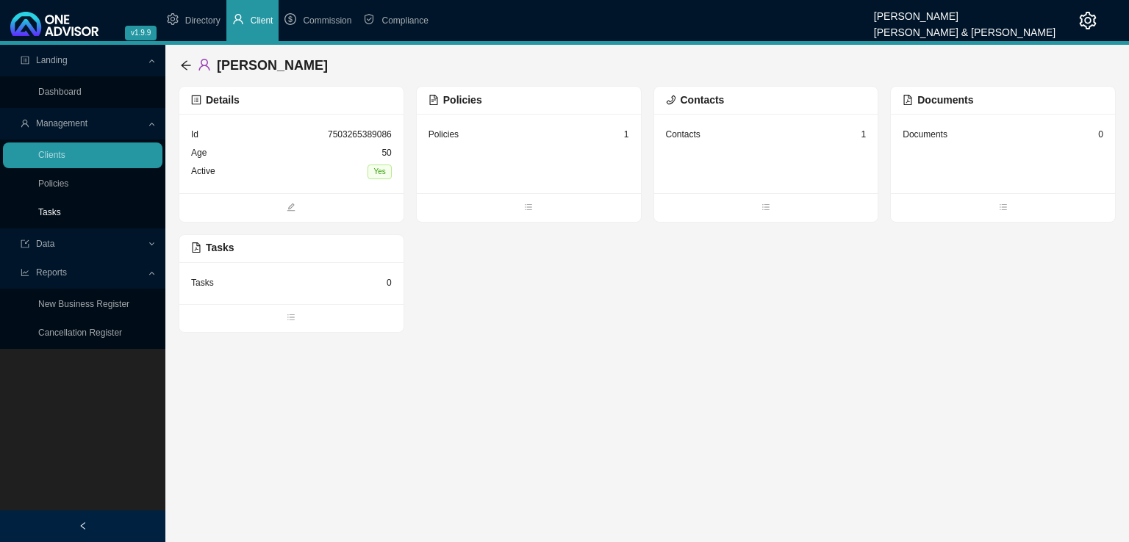
click at [61, 217] on link "Tasks" at bounding box center [49, 212] width 23 height 10
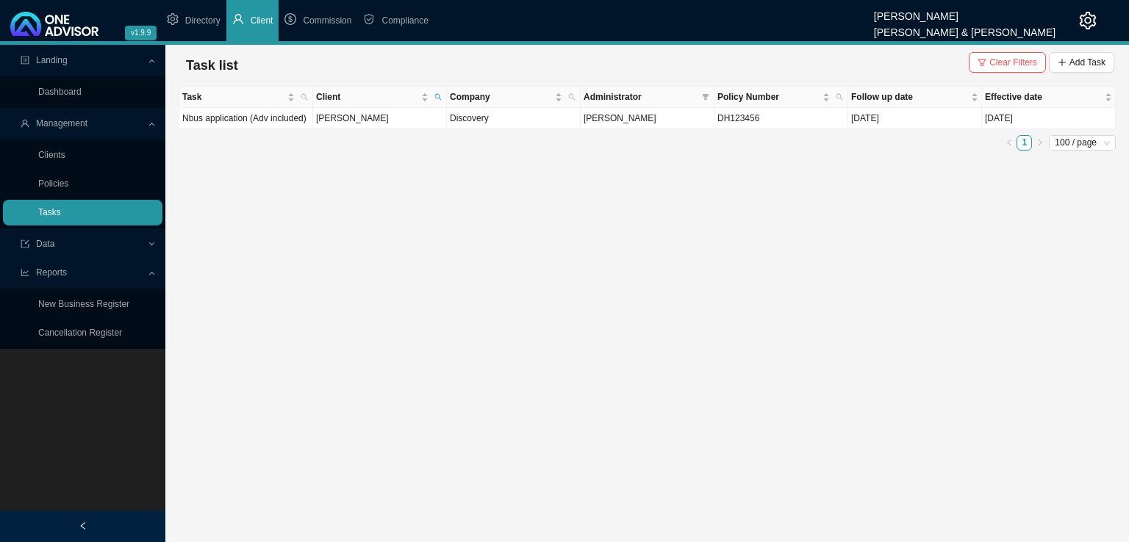
click at [61, 214] on link "Tasks" at bounding box center [49, 212] width 23 height 10
click at [1008, 65] on span "Clear Filters" at bounding box center [1013, 62] width 48 height 15
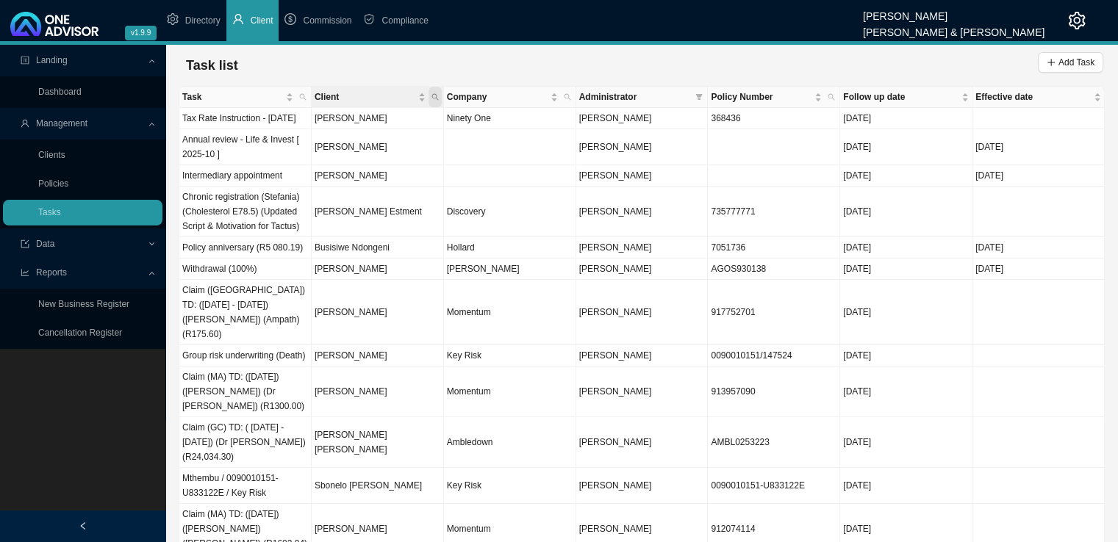
click at [435, 98] on icon "search" at bounding box center [434, 97] width 7 height 7
type input "[PERSON_NAME]"
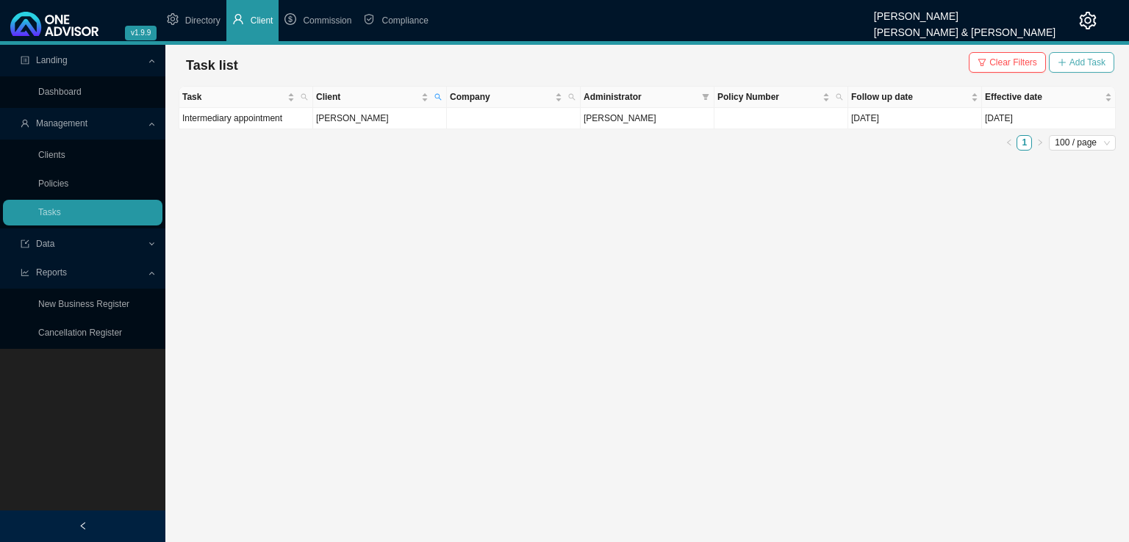
click at [1078, 65] on span "Add Task" at bounding box center [1087, 62] width 36 height 15
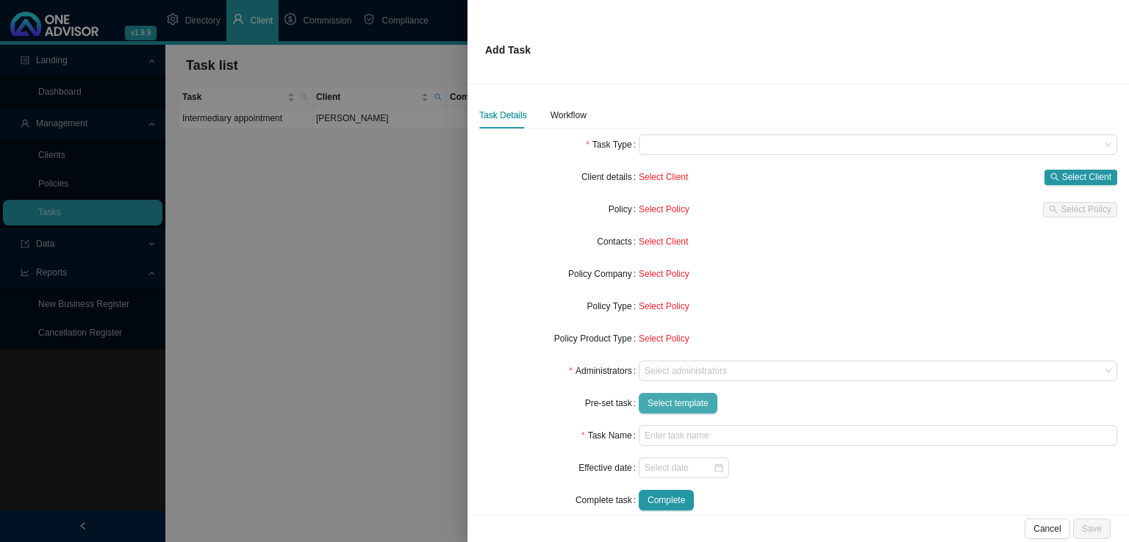
click at [699, 403] on span "Select template" at bounding box center [677, 403] width 61 height 15
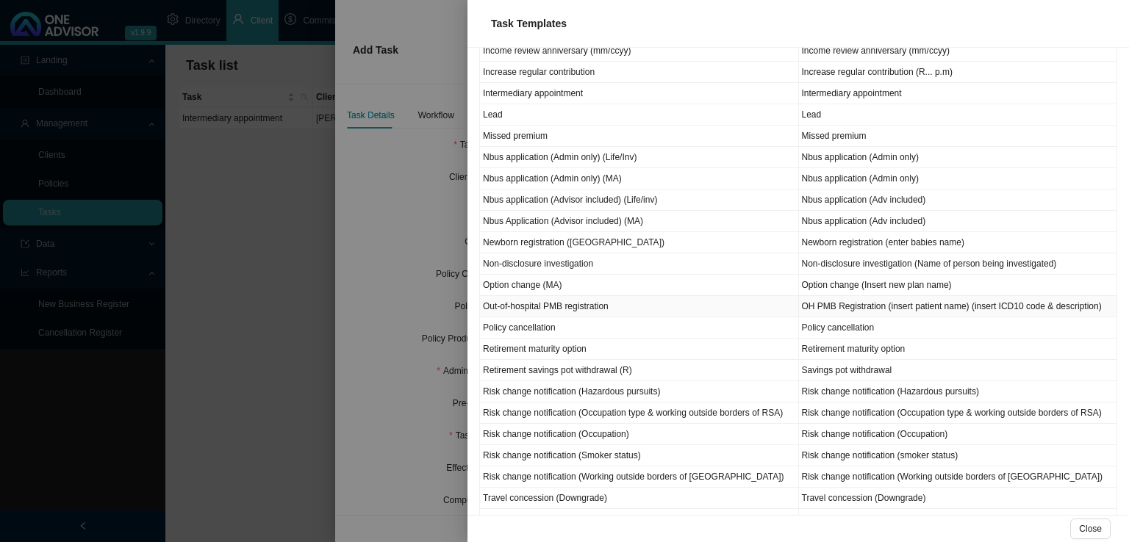
scroll to position [661, 0]
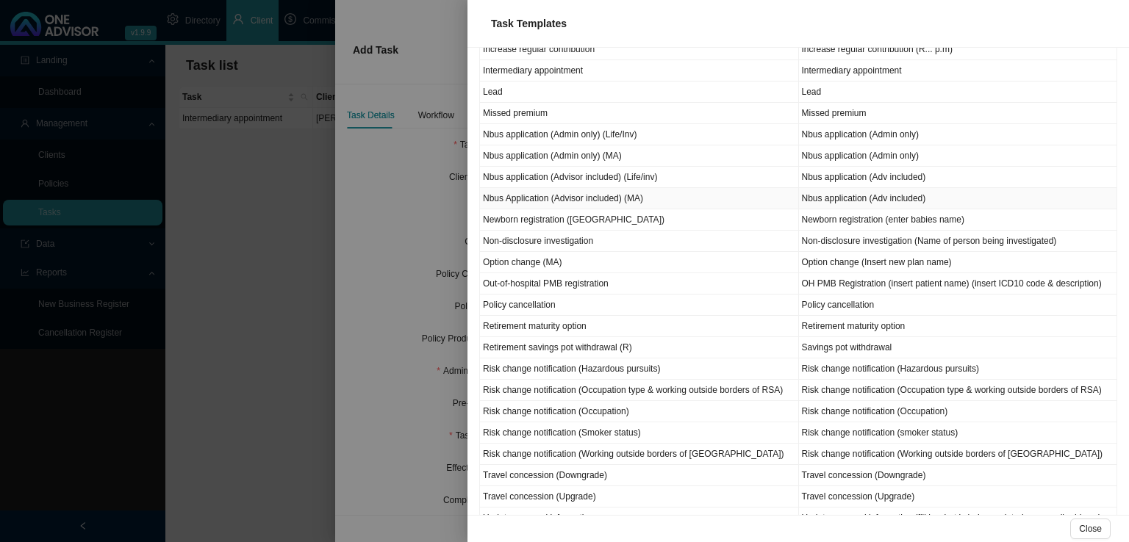
click at [589, 194] on td "Nbus Application (Advisor included) (MA)" at bounding box center [639, 198] width 319 height 21
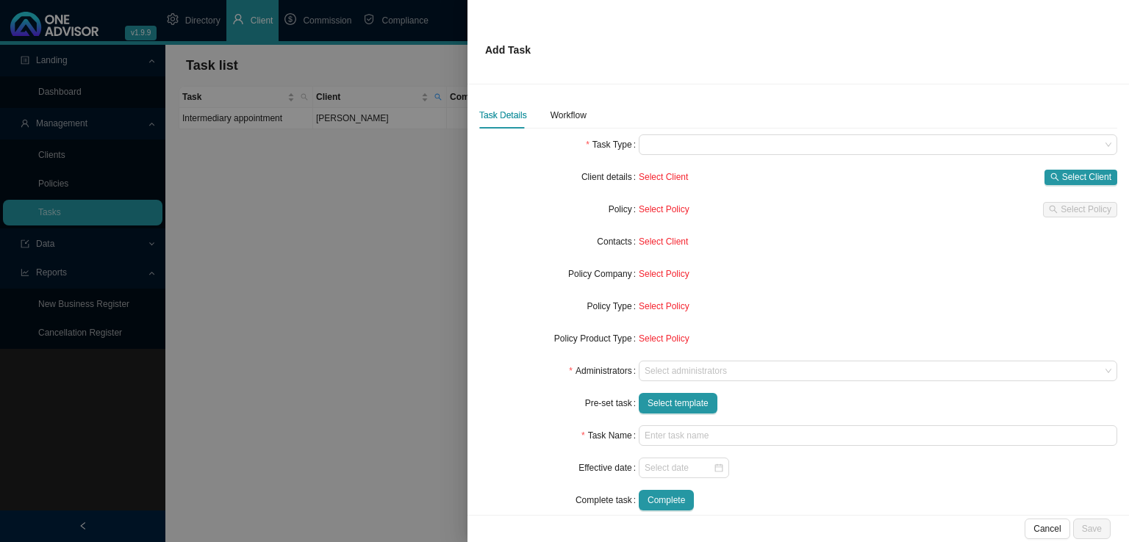
type input "Nbus application (Adv included)"
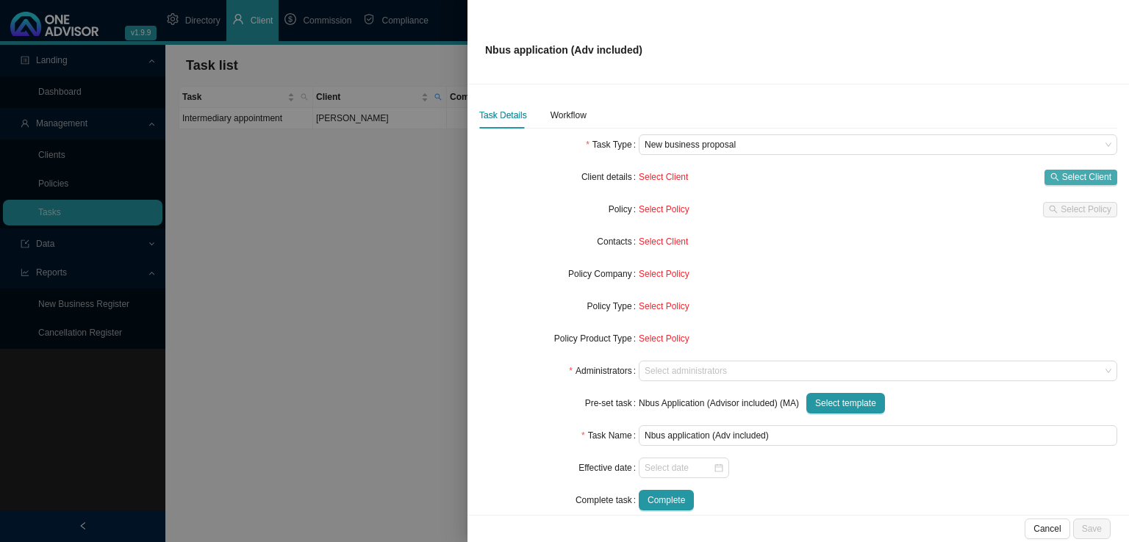
click at [1062, 170] on span "Select Client" at bounding box center [1086, 177] width 49 height 15
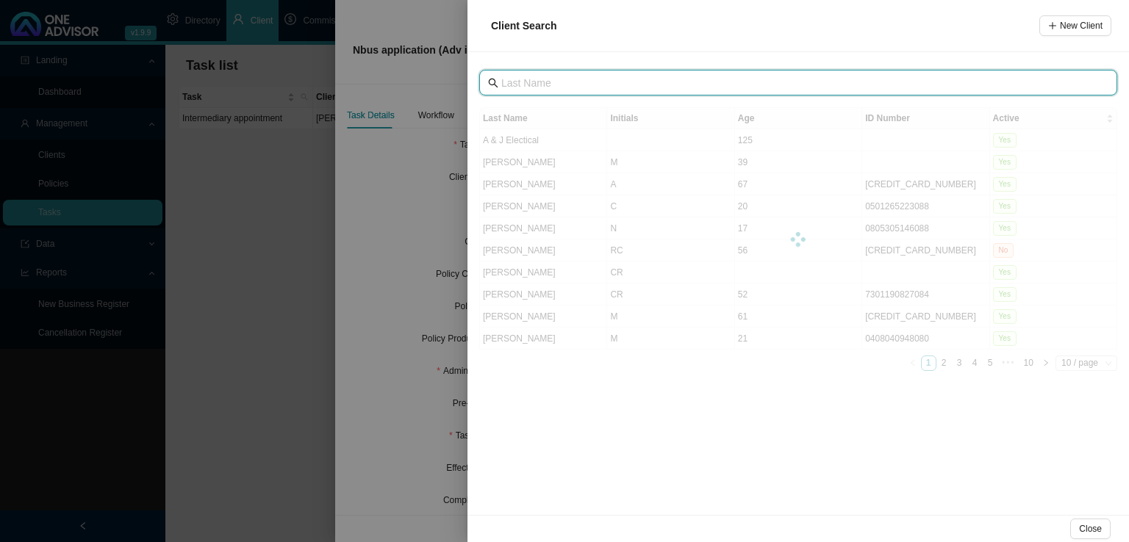
click at [587, 86] on input "text" at bounding box center [799, 83] width 597 height 16
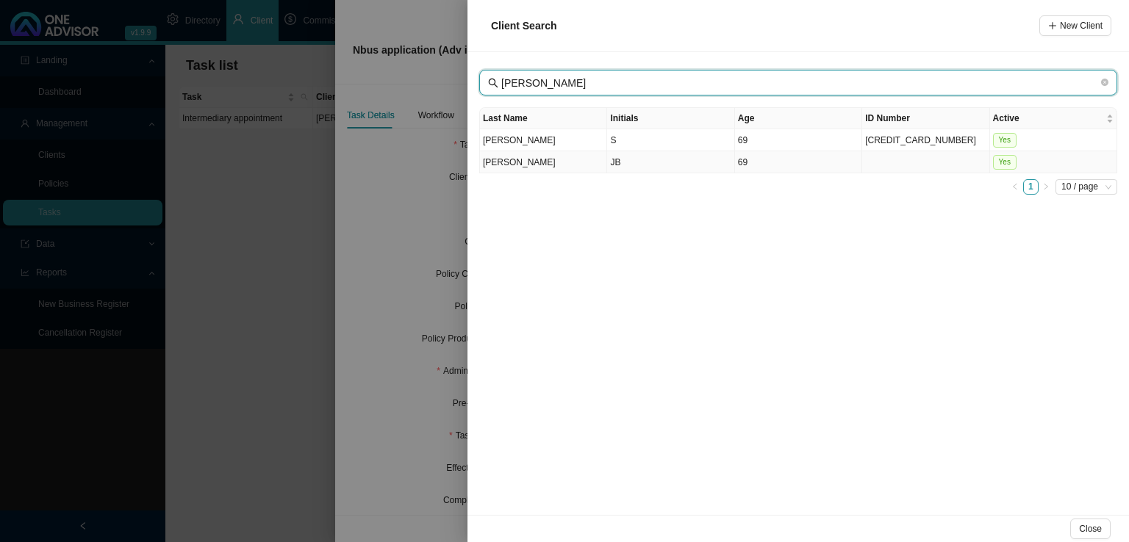
type input "[PERSON_NAME]"
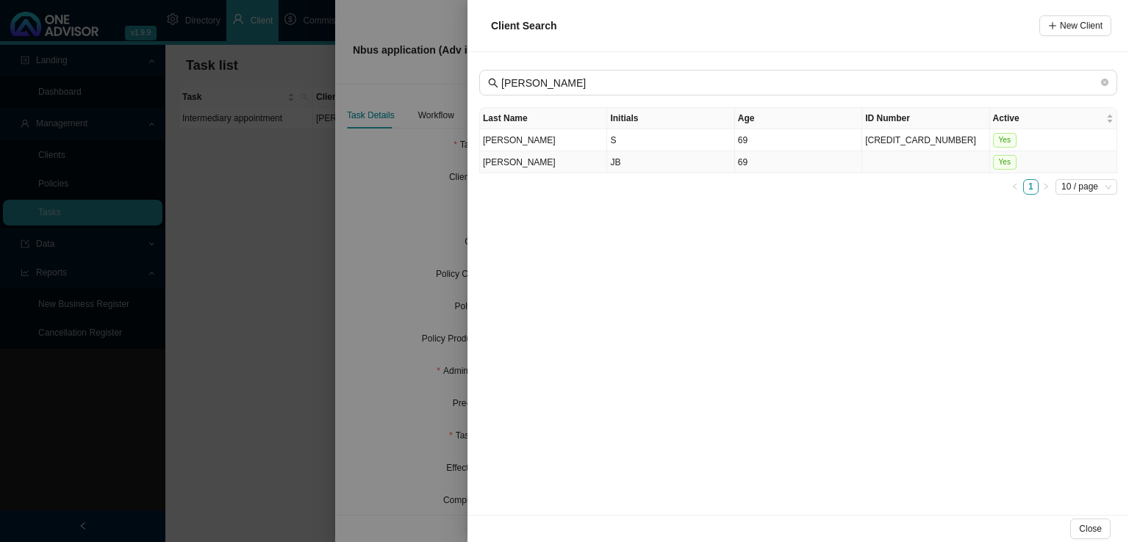
click at [633, 165] on td "JB" at bounding box center [670, 162] width 127 height 22
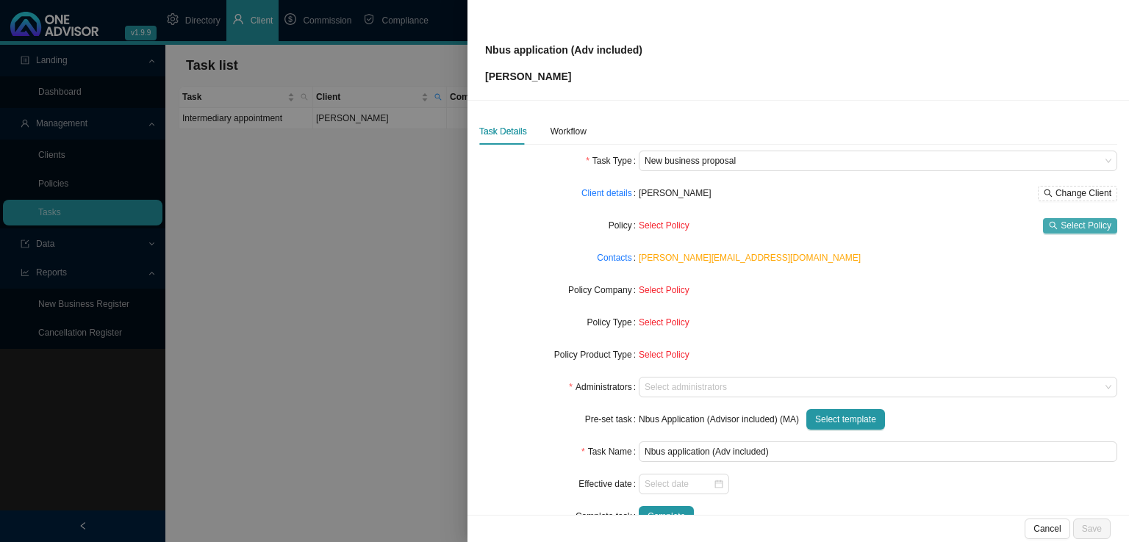
click at [1075, 225] on span "Select Policy" at bounding box center [1085, 225] width 51 height 15
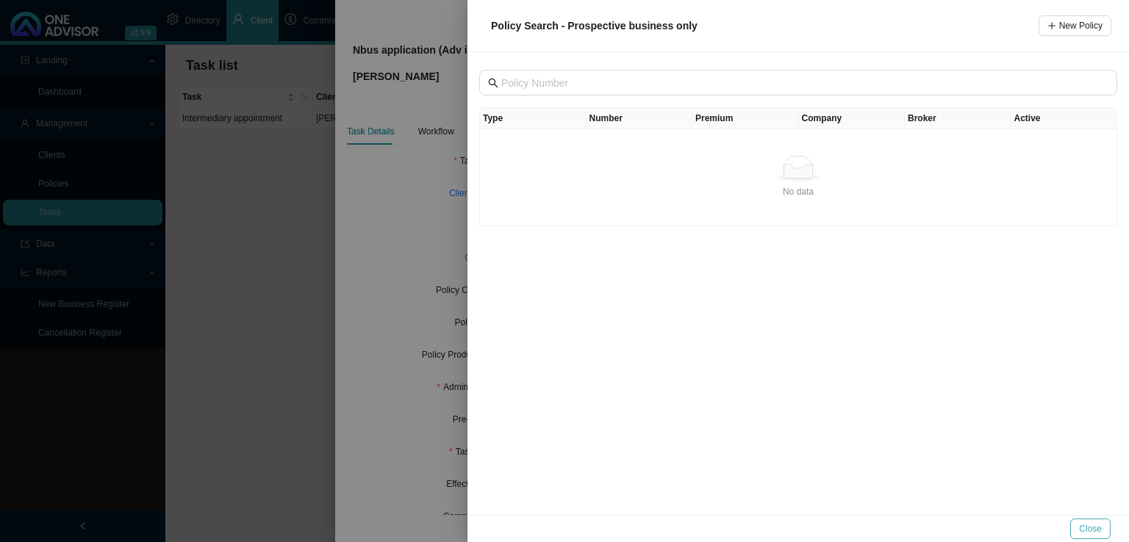
click at [1092, 529] on span "Close" at bounding box center [1090, 529] width 23 height 15
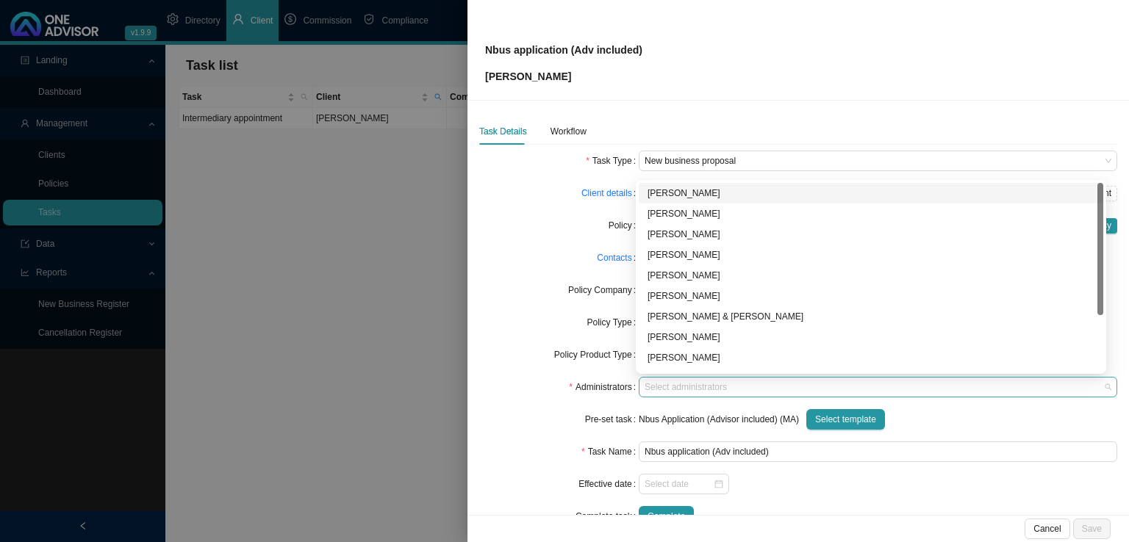
click at [685, 388] on div at bounding box center [870, 387] width 458 height 11
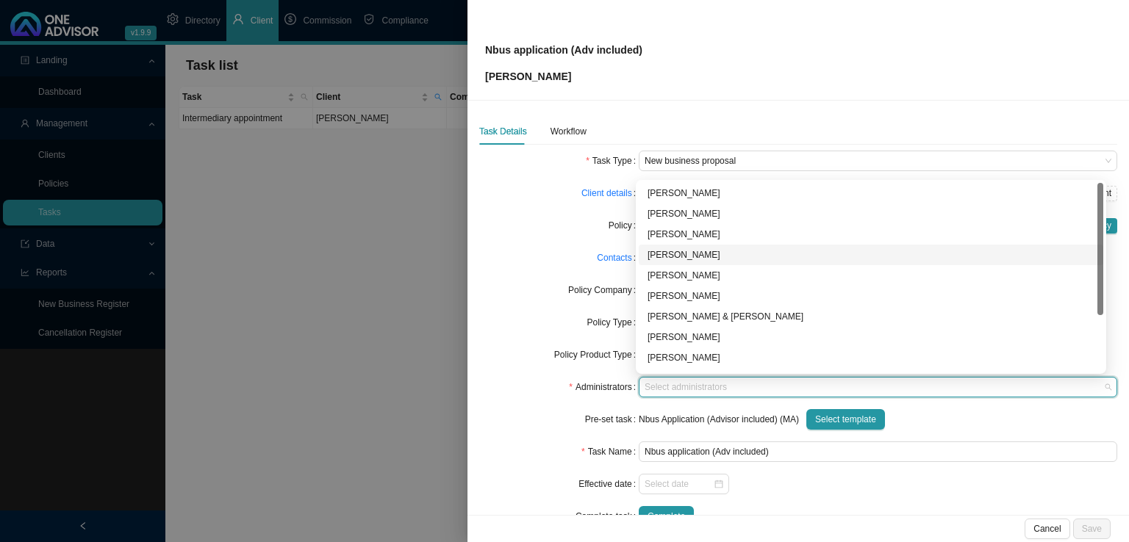
click at [672, 254] on div "[PERSON_NAME]" at bounding box center [870, 255] width 447 height 15
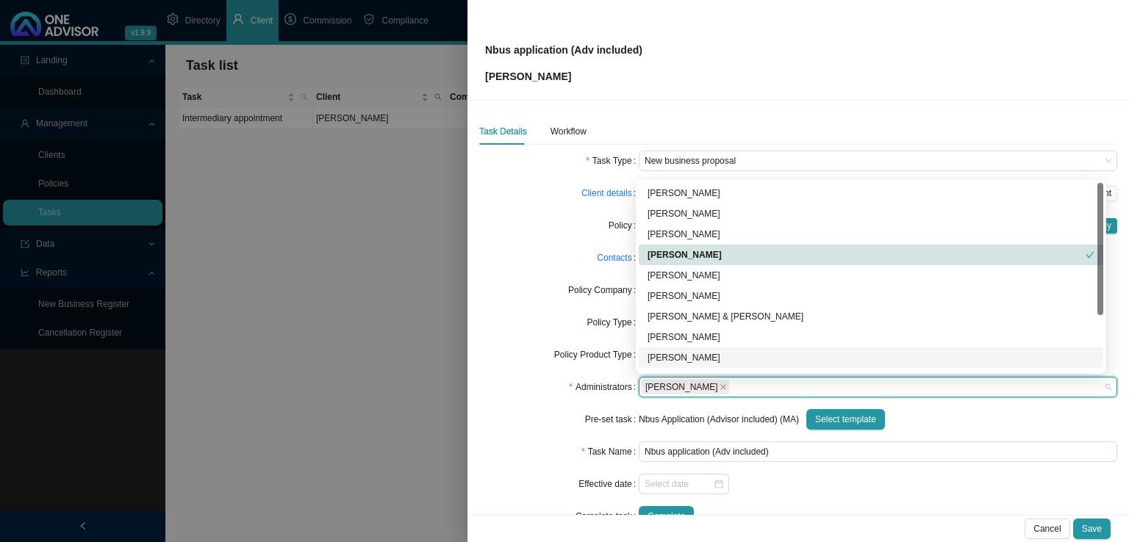
scroll to position [35, 0]
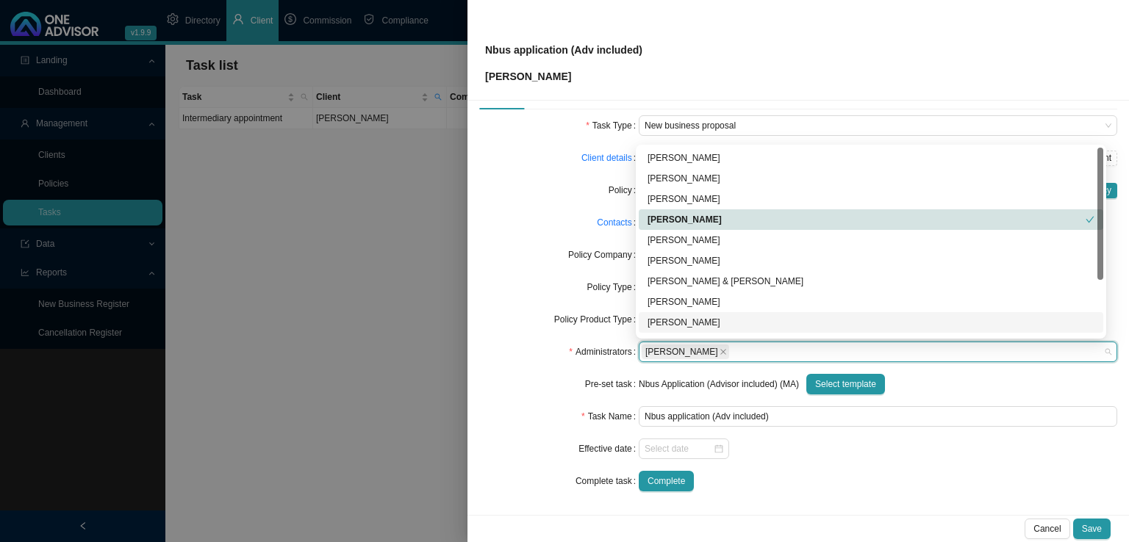
click at [821, 478] on div "Complete" at bounding box center [877, 481] width 478 height 21
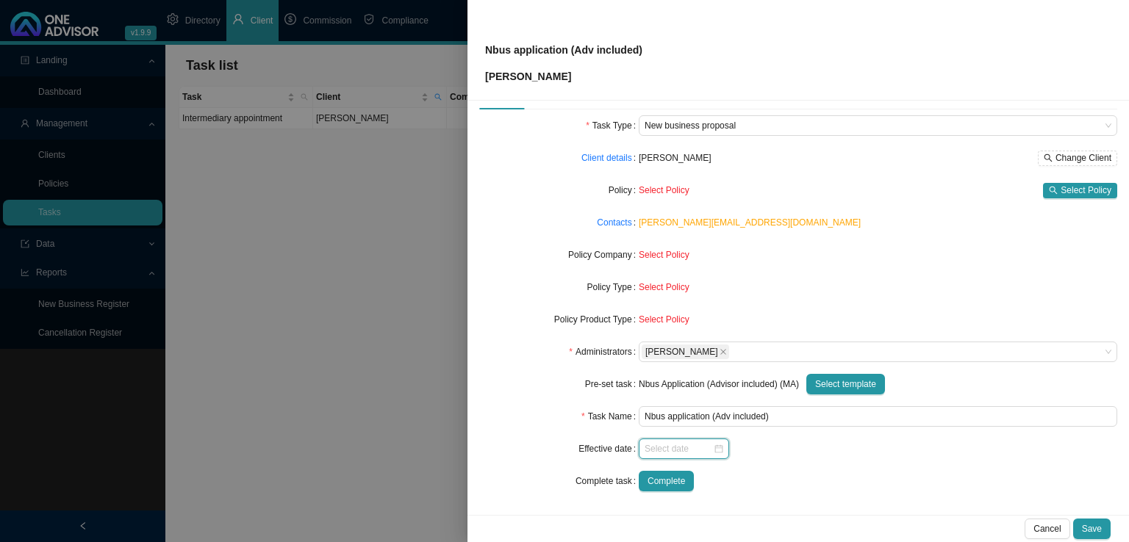
click at [675, 449] on input at bounding box center [678, 449] width 68 height 15
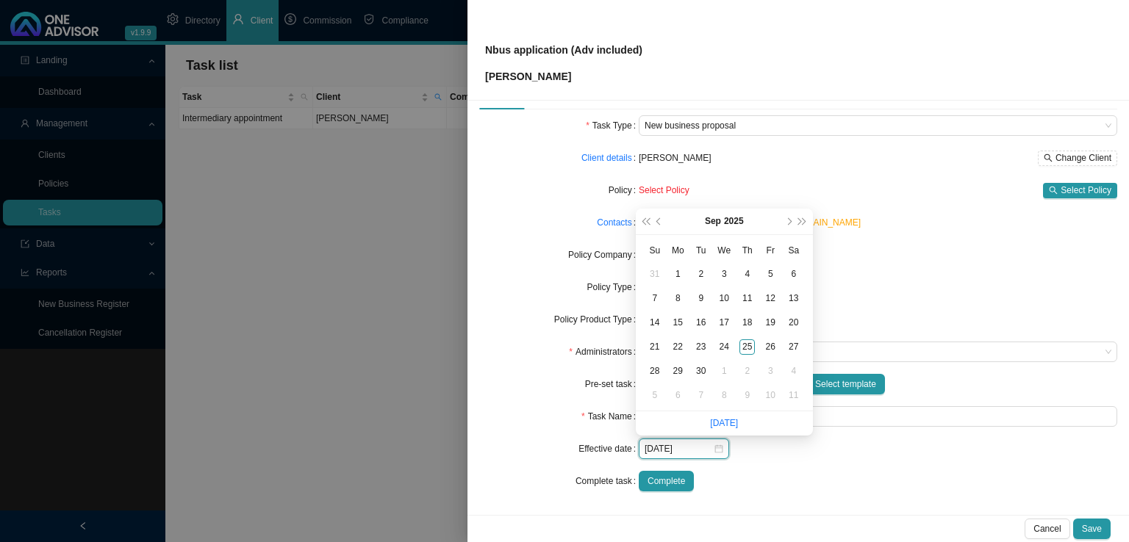
type input "[DATE]"
click at [788, 226] on button "next-year" at bounding box center [788, 222] width 14 height 26
type input "[DATE]"
click at [794, 371] on div "1" at bounding box center [792, 371] width 15 height 15
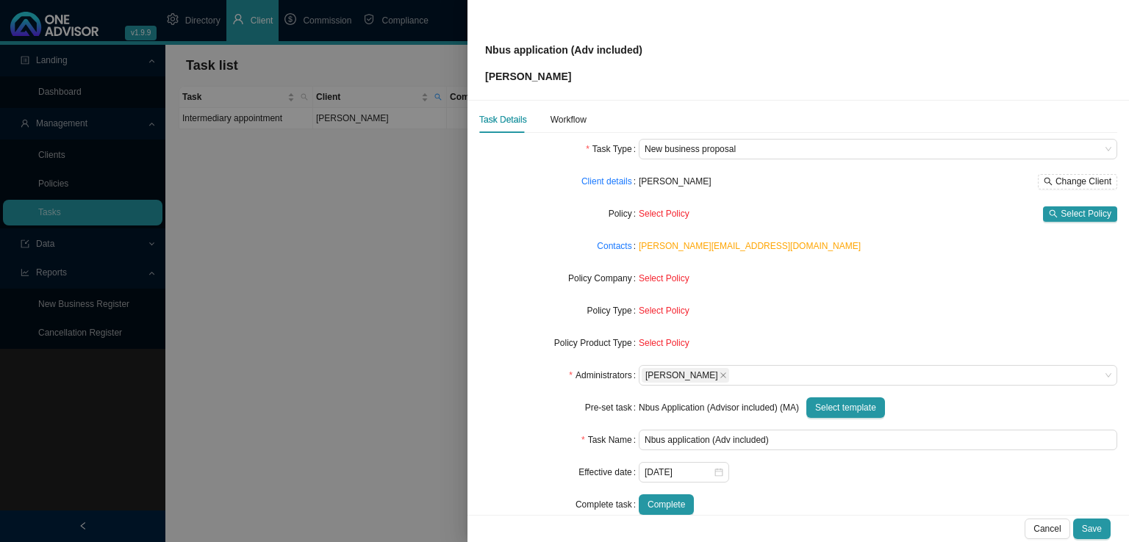
scroll to position [0, 0]
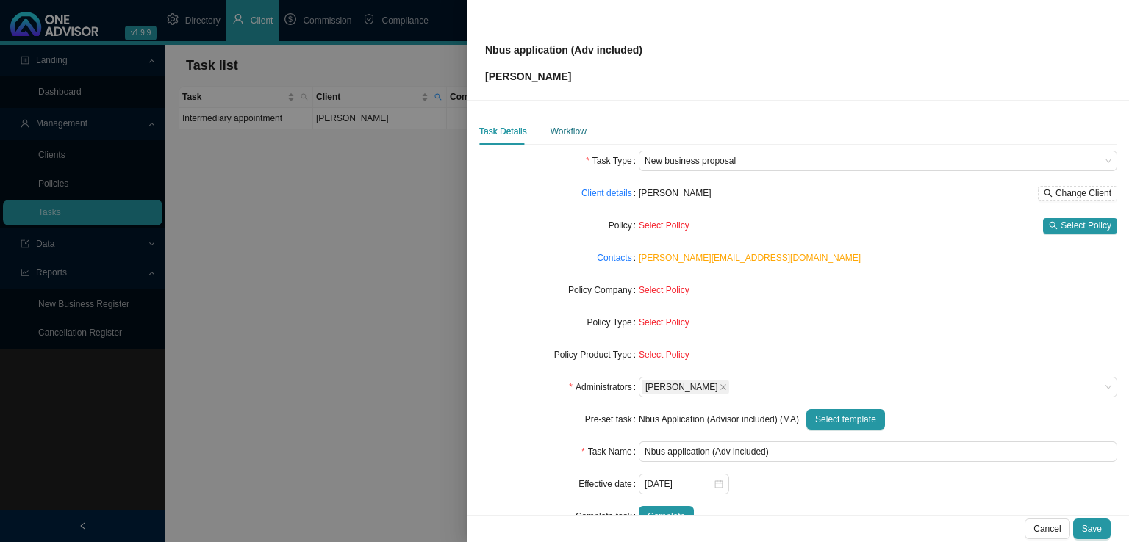
drag, startPoint x: 570, startPoint y: 127, endPoint x: 582, endPoint y: 130, distance: 12.1
click at [571, 124] on div "Workflow" at bounding box center [568, 131] width 36 height 15
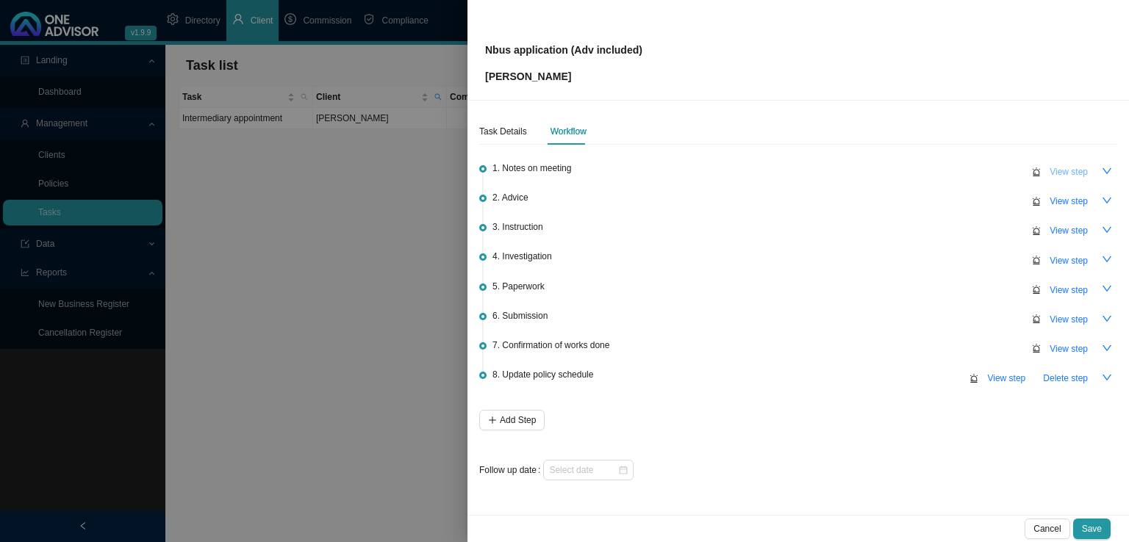
click at [1066, 172] on span "View step" at bounding box center [1068, 172] width 38 height 15
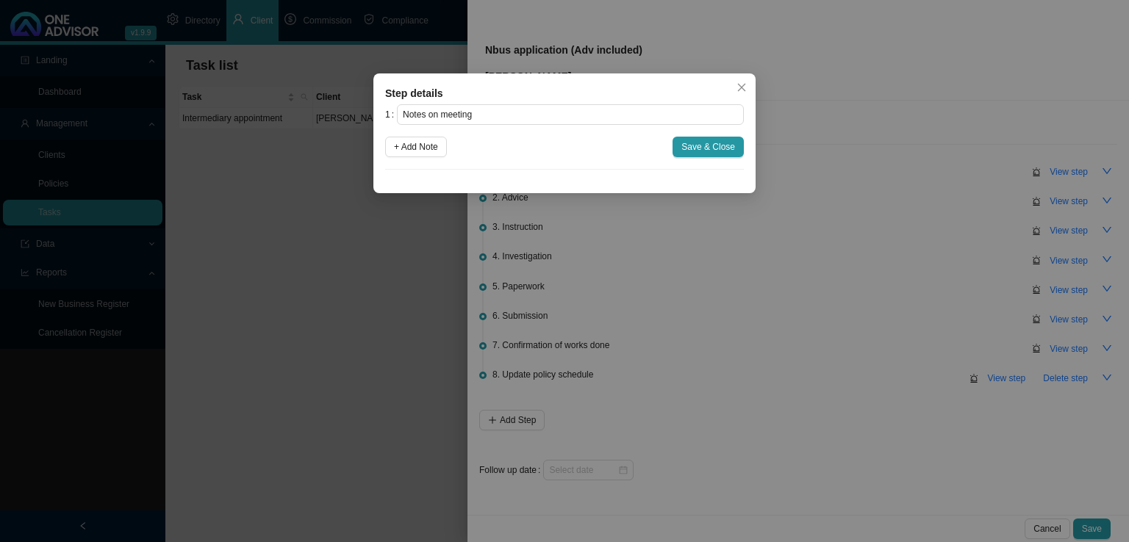
click at [453, 148] on div "+ Add Note Save & Close" at bounding box center [564, 147] width 359 height 21
click at [413, 154] on button "+ Add Note" at bounding box center [416, 147] width 62 height 21
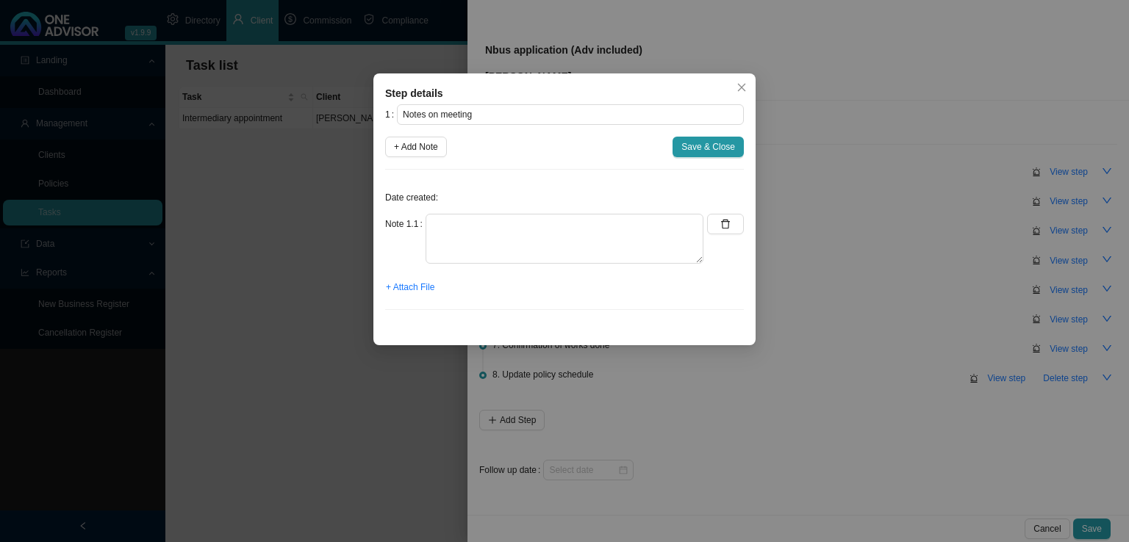
click at [446, 209] on div "Date created: Note 1.1 + Attach File" at bounding box center [564, 251] width 359 height 140
click at [473, 232] on textarea at bounding box center [564, 239] width 278 height 50
click at [447, 227] on textarea at bounding box center [564, 239] width 278 height 50
type textarea "R"
click at [442, 243] on textarea "Had a message on Teams:" at bounding box center [564, 239] width 278 height 50
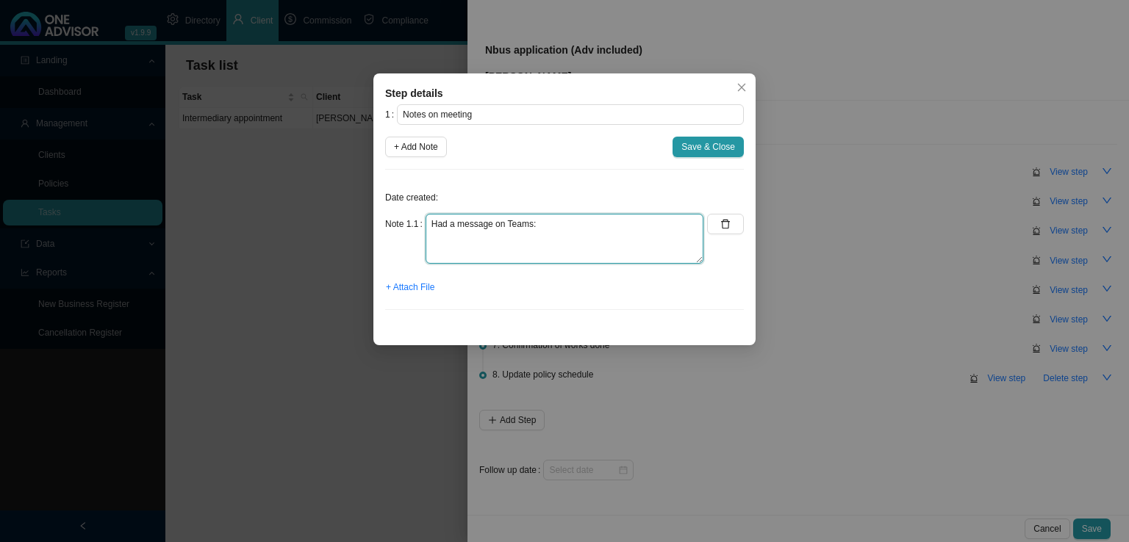
paste textarea "[PERSON_NAME] and [PERSON_NAME] Medihelp - 0825570652 - change medical plan [PE…"
click at [699, 255] on textarea "Had a message on Teams: [PERSON_NAME] and [PERSON_NAME] Medihelp - 0825570652 -…" at bounding box center [564, 239] width 278 height 50
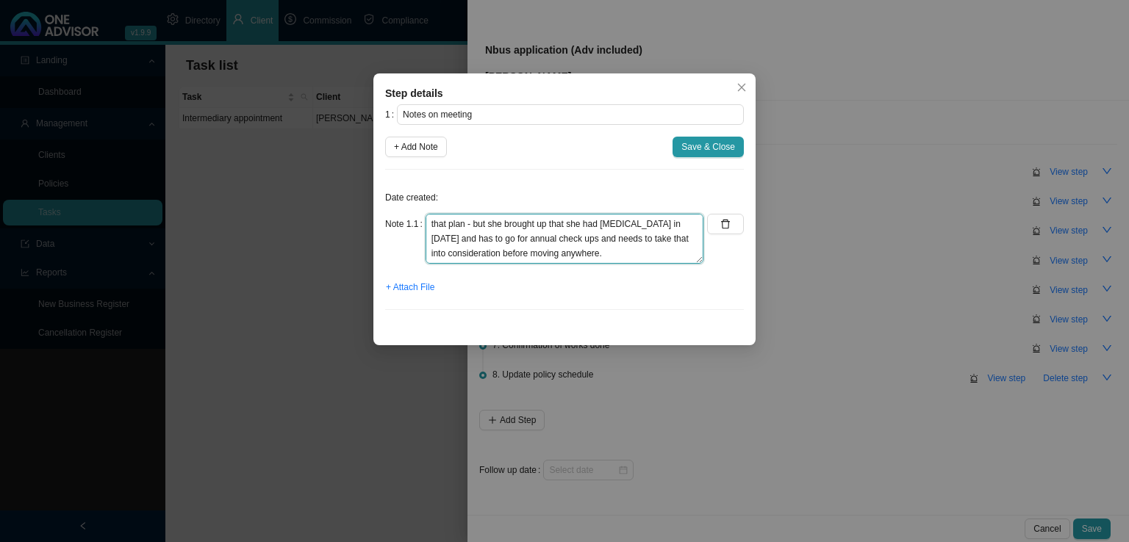
click at [441, 245] on textarea "Had a message on Teams: [PERSON_NAME] and [PERSON_NAME] Medihelp - 0825570652 -…" at bounding box center [564, 239] width 278 height 50
drag, startPoint x: 447, startPoint y: 259, endPoint x: 455, endPoint y: 257, distance: 8.4
click at [447, 259] on textarea "Had a message on Teams: [PERSON_NAME] and [PERSON_NAME] Medihelp - 0825570652 -…" at bounding box center [564, 239] width 278 height 50
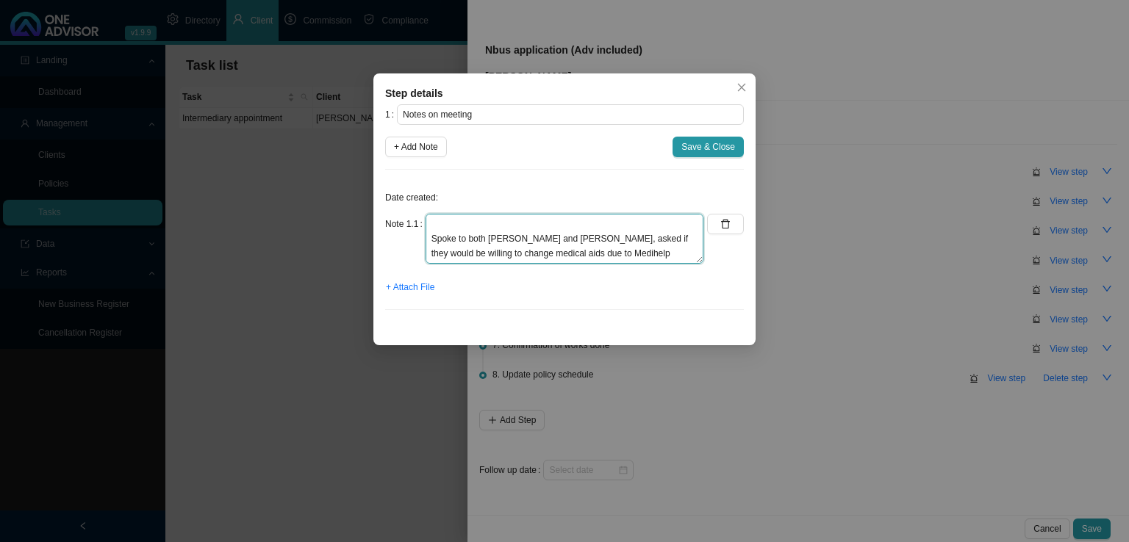
type textarea "Had a message on Teams: [PERSON_NAME] and [PERSON_NAME] Medihelp - 0825570652 -…"
click at [705, 134] on div "1 Notes on meeting + Add Note Save & Close Date created: Note 1.1 Had a message…" at bounding box center [564, 212] width 359 height 217
drag, startPoint x: 702, startPoint y: 152, endPoint x: 673, endPoint y: 195, distance: 51.8
click at [701, 154] on button "Save & Close" at bounding box center [707, 147] width 71 height 21
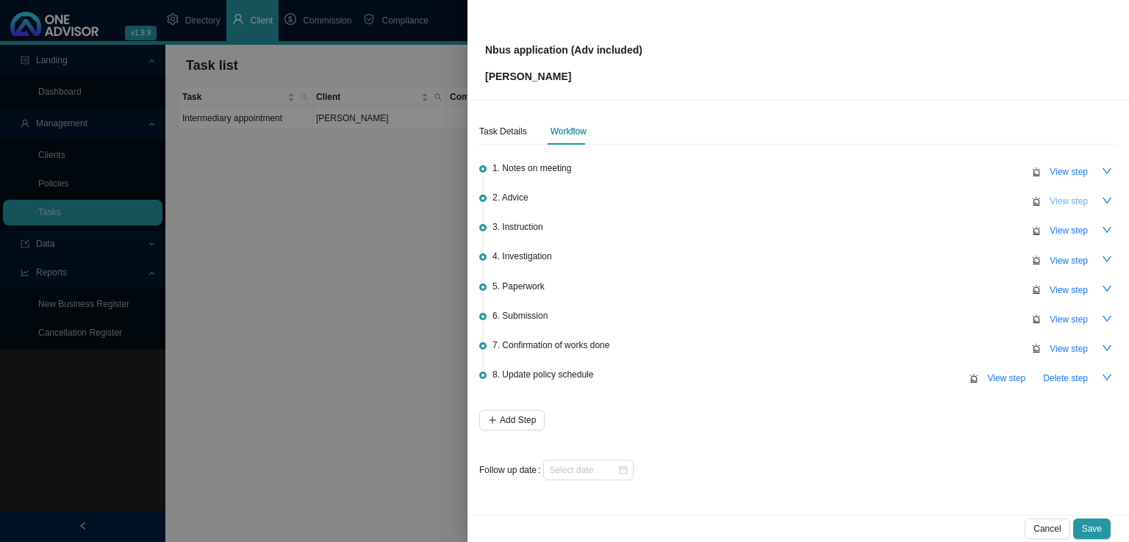
click at [1061, 204] on span "View step" at bounding box center [1068, 201] width 38 height 15
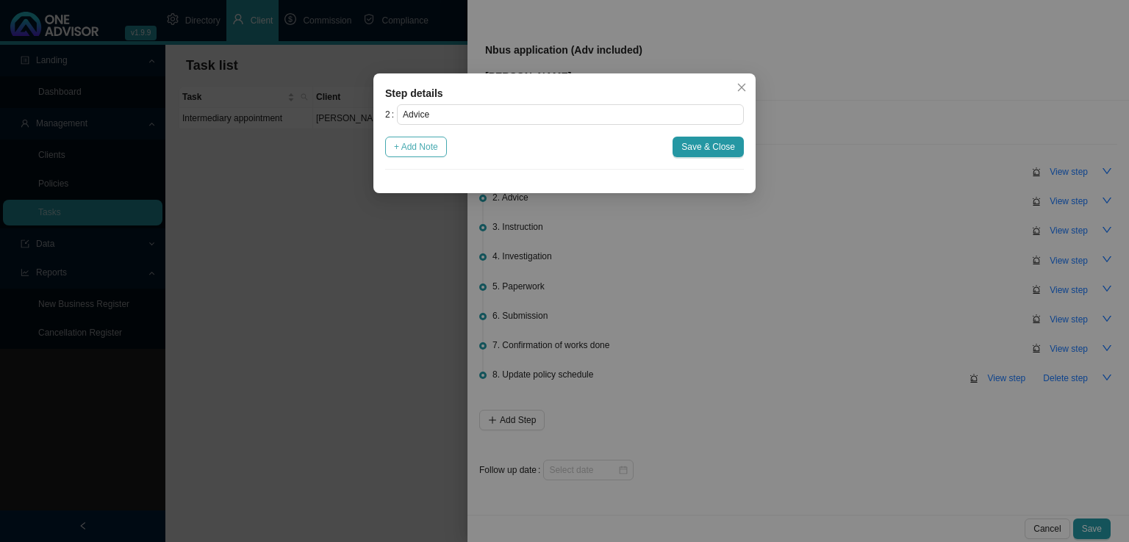
click at [428, 150] on span "+ Add Note" at bounding box center [416, 147] width 44 height 15
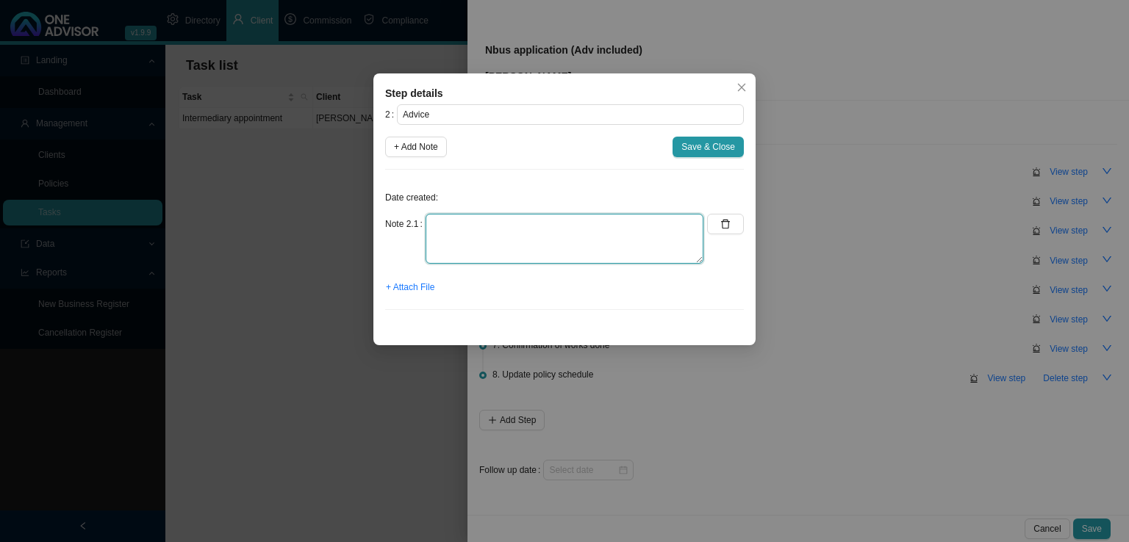
drag, startPoint x: 431, startPoint y: 232, endPoint x: 445, endPoint y: 225, distance: 15.8
click at [434, 231] on textarea at bounding box center [564, 239] width 278 height 50
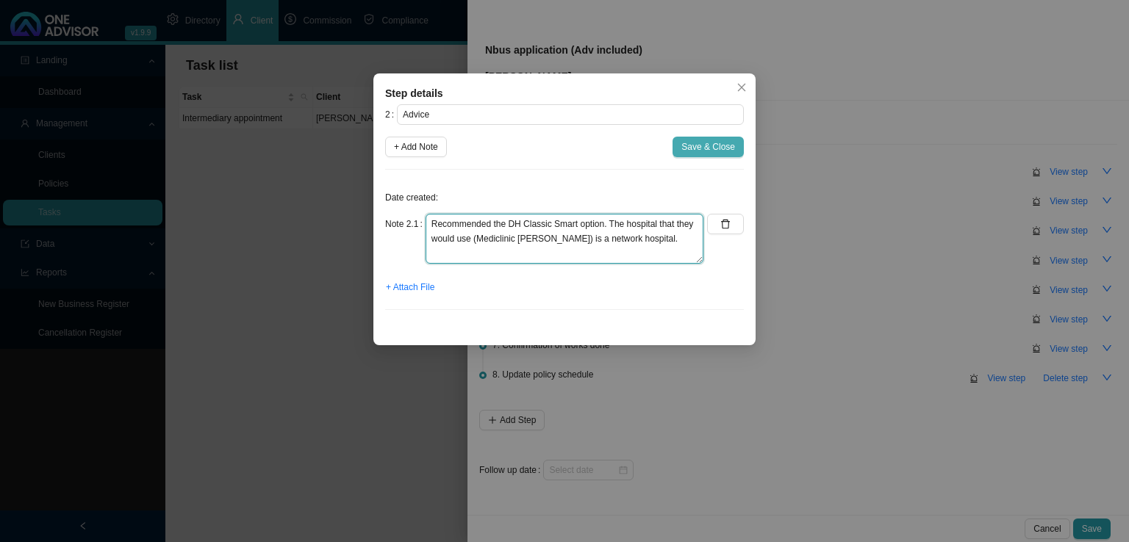
type textarea "Recommended the DH Classic Smart option. The hospital that they would use (Medi…"
click at [714, 150] on span "Save & Close" at bounding box center [708, 147] width 54 height 15
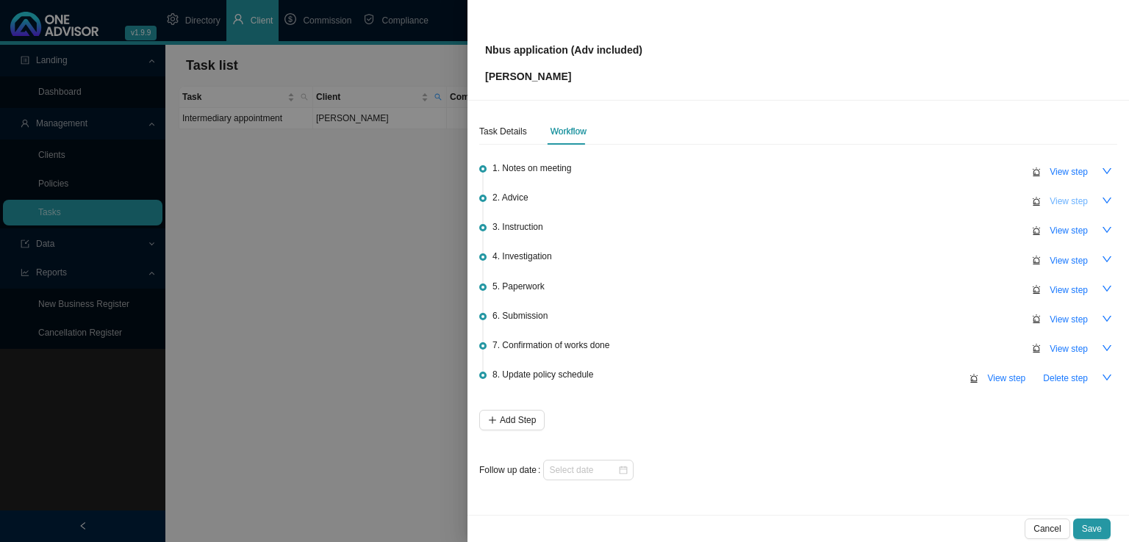
click at [1080, 198] on span "View step" at bounding box center [1068, 201] width 38 height 15
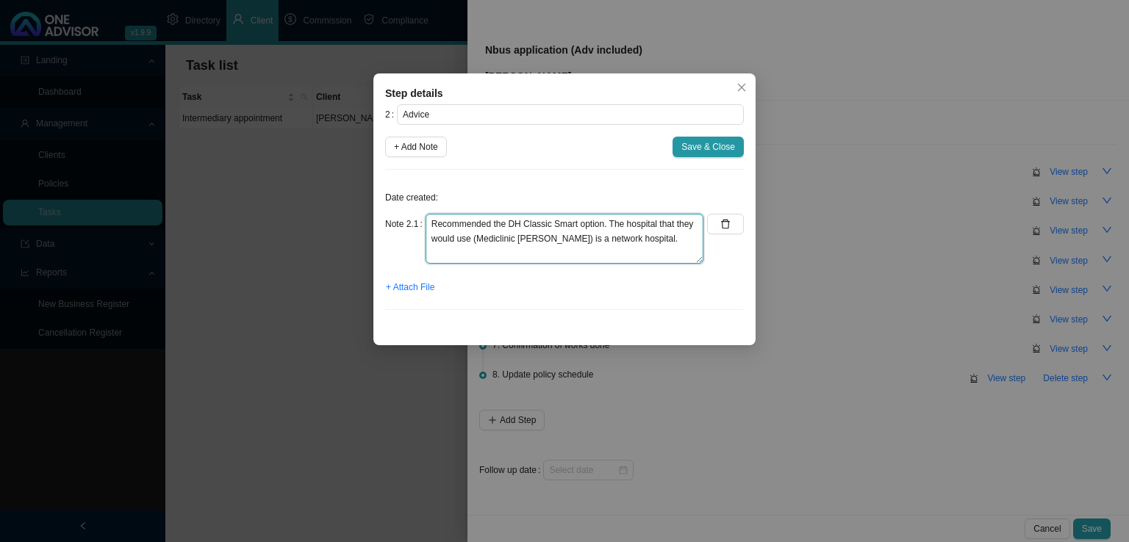
click at [650, 239] on textarea "Recommended the DH Classic Smart option. The hospital that they would use (Medi…" at bounding box center [564, 239] width 278 height 50
type textarea "Recommended the DH Classic Smart option. The hospital that they would use (Medi…"
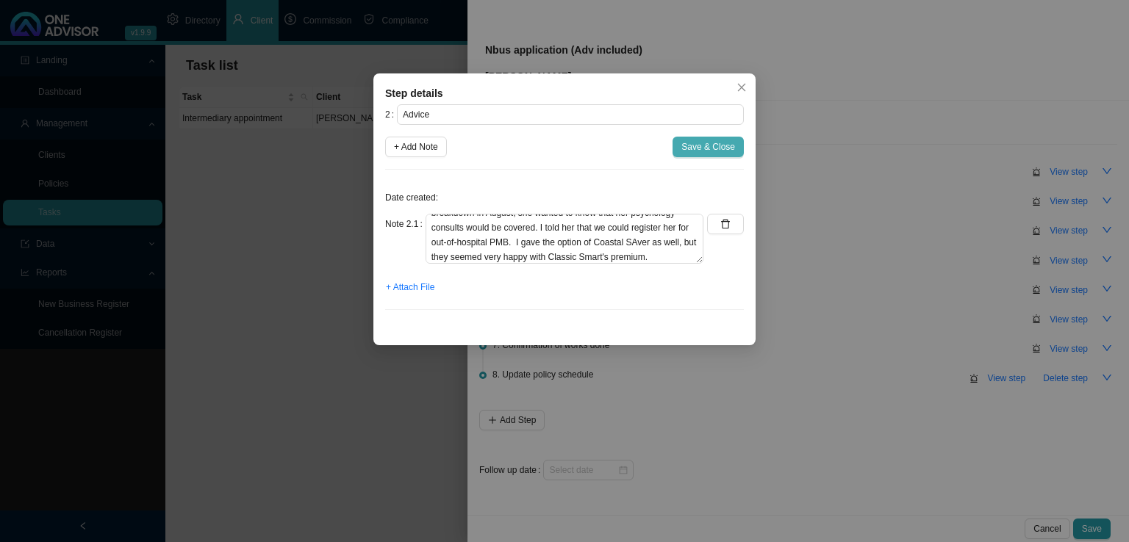
click at [691, 153] on span "Save & Close" at bounding box center [708, 147] width 54 height 15
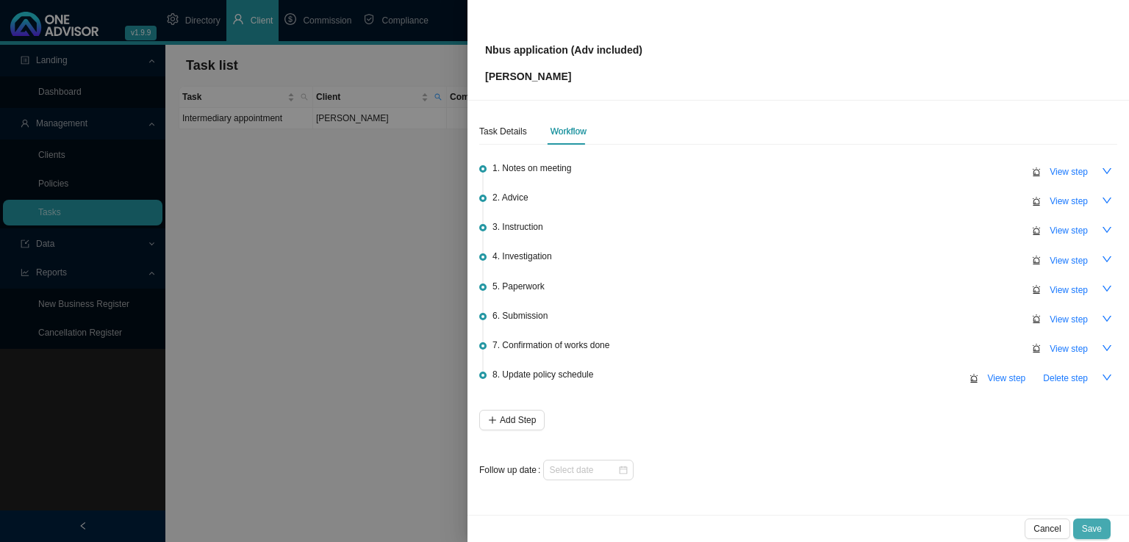
click at [1106, 528] on button "Save" at bounding box center [1091, 529] width 37 height 21
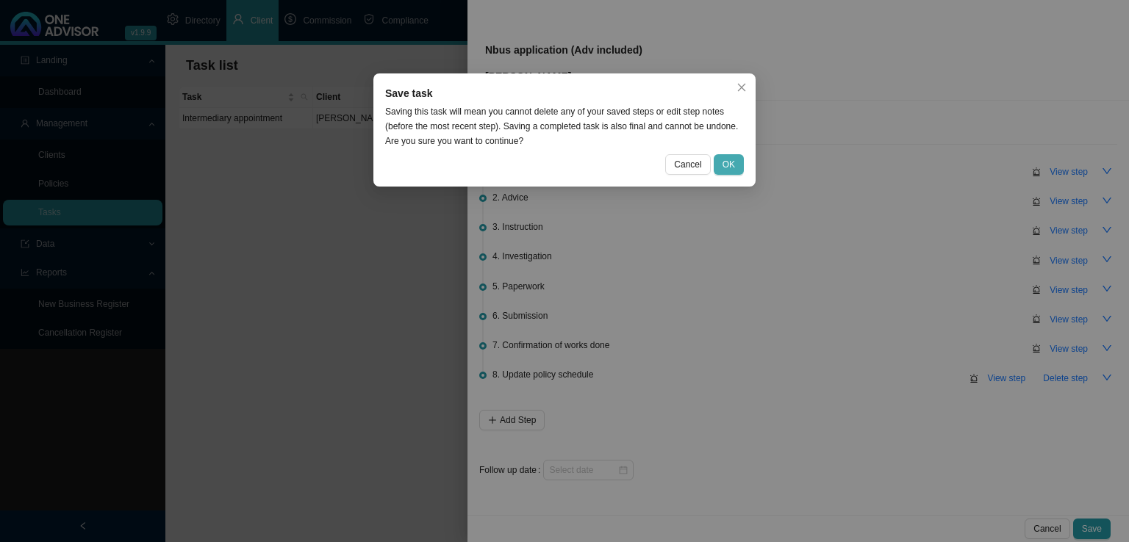
click at [730, 159] on span "OK" at bounding box center [728, 164] width 12 height 15
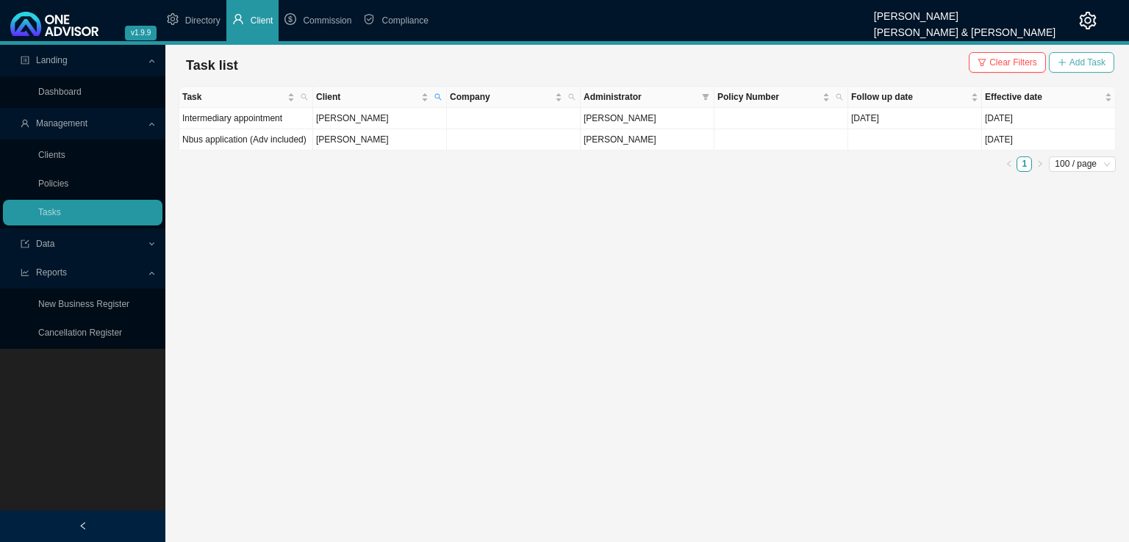
click at [1102, 65] on span "Add Task" at bounding box center [1087, 62] width 36 height 15
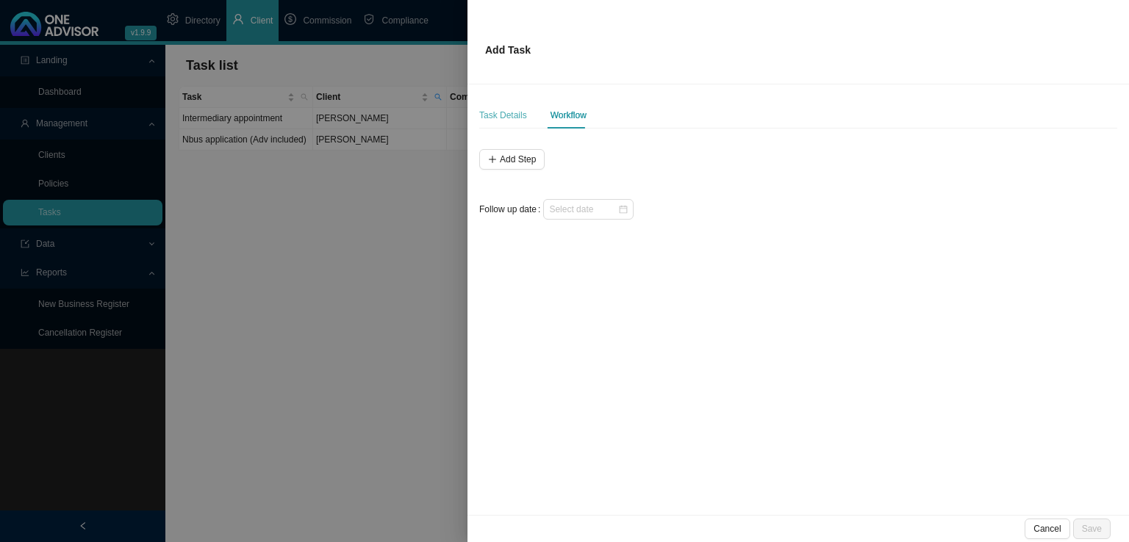
click at [488, 125] on div "Task Details" at bounding box center [503, 115] width 48 height 26
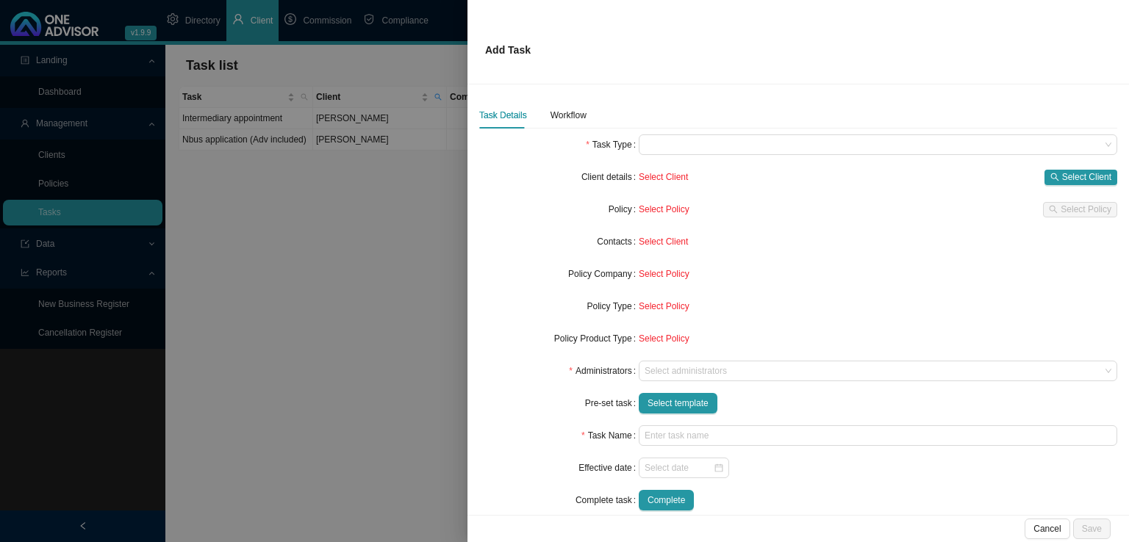
click at [262, 395] on div at bounding box center [564, 271] width 1129 height 542
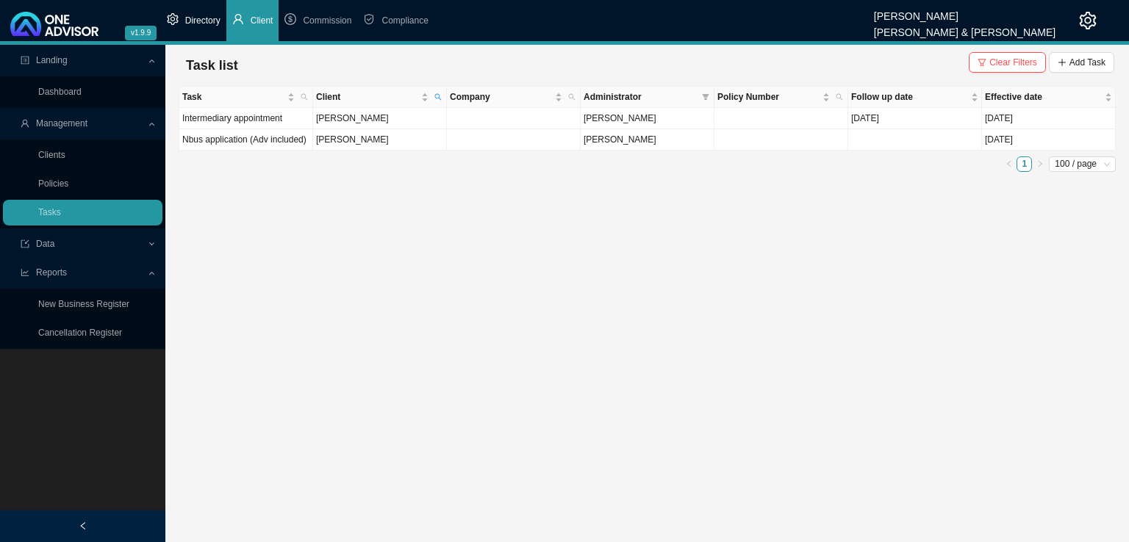
click at [209, 15] on span "Directory" at bounding box center [202, 20] width 35 height 10
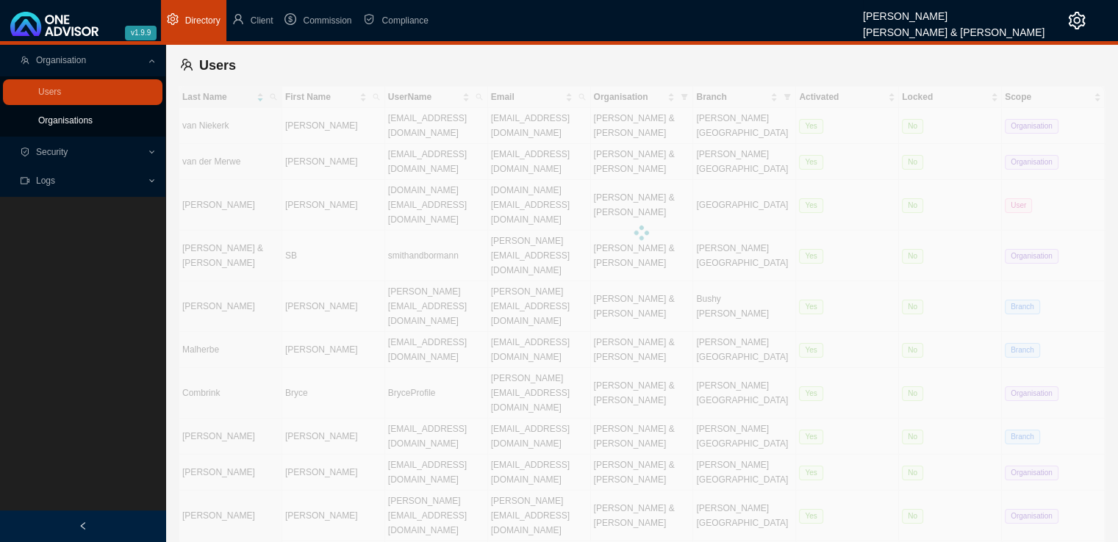
click at [63, 120] on link "Organisations" at bounding box center [65, 120] width 54 height 10
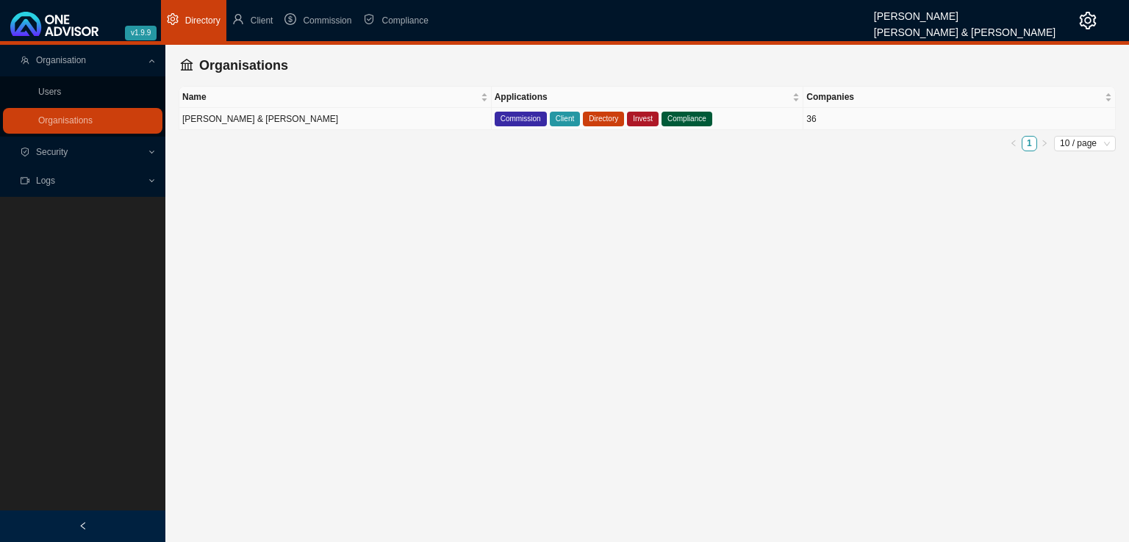
click at [378, 126] on td "[PERSON_NAME] & [PERSON_NAME]" at bounding box center [335, 119] width 312 height 22
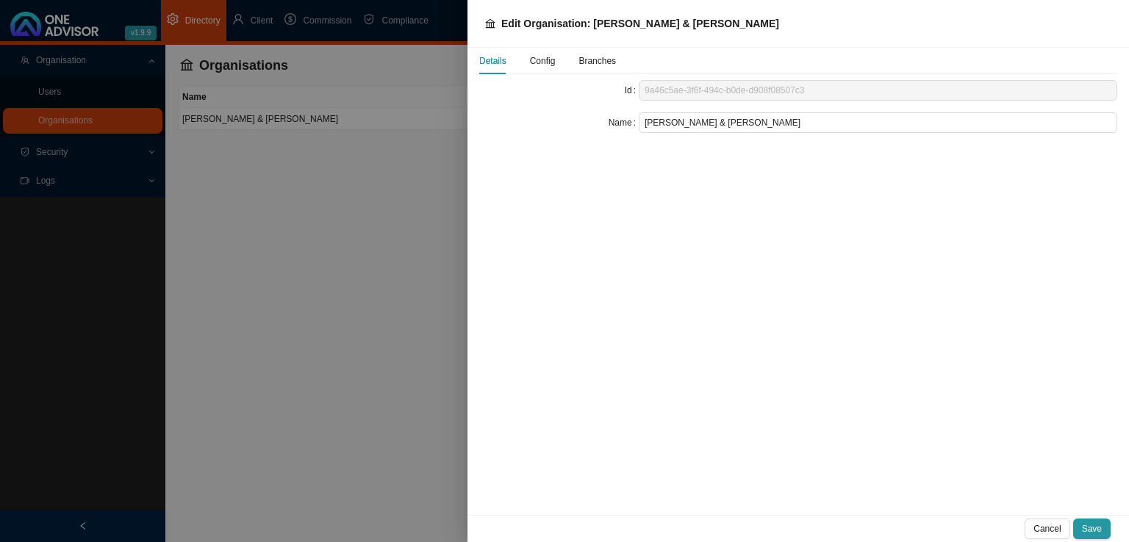
drag, startPoint x: 545, startPoint y: 59, endPoint x: 645, endPoint y: 59, distance: 99.9
click at [550, 57] on span "Config" at bounding box center [543, 61] width 26 height 9
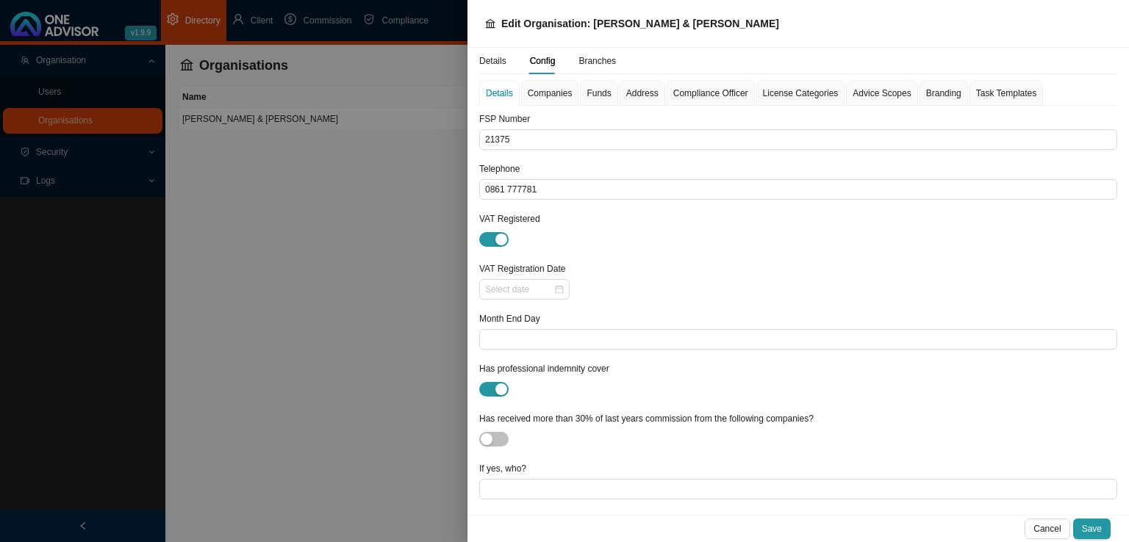
click at [867, 94] on span "Advice Scopes" at bounding box center [881, 93] width 58 height 9
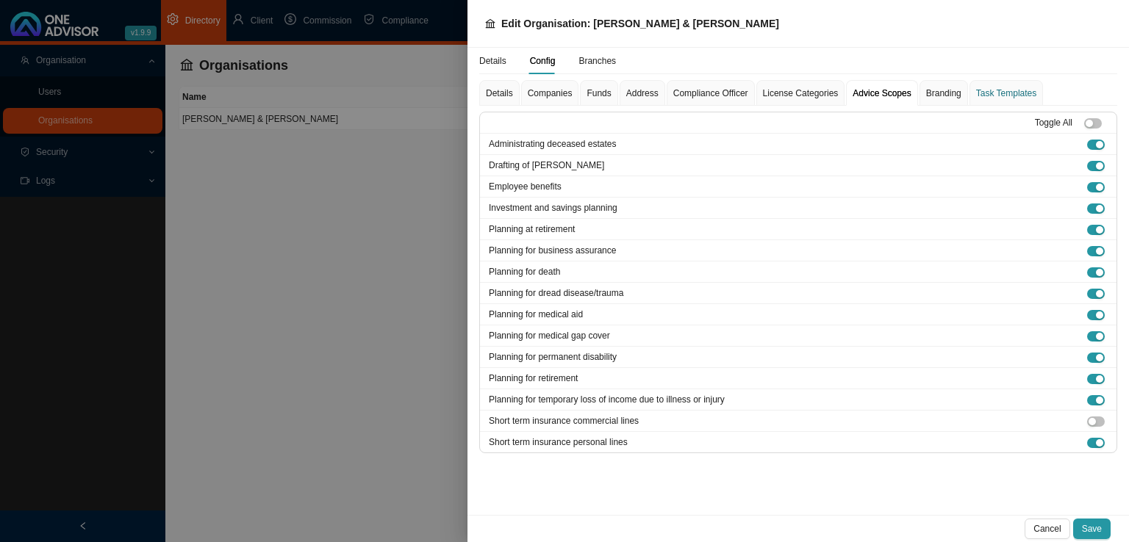
click at [990, 91] on div "Task Templates" at bounding box center [1006, 93] width 60 height 15
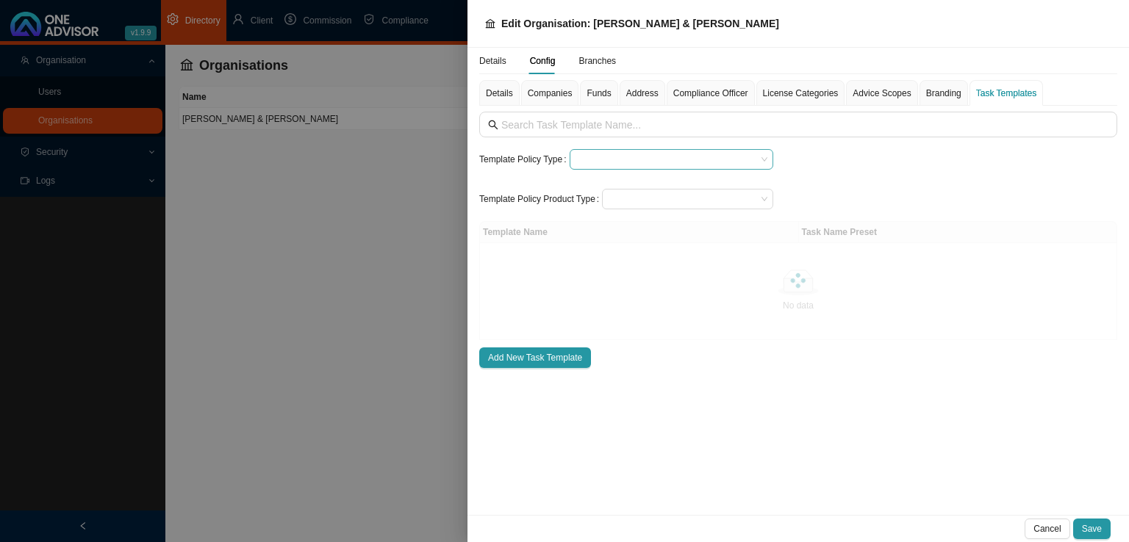
click at [597, 155] on input "search" at bounding box center [665, 159] width 181 height 19
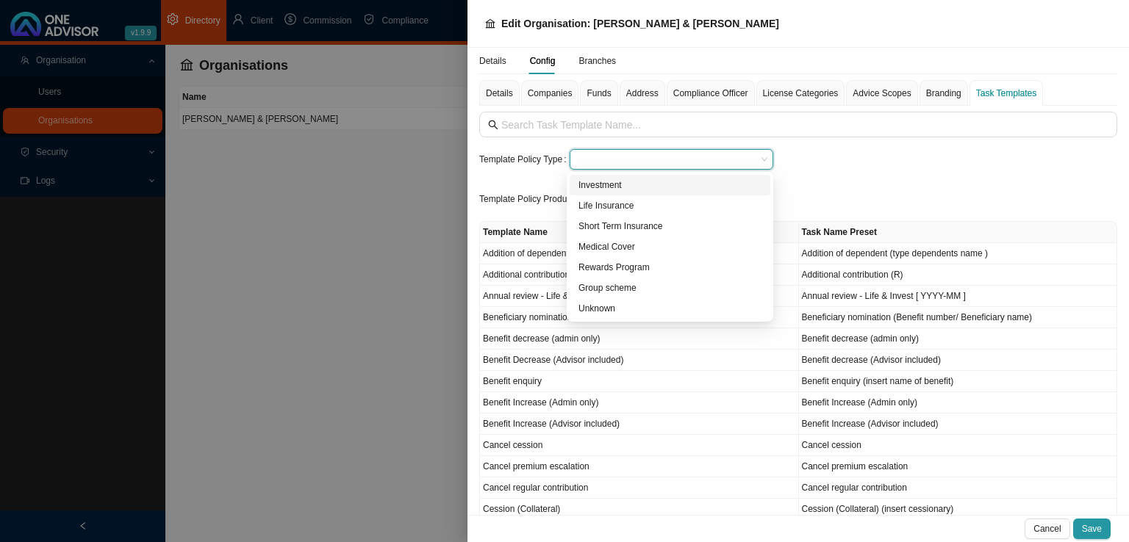
click at [638, 159] on input "search" at bounding box center [665, 159] width 181 height 19
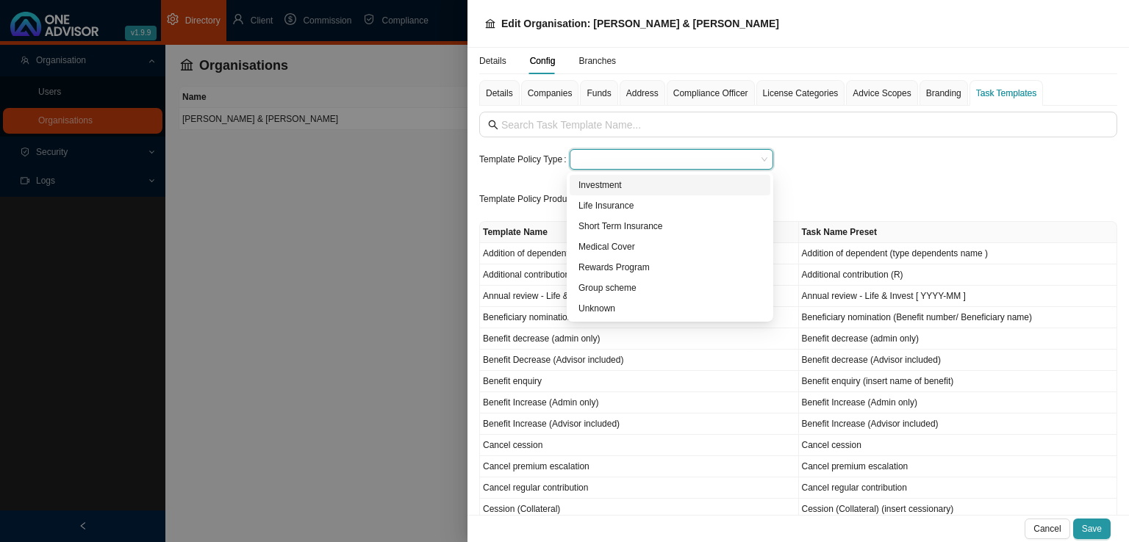
click at [592, 165] on input "search" at bounding box center [665, 159] width 181 height 19
click at [611, 251] on div "Medical Cover" at bounding box center [669, 247] width 183 height 15
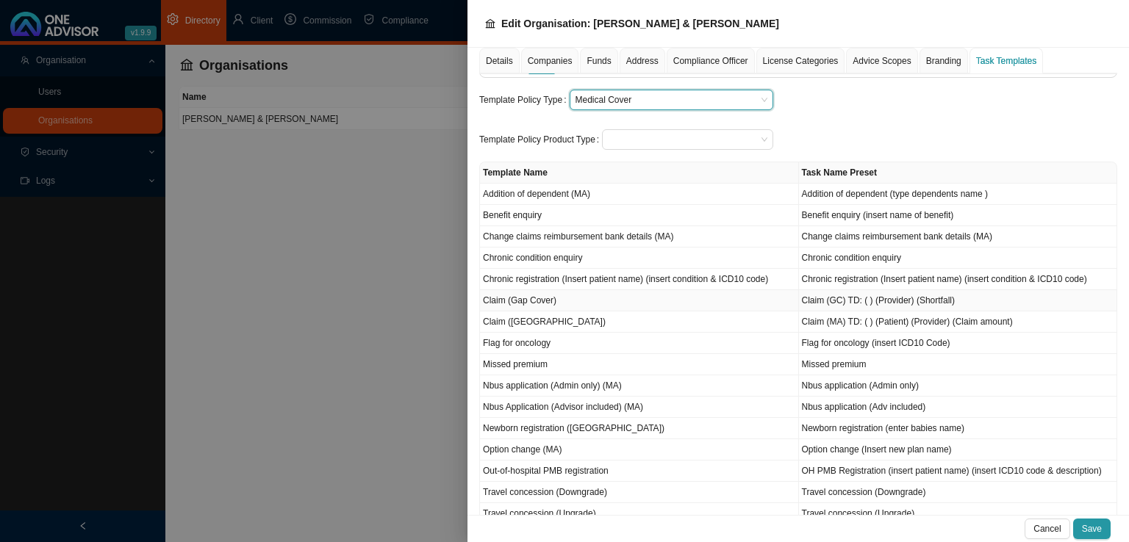
scroll to position [132, 0]
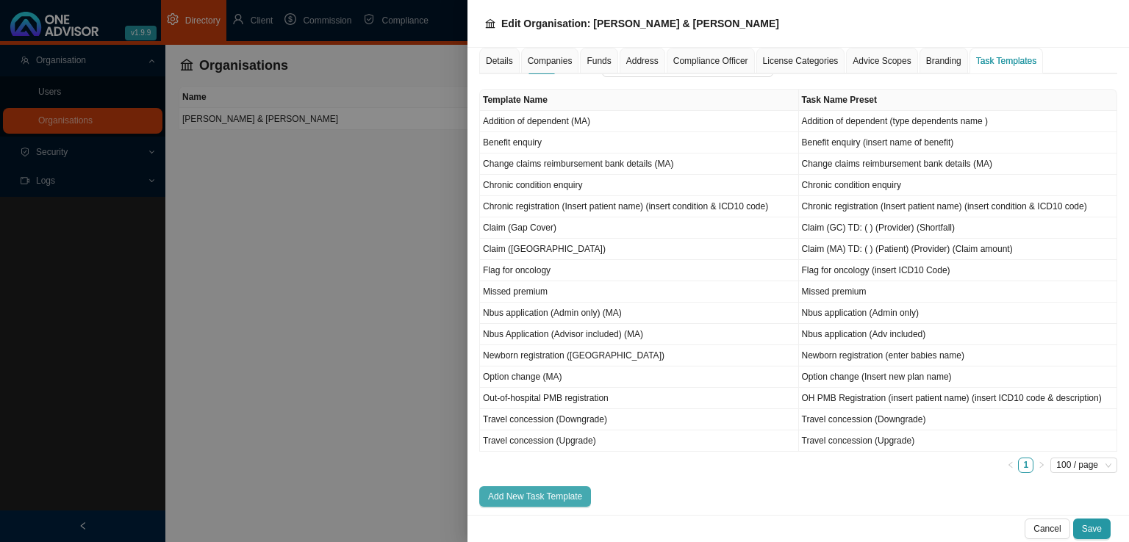
click at [532, 486] on button "Add New Task Template" at bounding box center [535, 496] width 112 height 21
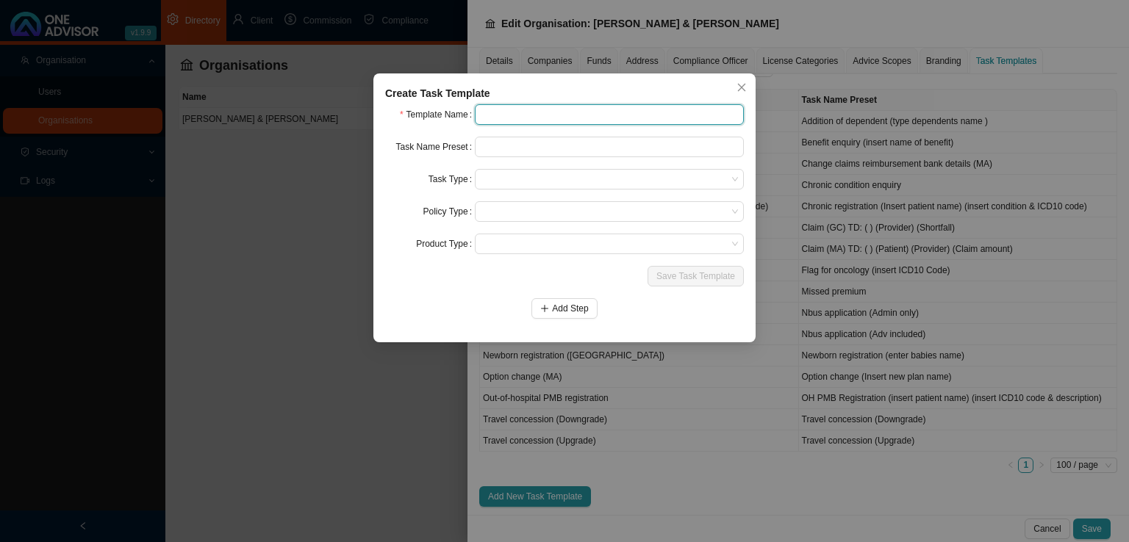
click at [513, 116] on input "text" at bounding box center [609, 114] width 269 height 21
type input "r"
type input "Review LJP"
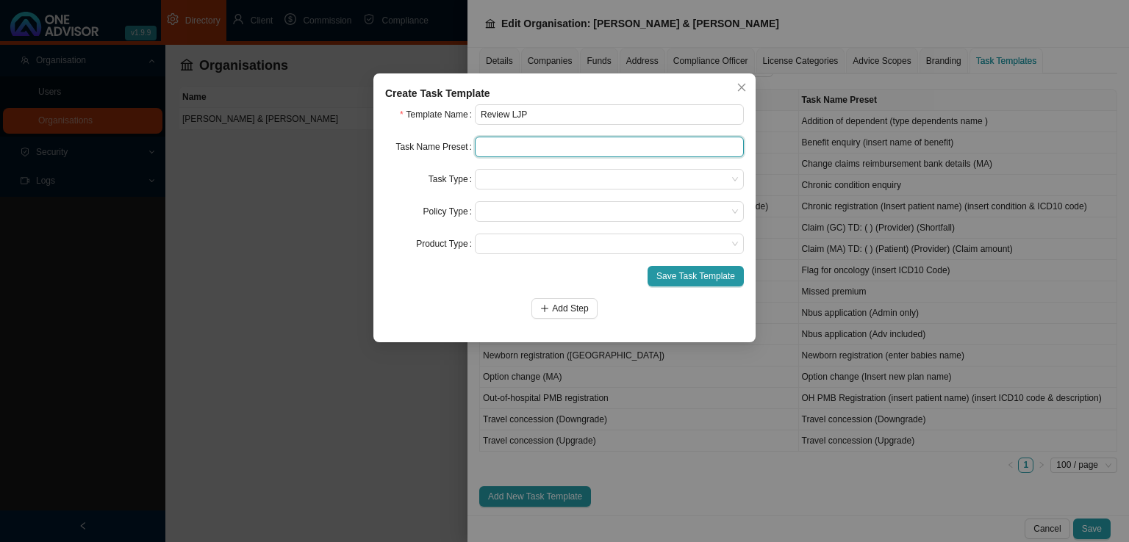
click at [519, 142] on input "text" at bounding box center [609, 147] width 269 height 21
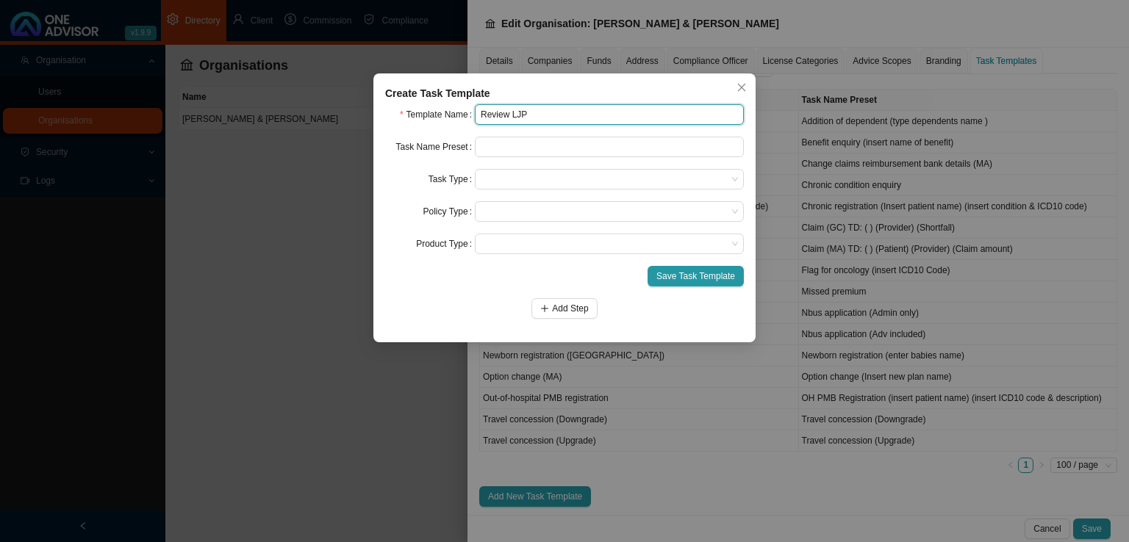
drag, startPoint x: 536, startPoint y: 112, endPoint x: 281, endPoint y: 112, distance: 255.7
click at [286, 108] on div "Create Task Template Template Name Review LJP Task Name Preset Task Type Policy…" at bounding box center [564, 271] width 1129 height 542
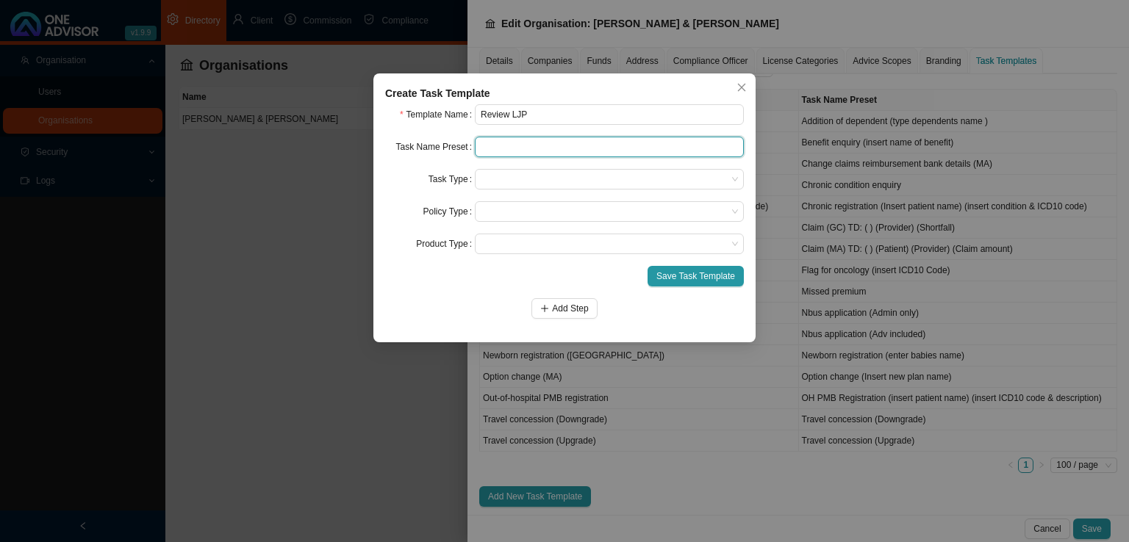
click at [500, 137] on input "text" at bounding box center [609, 147] width 269 height 21
paste input "Review LJP"
click at [497, 186] on span at bounding box center [609, 179] width 257 height 19
type input "Review LJP"
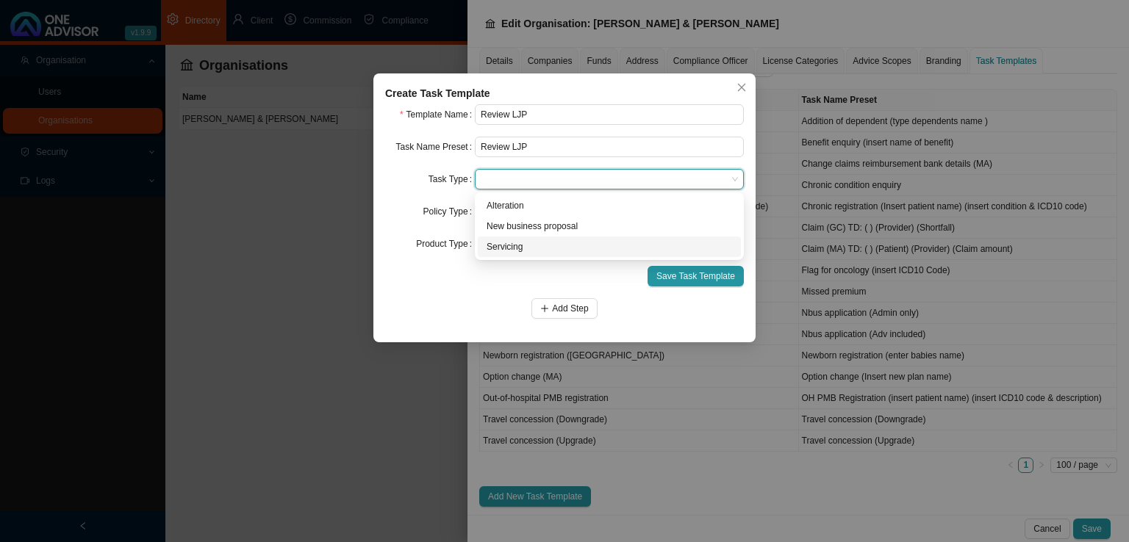
click at [518, 251] on div "Servicing" at bounding box center [608, 247] width 245 height 15
click at [514, 212] on span at bounding box center [609, 211] width 257 height 19
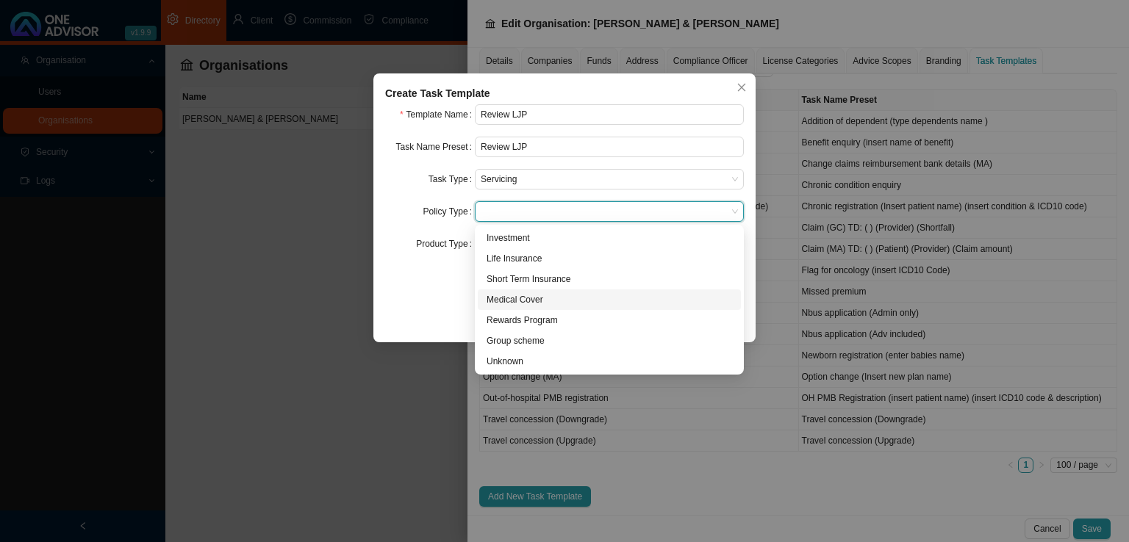
click at [557, 295] on div "Medical Cover" at bounding box center [608, 299] width 245 height 15
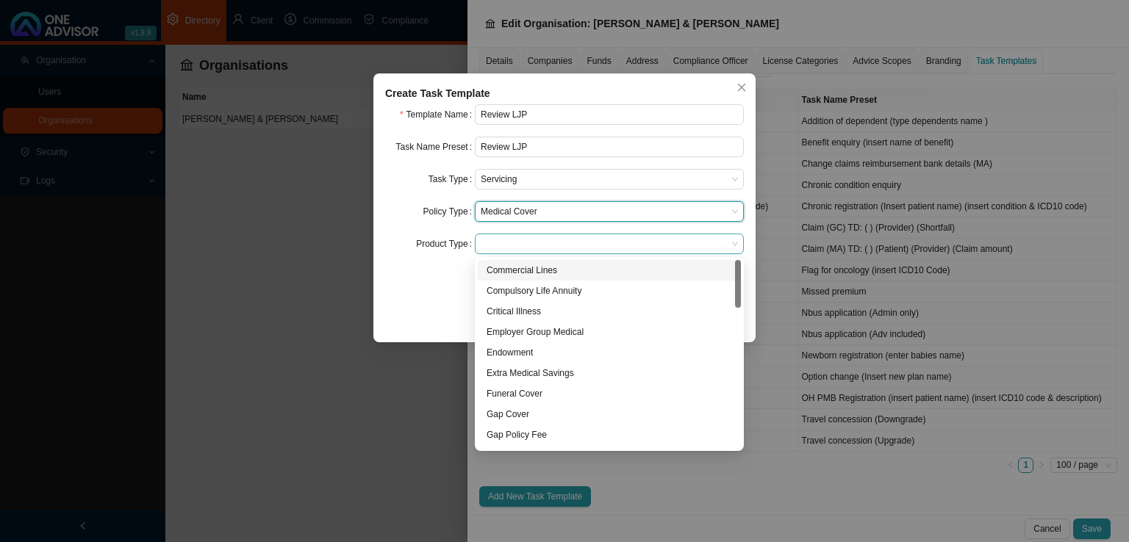
click at [528, 248] on span at bounding box center [609, 243] width 257 height 19
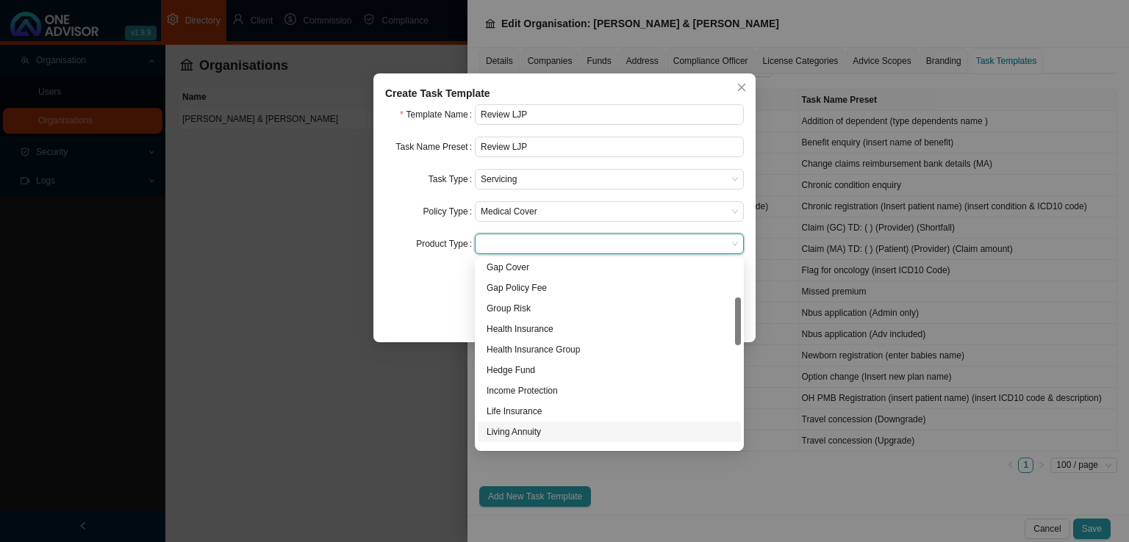
scroll to position [220, 0]
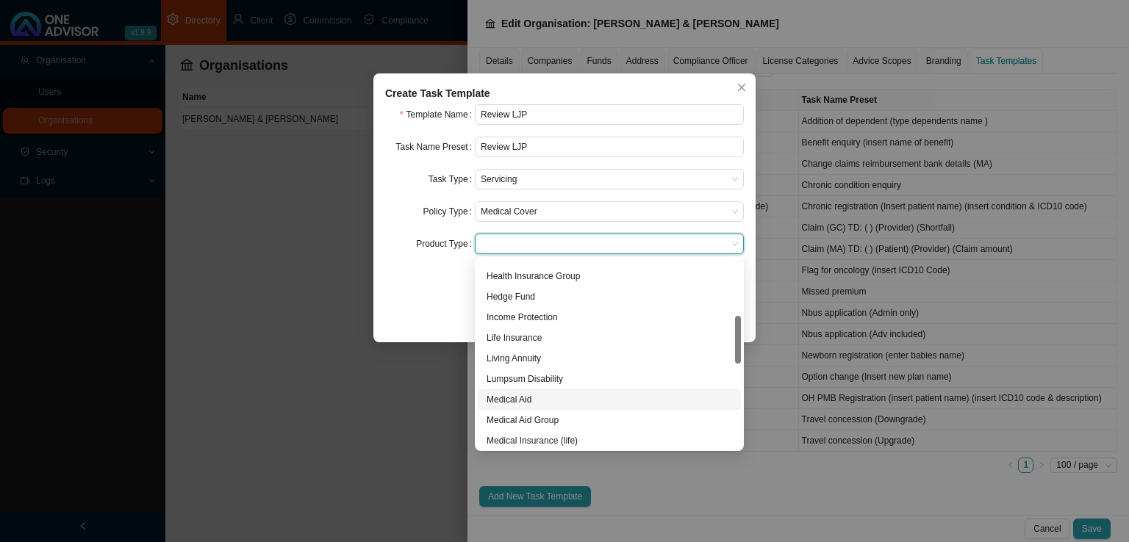
click at [532, 403] on div "Medical Aid" at bounding box center [608, 399] width 245 height 15
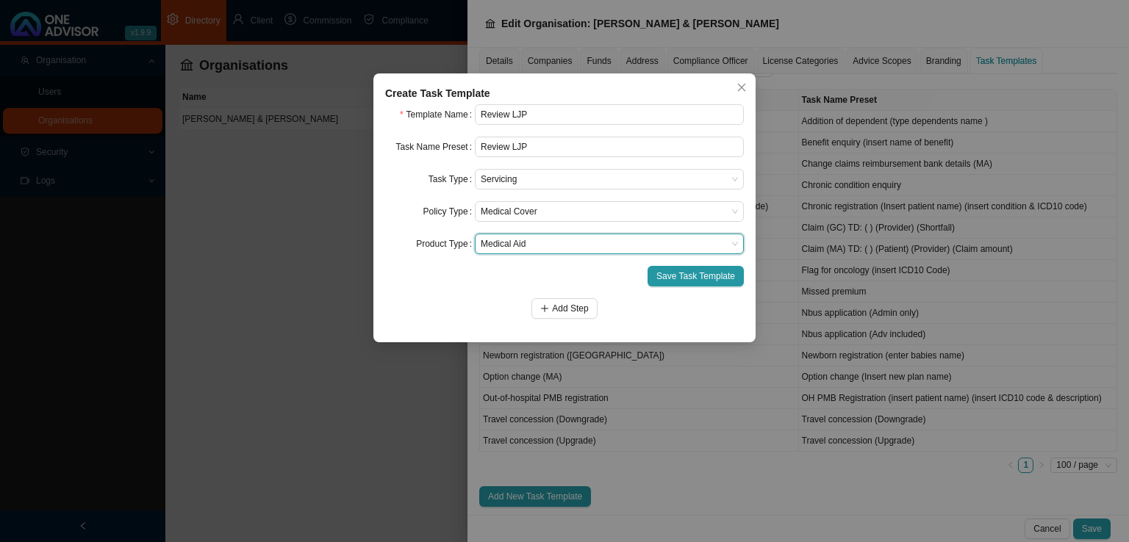
drag, startPoint x: 414, startPoint y: 320, endPoint x: 448, endPoint y: 314, distance: 34.3
click at [414, 318] on div "Create Task Template Template Name Review LJP Task Name Preset Review LJP Task …" at bounding box center [564, 207] width 382 height 269
drag, startPoint x: 583, startPoint y: 309, endPoint x: 561, endPoint y: 309, distance: 21.3
click at [582, 309] on span "Add Step" at bounding box center [570, 308] width 36 height 15
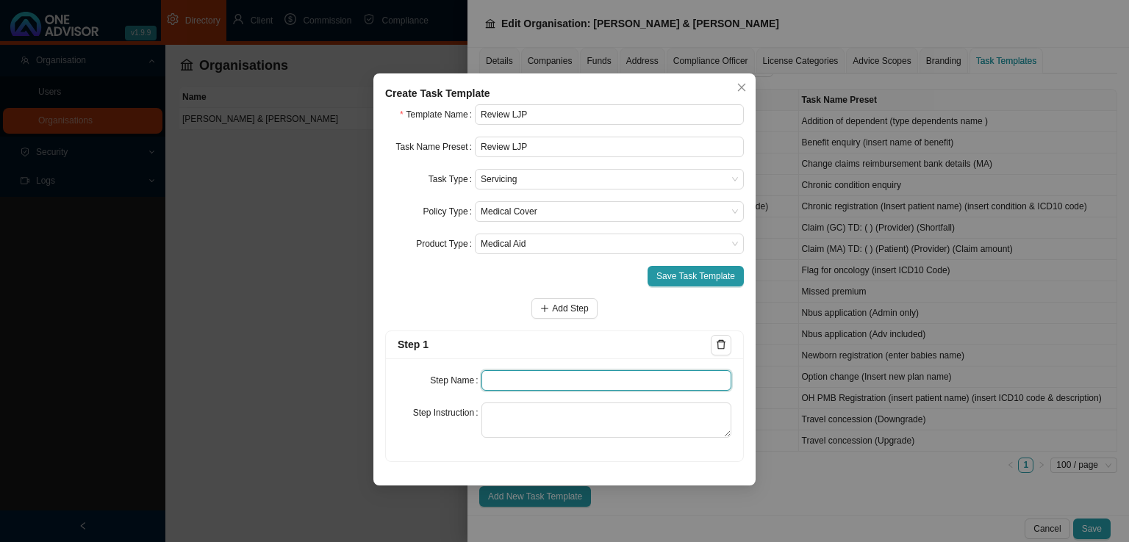
click at [519, 378] on input "text" at bounding box center [606, 380] width 251 height 21
type input "Enquiry"
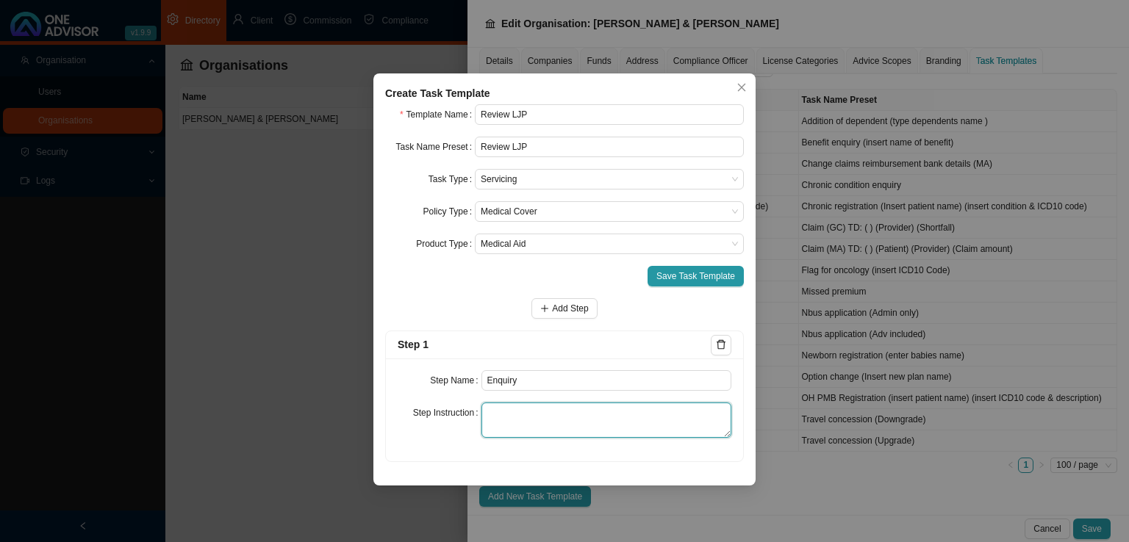
click at [508, 420] on textarea at bounding box center [606, 420] width 251 height 35
type textarea "Record correspondence received that initiated the task."
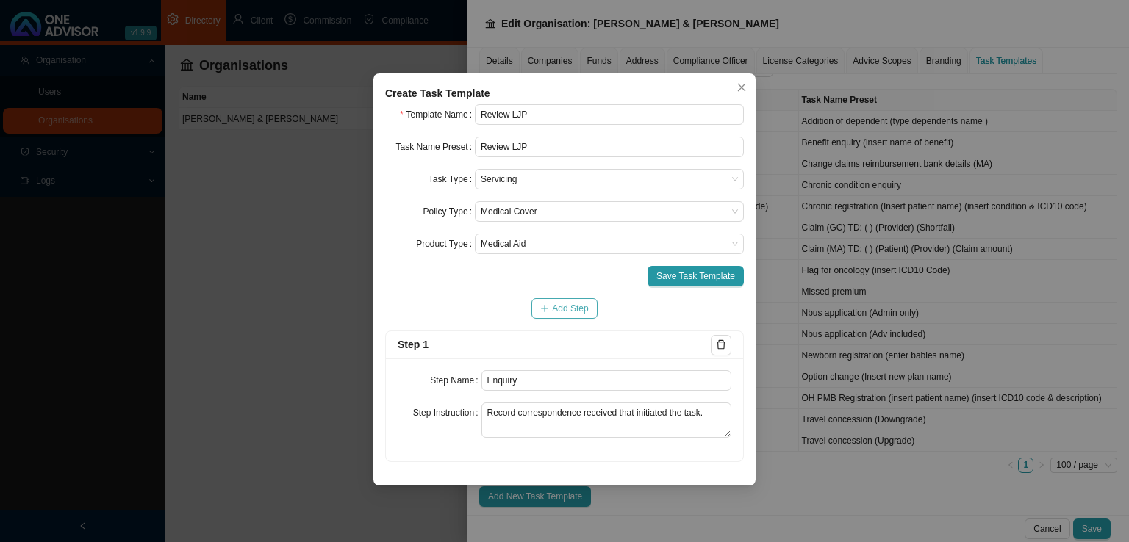
click at [561, 301] on span "Add Step" at bounding box center [570, 308] width 36 height 15
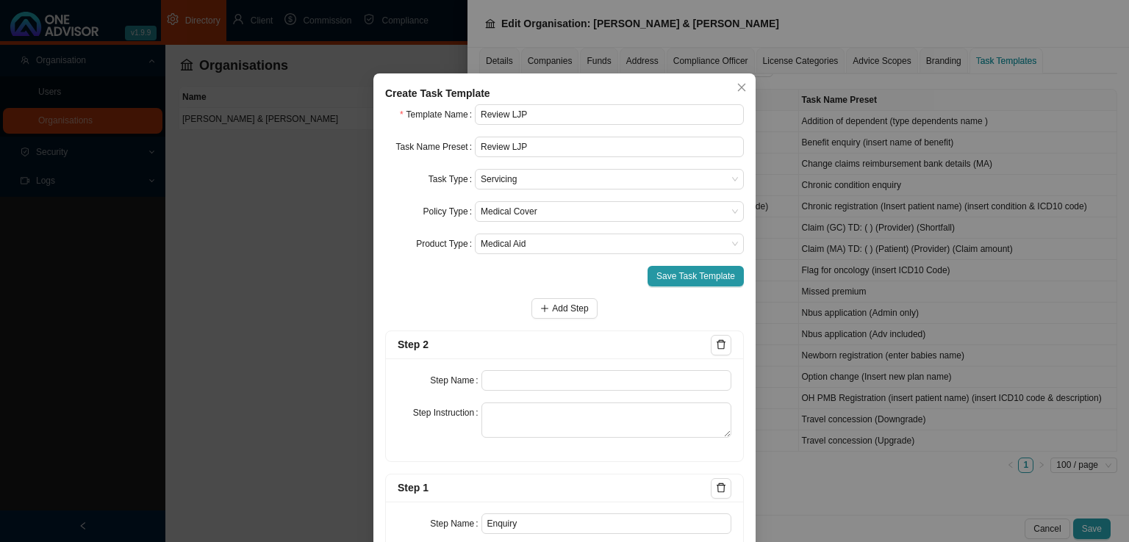
click at [505, 391] on div "Step Name Step Instruction" at bounding box center [564, 410] width 357 height 103
click at [538, 380] on input "text" at bounding box center [606, 380] width 251 height 21
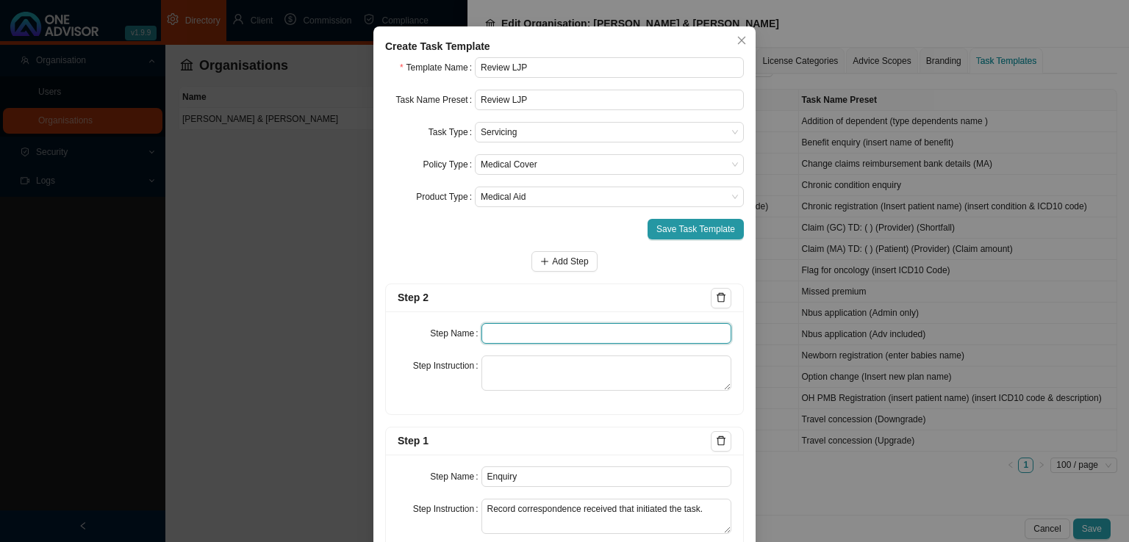
scroll to position [97, 0]
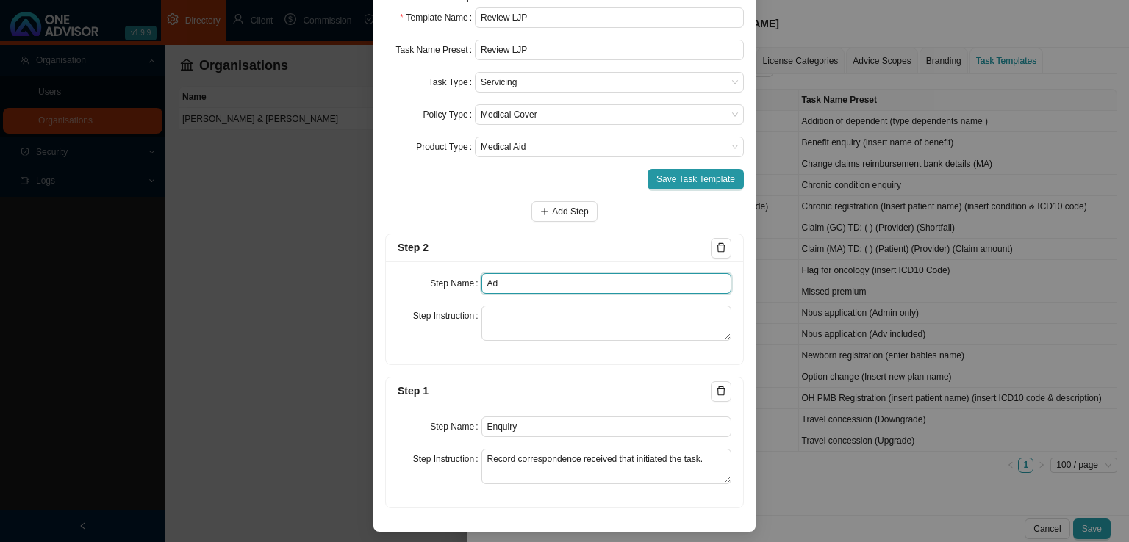
type input "A"
type input "Investigation"
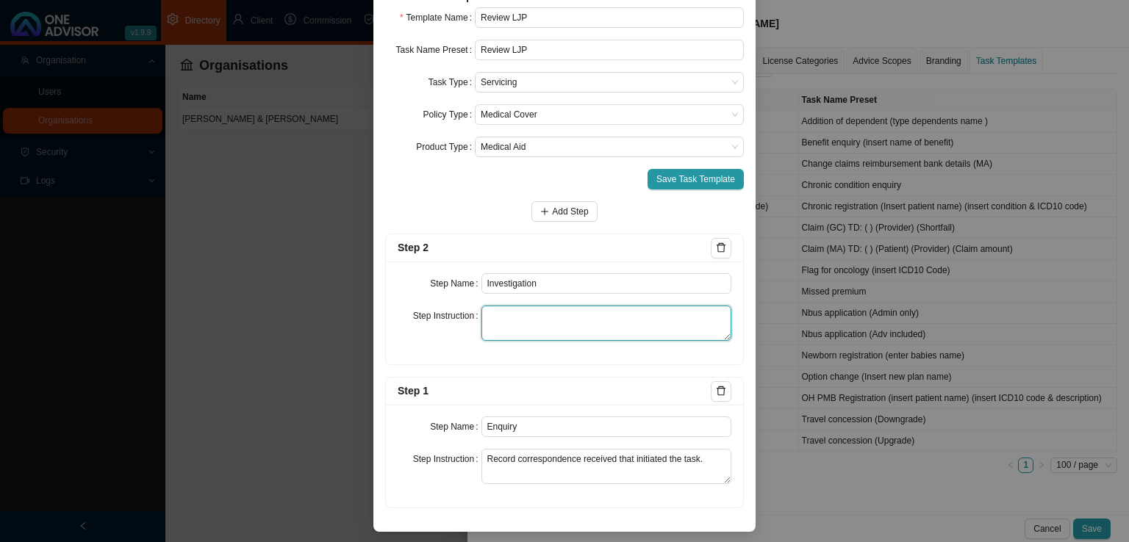
drag, startPoint x: 513, startPoint y: 316, endPoint x: 525, endPoint y: 314, distance: 12.6
click at [514, 315] on textarea at bounding box center [606, 323] width 251 height 35
type textarea "H"
type textarea "What medical aid history does the client have?"
click at [564, 217] on span "Add Step" at bounding box center [570, 211] width 36 height 15
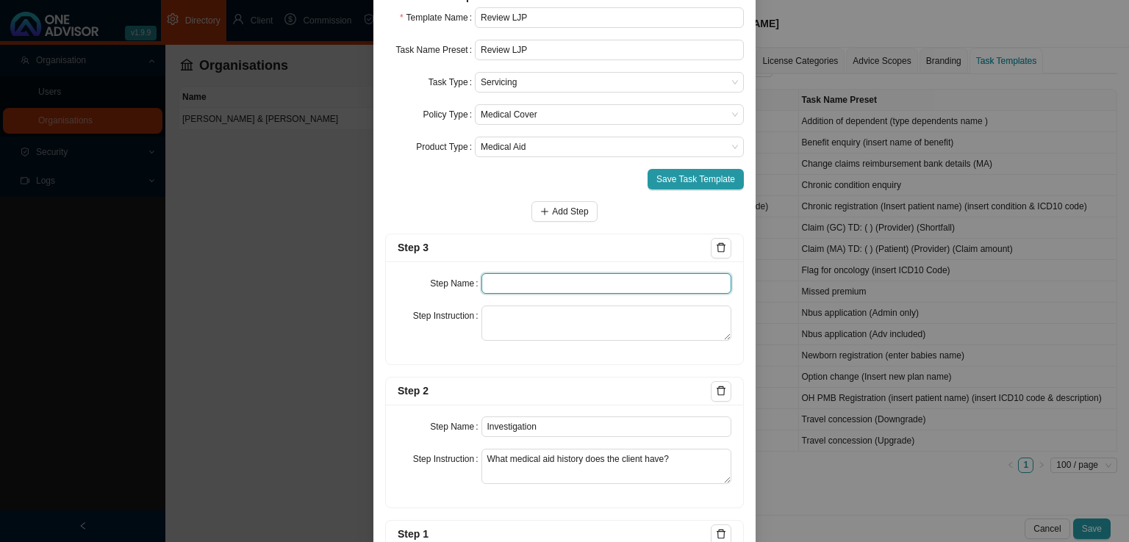
click at [517, 286] on input "text" at bounding box center [606, 283] width 251 height 21
type input "Paperwork"
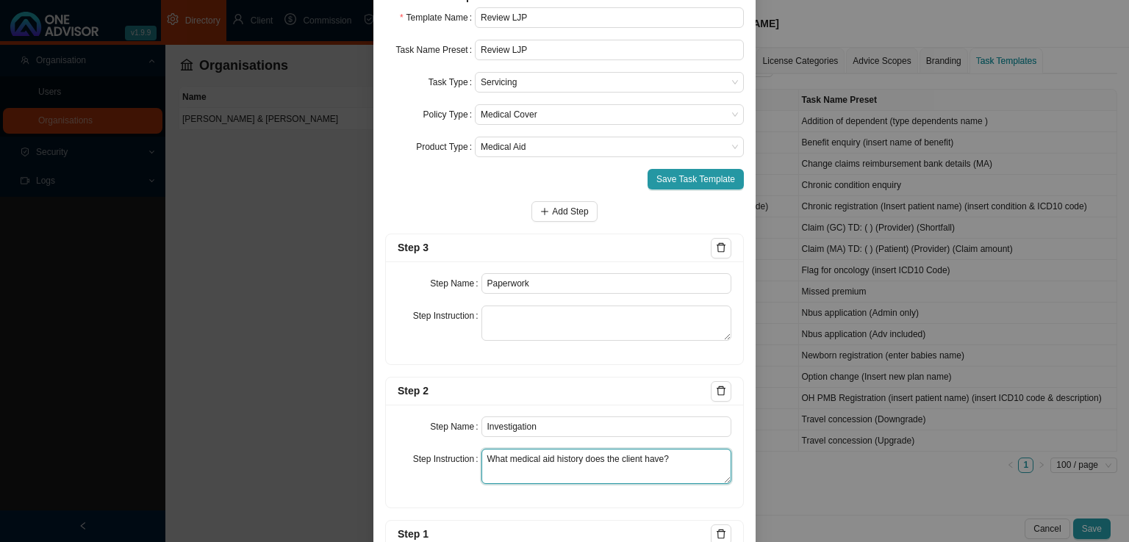
click at [672, 455] on textarea "What medical aid history does the client have?" at bounding box center [606, 466] width 251 height 35
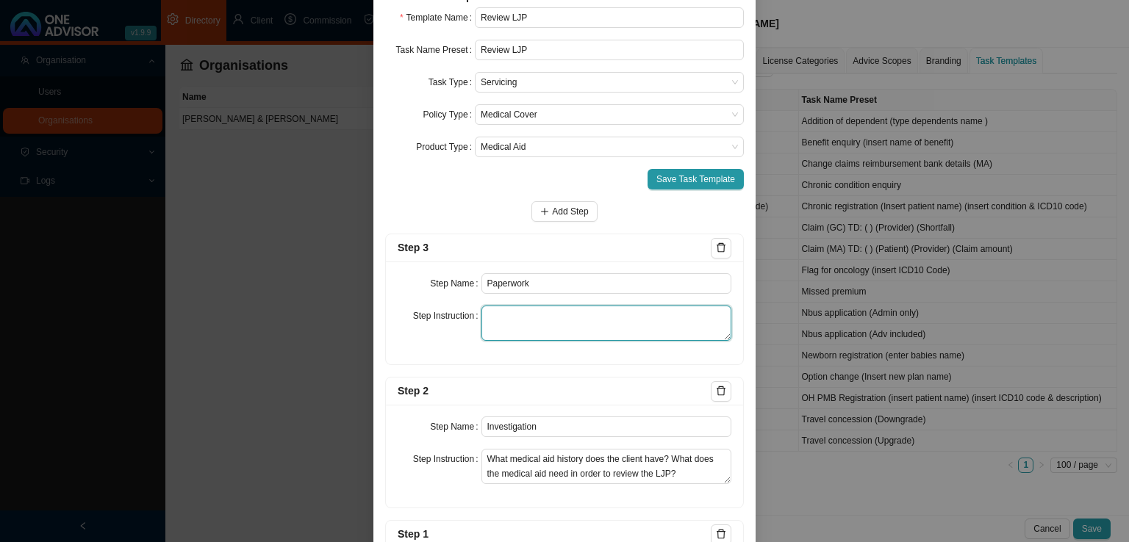
click at [520, 325] on textarea at bounding box center [606, 323] width 251 height 35
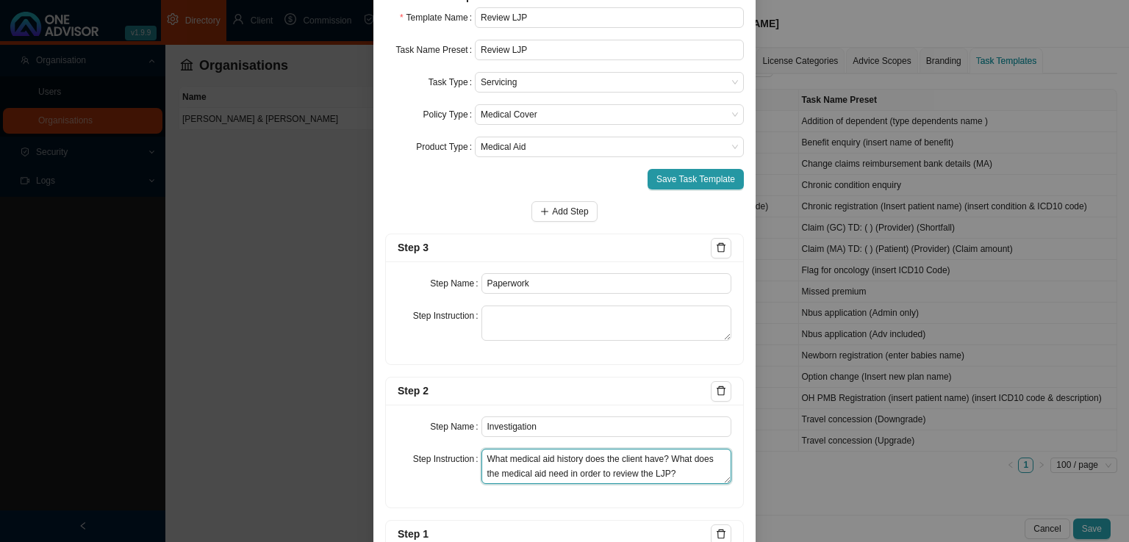
click at [699, 468] on textarea "What medical aid history does the client have? What does the medical aid need i…" at bounding box center [606, 466] width 251 height 35
type textarea "What medical aid history does the client have? What does the medical aid need i…"
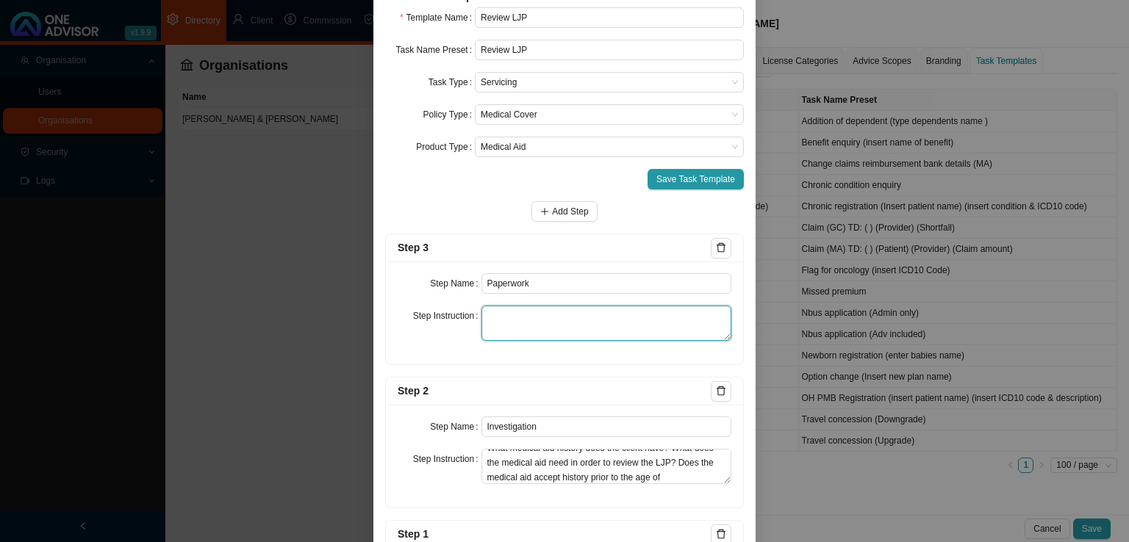
click at [564, 312] on textarea at bounding box center [606, 323] width 251 height 35
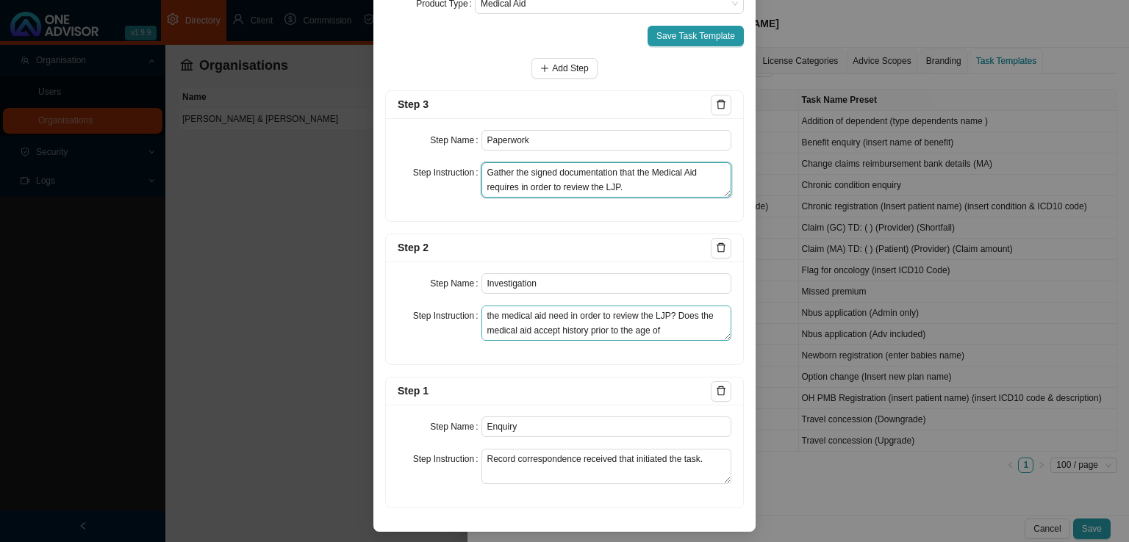
scroll to position [0, 0]
type textarea "Gather the signed documentation that the Medical Aid requires in order to revie…"
click at [564, 68] on span "Add Step" at bounding box center [570, 68] width 36 height 15
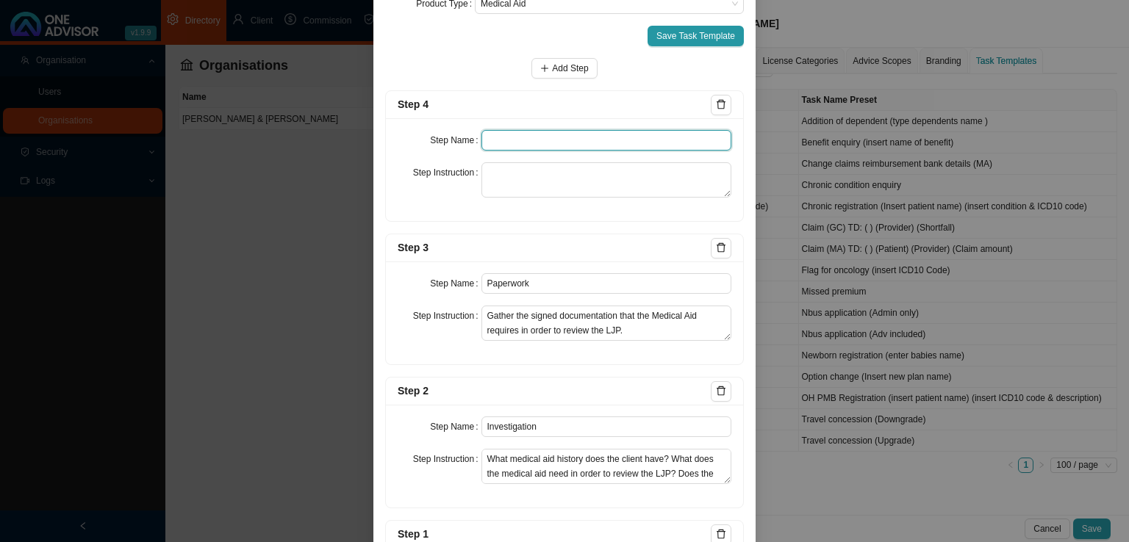
click at [535, 132] on input "text" at bounding box center [606, 140] width 251 height 21
type input "Submission"
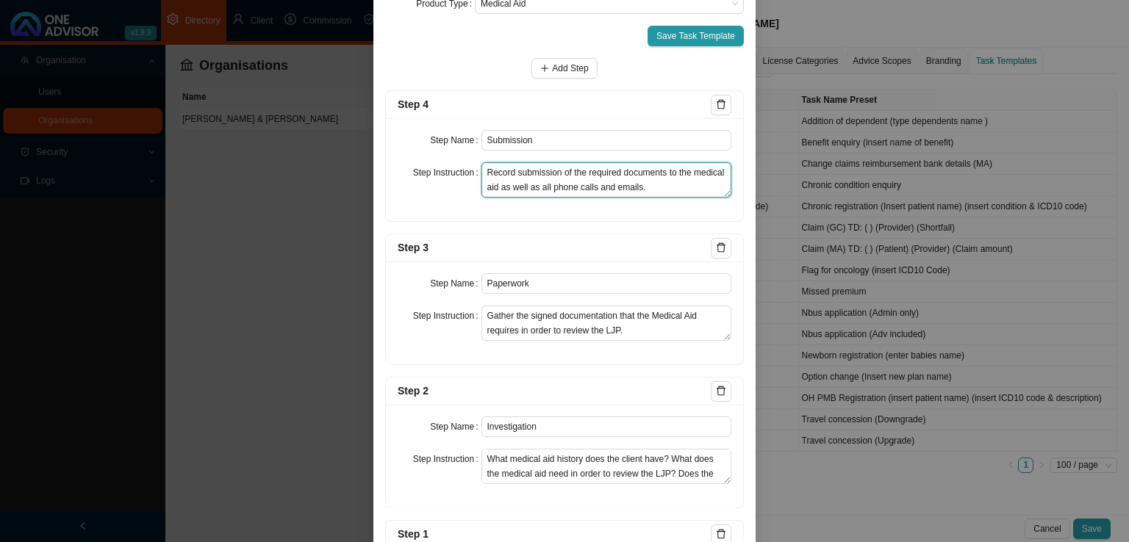
drag, startPoint x: 543, startPoint y: 183, endPoint x: 702, endPoint y: 182, distance: 159.4
click at [547, 184] on textarea "Record submission of the required documents to the medical aid as well as all p…" at bounding box center [606, 179] width 251 height 35
type textarea "Record submission of the required documents to the medical aid as well as all f…"
click at [564, 68] on span "Add Step" at bounding box center [570, 68] width 36 height 15
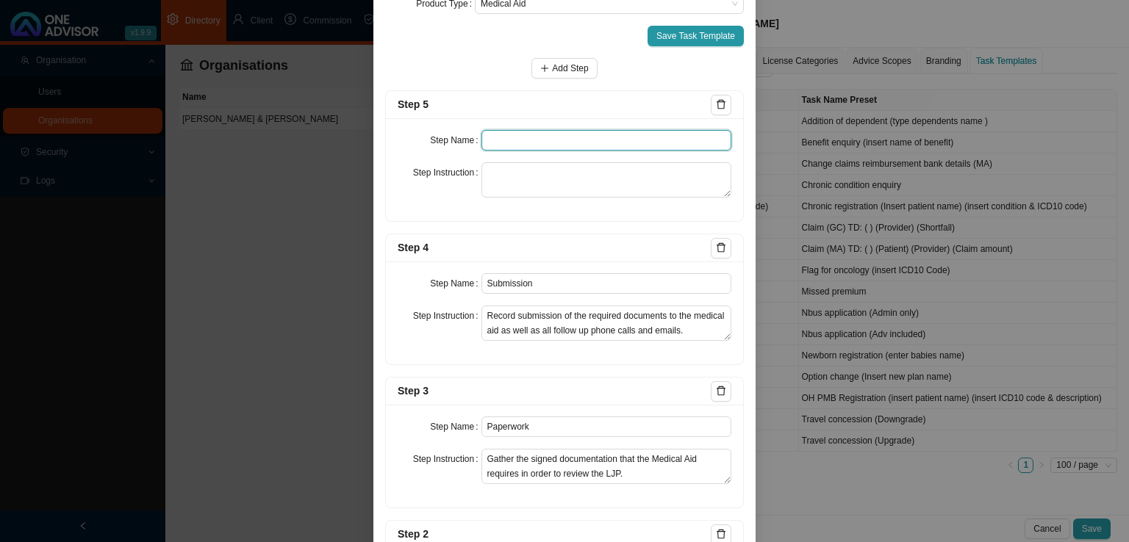
click at [527, 133] on input "text" at bounding box center [606, 140] width 251 height 21
type input "Confirmation of works done"
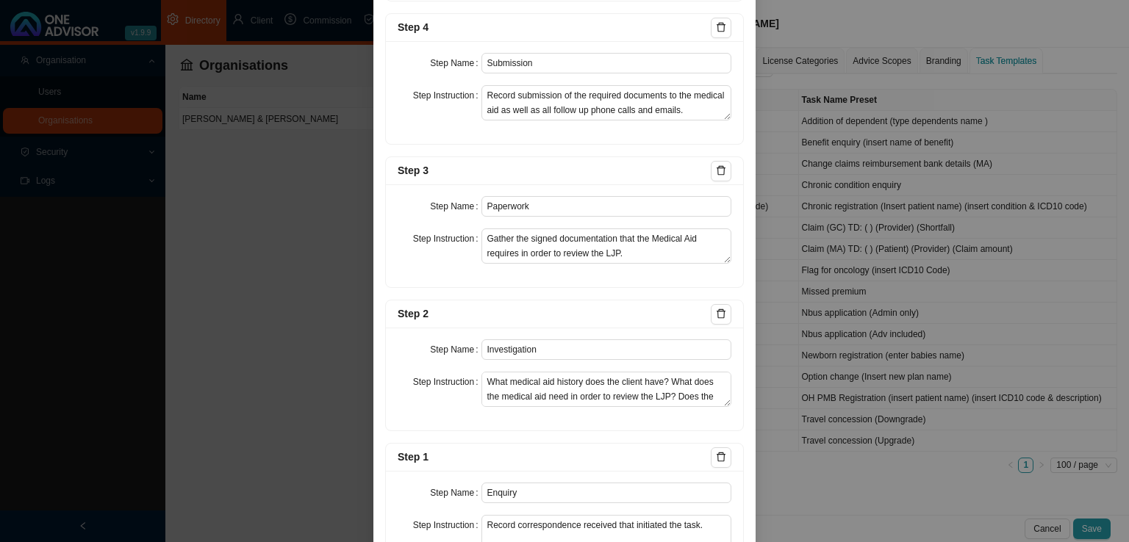
scroll to position [240, 0]
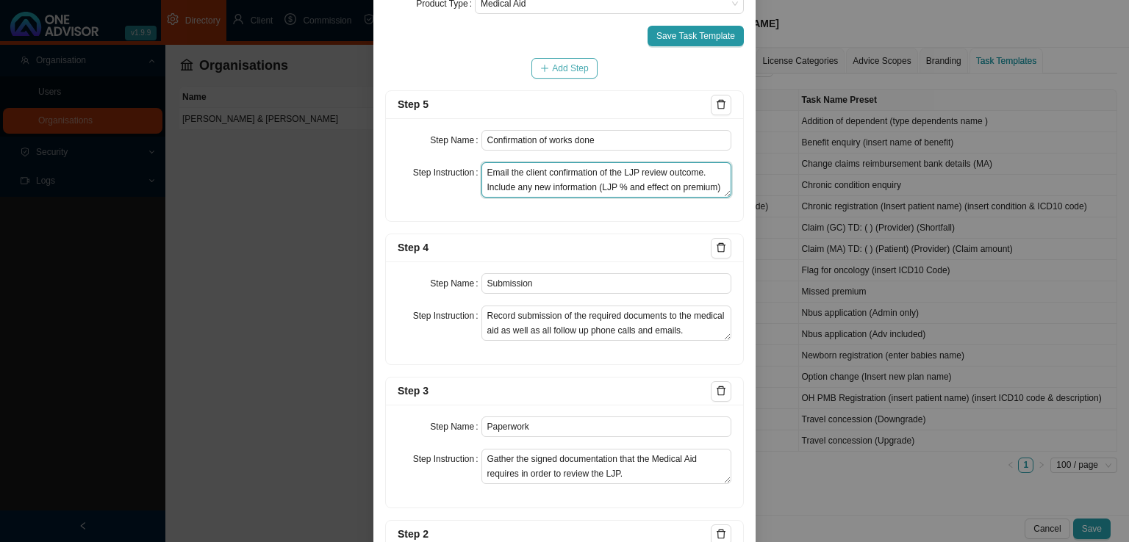
type textarea "Email the client confirmation of the LJP review outcome. Include any new inform…"
click at [545, 62] on button "Add Step" at bounding box center [563, 68] width 65 height 21
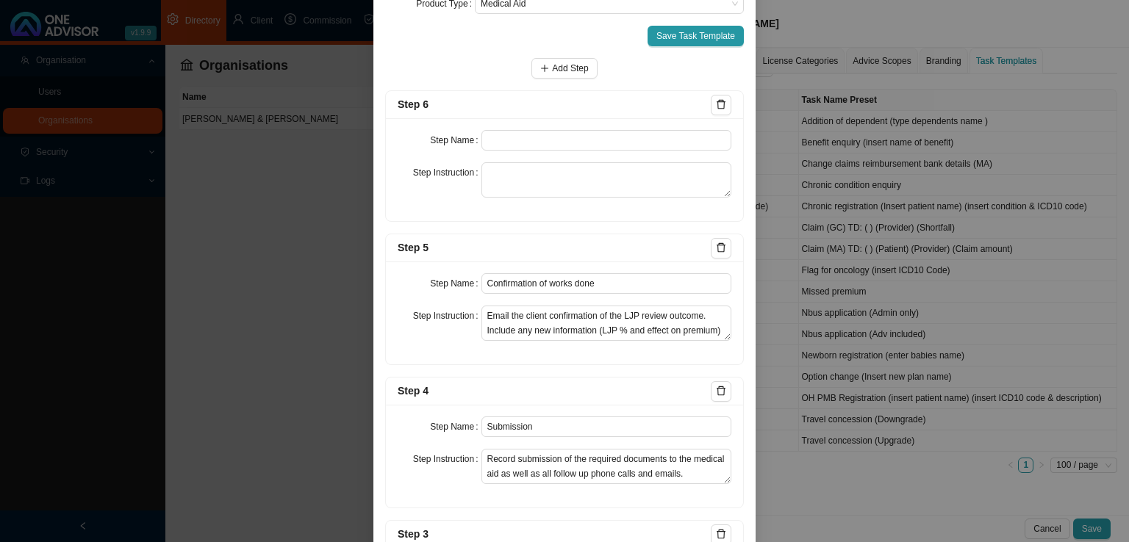
click at [501, 158] on div "Step Name Step Instruction" at bounding box center [564, 169] width 357 height 103
click at [514, 145] on input "text" at bounding box center [606, 140] width 251 height 21
type input "Update medical aid register"
click at [691, 39] on span "Save Task Template" at bounding box center [695, 36] width 79 height 15
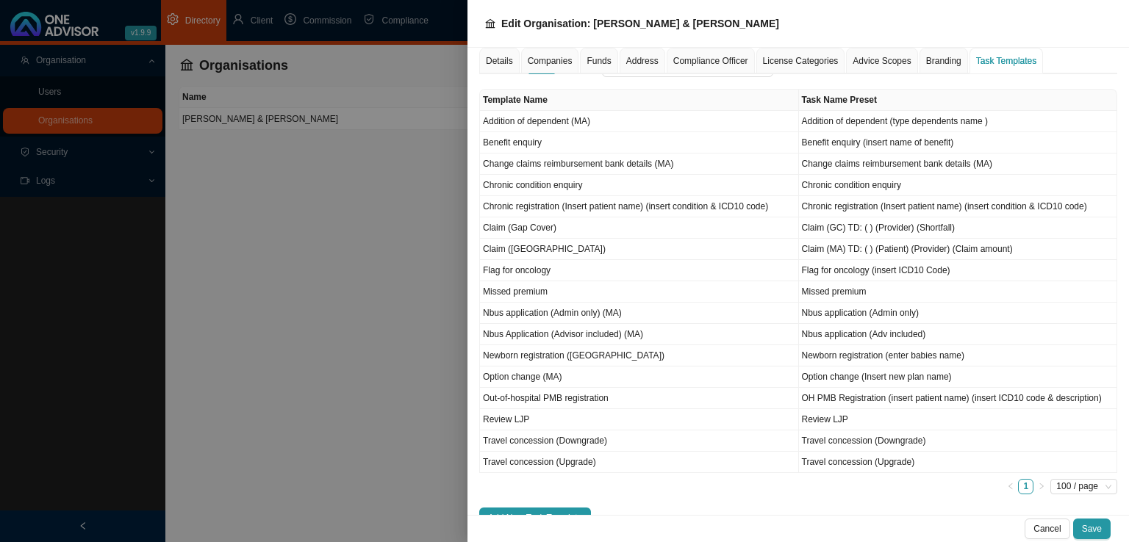
click at [264, 268] on div at bounding box center [564, 271] width 1129 height 542
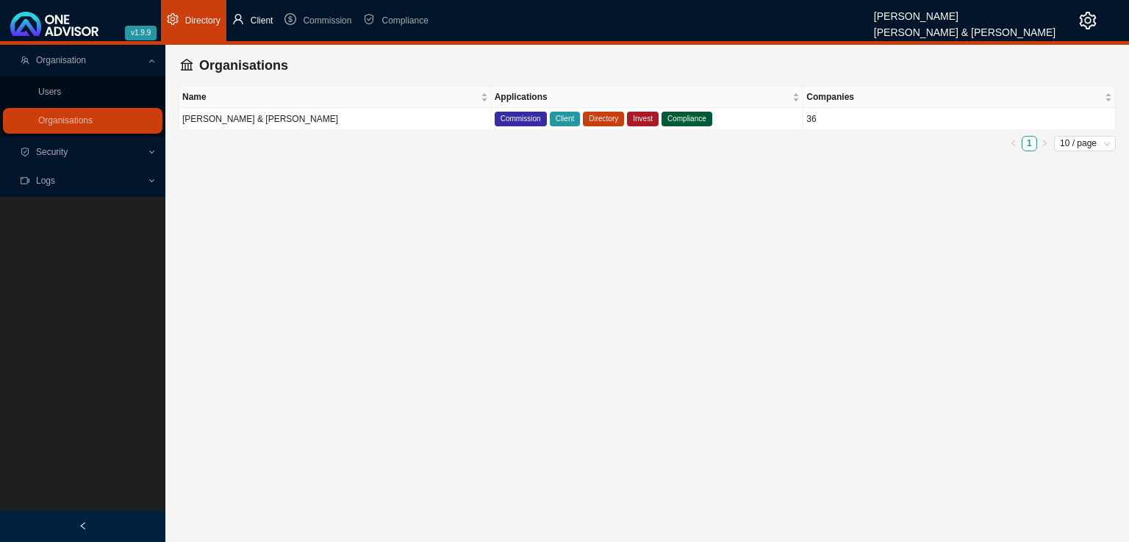
click at [252, 27] on li "Client" at bounding box center [252, 20] width 53 height 41
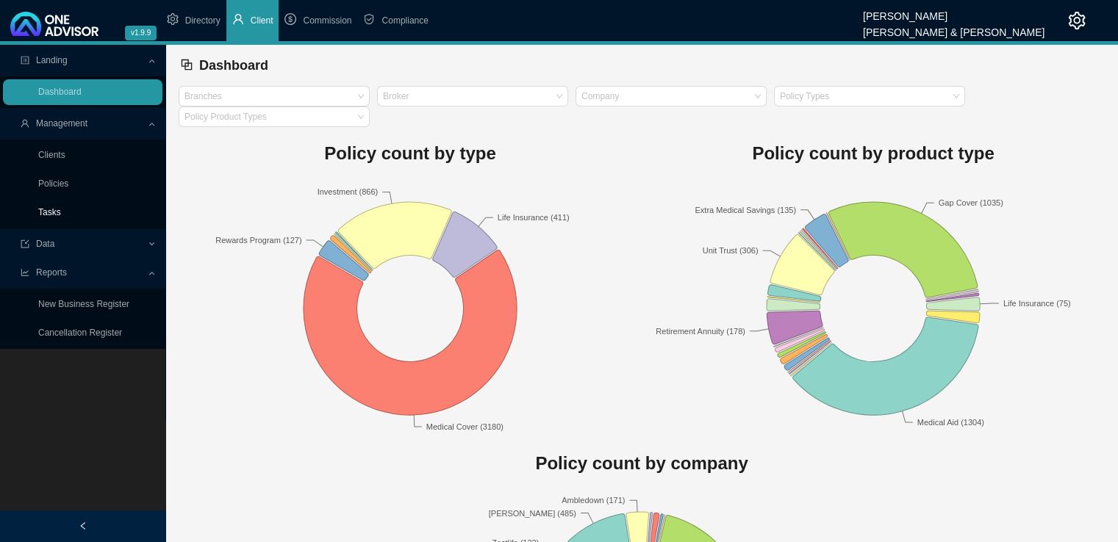
click at [38, 209] on link "Tasks" at bounding box center [49, 212] width 23 height 10
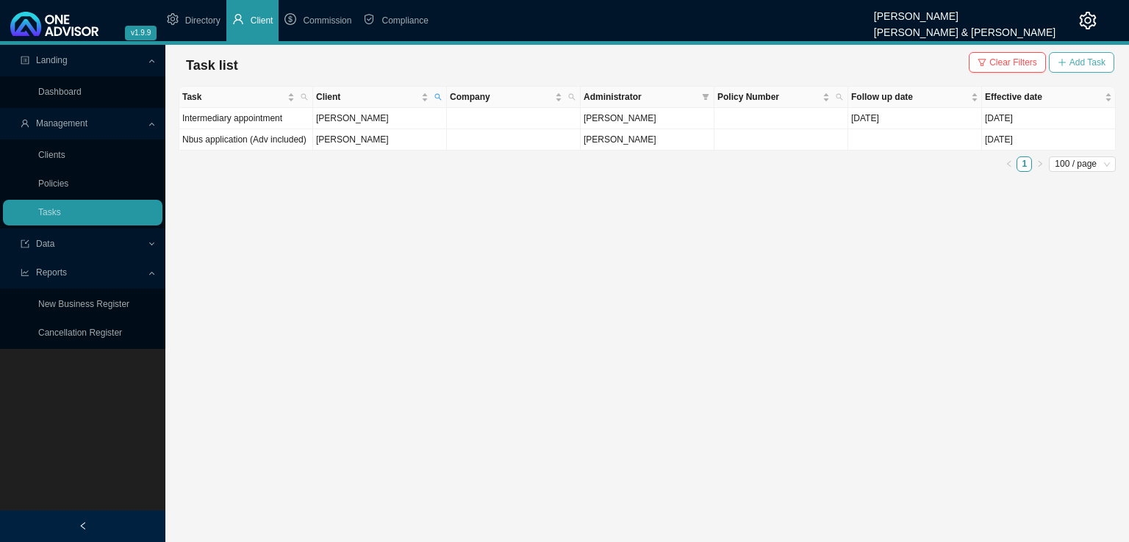
click at [1098, 66] on span "Add Task" at bounding box center [1087, 62] width 36 height 15
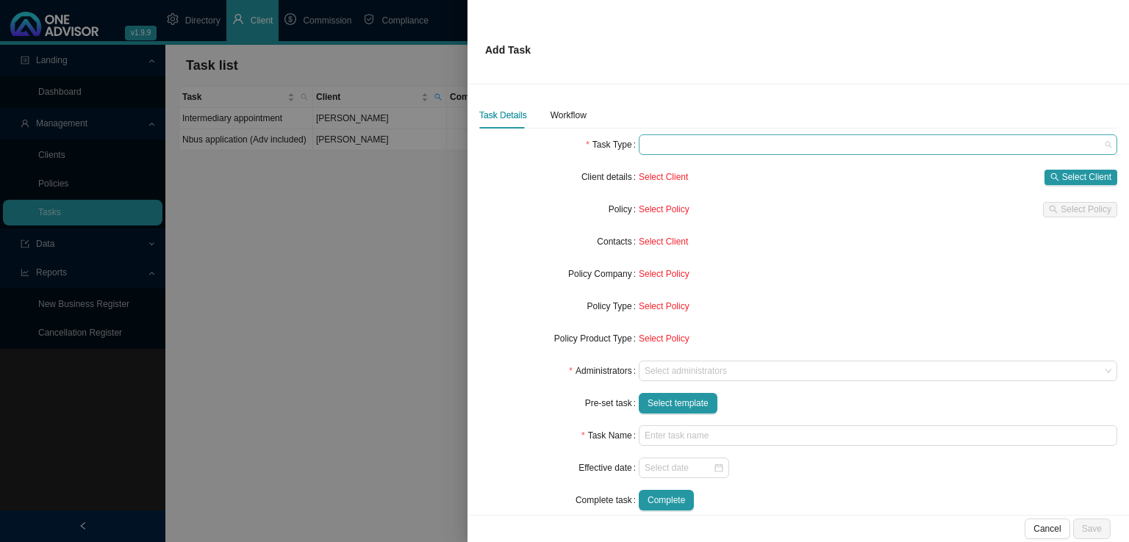
click at [675, 148] on span at bounding box center [877, 144] width 467 height 19
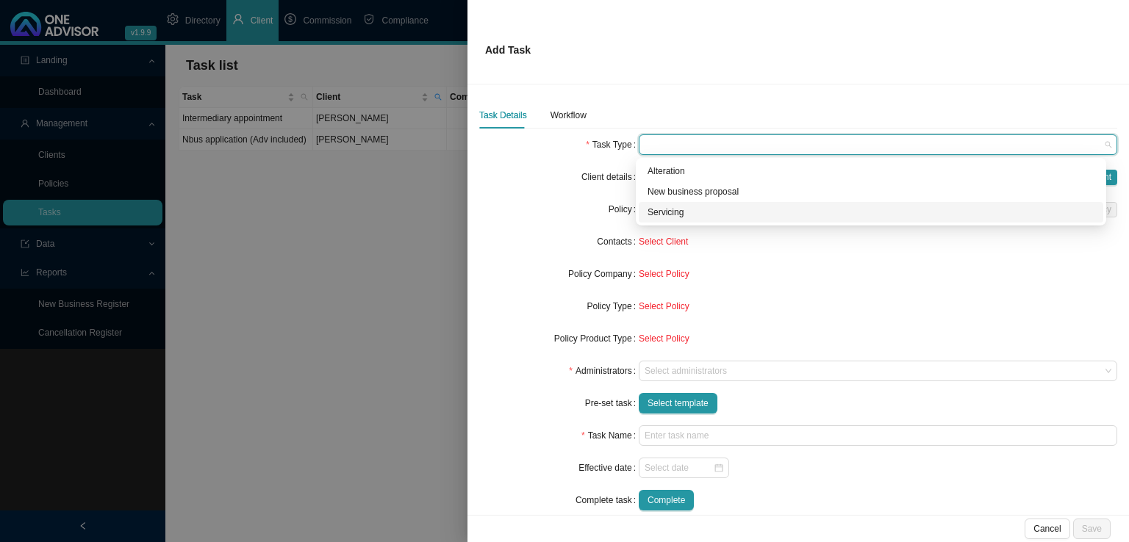
drag, startPoint x: 686, startPoint y: 208, endPoint x: 696, endPoint y: 208, distance: 9.6
click at [688, 208] on div "Servicing" at bounding box center [870, 212] width 447 height 15
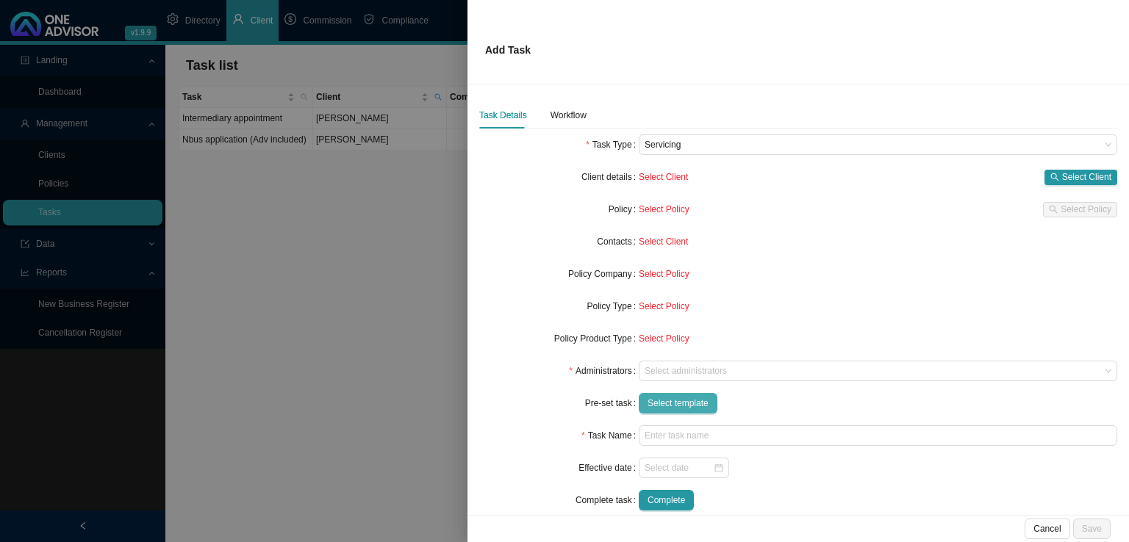
click at [671, 403] on span "Select template" at bounding box center [677, 403] width 61 height 15
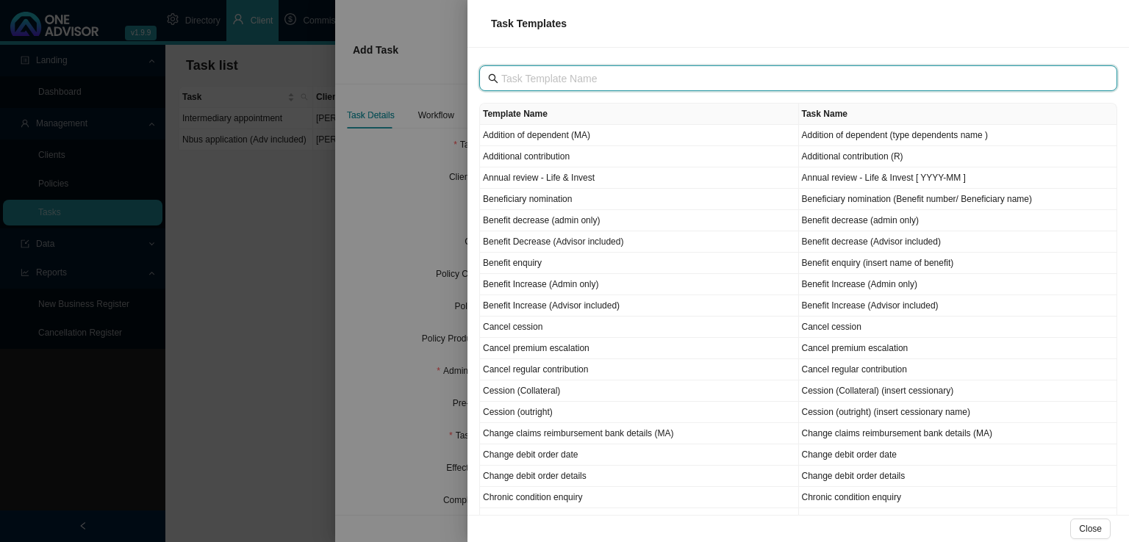
click at [538, 82] on input "text" at bounding box center [799, 79] width 597 height 16
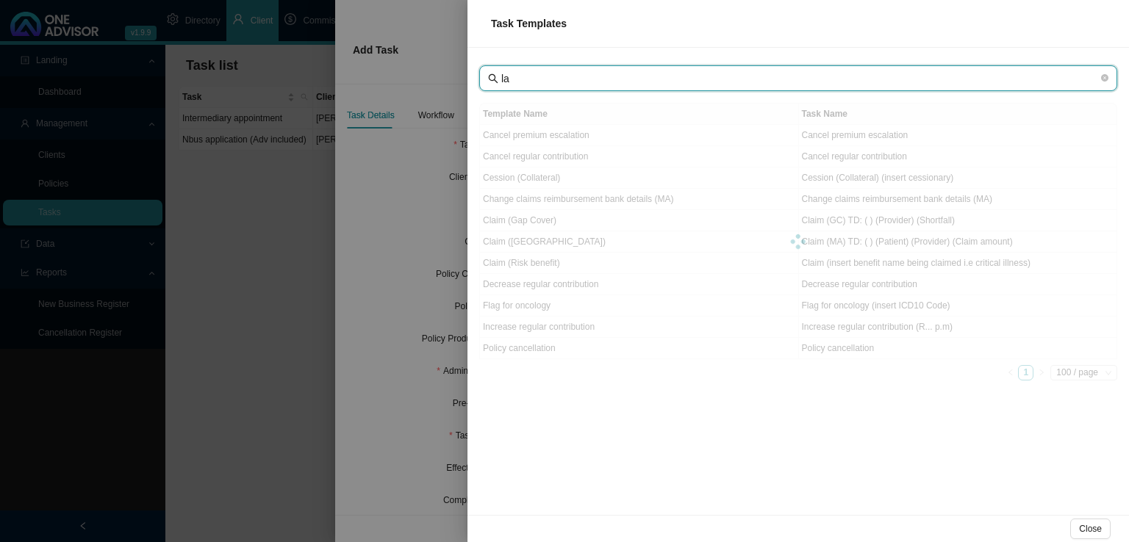
type input "l"
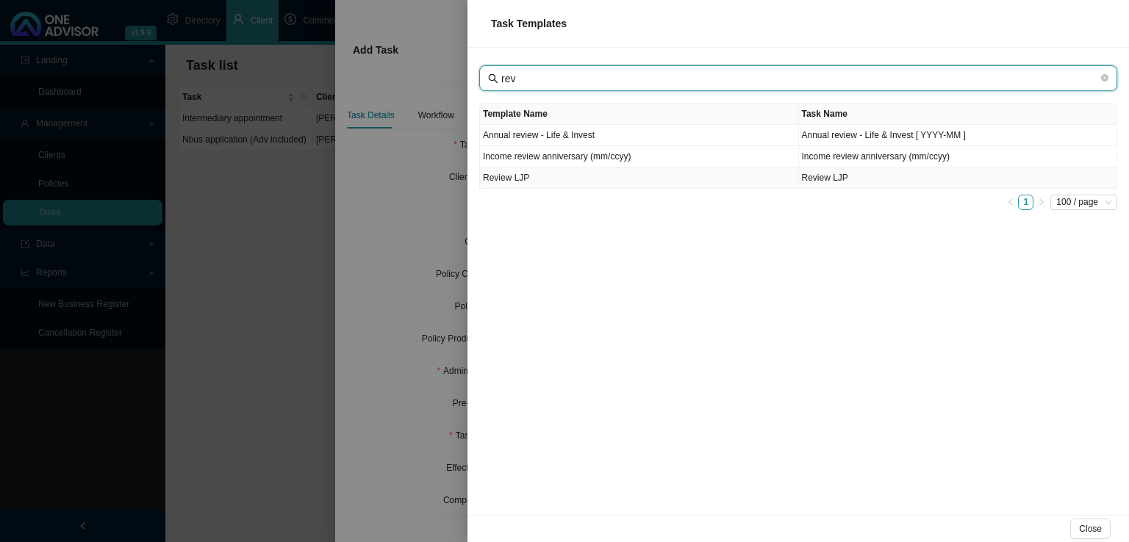
type input "rev"
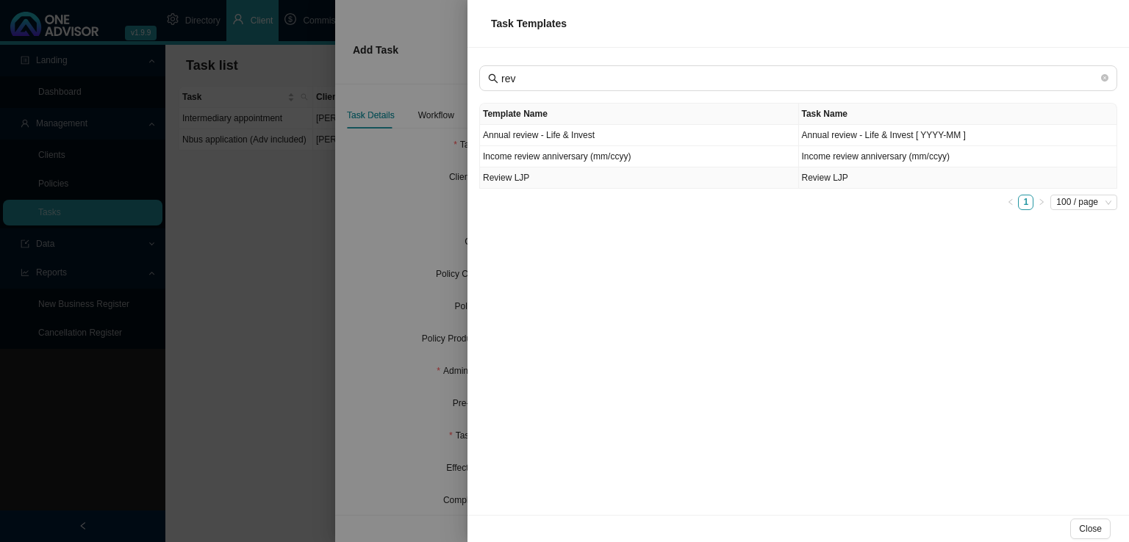
click at [547, 176] on td "Review LJP" at bounding box center [639, 178] width 319 height 21
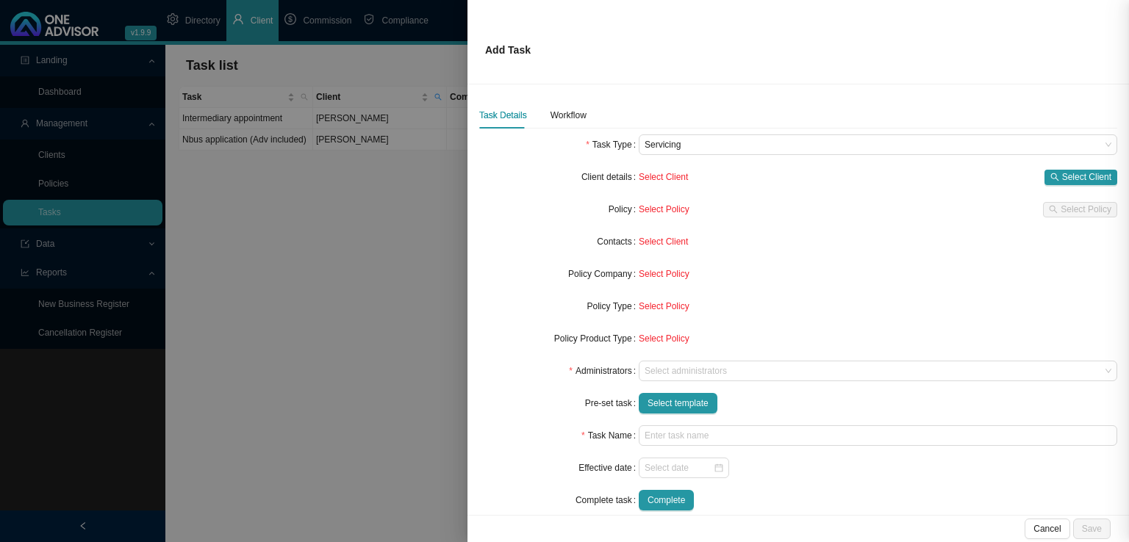
type input "Review LJP"
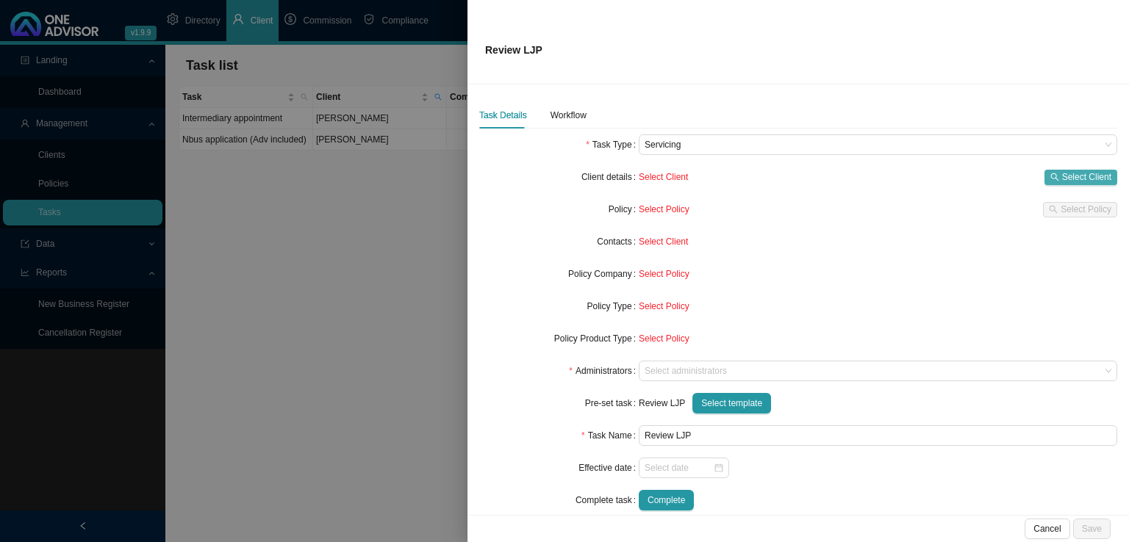
click at [1073, 177] on span "Select Client" at bounding box center [1086, 177] width 49 height 15
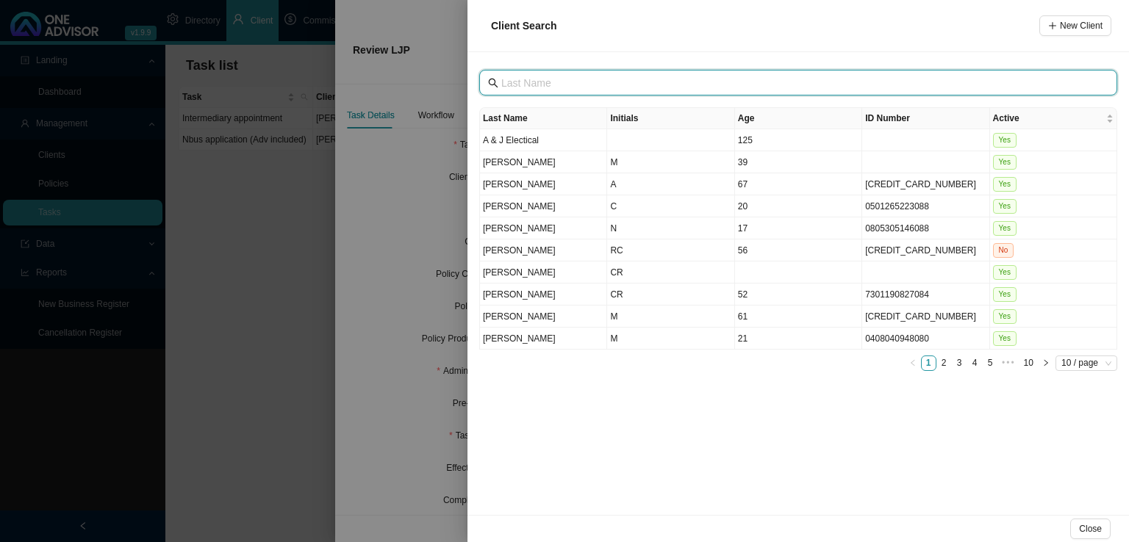
click at [520, 82] on input "text" at bounding box center [799, 83] width 597 height 16
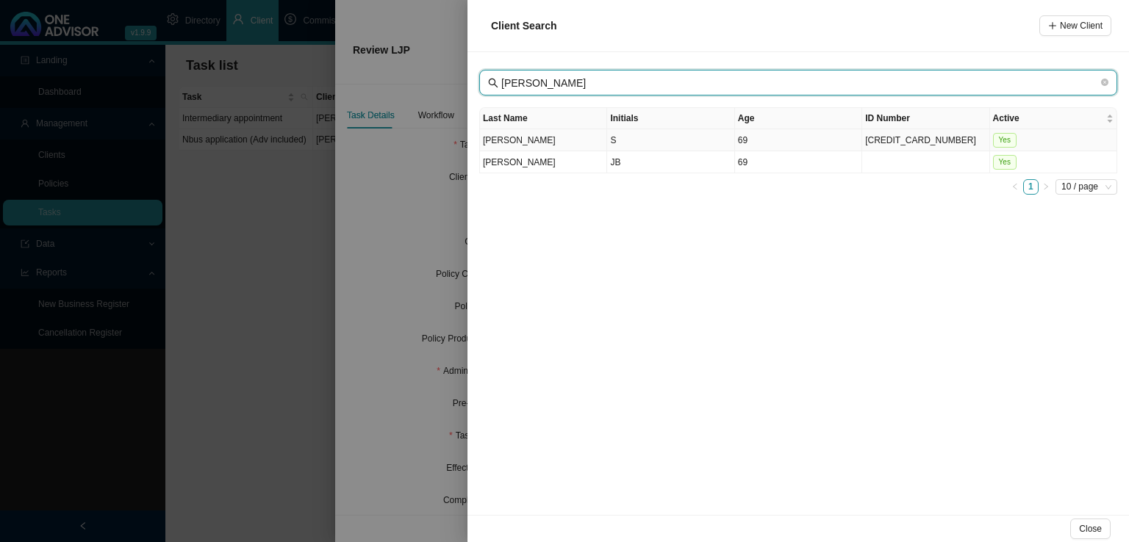
type input "[PERSON_NAME]"
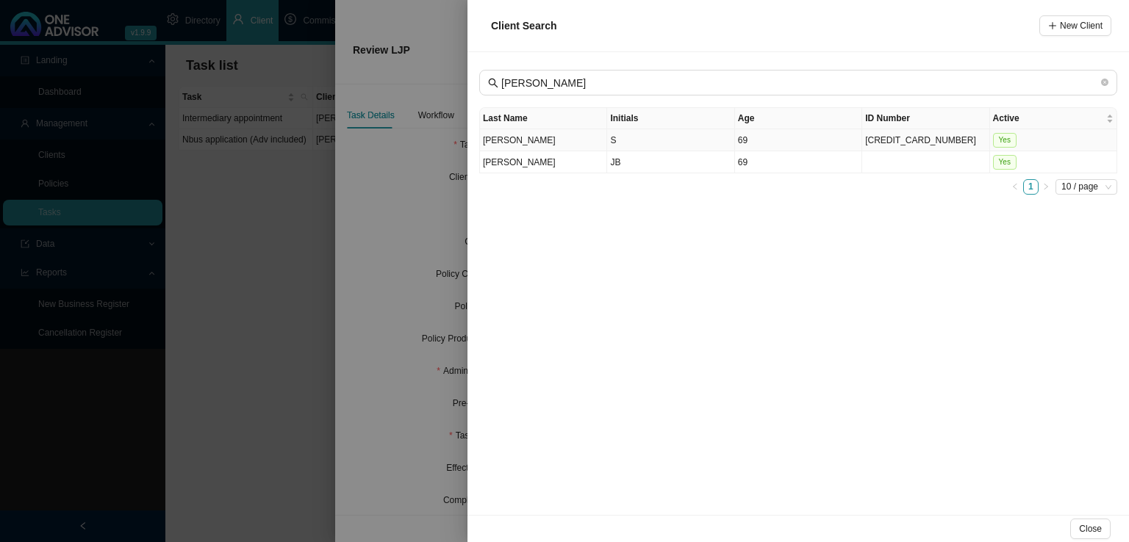
click at [641, 145] on td "S" at bounding box center [670, 140] width 127 height 22
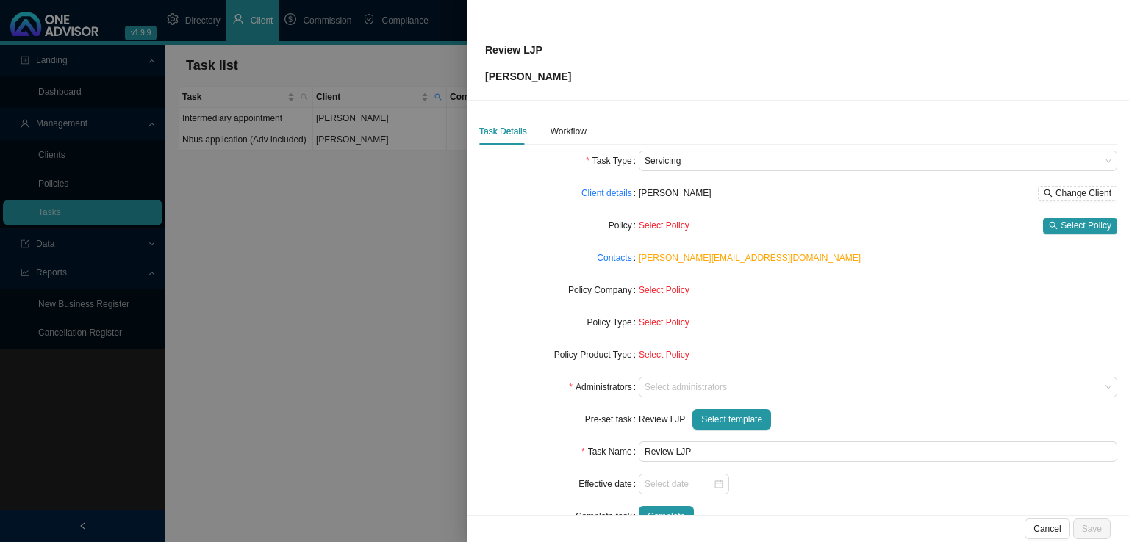
scroll to position [35, 0]
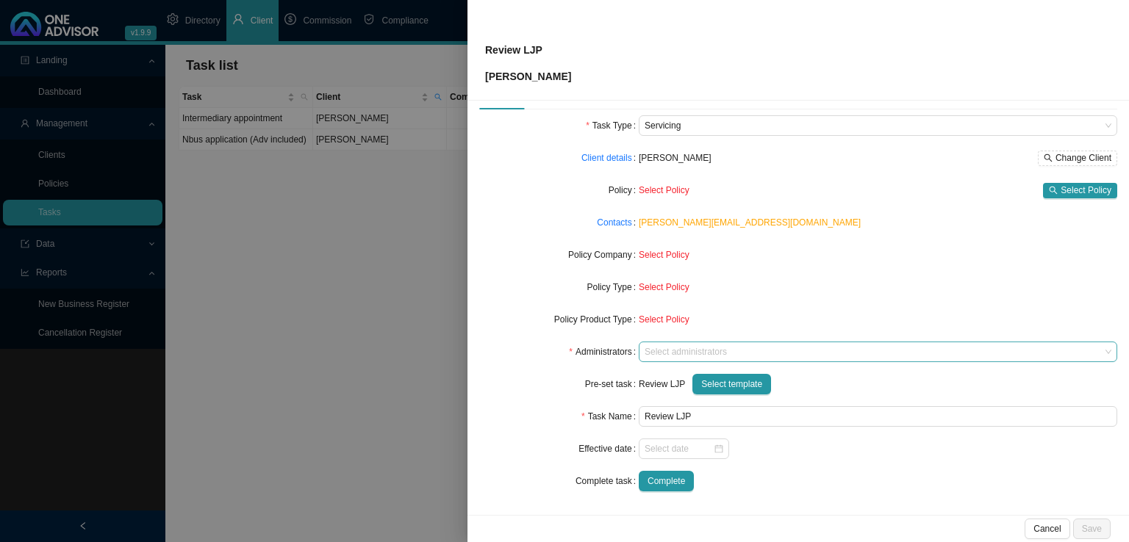
click at [657, 355] on div at bounding box center [870, 352] width 458 height 11
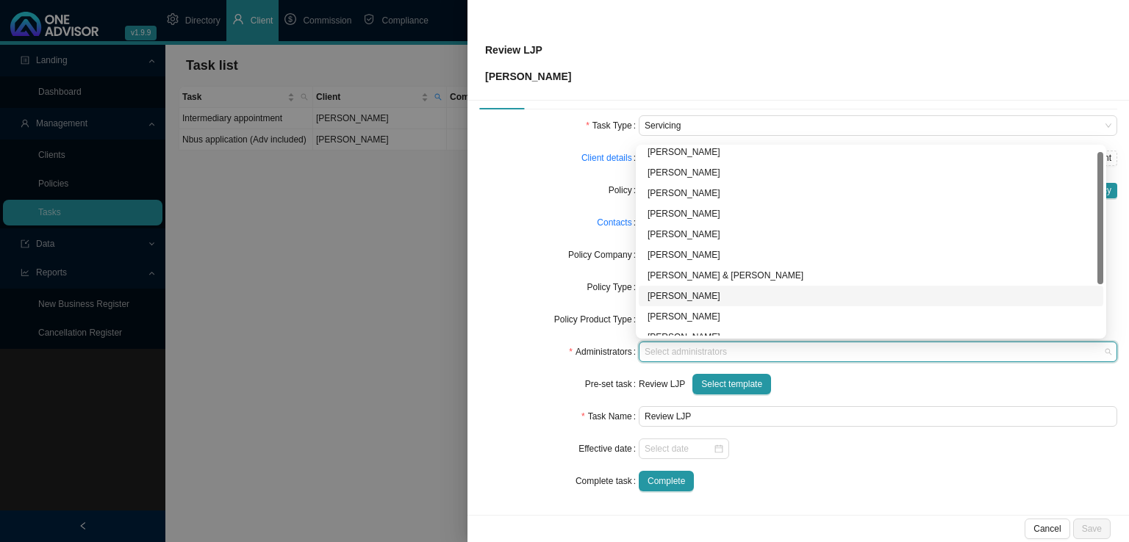
scroll to position [79, 0]
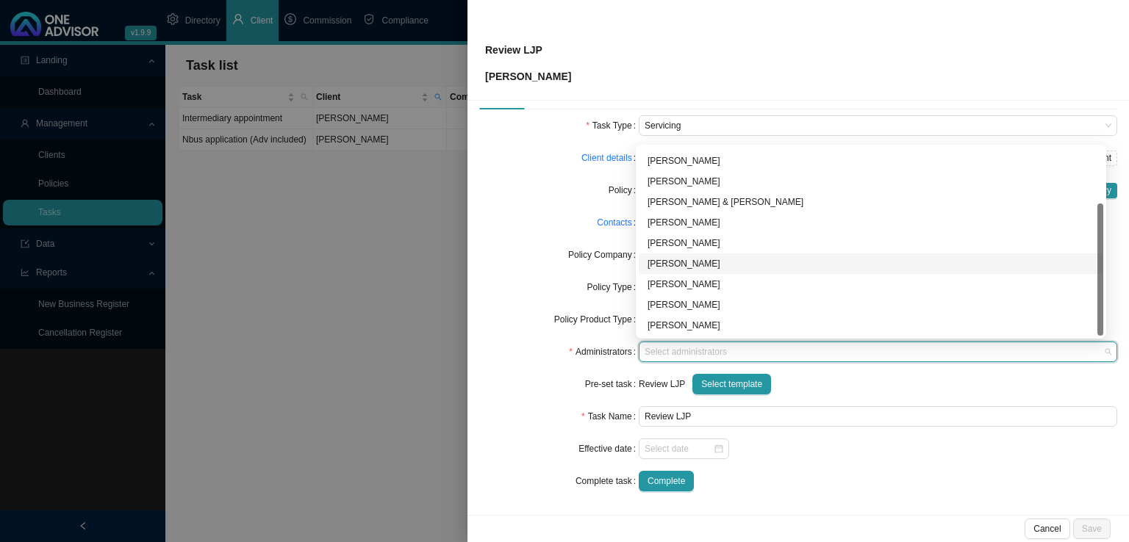
click at [660, 262] on div "[PERSON_NAME]" at bounding box center [870, 263] width 447 height 15
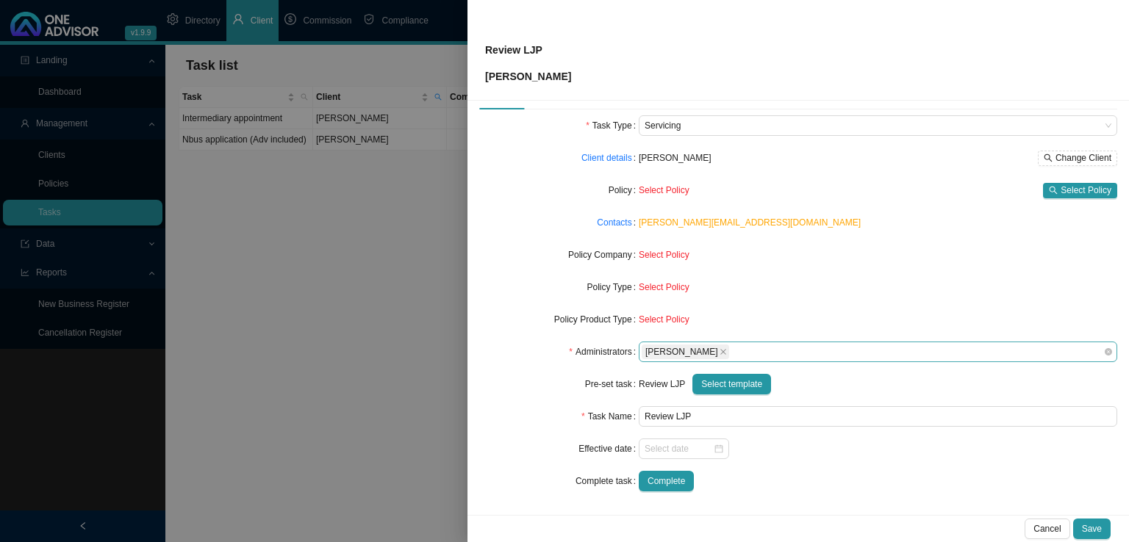
click at [723, 350] on icon "close" at bounding box center [722, 351] width 7 height 7
click at [676, 356] on div at bounding box center [870, 352] width 458 height 11
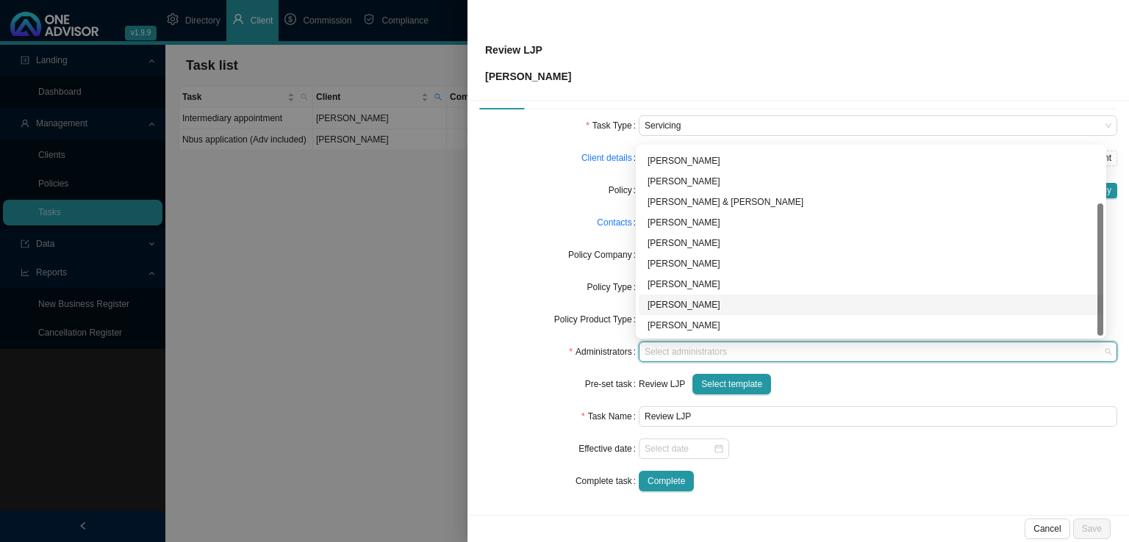
click at [687, 306] on div "[PERSON_NAME]" at bounding box center [870, 305] width 447 height 15
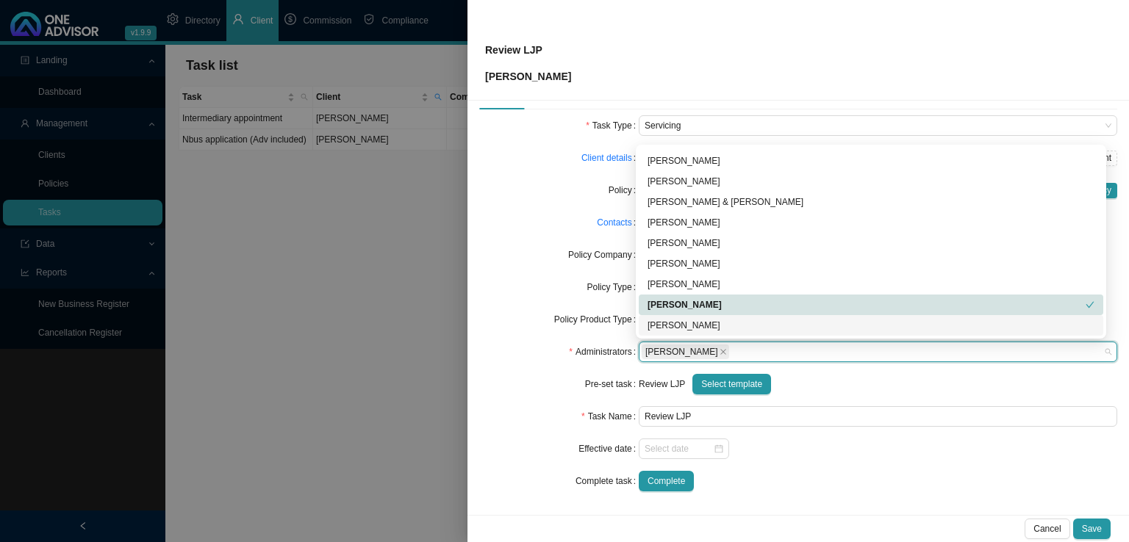
click at [820, 478] on div "Complete" at bounding box center [877, 481] width 478 height 21
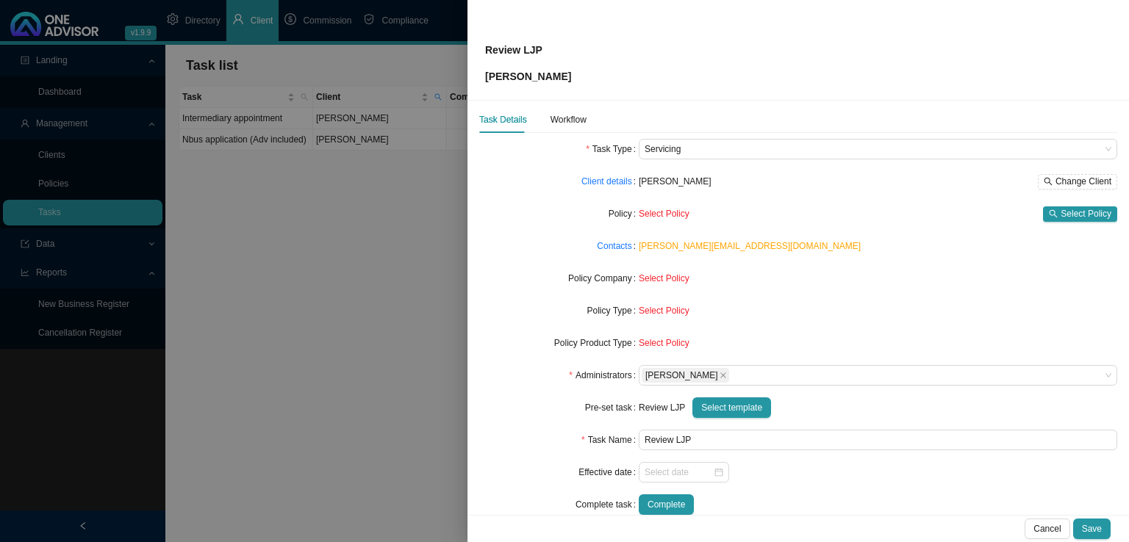
scroll to position [0, 0]
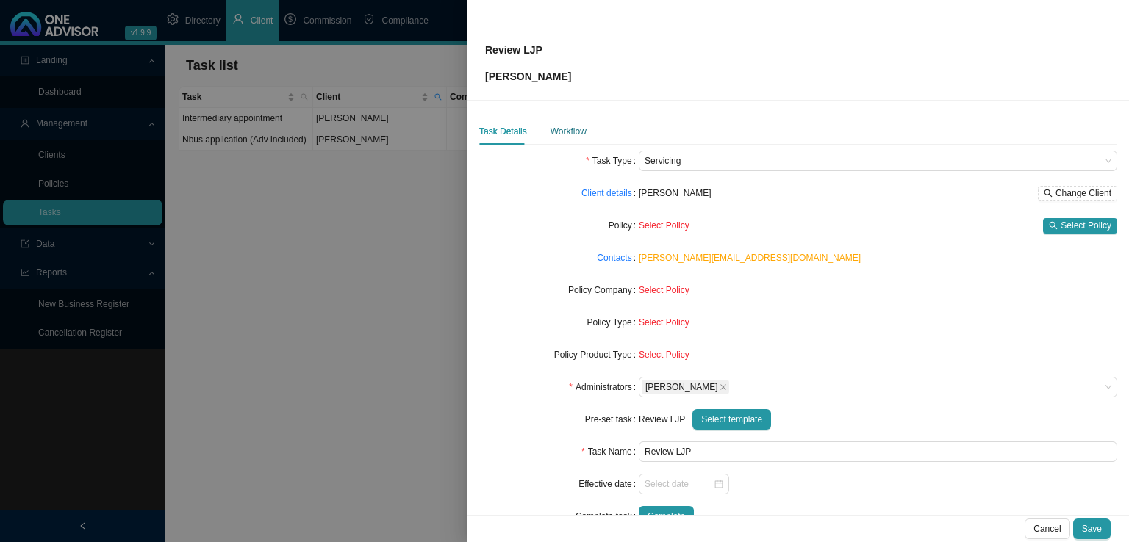
click at [567, 126] on div "Workflow" at bounding box center [568, 131] width 36 height 15
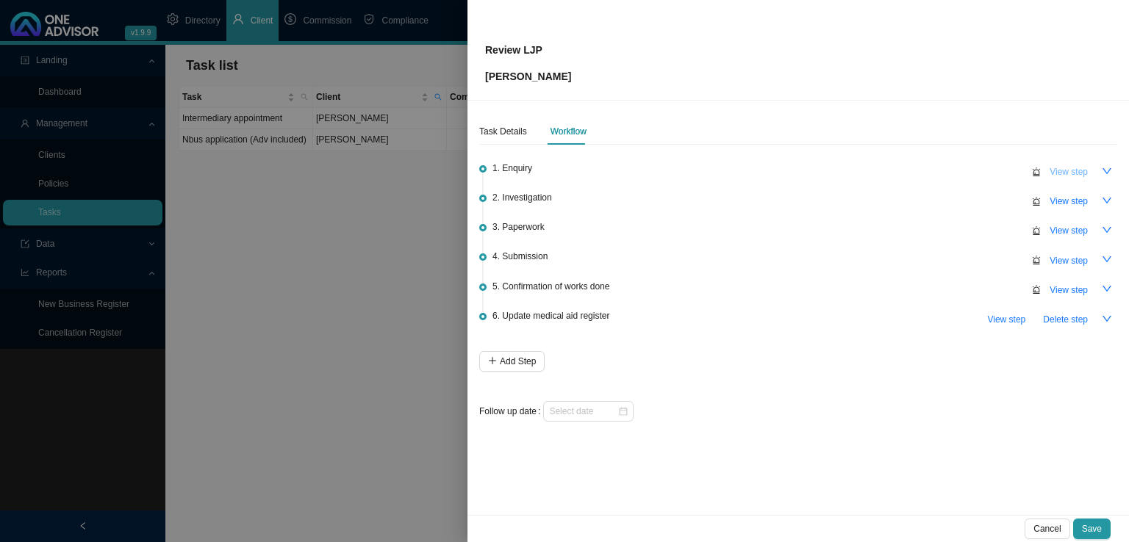
click at [1070, 172] on span "View step" at bounding box center [1068, 172] width 38 height 15
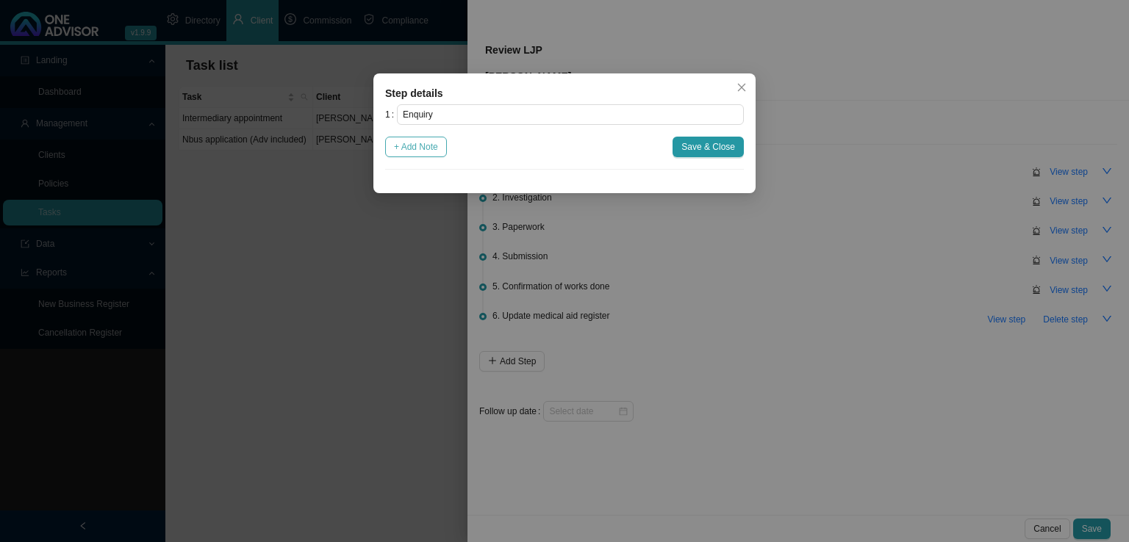
click at [414, 148] on span "+ Add Note" at bounding box center [416, 147] width 44 height 15
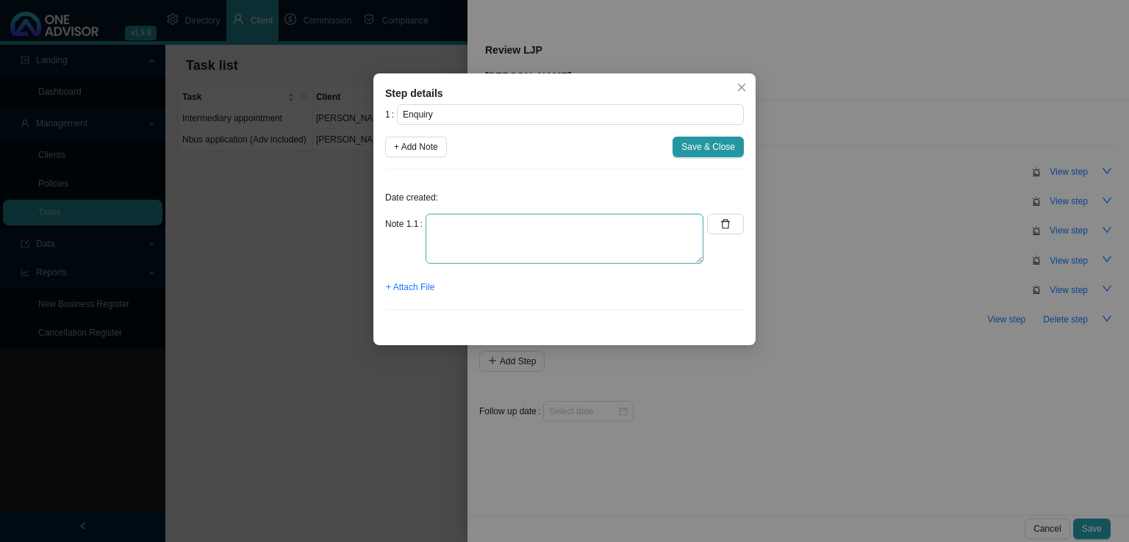
drag, startPoint x: 418, startPoint y: 224, endPoint x: 490, endPoint y: 226, distance: 72.0
click at [421, 225] on label "Note 1.1" at bounding box center [405, 224] width 40 height 21
drag, startPoint x: 490, startPoint y: 226, endPoint x: 497, endPoint y: 215, distance: 13.2
click at [496, 222] on textarea at bounding box center [564, 239] width 278 height 50
type textarea "O"
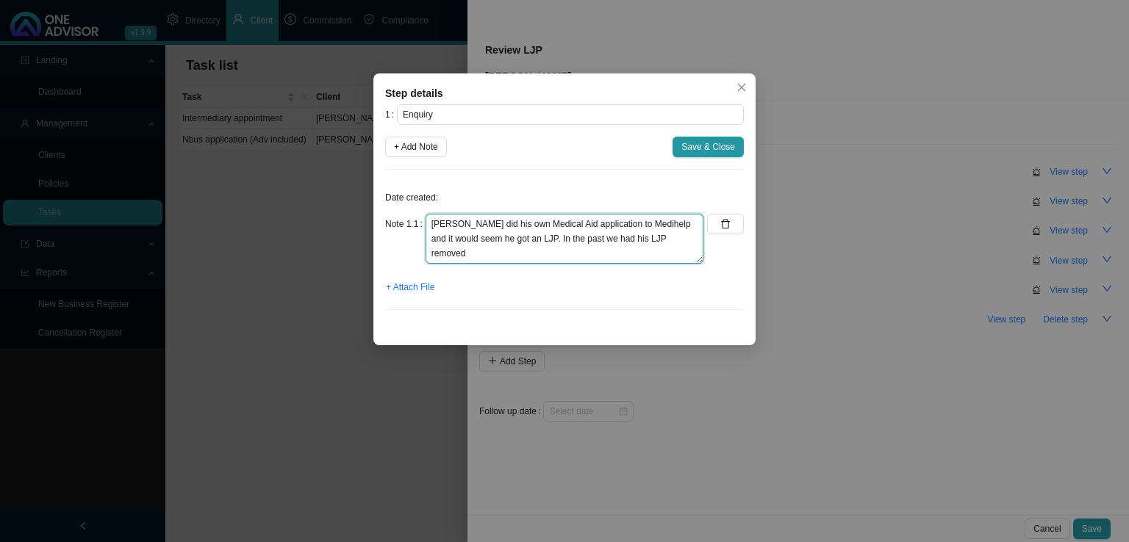
type textarea "[PERSON_NAME] did his own Medical Aid application to Medihelp and it would seem…"
click at [747, 76] on div "Step details 1 Enquiry + Add Note Save & Close Date created: Note 1.1 [PERSON_N…" at bounding box center [564, 209] width 382 height 272
click at [746, 86] on icon "close" at bounding box center [741, 87] width 10 height 10
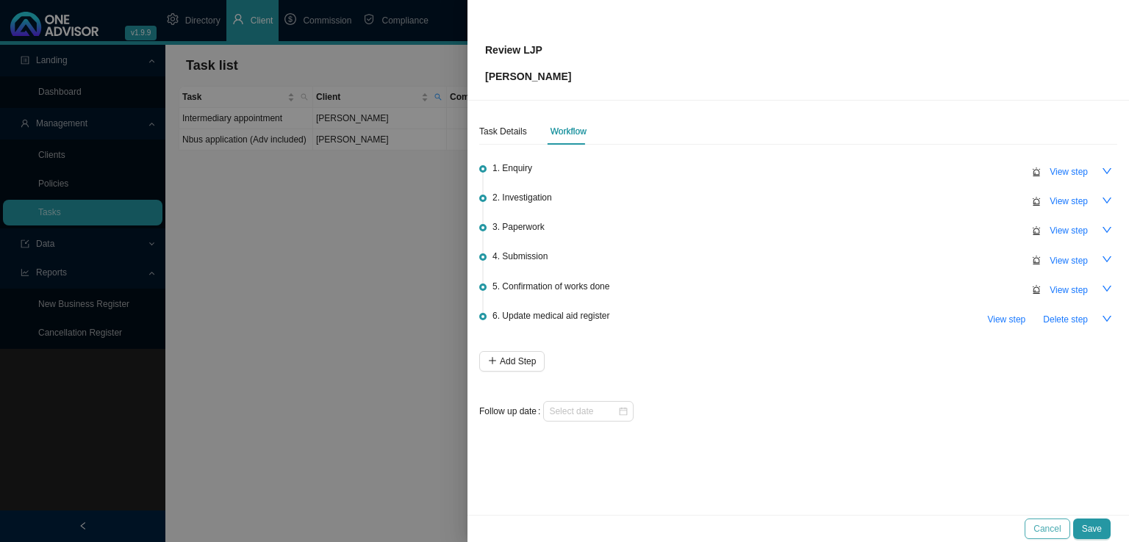
click at [1053, 528] on span "Cancel" at bounding box center [1046, 529] width 27 height 15
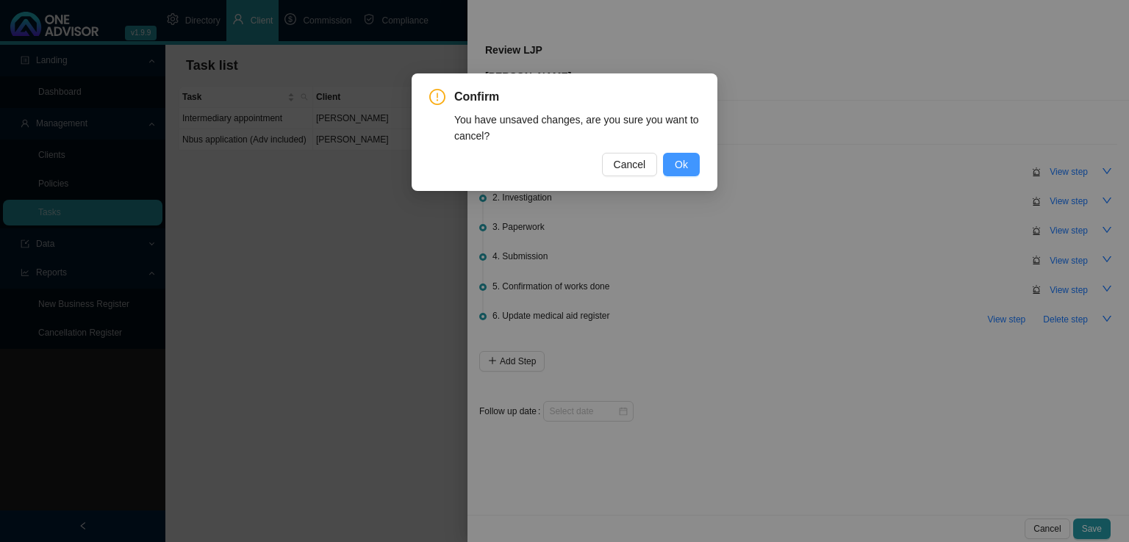
click at [680, 165] on span "Ok" at bounding box center [680, 164] width 13 height 16
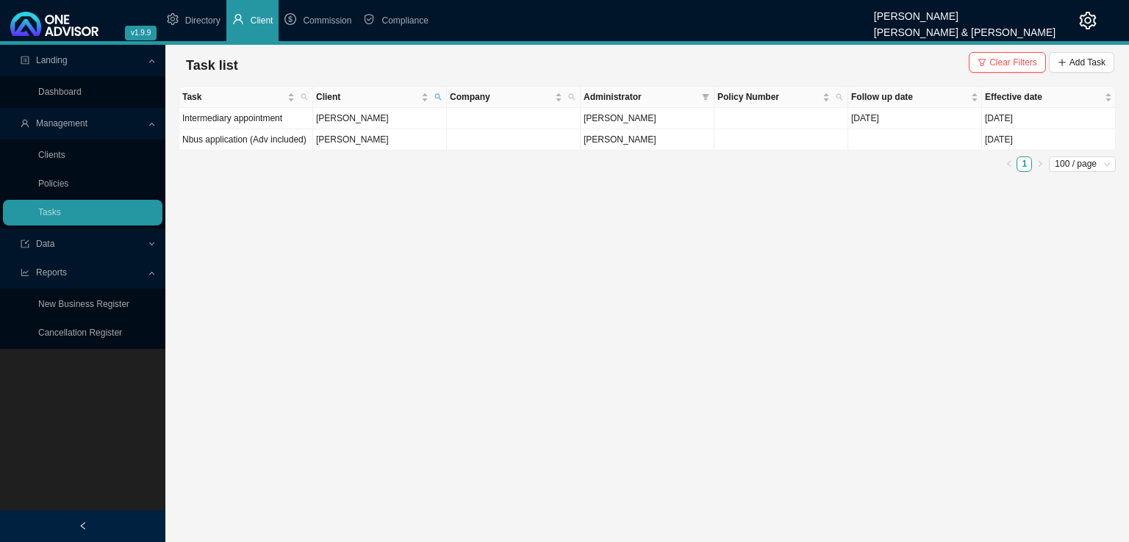
click at [432, 221] on main "Landing Dashboard Management Clients Policies Tasks Data Reports New Business R…" at bounding box center [564, 293] width 1129 height 497
